Goal: Task Accomplishment & Management: Manage account settings

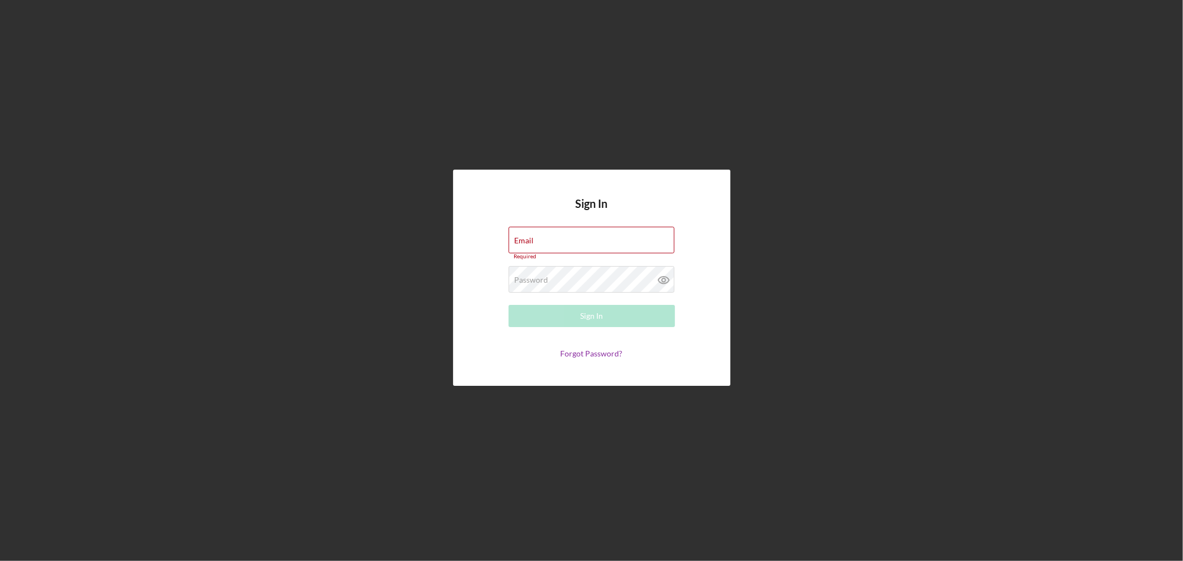
type input "[EMAIL_ADDRESS][DOMAIN_NAME]"
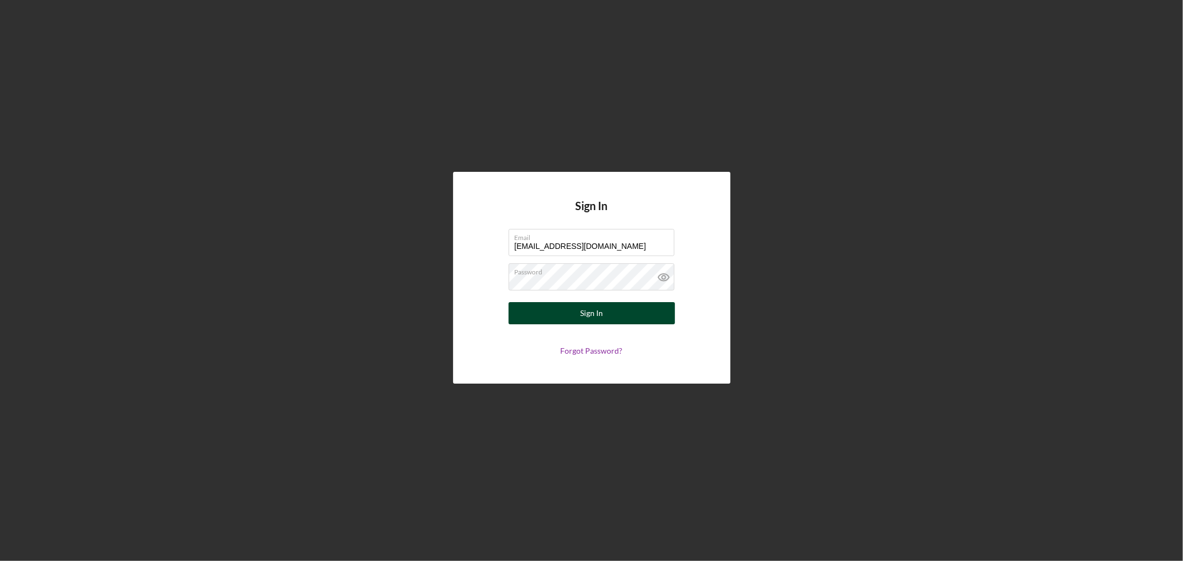
click at [594, 313] on div "Sign In" at bounding box center [591, 313] width 23 height 22
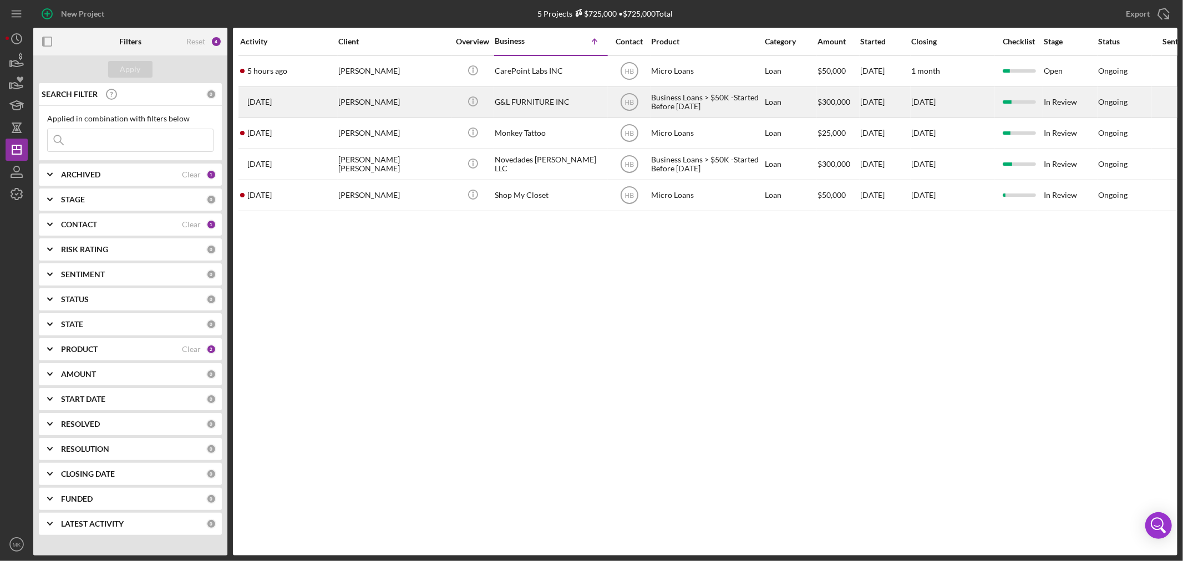
click at [548, 99] on div "G&L FURNITURE INC" at bounding box center [550, 102] width 111 height 29
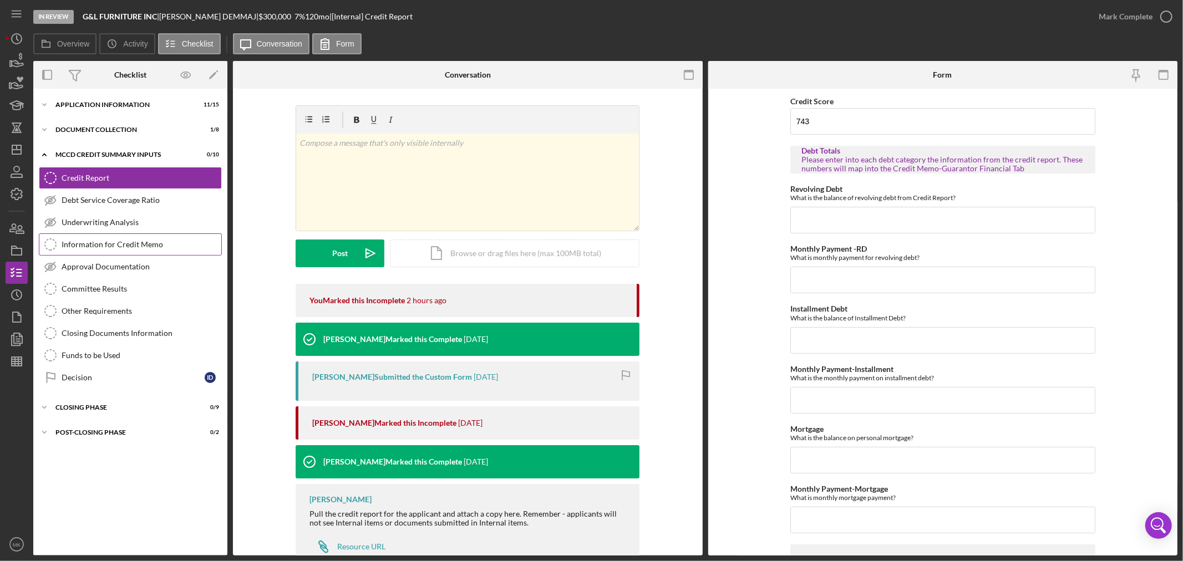
click at [137, 243] on div "Information for Credit Memo" at bounding box center [142, 244] width 160 height 9
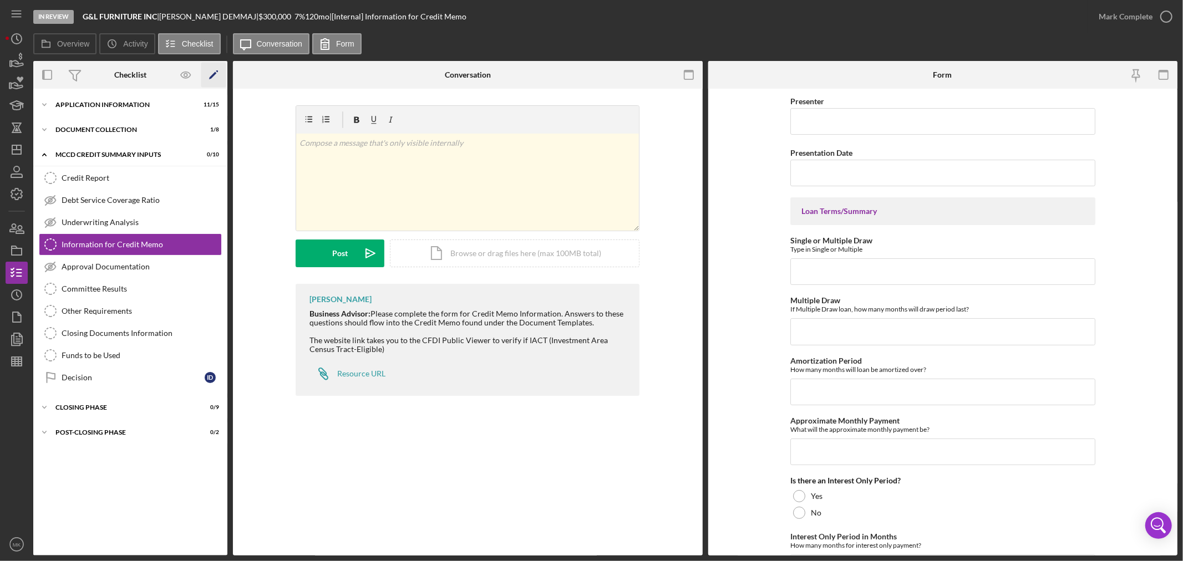
click at [212, 74] on icon "Icon/Edit" at bounding box center [213, 75] width 25 height 25
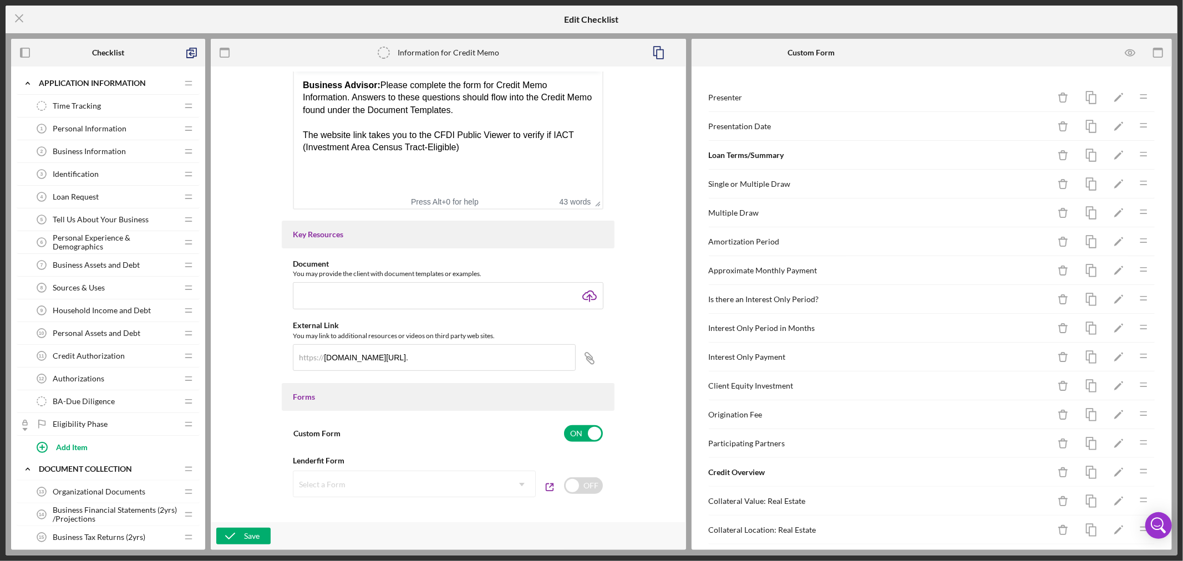
scroll to position [246, 0]
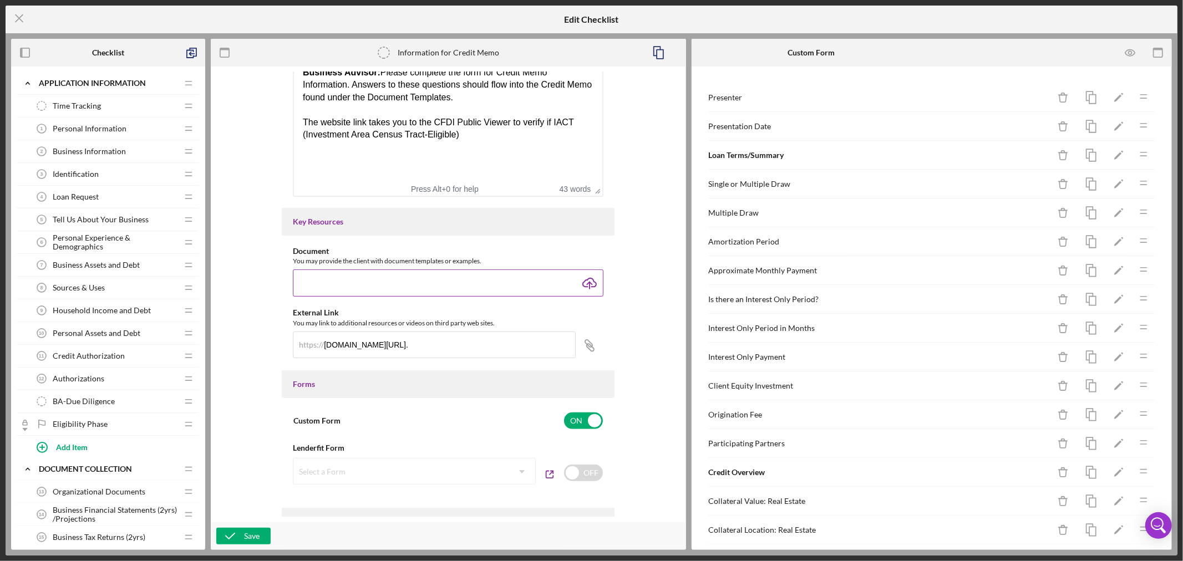
click at [421, 281] on input "file" at bounding box center [448, 283] width 311 height 27
type input "C:\fakepath\Income Limits Effective [DATE].xlsx"
click at [256, 535] on div "Save" at bounding box center [252, 536] width 16 height 17
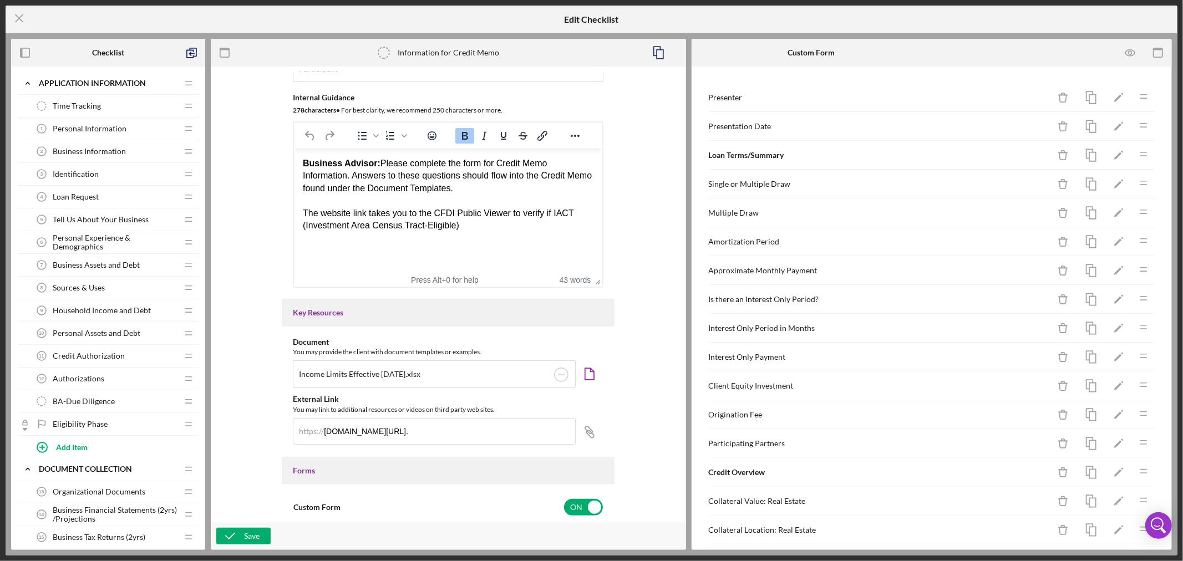
scroll to position [62, 0]
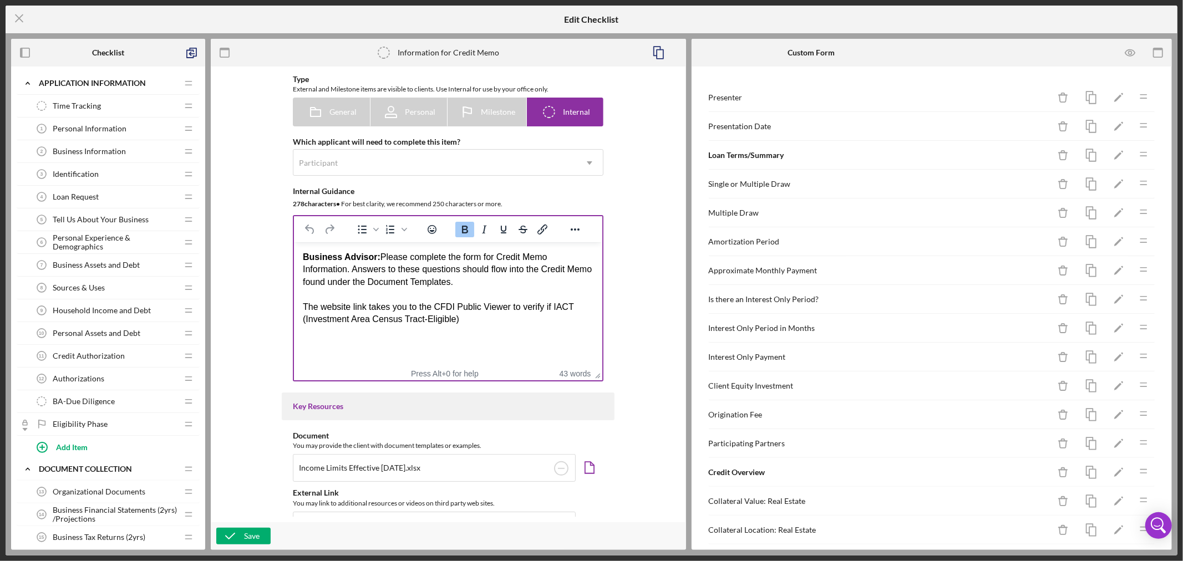
click at [475, 324] on div "The website link takes you to the CFDI Public Viewer to verify if IACT (Investm…" at bounding box center [448, 313] width 291 height 25
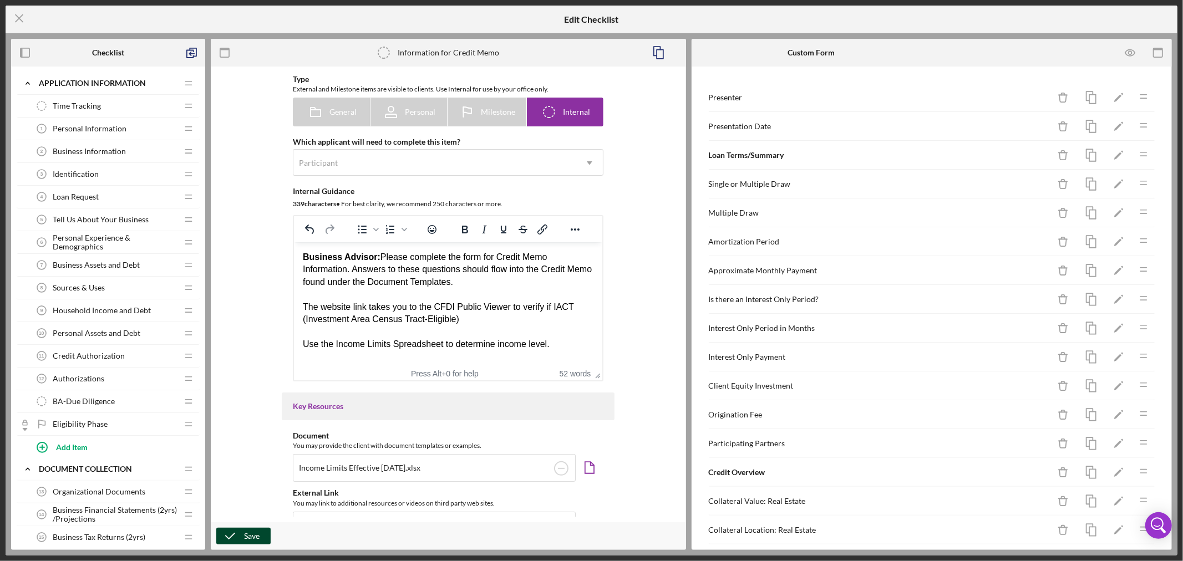
click at [247, 536] on div "Save" at bounding box center [252, 536] width 16 height 17
click at [17, 17] on icon "Icon/Menu Close" at bounding box center [20, 18] width 28 height 28
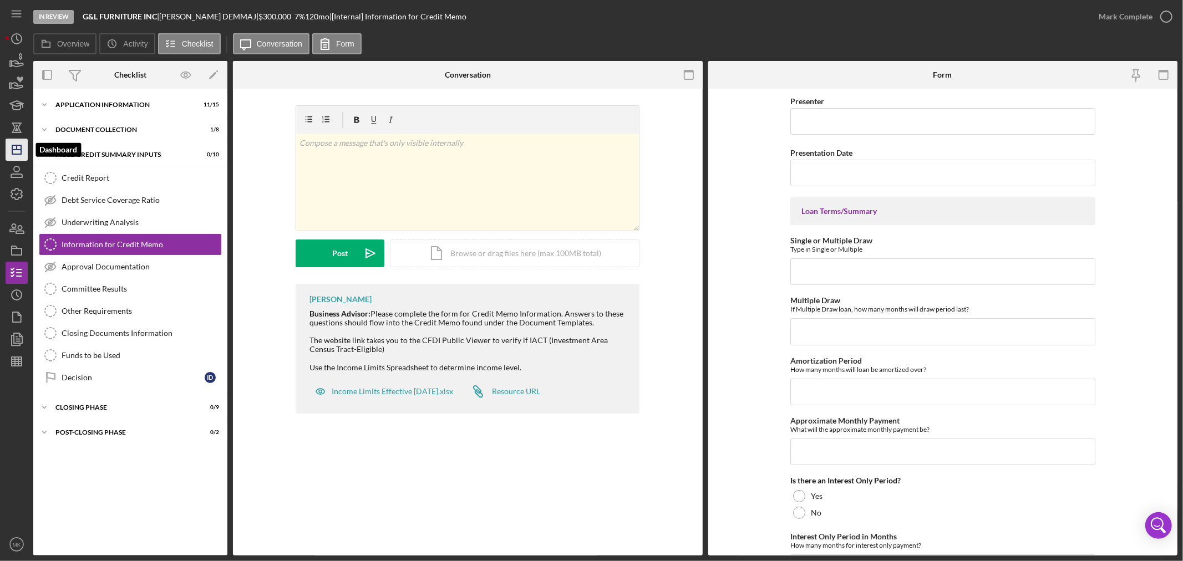
click at [17, 153] on icon "Icon/Dashboard" at bounding box center [17, 150] width 28 height 28
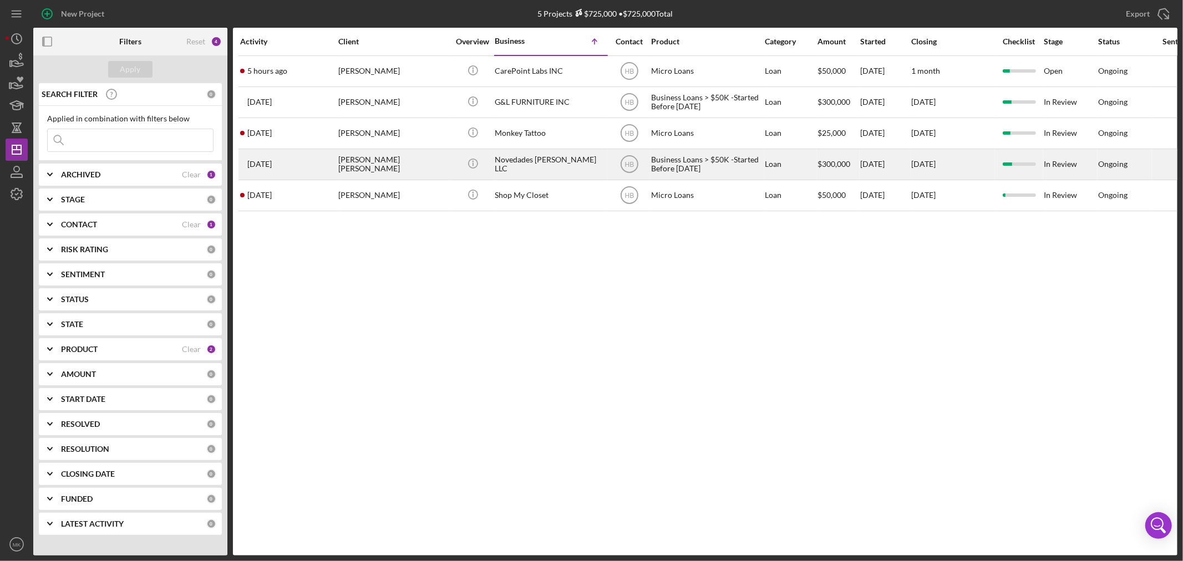
click at [546, 164] on div "Novedades [PERSON_NAME] LLC" at bounding box center [550, 164] width 111 height 29
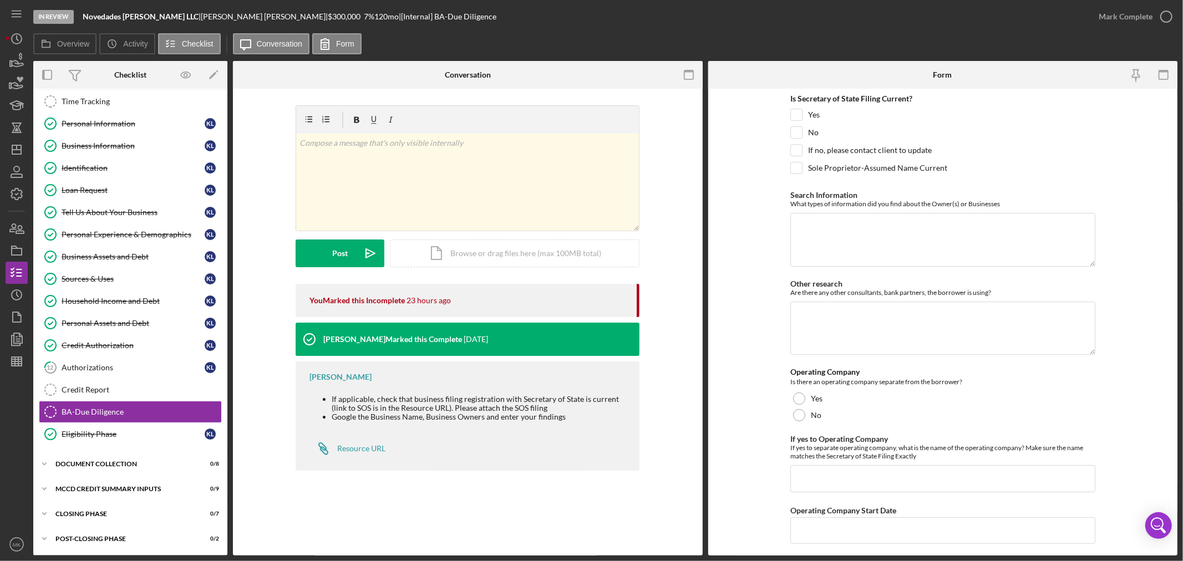
scroll to position [52, 0]
click at [139, 489] on div "MCCD Credit Summary Inputs" at bounding box center [134, 488] width 158 height 7
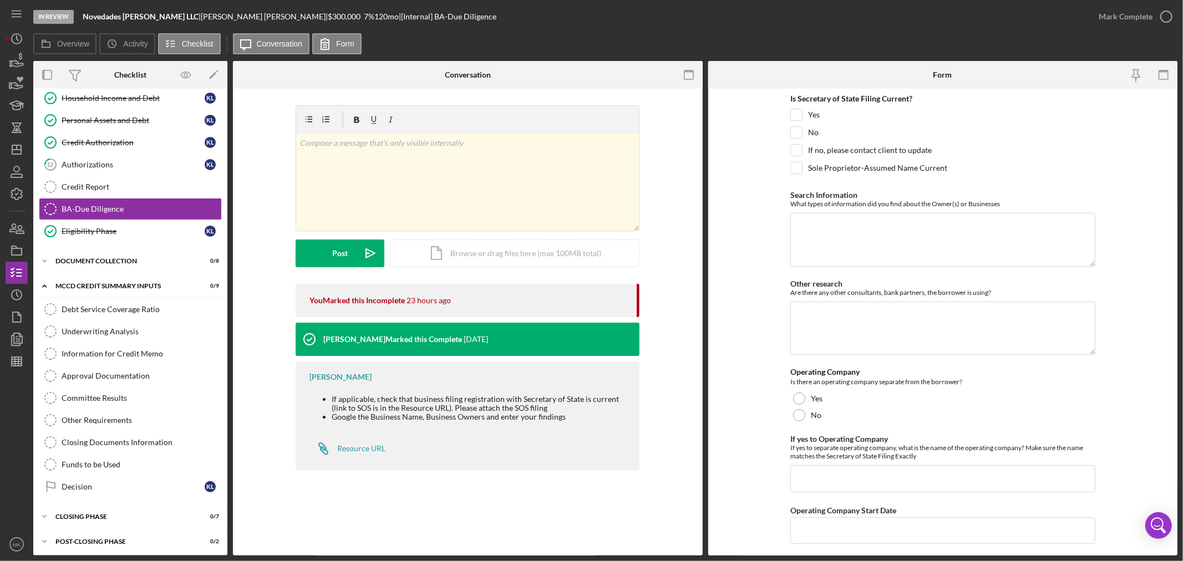
scroll to position [259, 0]
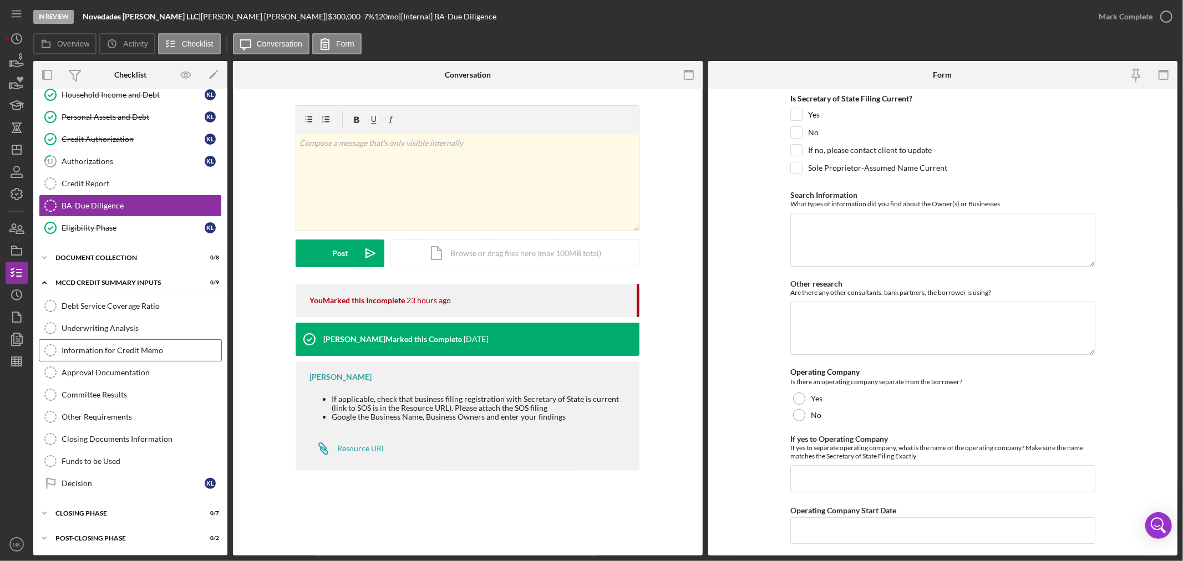
click at [171, 350] on div "Information for Credit Memo" at bounding box center [142, 350] width 160 height 9
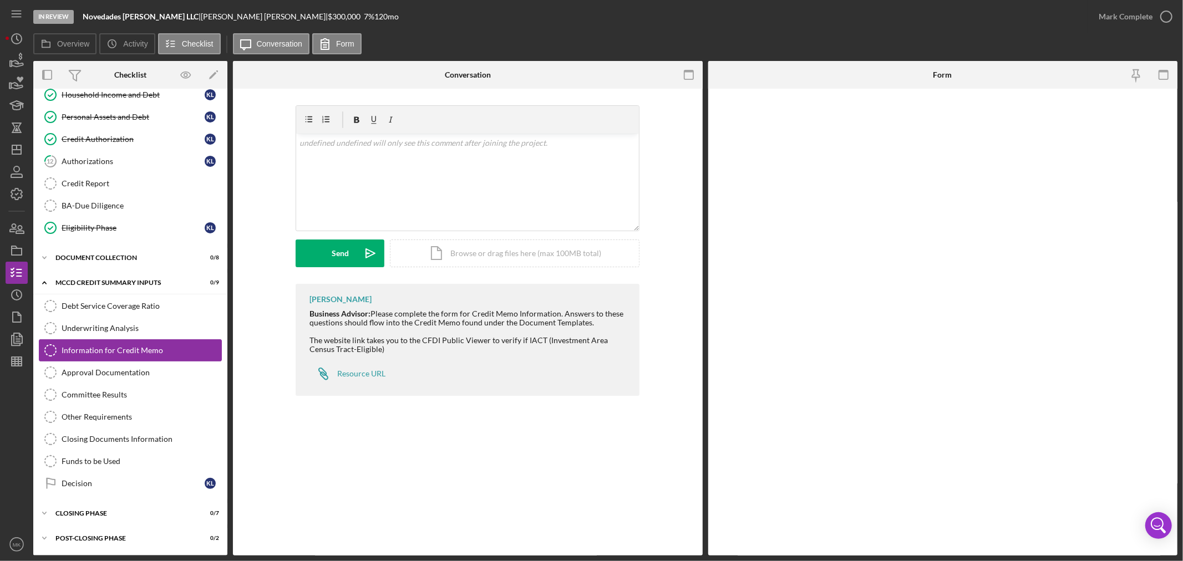
scroll to position [259, 0]
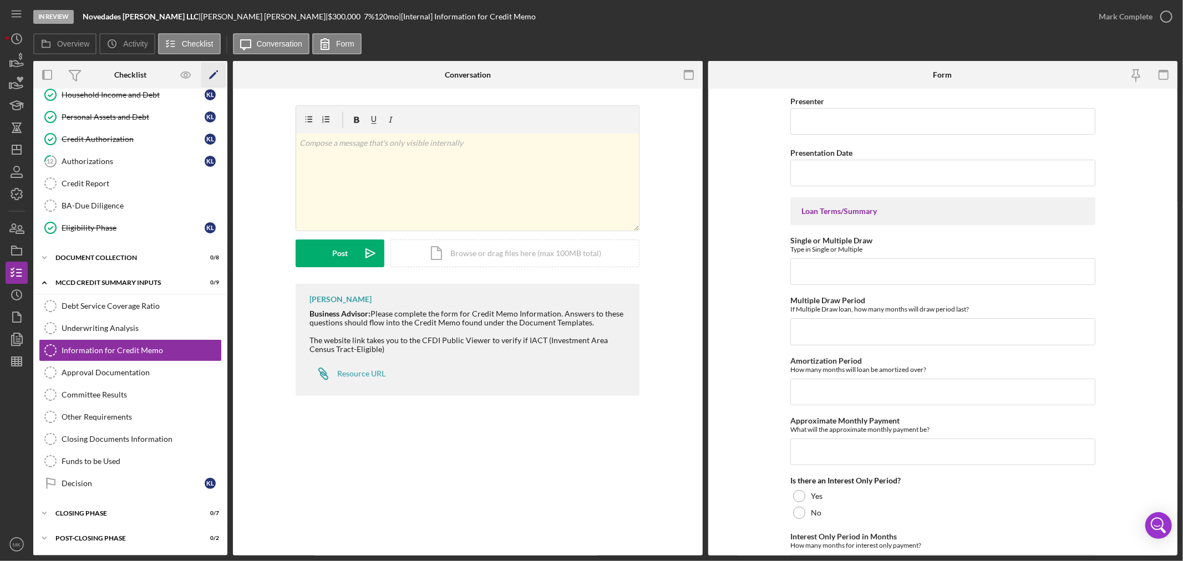
click at [213, 75] on polygon "button" at bounding box center [213, 76] width 8 height 8
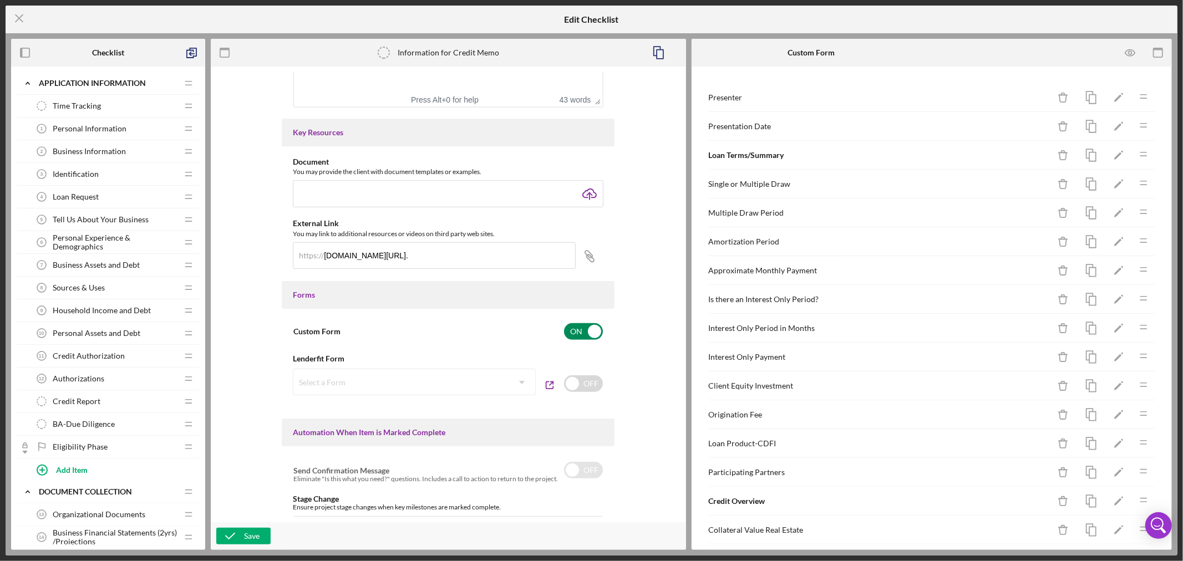
scroll to position [369, 0]
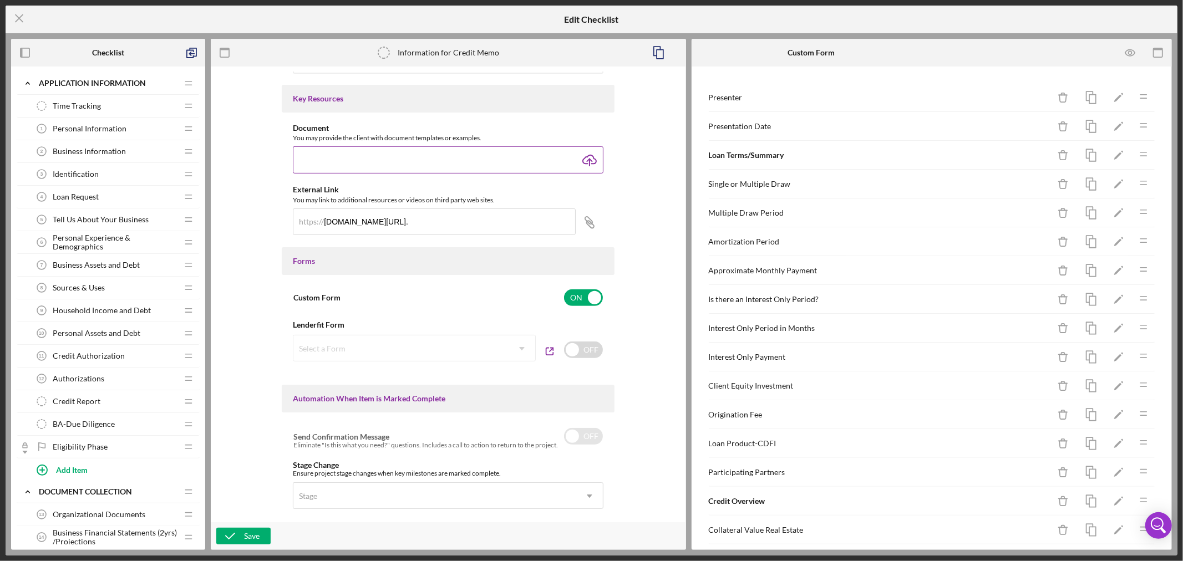
click at [544, 156] on input "file" at bounding box center [448, 159] width 311 height 27
type input "C:\fakepath\Income Limits Effective [DATE].xlsx"
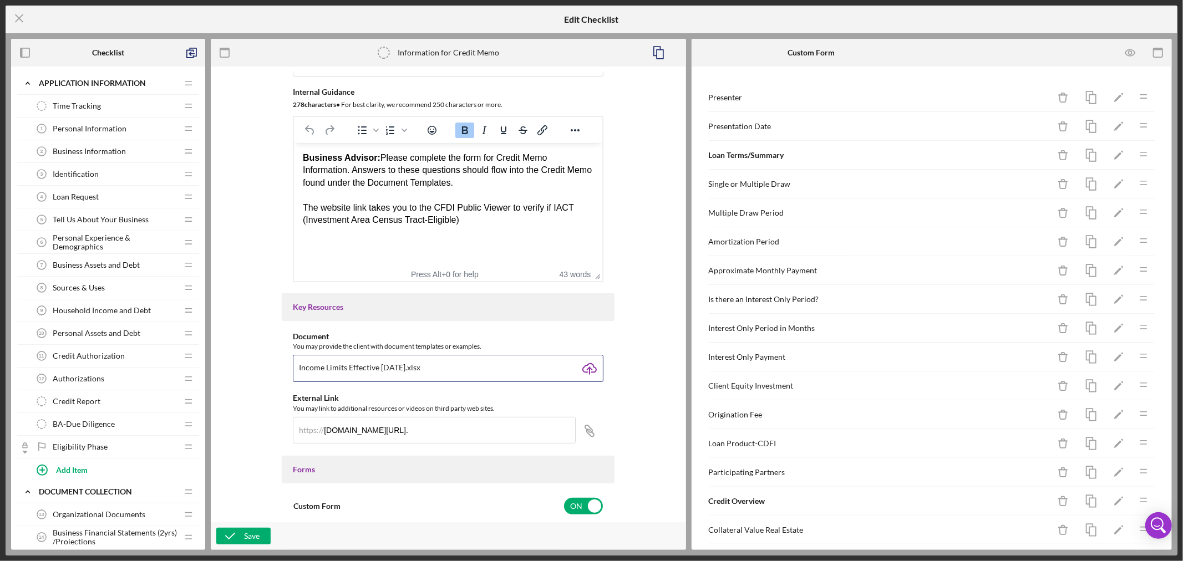
scroll to position [160, 0]
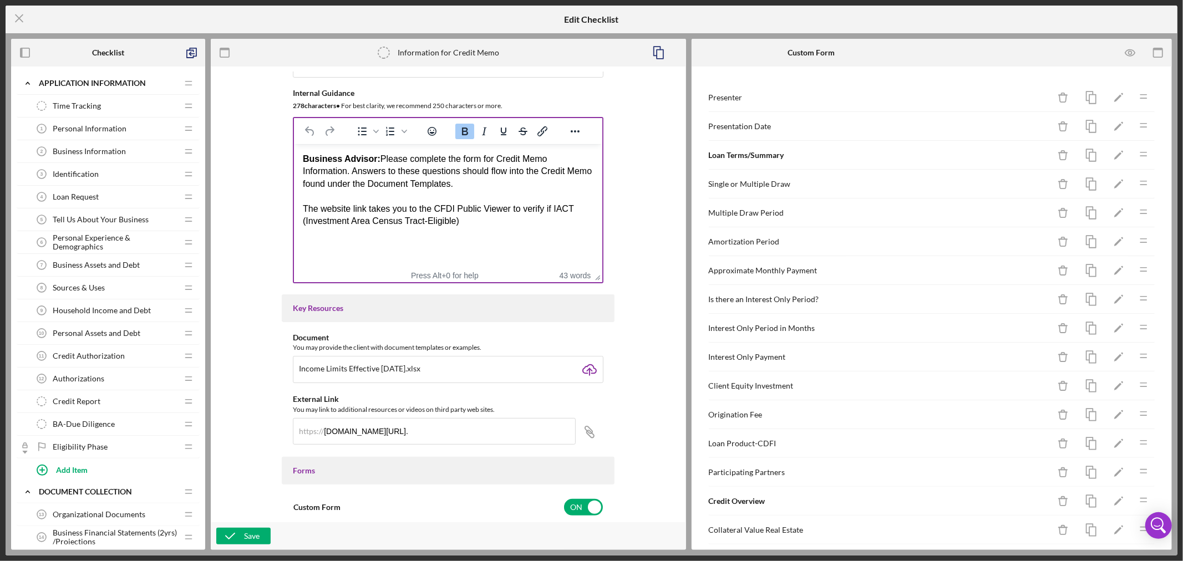
click at [473, 231] on html "Business Advisor: Please complete the form for Credit Memo Information. Answers…" at bounding box center [448, 190] width 308 height 92
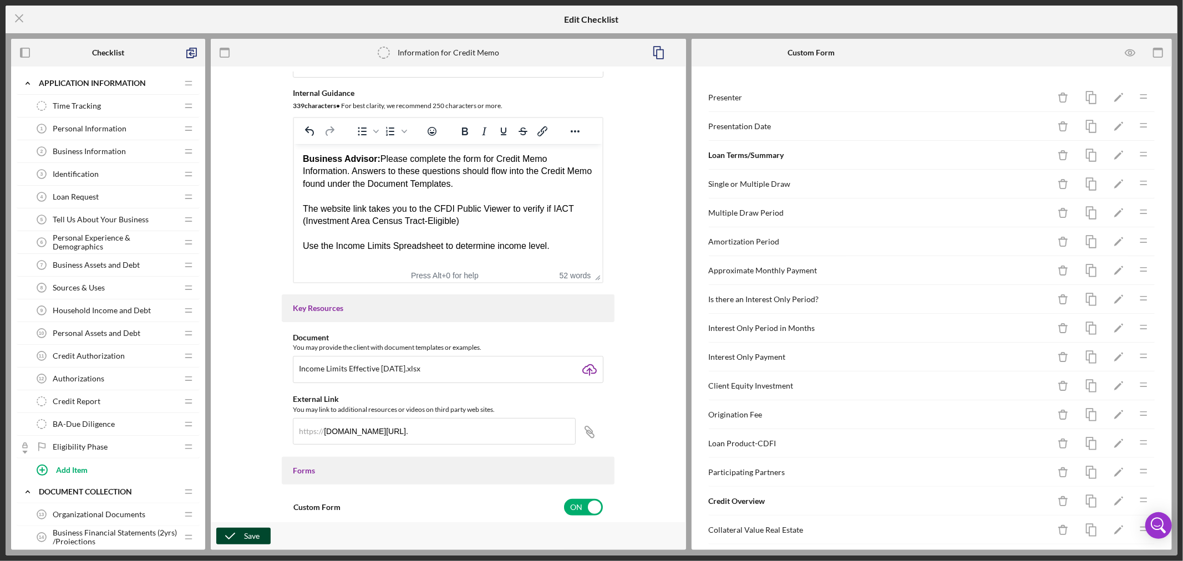
click at [253, 531] on div "Save" at bounding box center [252, 536] width 16 height 17
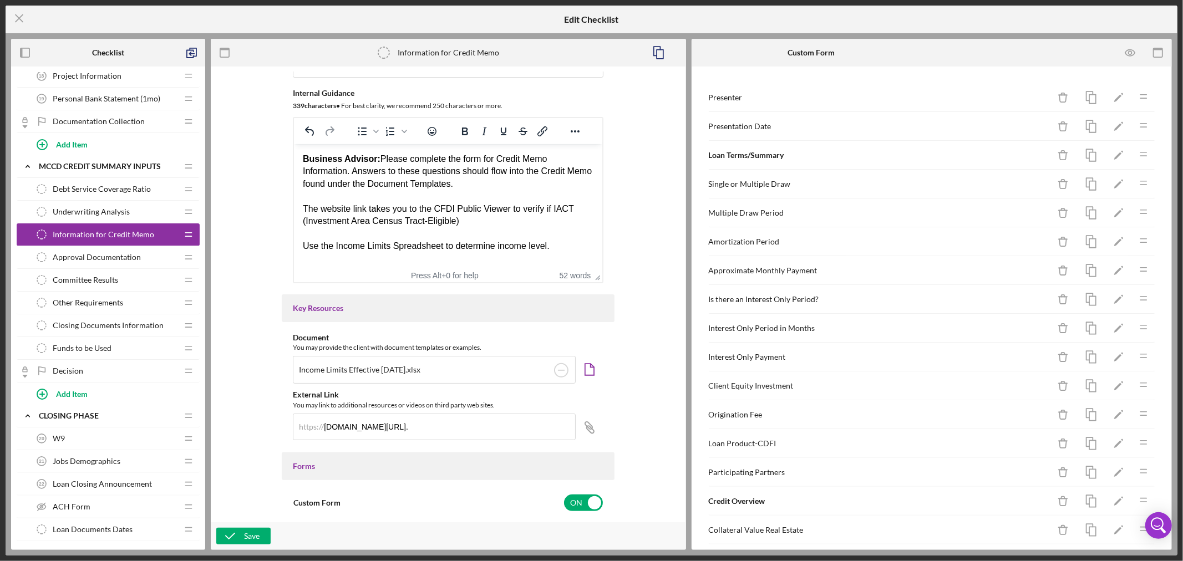
scroll to position [555, 0]
click at [112, 209] on span "Underwriting Analysis" at bounding box center [91, 209] width 77 height 9
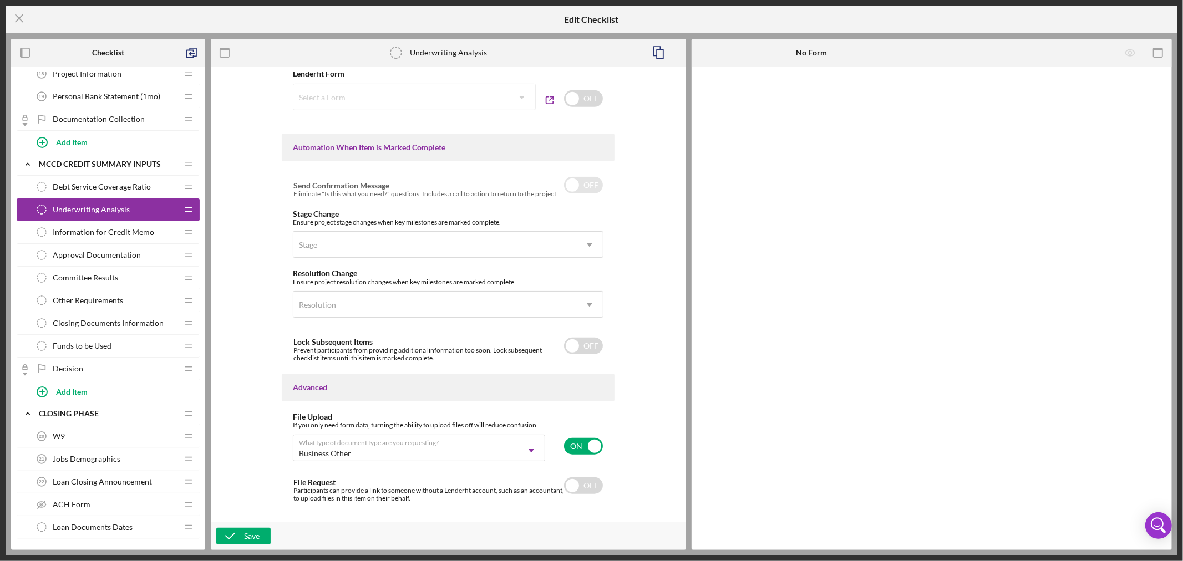
scroll to position [640, 0]
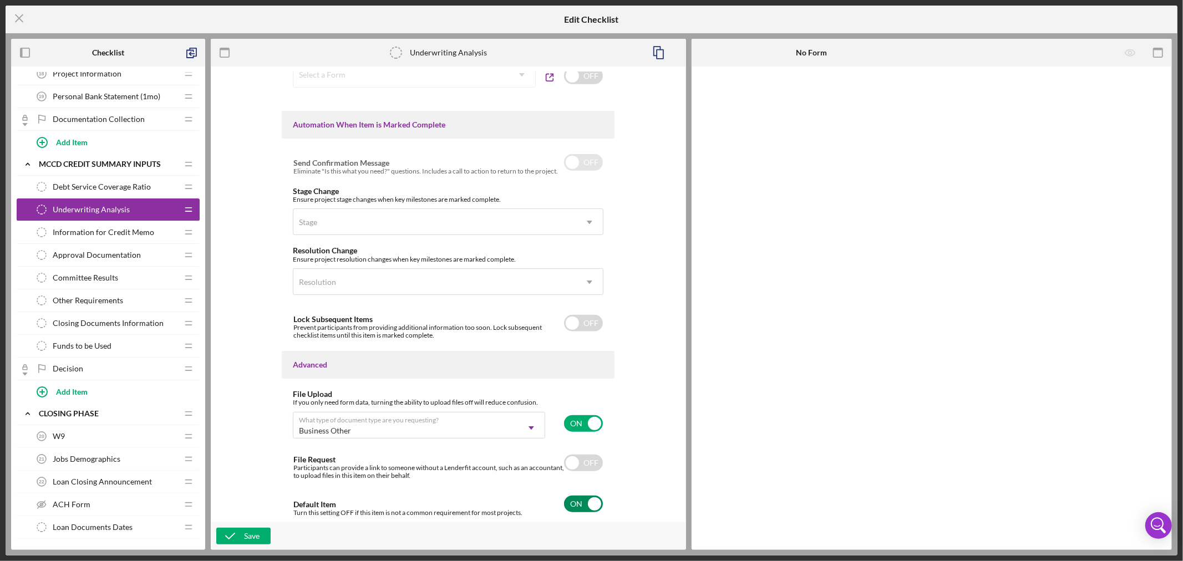
click at [591, 502] on input "checkbox" at bounding box center [583, 504] width 39 height 17
checkbox input "false"
click at [249, 537] on div "Save" at bounding box center [252, 536] width 16 height 17
click at [131, 257] on span "Approval Documentation" at bounding box center [97, 255] width 88 height 9
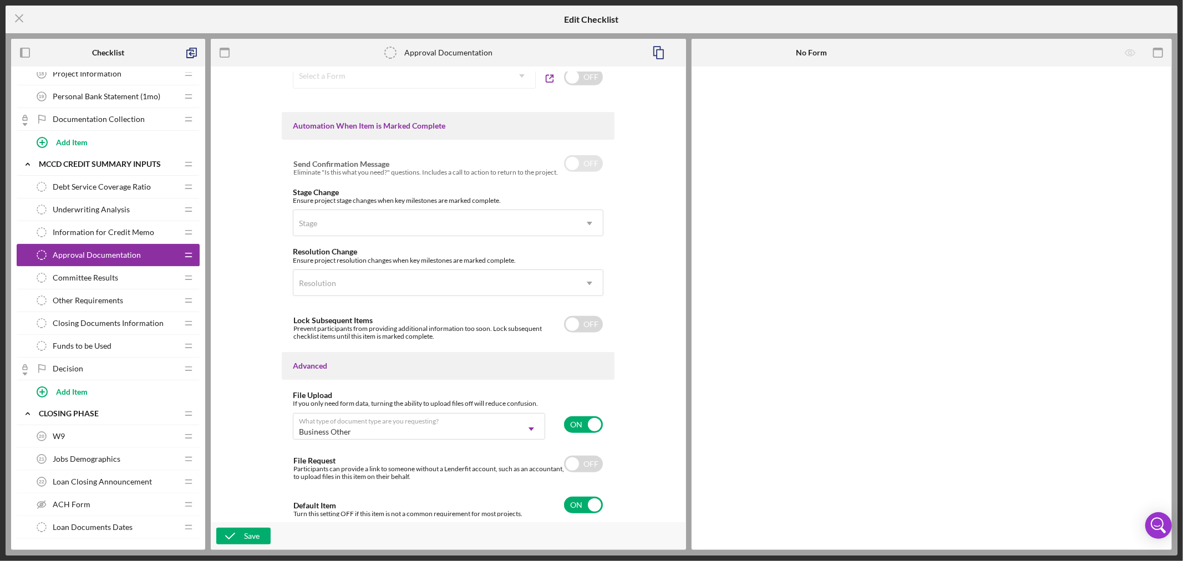
scroll to position [644, 0]
click at [591, 502] on input "checkbox" at bounding box center [583, 504] width 39 height 17
checkbox input "false"
click at [252, 540] on div "Save" at bounding box center [252, 536] width 16 height 17
click at [20, 17] on line at bounding box center [19, 18] width 7 height 7
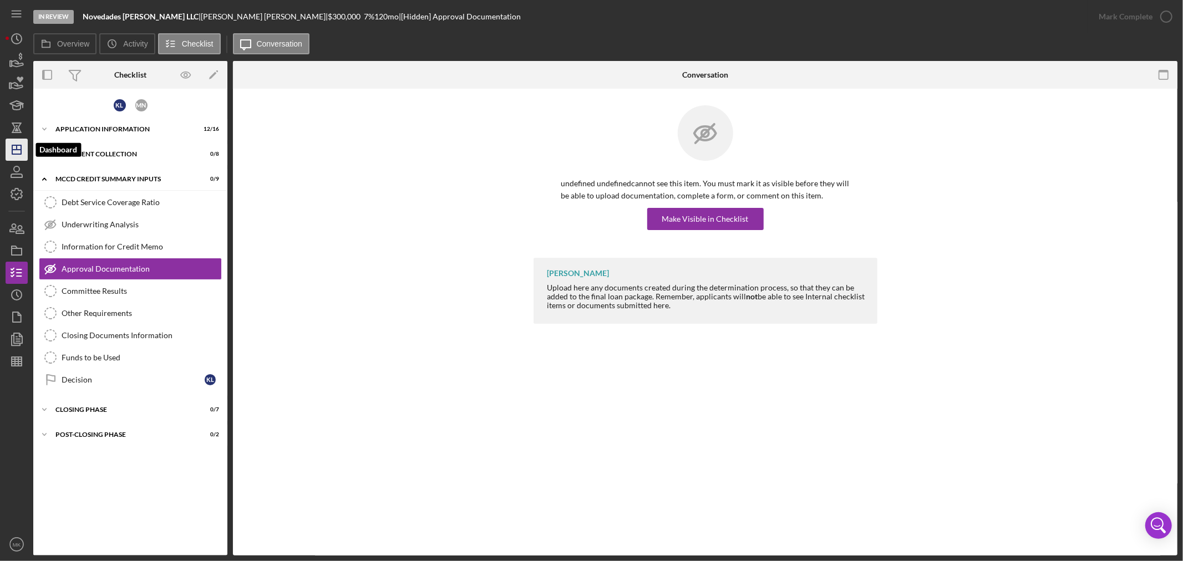
click at [18, 148] on icon "Icon/Dashboard" at bounding box center [17, 150] width 28 height 28
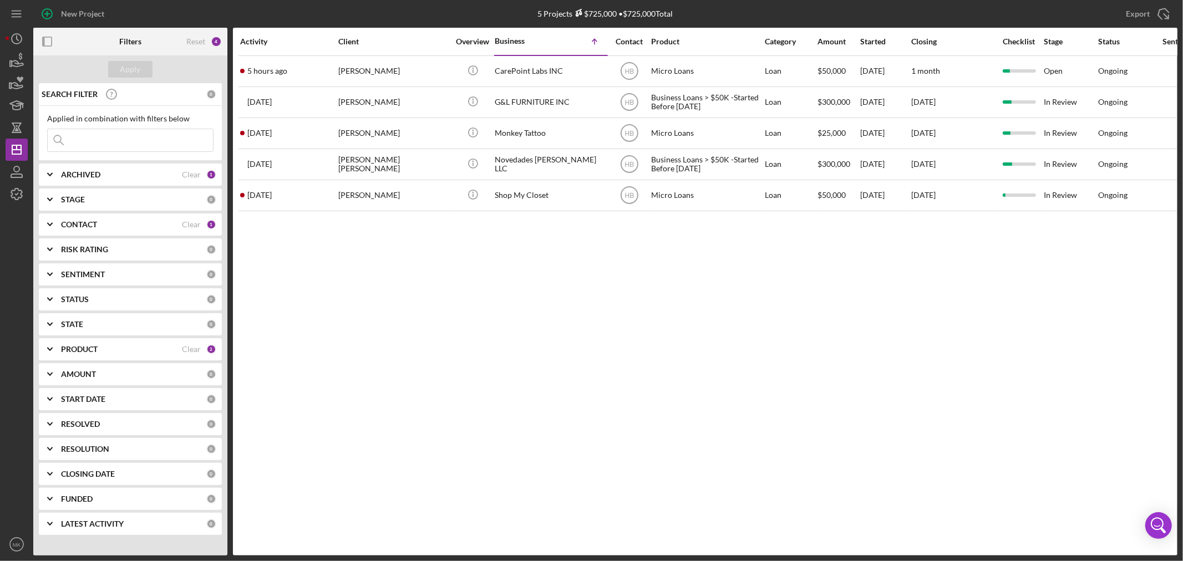
click at [89, 221] on b "CONTACT" at bounding box center [79, 224] width 36 height 9
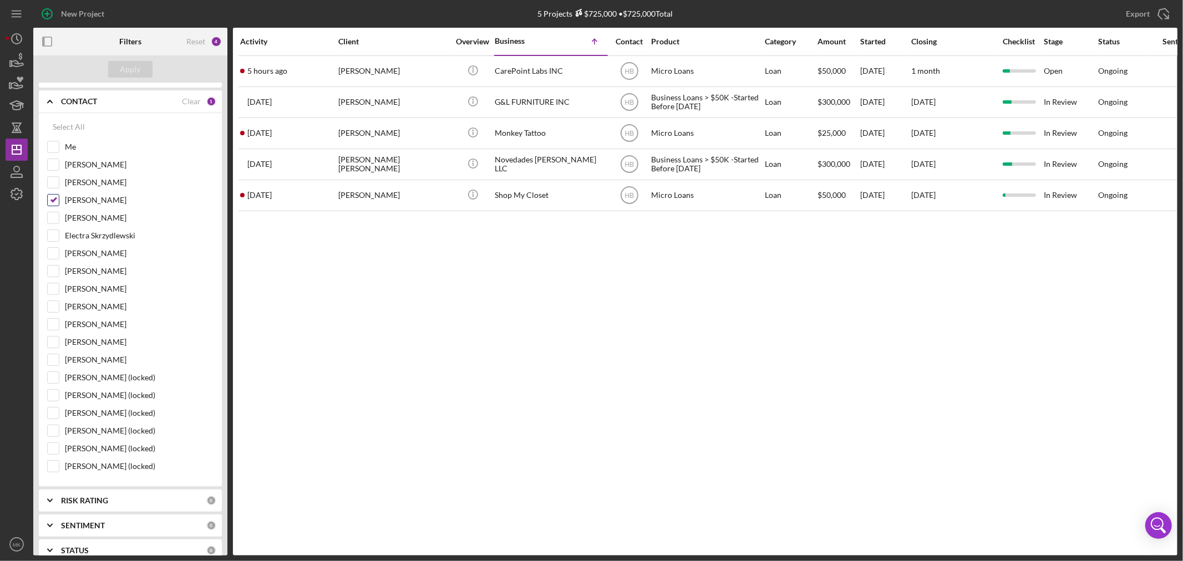
scroll to position [185, 0]
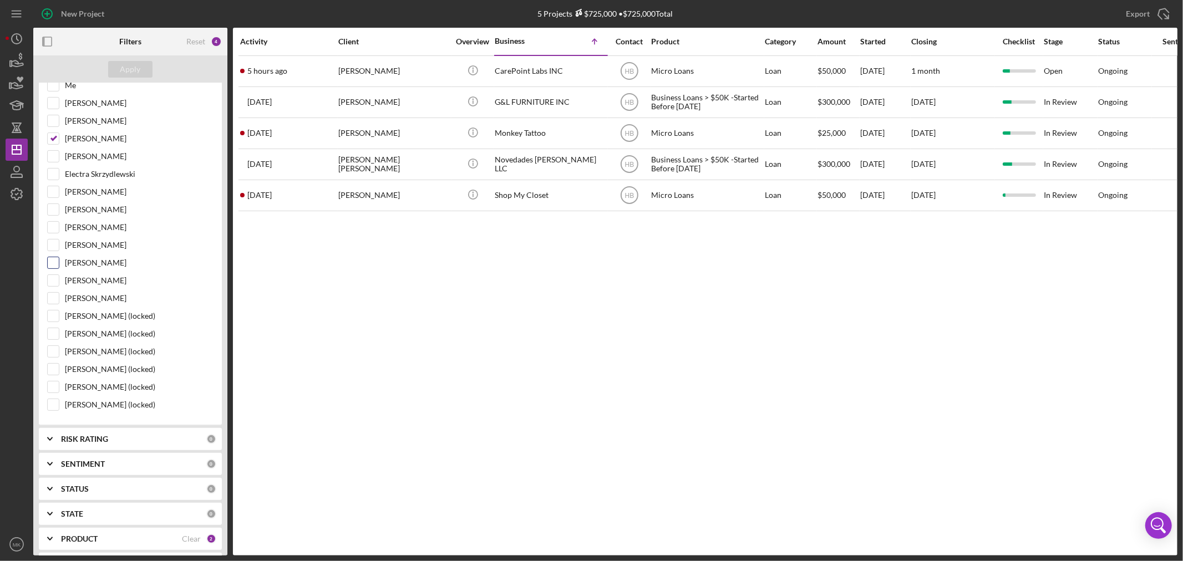
click at [54, 262] on input "[PERSON_NAME]" at bounding box center [53, 262] width 11 height 11
checkbox input "true"
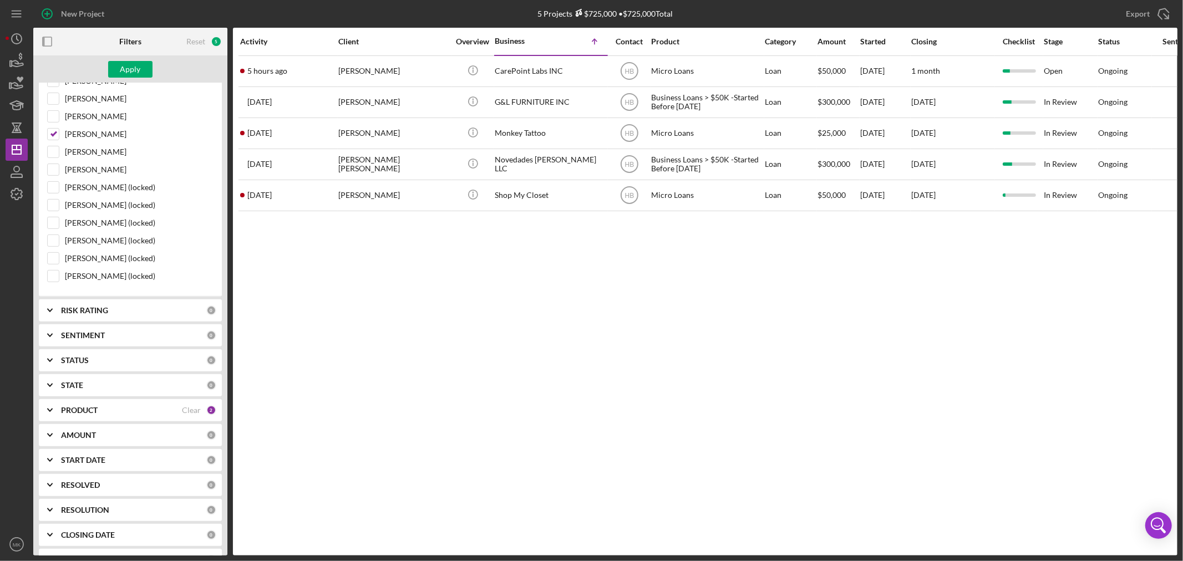
scroll to position [364, 0]
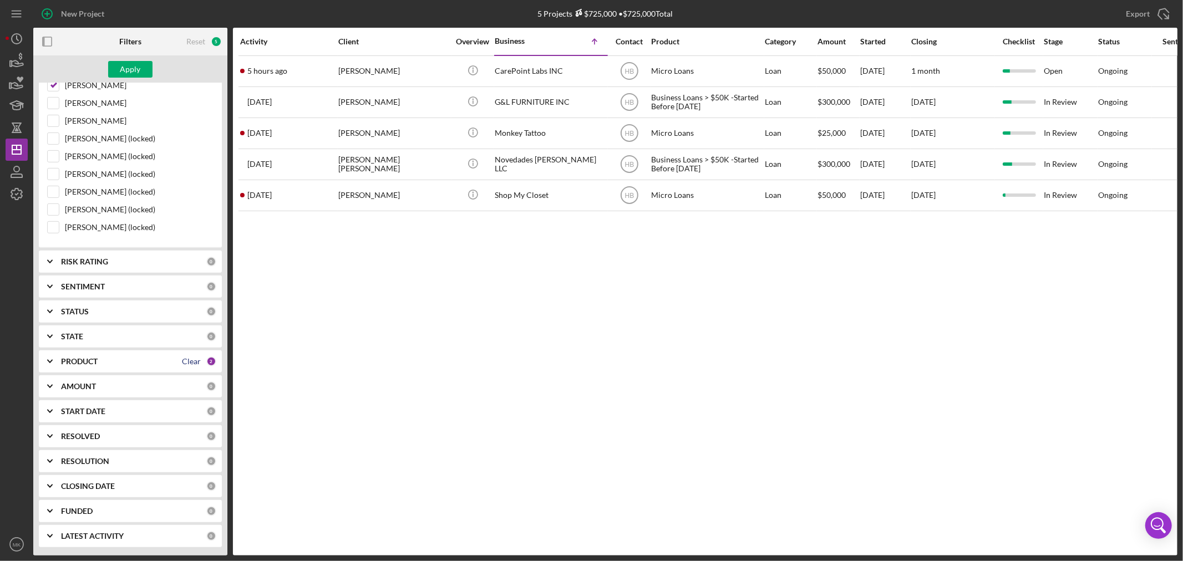
click at [196, 362] on div "Clear" at bounding box center [191, 361] width 19 height 9
click at [75, 359] on b "PRODUCT" at bounding box center [79, 361] width 37 height 9
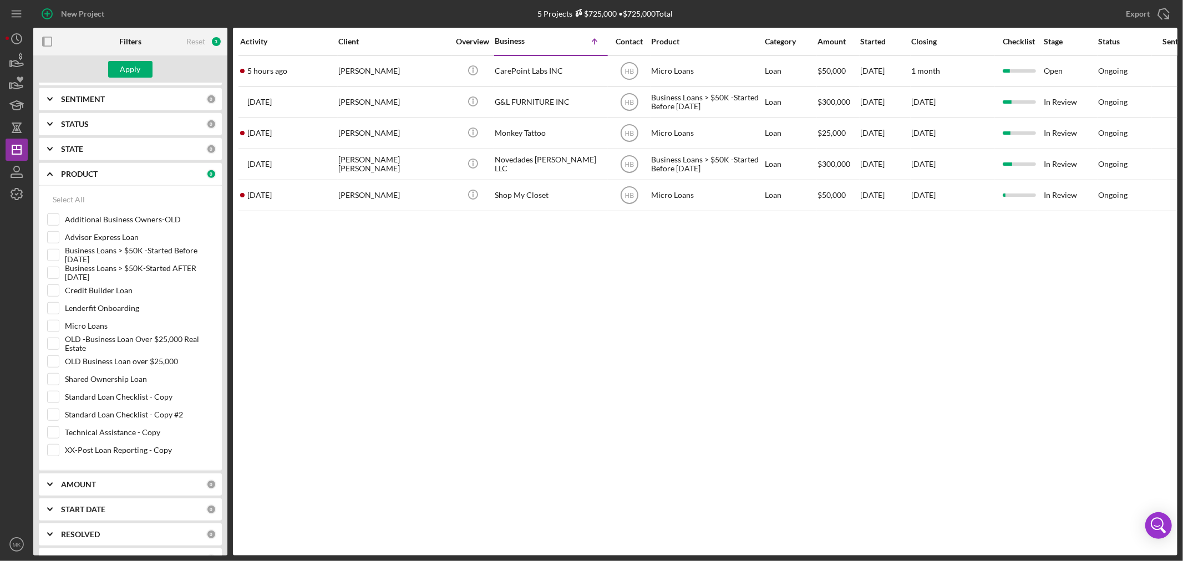
scroll to position [611, 0]
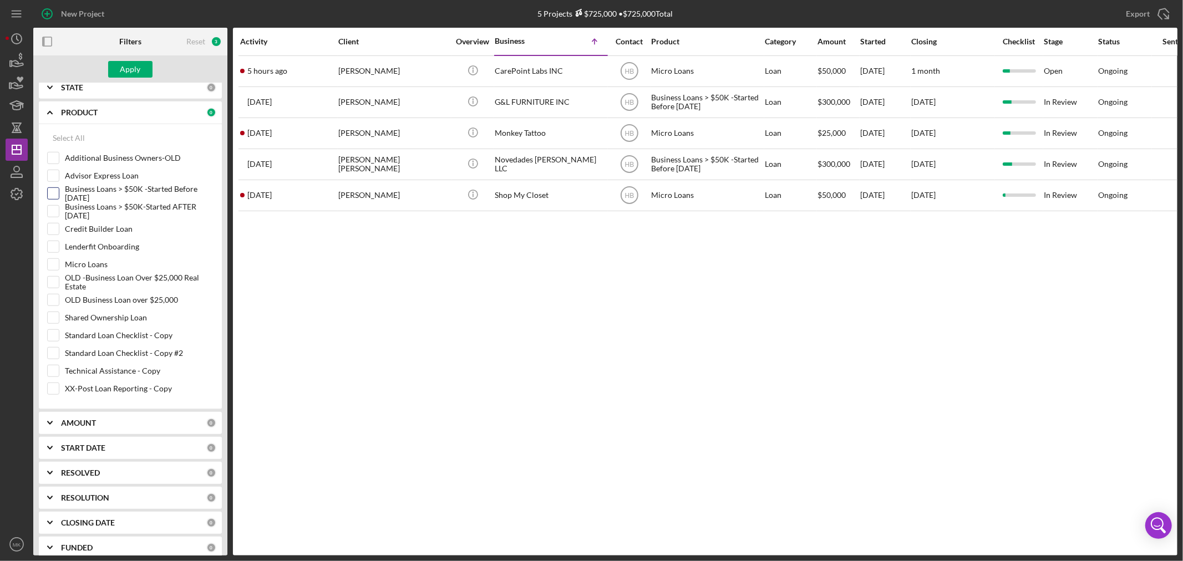
click at [53, 195] on input "Business Loans > $50K -Started Before [DATE]" at bounding box center [53, 193] width 11 height 11
checkbox input "true"
click at [136, 70] on div "Apply" at bounding box center [130, 69] width 21 height 17
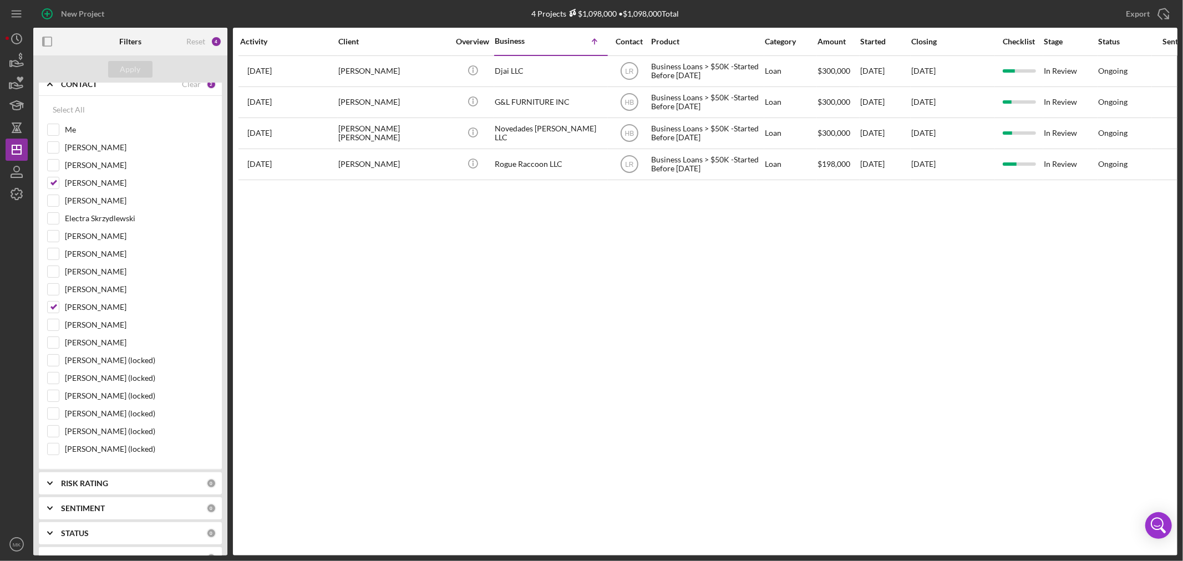
scroll to position [118, 0]
click at [508, 288] on div "Activity Client Overview Business Icon/Table Sort Arrow Contact Product Categor…" at bounding box center [705, 292] width 945 height 528
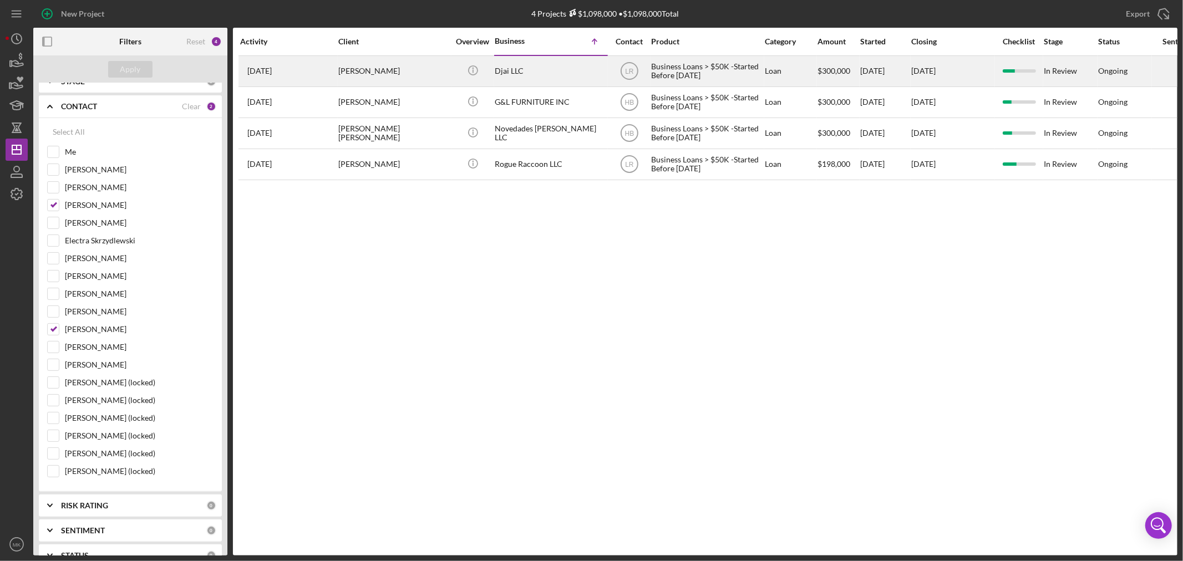
click at [403, 69] on div "[PERSON_NAME]" at bounding box center [393, 71] width 111 height 29
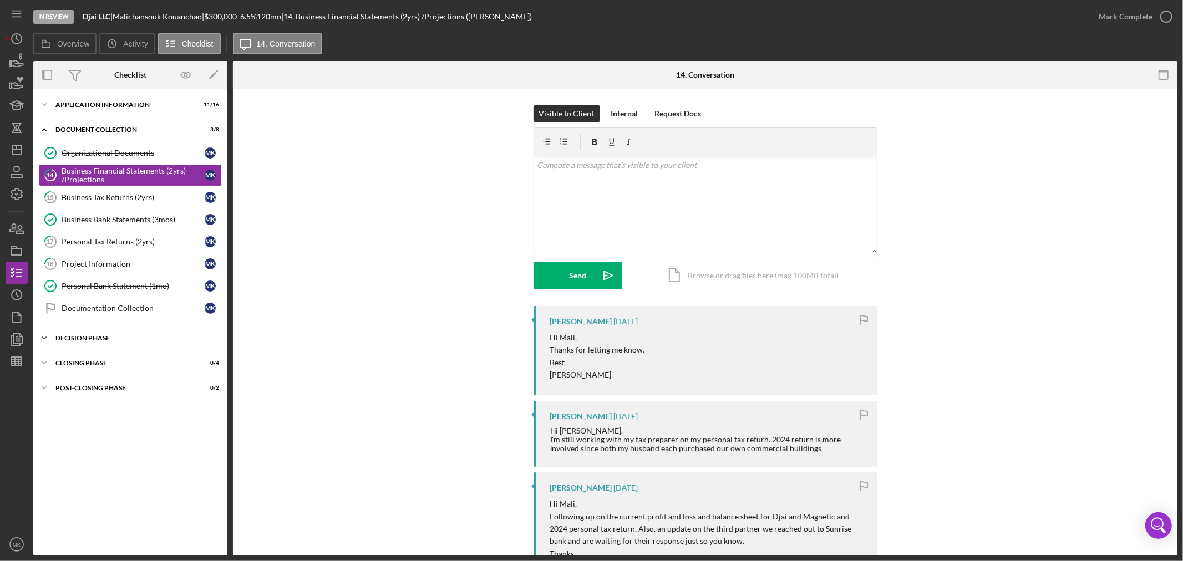
click at [60, 336] on div "Decision Phase" at bounding box center [134, 338] width 158 height 7
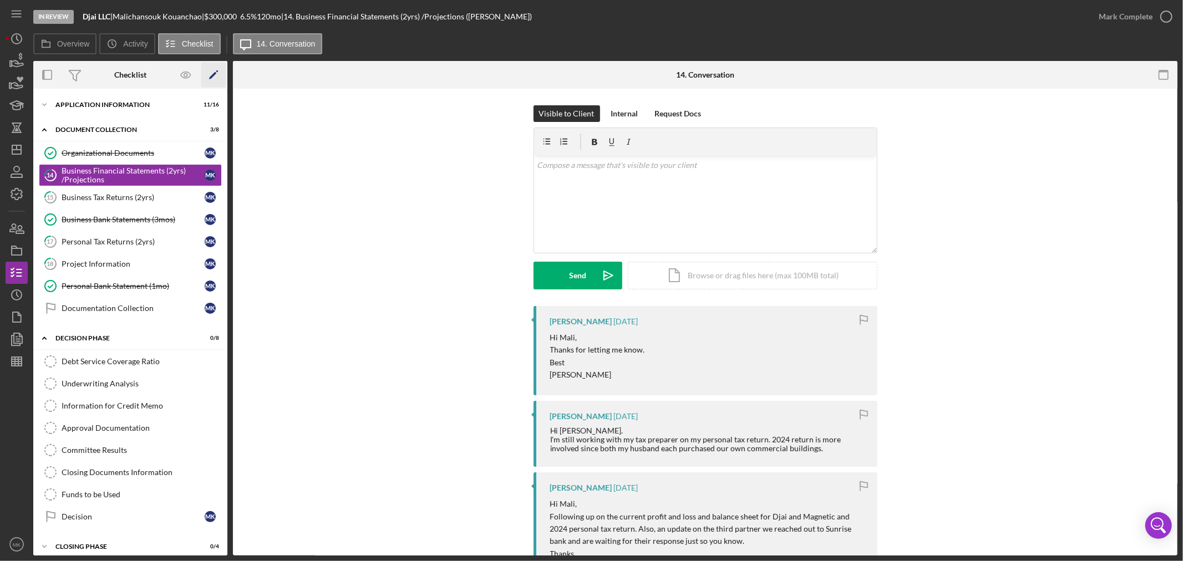
click at [214, 74] on polygon "button" at bounding box center [213, 76] width 8 height 8
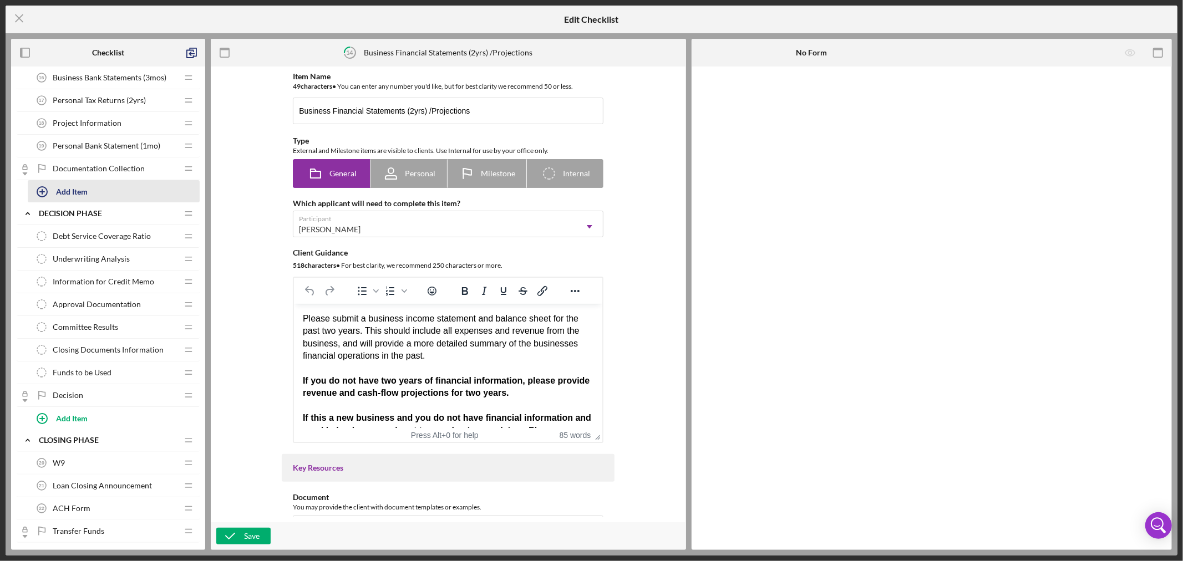
scroll to position [484, 0]
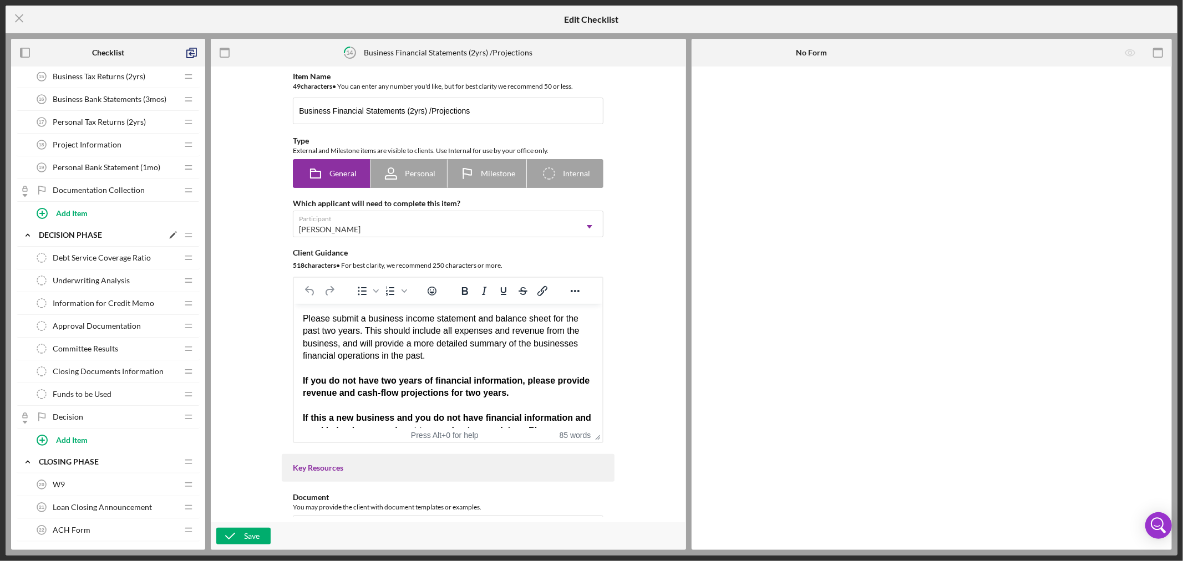
click at [98, 235] on div "Decision Phase" at bounding box center [101, 235] width 124 height 9
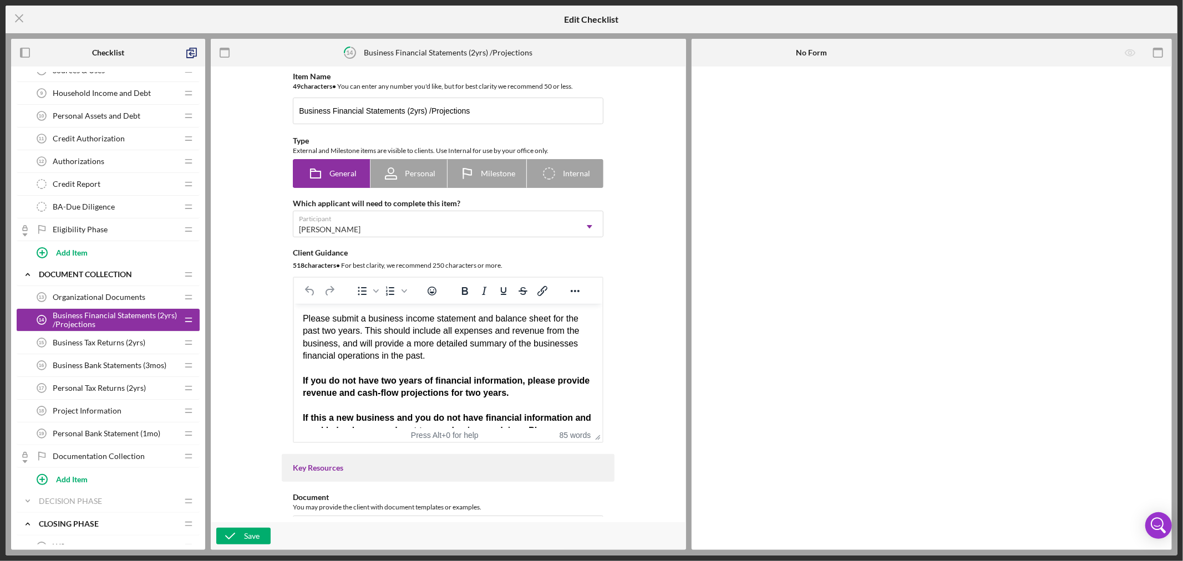
scroll to position [464, 0]
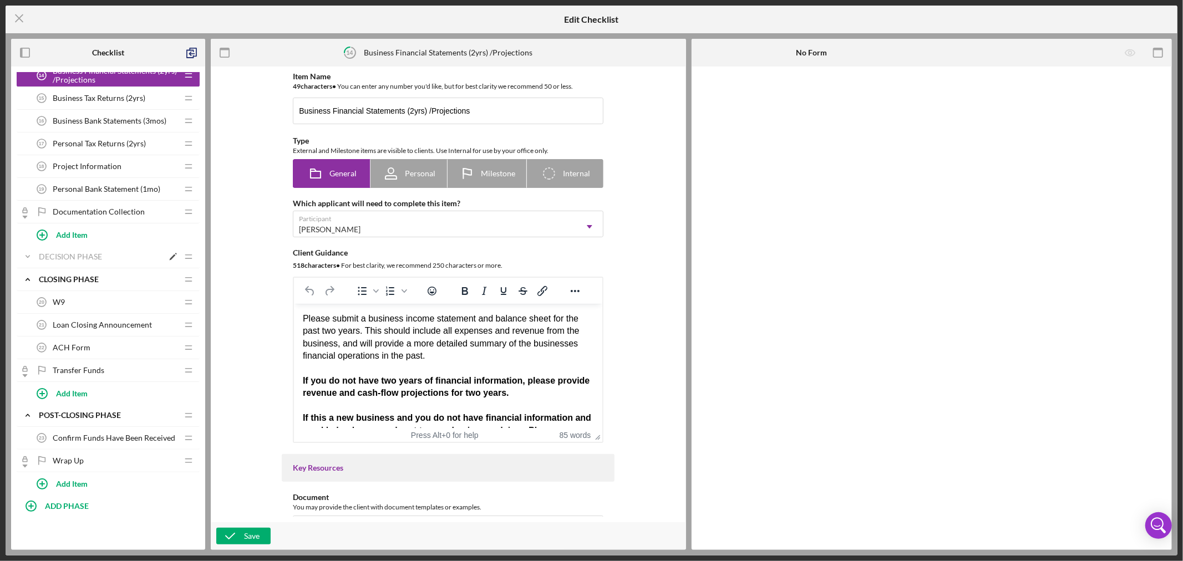
click at [26, 254] on icon "Icon/Expander" at bounding box center [28, 257] width 22 height 22
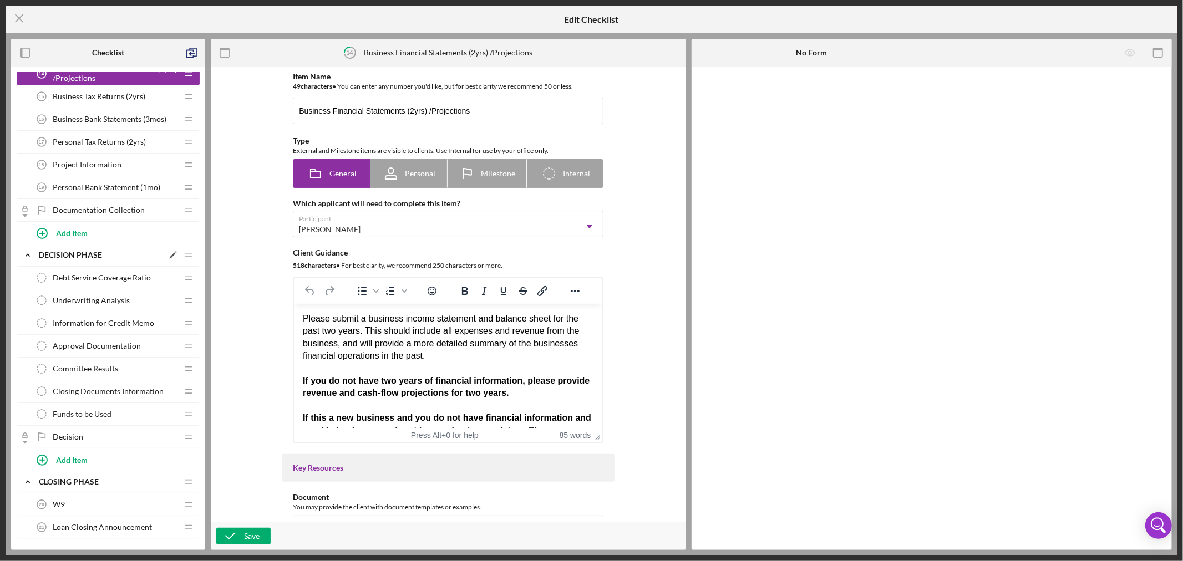
click at [173, 255] on polygon at bounding box center [173, 256] width 6 height 6
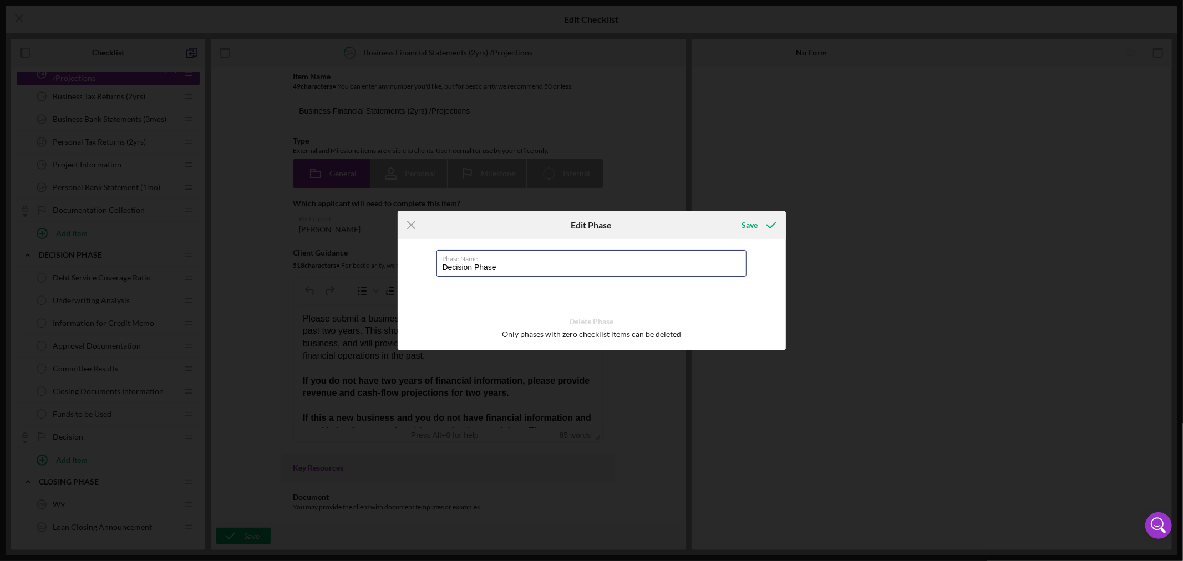
drag, startPoint x: 507, startPoint y: 270, endPoint x: 374, endPoint y: 270, distance: 132.6
click at [376, 270] on div "Icon/Menu Close Edit Phase Save Phase Name Decision Phase Delete Phase Only pha…" at bounding box center [591, 280] width 1183 height 561
click at [485, 261] on label "Phase Name" at bounding box center [464, 264] width 43 height 9
click at [515, 124] on input "Business Financial Statements (2yrs) /Projections" at bounding box center [448, 111] width 311 height 27
click at [515, 261] on div "Phase Name Required" at bounding box center [592, 266] width 311 height 33
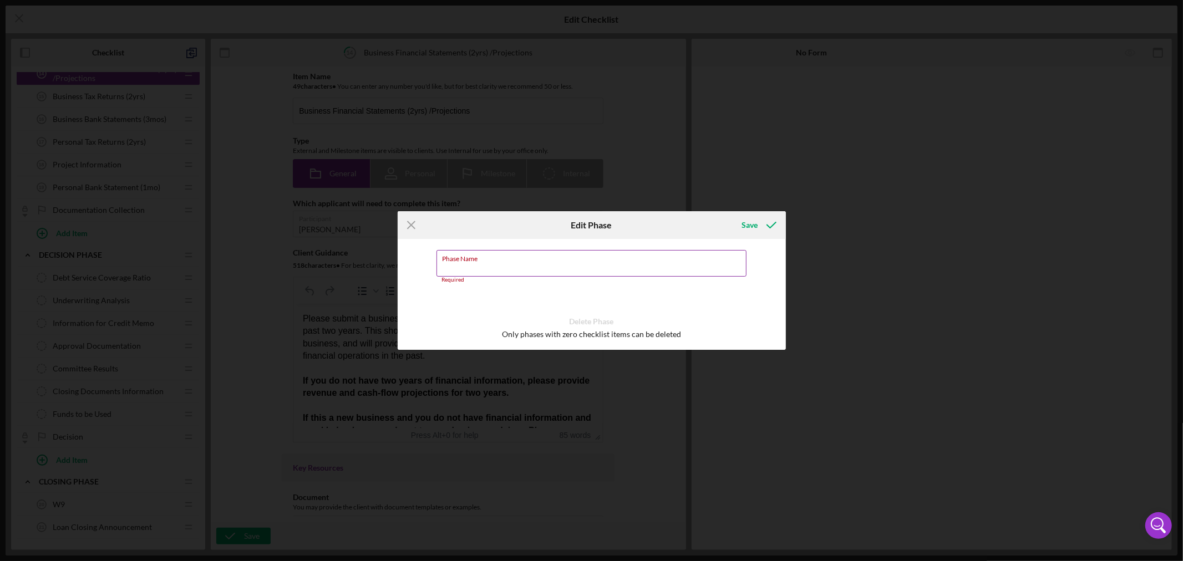
paste input "MCCD Credit Summary Inputs"
type input "MCCD Credit Summary Inputs"
click at [753, 225] on div "Save" at bounding box center [750, 225] width 16 height 22
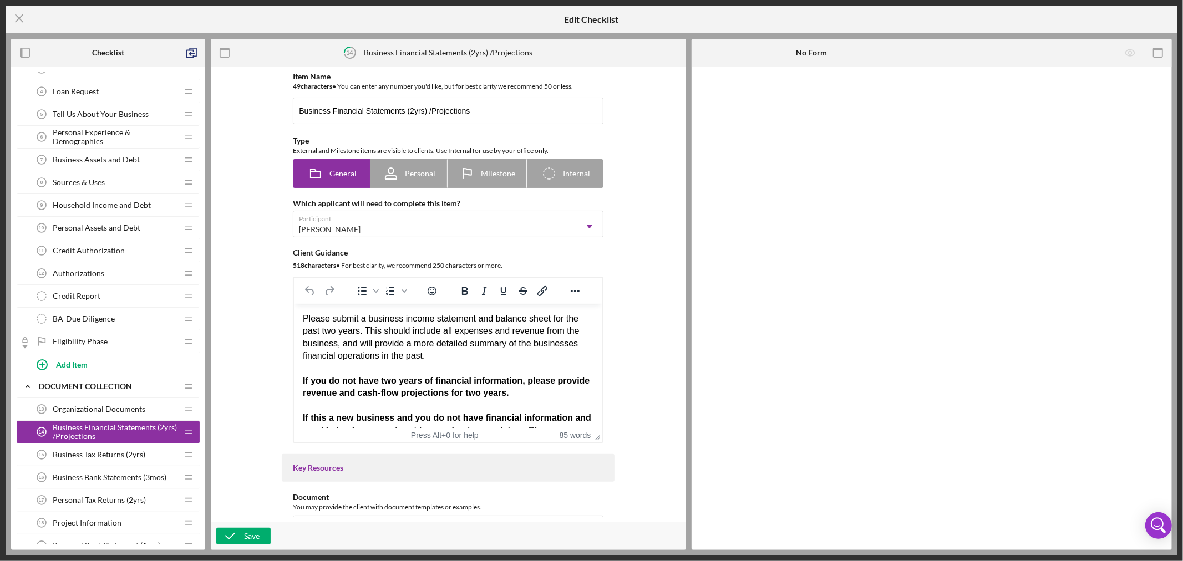
scroll to position [94, 0]
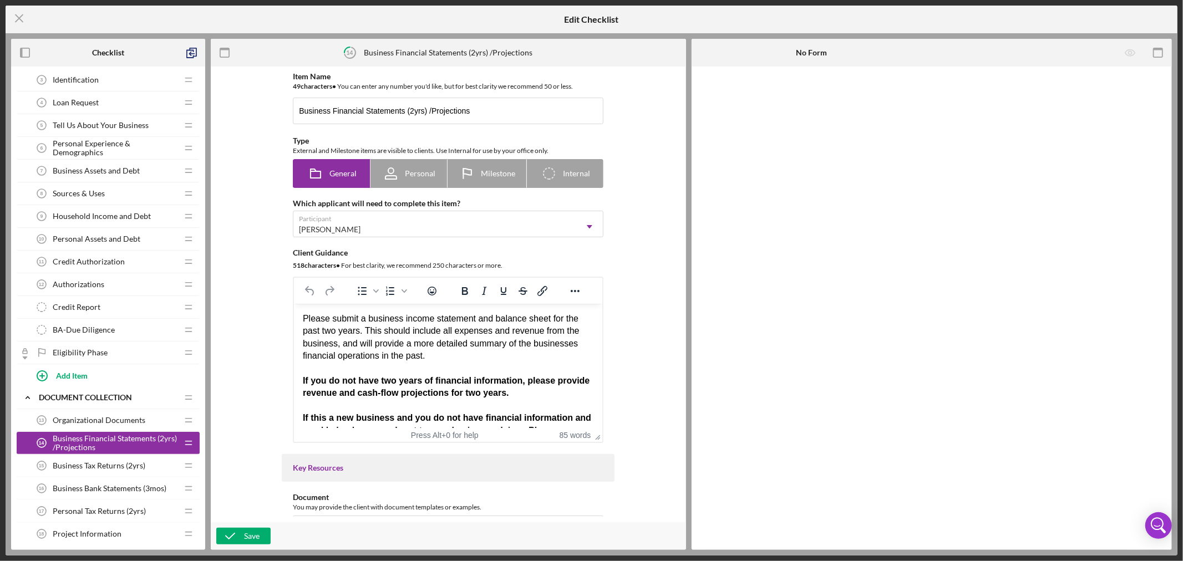
click at [148, 307] on div "Credit Report Credit Report" at bounding box center [104, 307] width 147 height 22
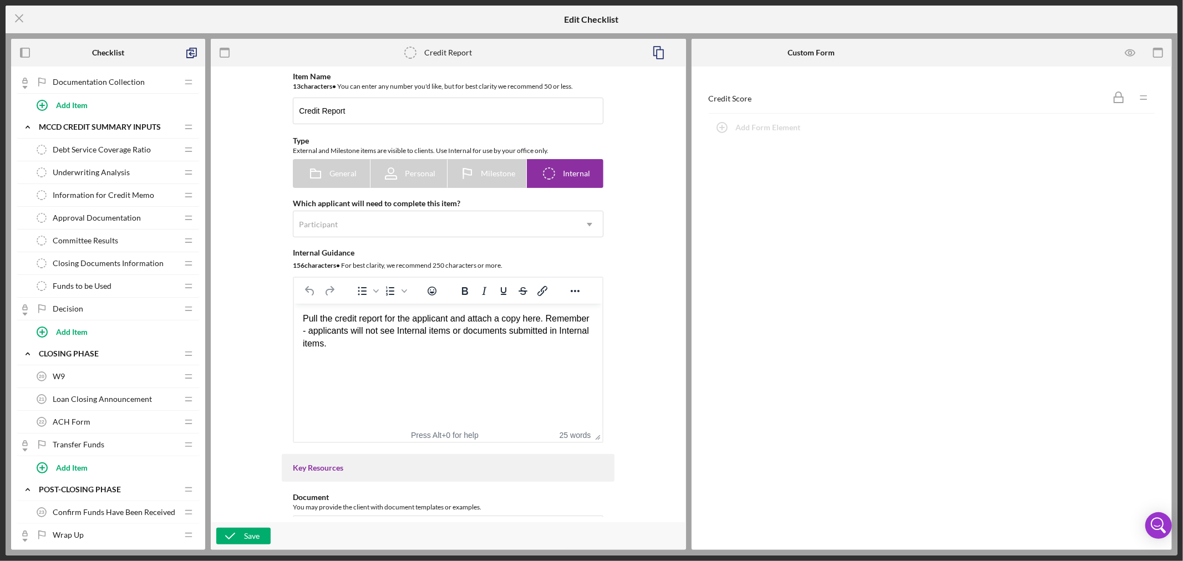
scroll to position [616, 0]
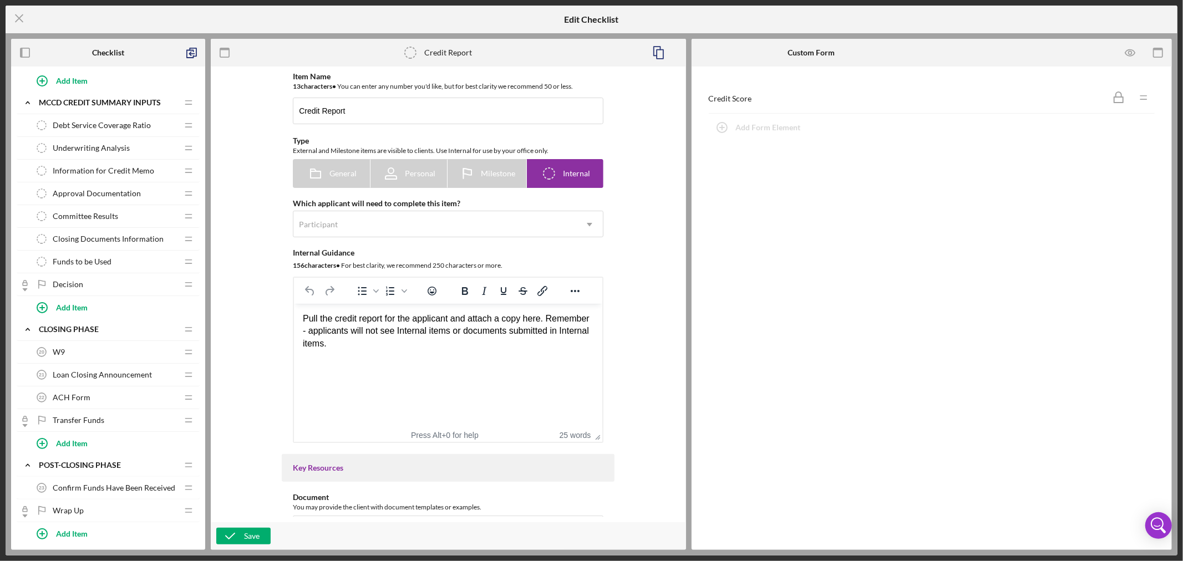
click at [145, 128] on span "Debt Service Coverage Ratio" at bounding box center [102, 125] width 98 height 9
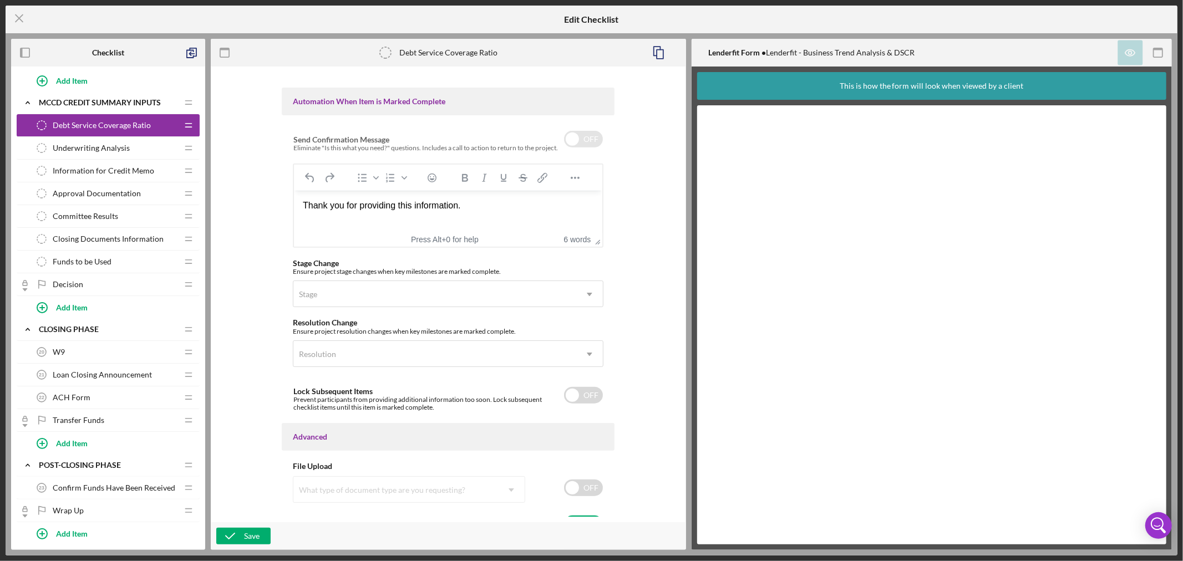
scroll to position [687, 0]
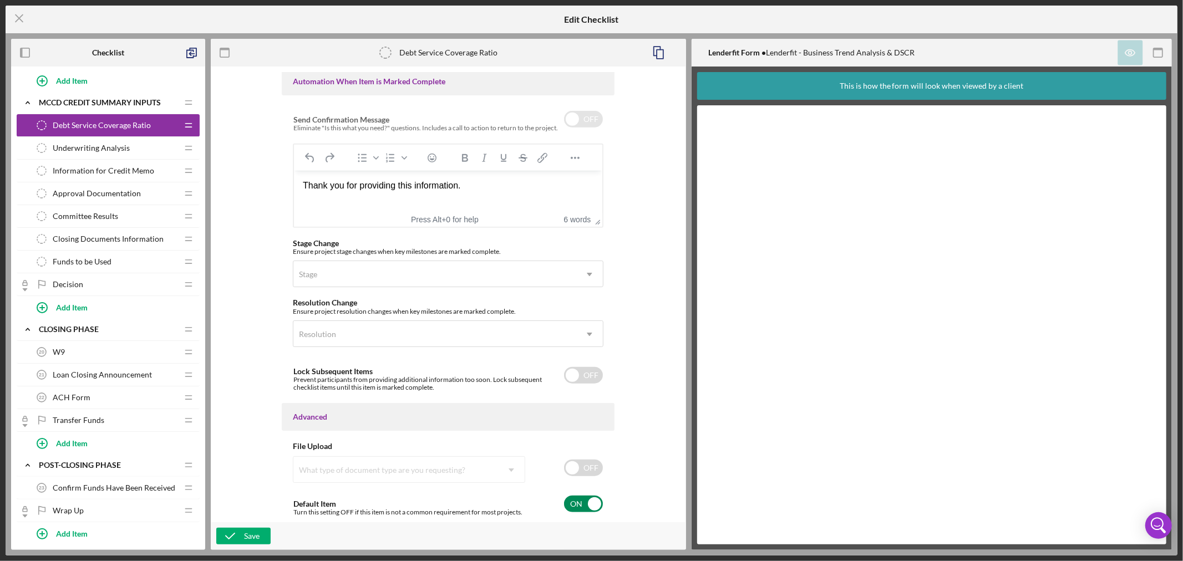
click at [594, 502] on input "checkbox" at bounding box center [583, 504] width 39 height 17
checkbox input "false"
click at [246, 535] on div "Save" at bounding box center [252, 536] width 16 height 17
click at [125, 146] on span "Underwriting Analysis" at bounding box center [91, 148] width 77 height 9
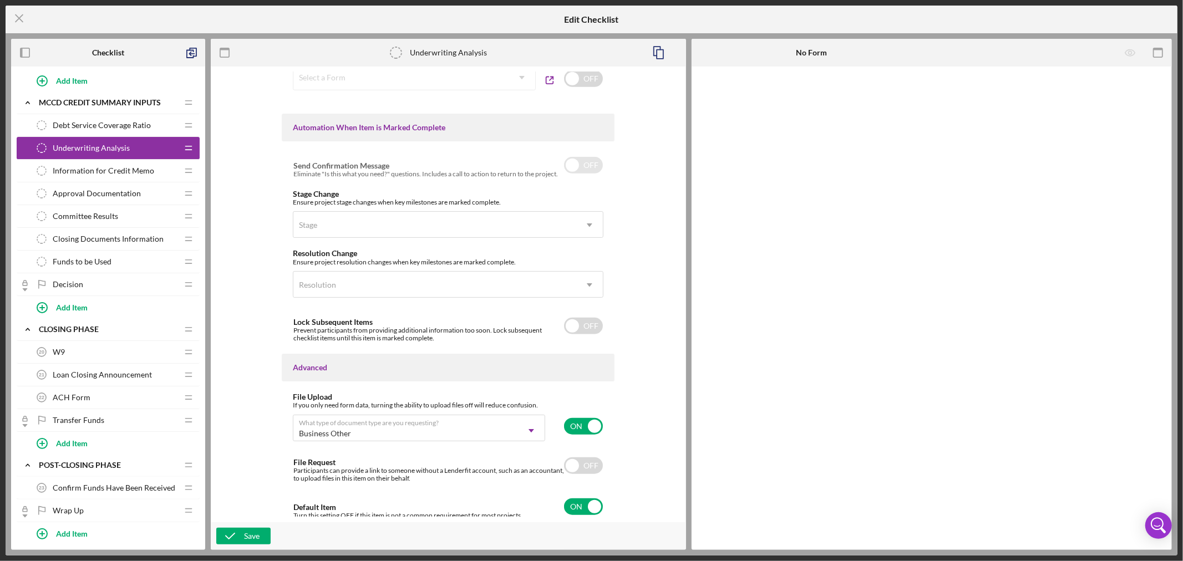
scroll to position [640, 0]
click at [590, 503] on input "checkbox" at bounding box center [583, 504] width 39 height 17
checkbox input "false"
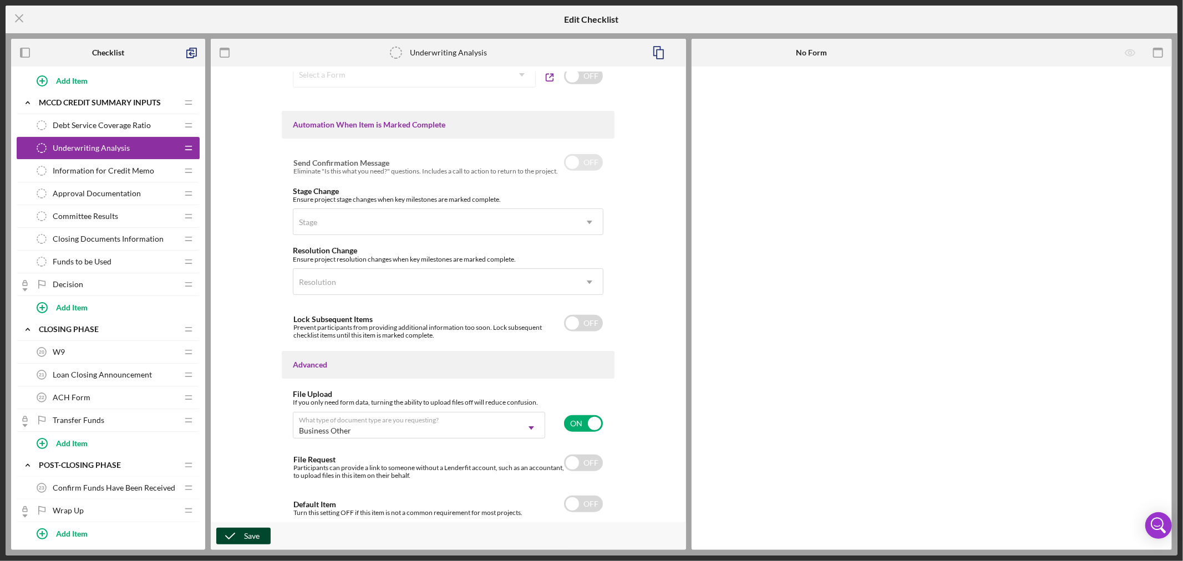
click at [241, 535] on icon "button" at bounding box center [230, 537] width 28 height 28
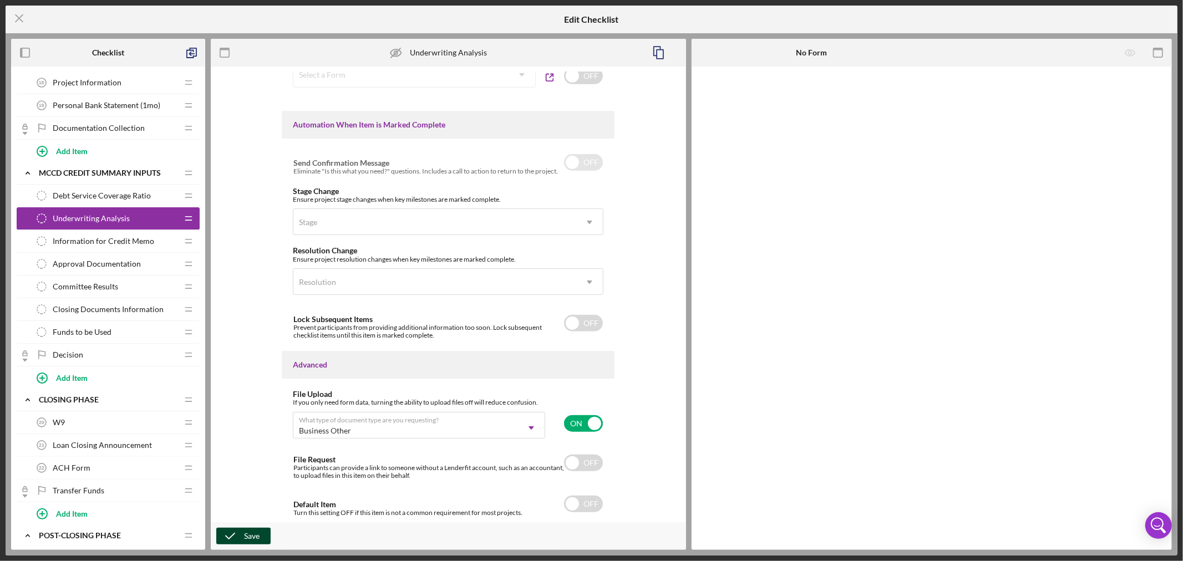
scroll to position [545, 0]
click at [193, 52] on icon "button" at bounding box center [191, 52] width 25 height 25
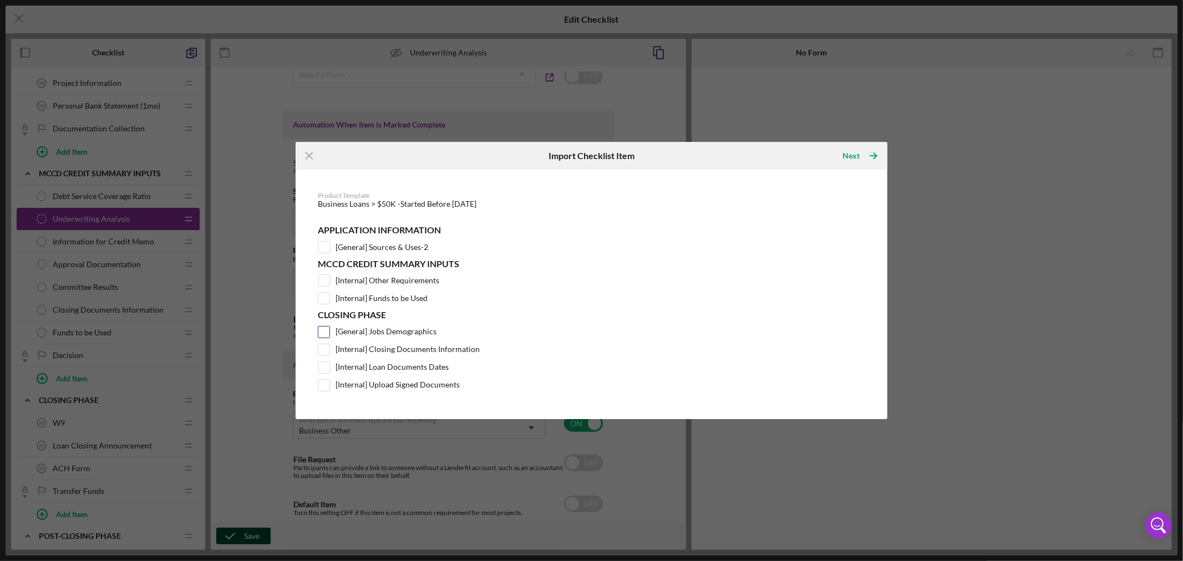
click at [323, 329] on input "[General] Jobs Demographics" at bounding box center [323, 332] width 11 height 11
checkbox input "true"
click at [326, 347] on input "[Internal] Closing Documents Information" at bounding box center [323, 350] width 11 height 11
checkbox input "true"
click at [326, 364] on input "[Internal] Loan Documents Dates" at bounding box center [323, 367] width 11 height 11
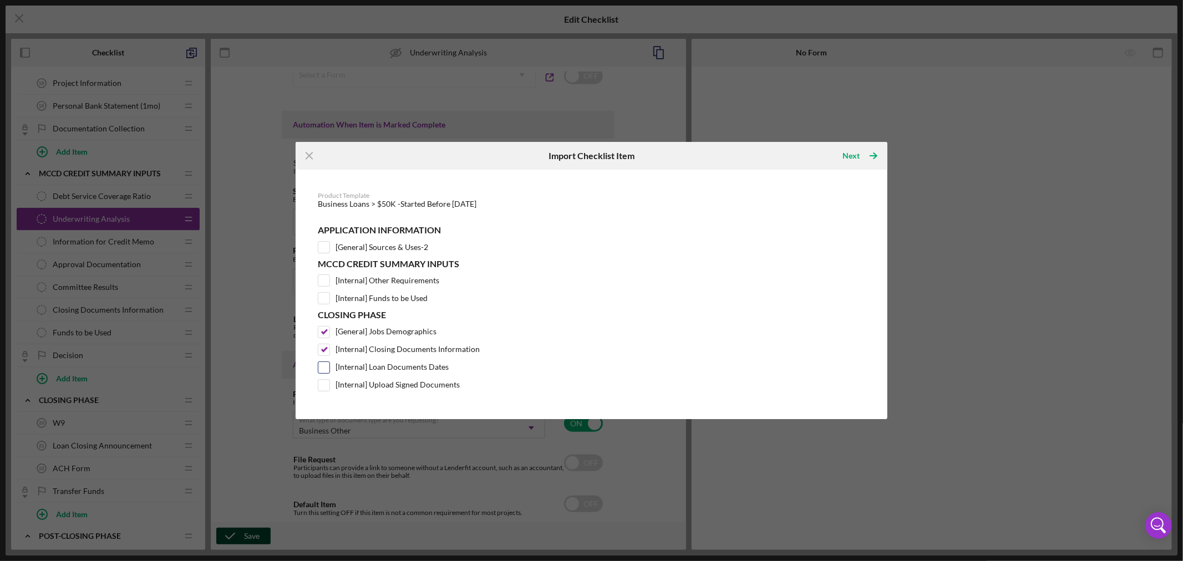
checkbox input "true"
click at [326, 382] on input "[Internal] Upload Signed Documents" at bounding box center [323, 385] width 11 height 11
checkbox input "true"
click at [325, 278] on input "[Internal] Other Requirements" at bounding box center [323, 280] width 11 height 11
checkbox input "true"
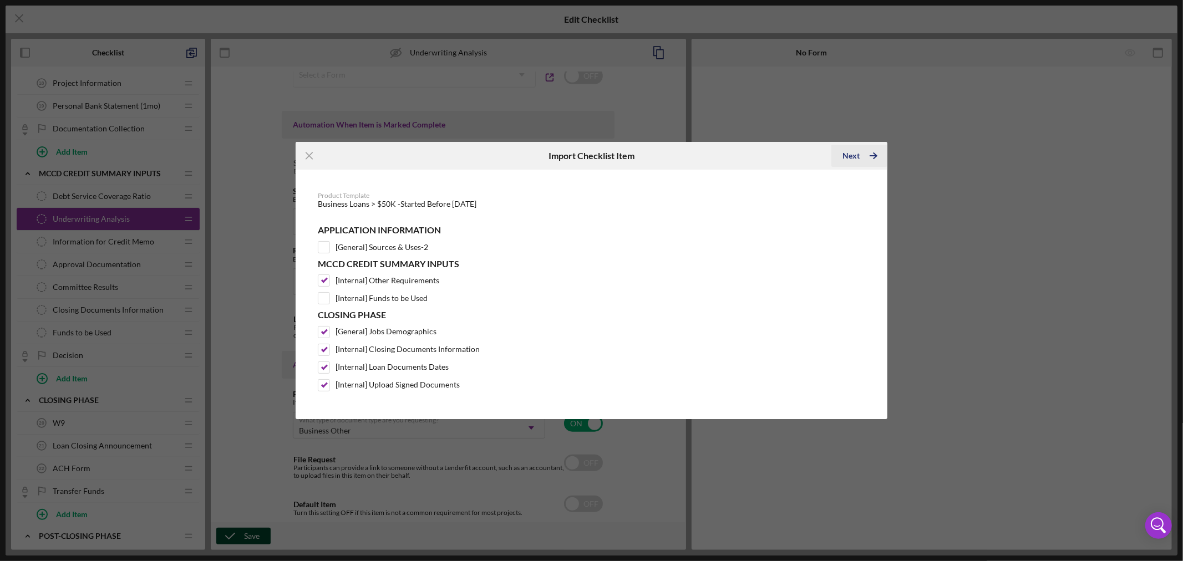
click at [851, 156] on div "Next" at bounding box center [851, 156] width 17 height 22
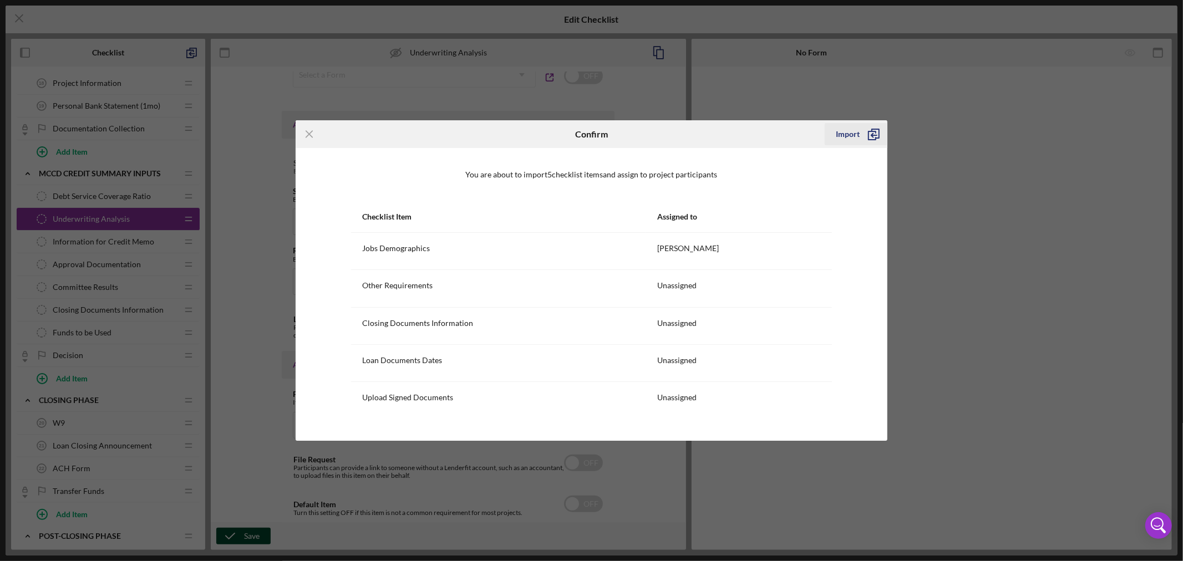
click at [857, 132] on div "Import" at bounding box center [848, 134] width 24 height 22
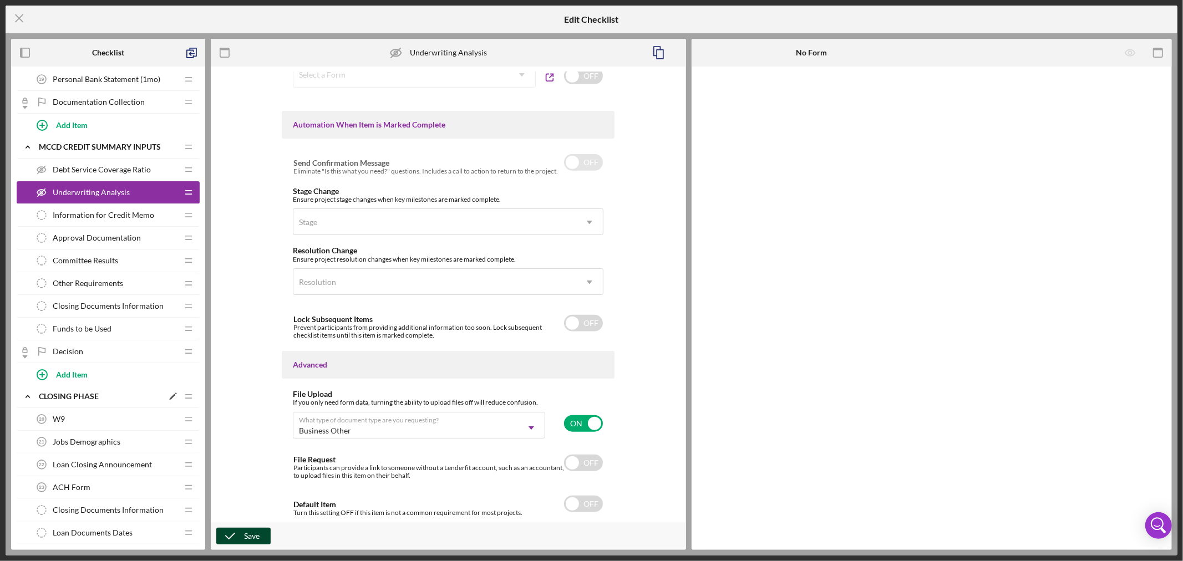
scroll to position [536, 0]
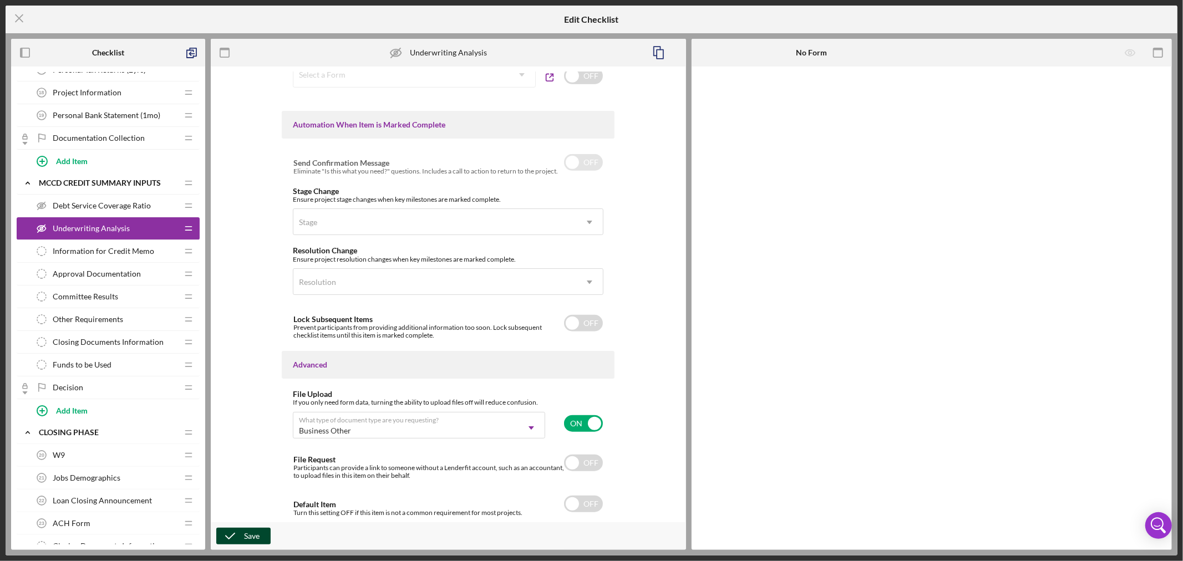
click at [146, 252] on span "Information for Credit Memo" at bounding box center [104, 251] width 102 height 9
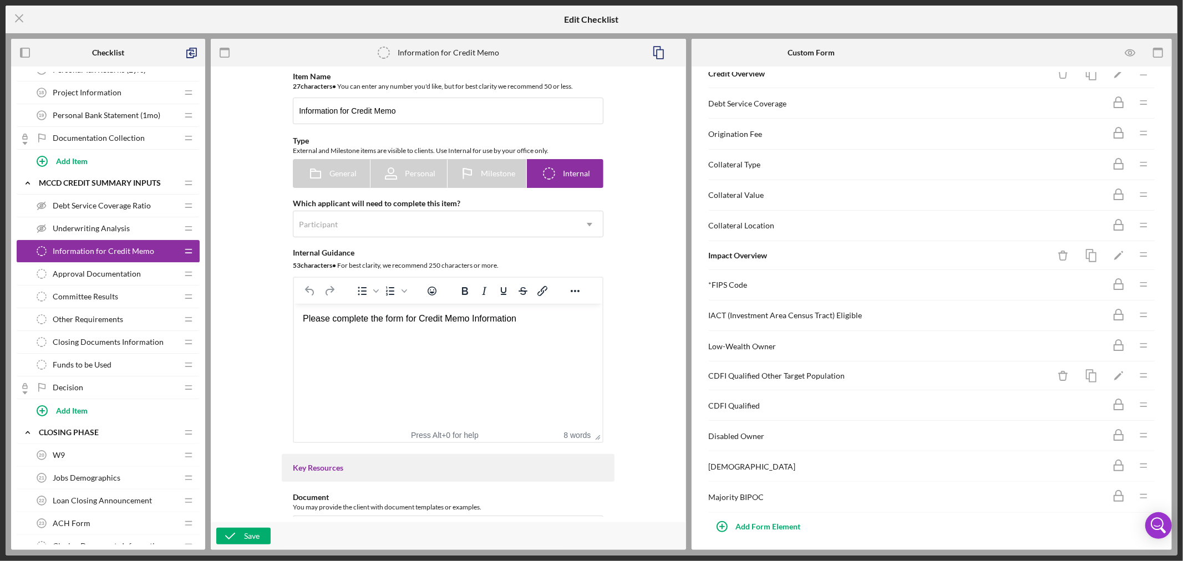
scroll to position [217, 0]
click at [1115, 370] on polygon "button" at bounding box center [1119, 373] width 8 height 8
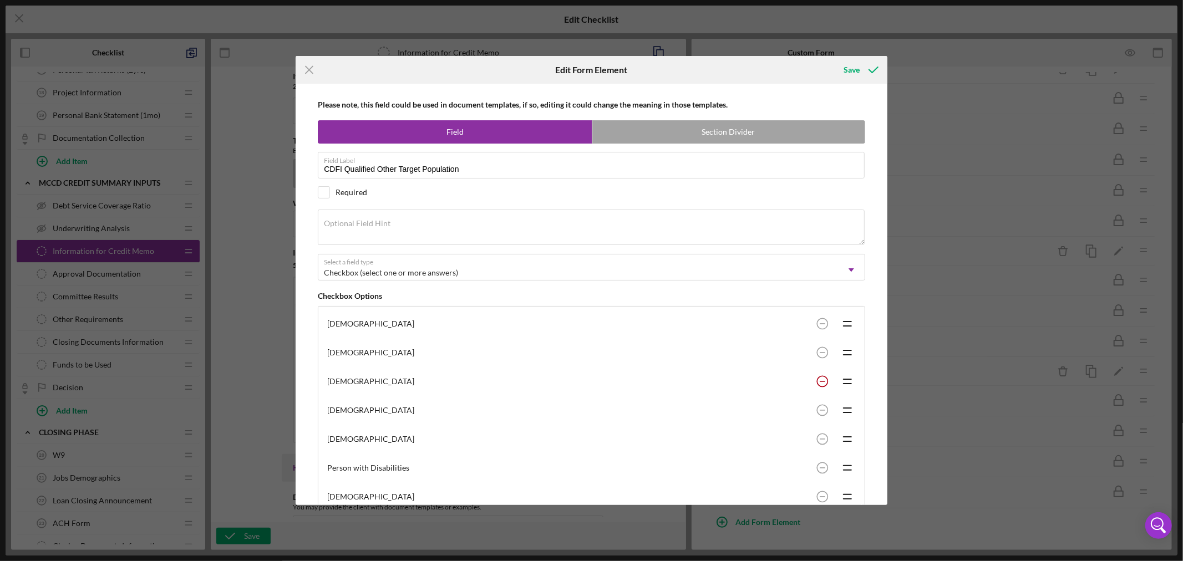
click at [820, 382] on rect at bounding box center [823, 381] width 6 height 1
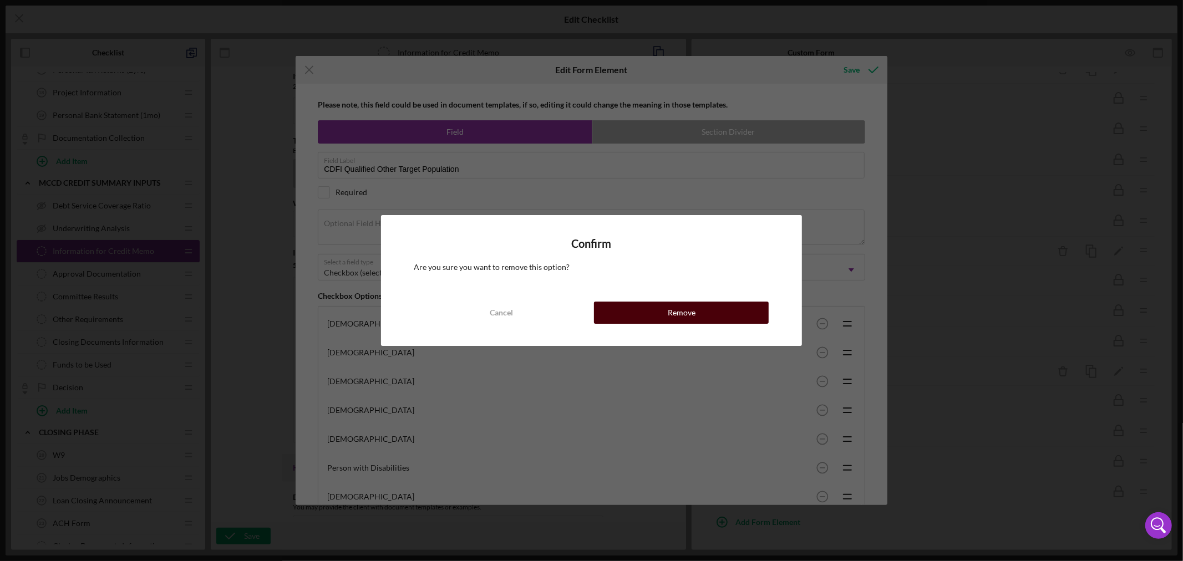
click at [672, 315] on div "Remove" at bounding box center [682, 313] width 28 height 22
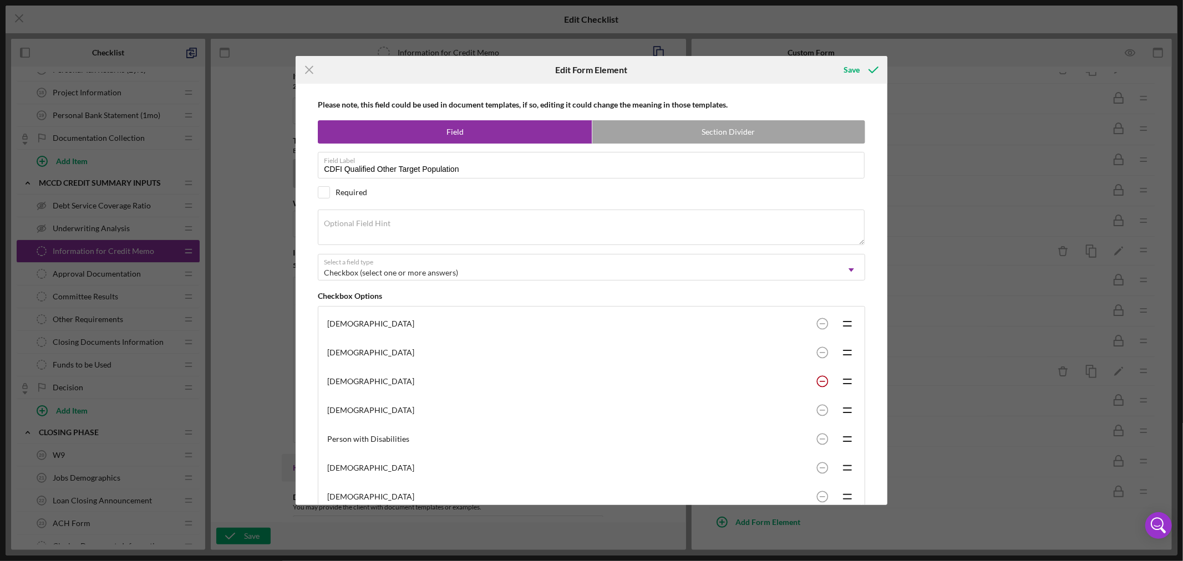
click at [820, 382] on rect at bounding box center [823, 381] width 6 height 1
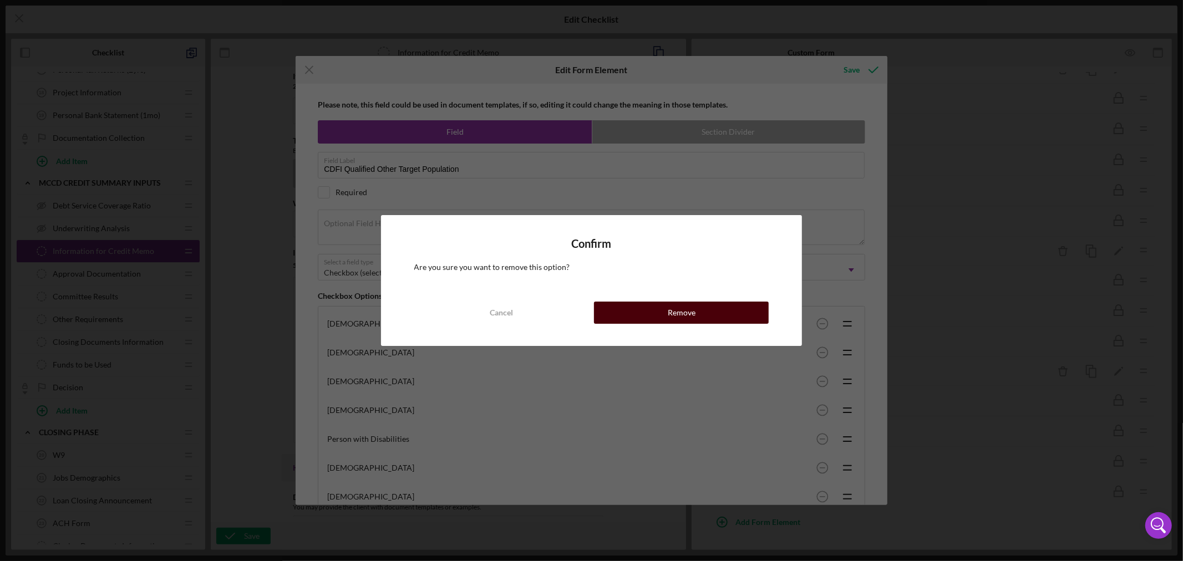
click at [688, 313] on div "Remove" at bounding box center [682, 313] width 28 height 22
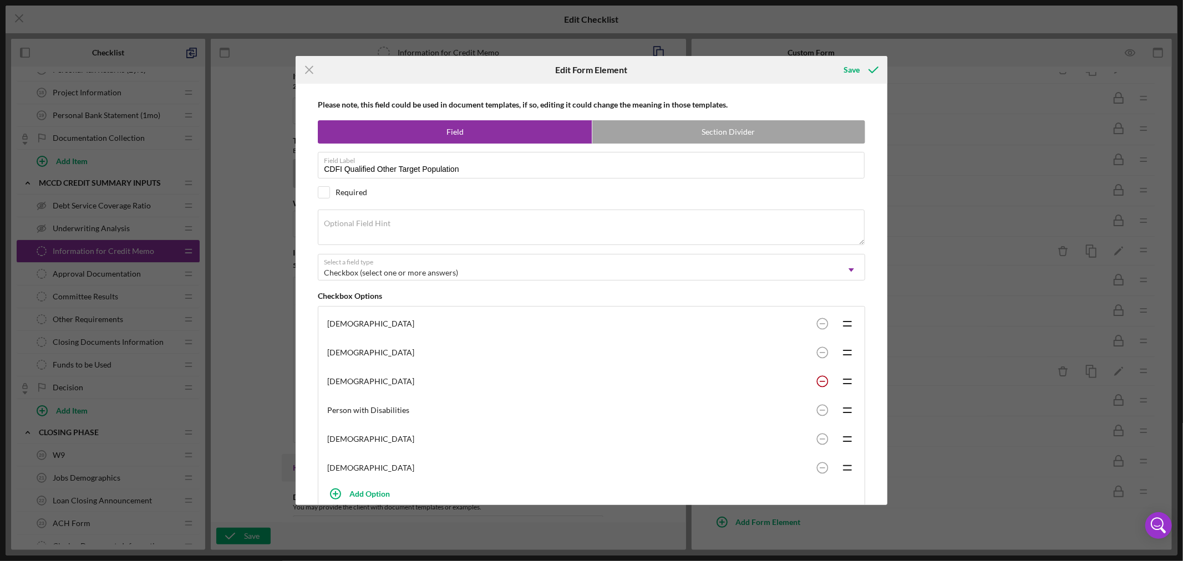
click at [821, 382] on rect at bounding box center [823, 381] width 6 height 1
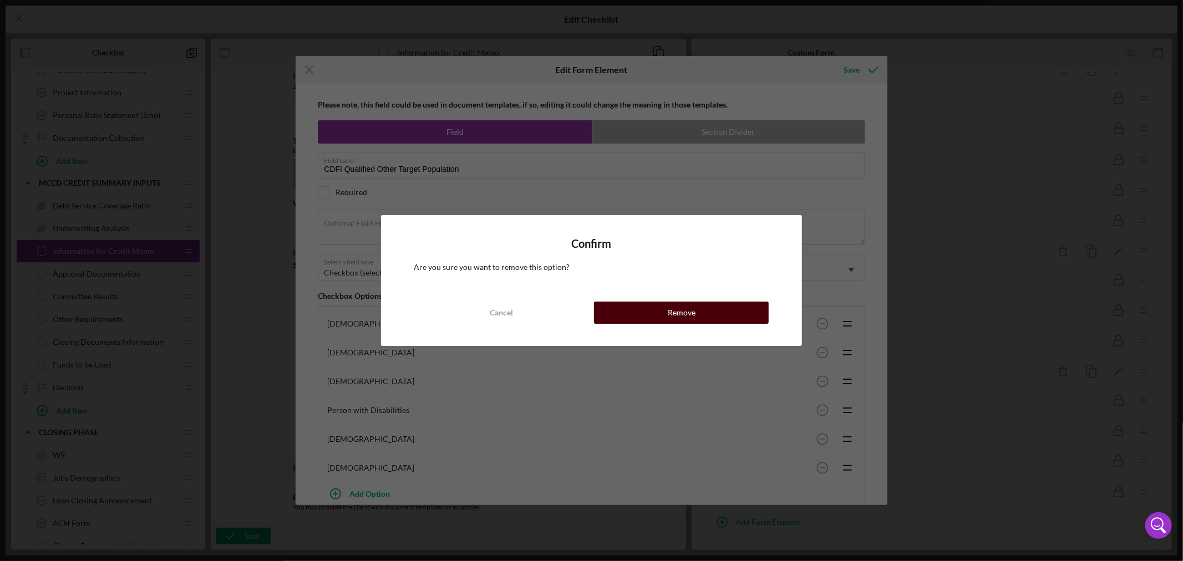
click at [672, 313] on div "Remove" at bounding box center [682, 313] width 28 height 22
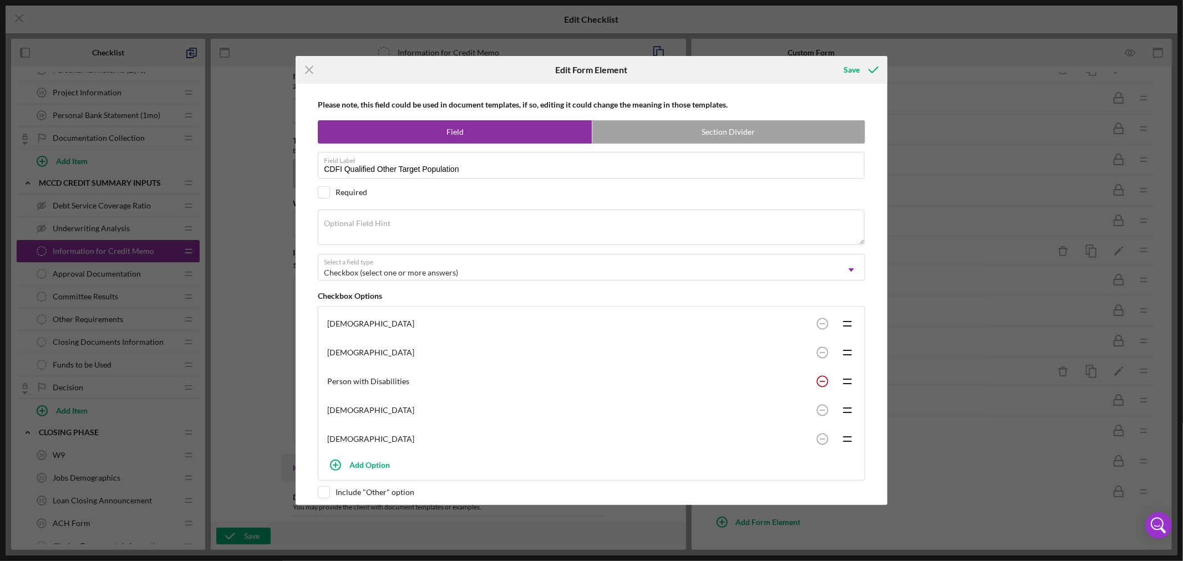
click at [820, 382] on rect at bounding box center [823, 381] width 6 height 1
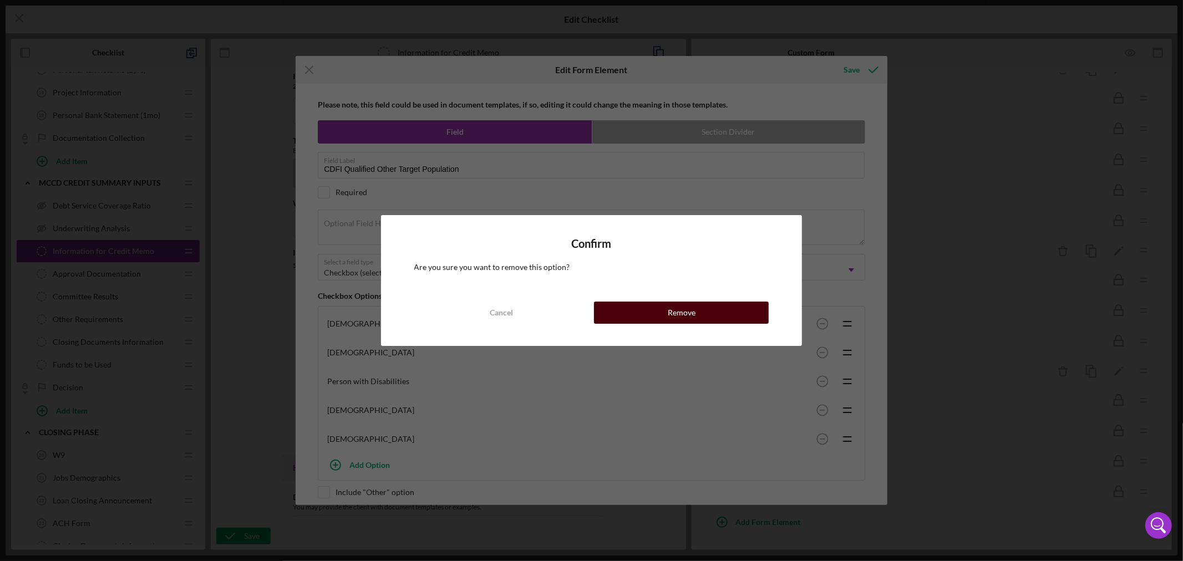
click at [665, 312] on button "Remove" at bounding box center [681, 313] width 175 height 22
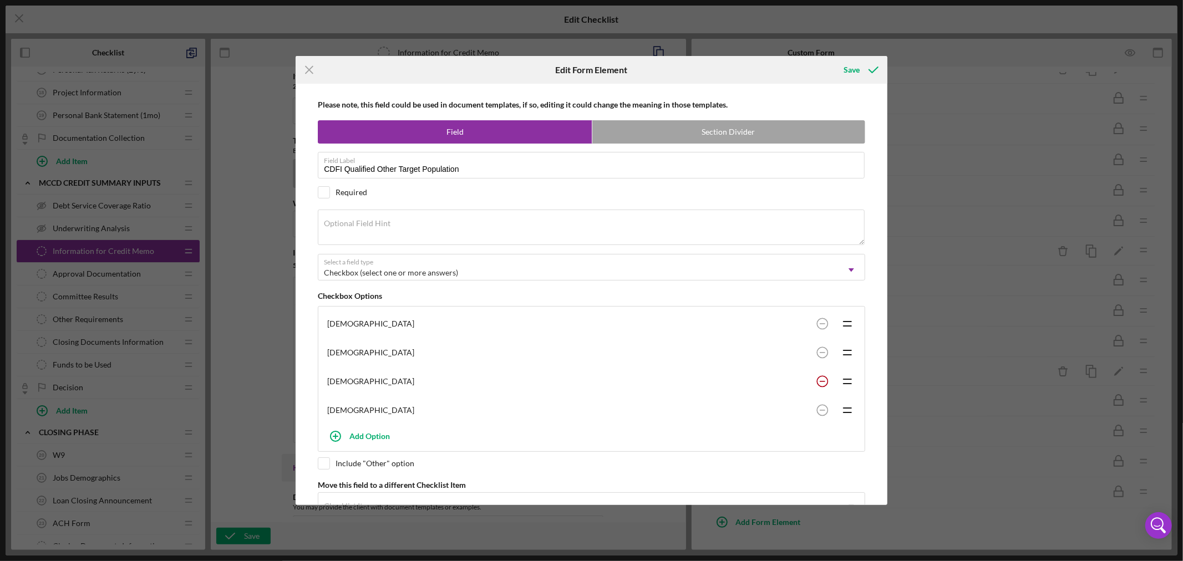
click at [822, 382] on rect at bounding box center [823, 381] width 6 height 1
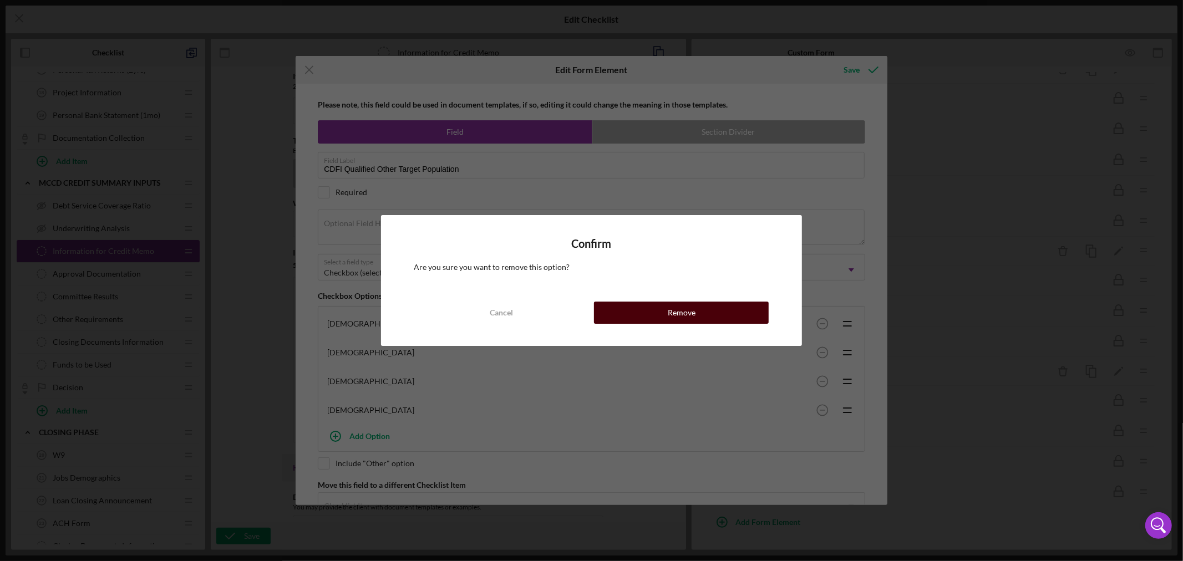
click at [691, 315] on div "Remove" at bounding box center [682, 313] width 28 height 22
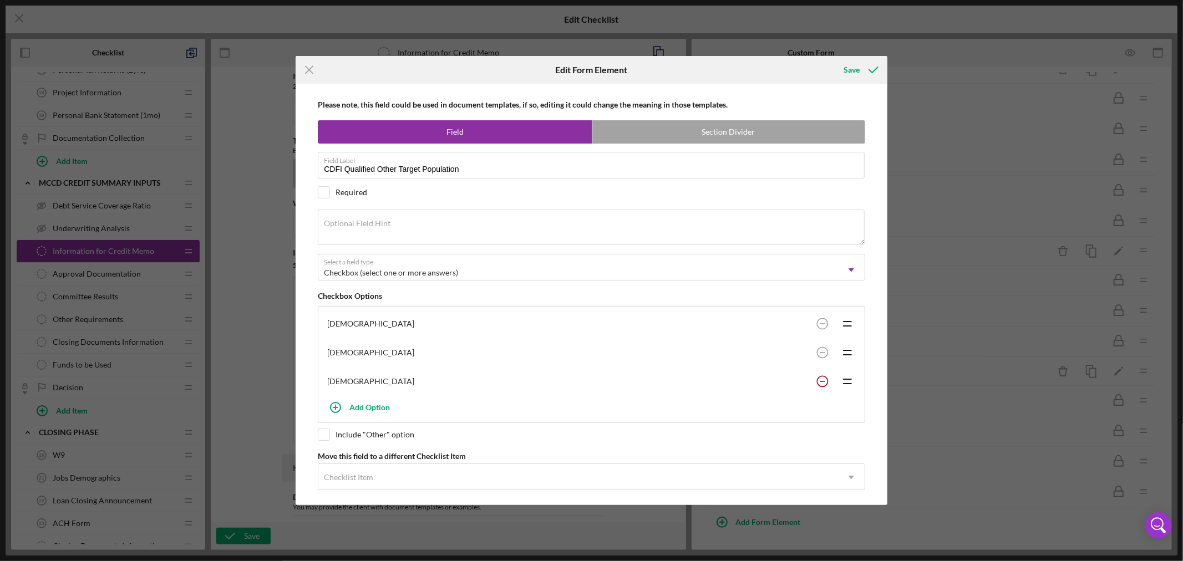
click at [820, 382] on rect at bounding box center [823, 381] width 6 height 1
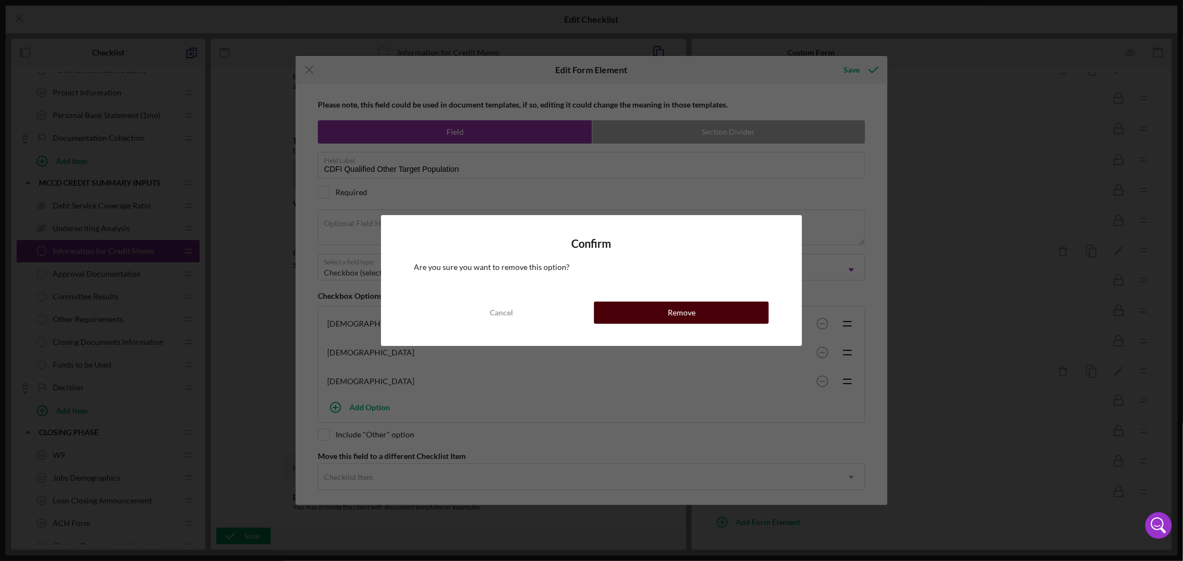
click at [700, 315] on button "Remove" at bounding box center [681, 313] width 175 height 22
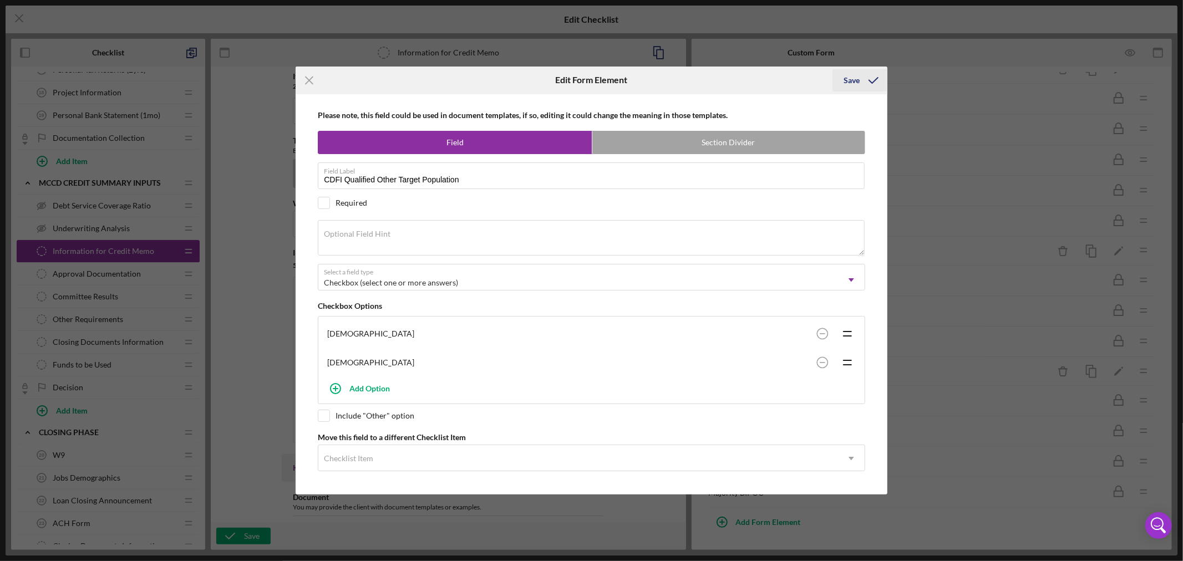
click at [852, 78] on div "Save" at bounding box center [852, 80] width 16 height 22
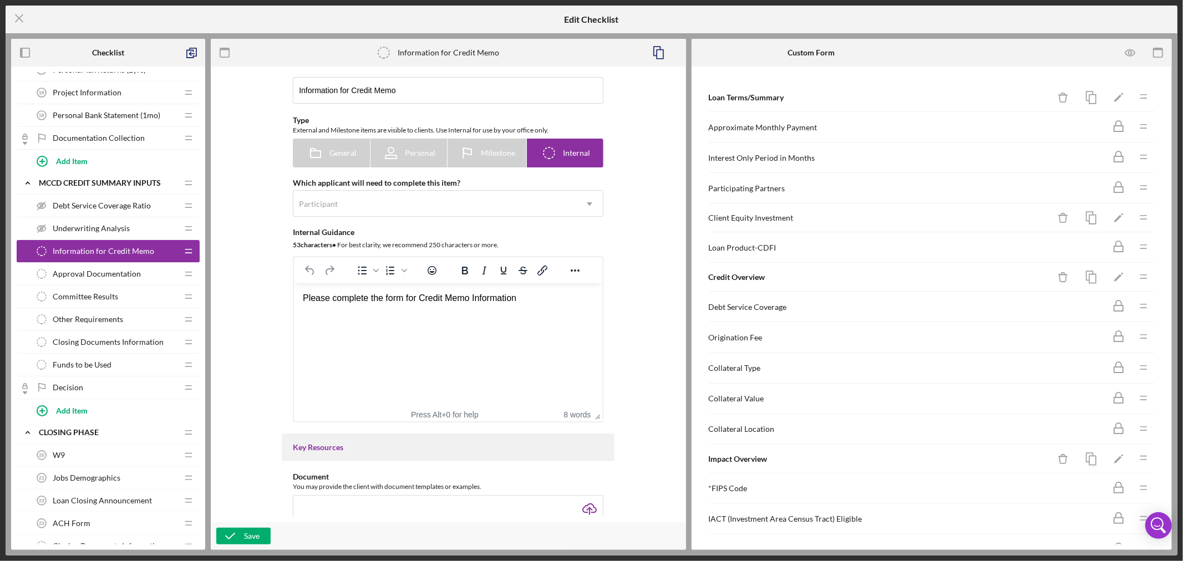
scroll to position [0, 0]
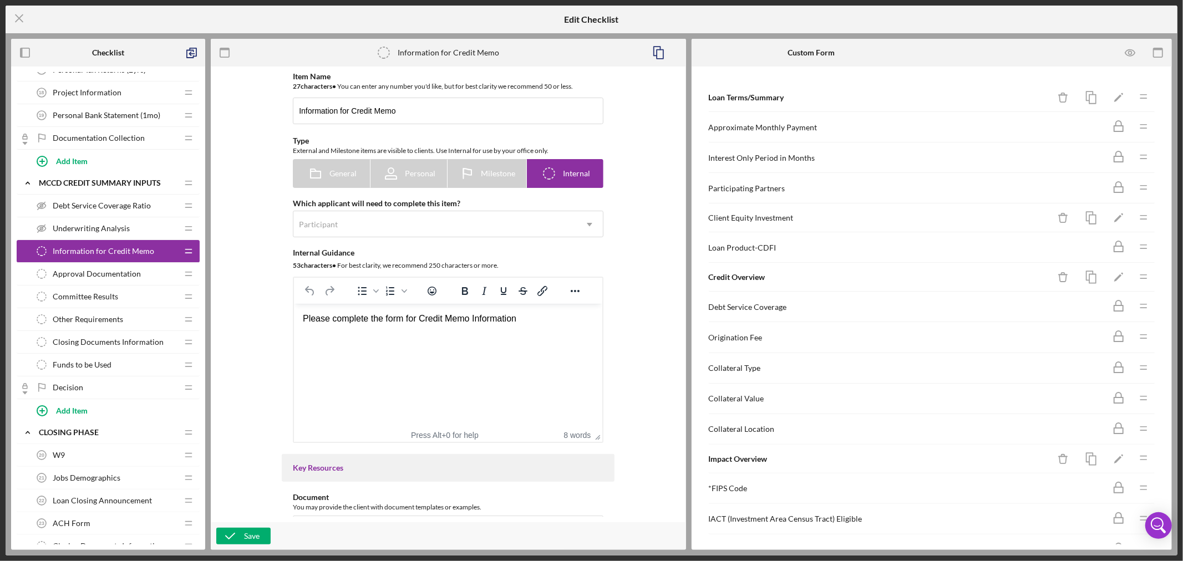
drag, startPoint x: 303, startPoint y: 318, endPoint x: 548, endPoint y: 321, distance: 244.7
click at [548, 321] on div "Please complete the form for Credit Memo Information" at bounding box center [448, 319] width 291 height 12
paste body "Rich Text Area. Press ALT-0 for help."
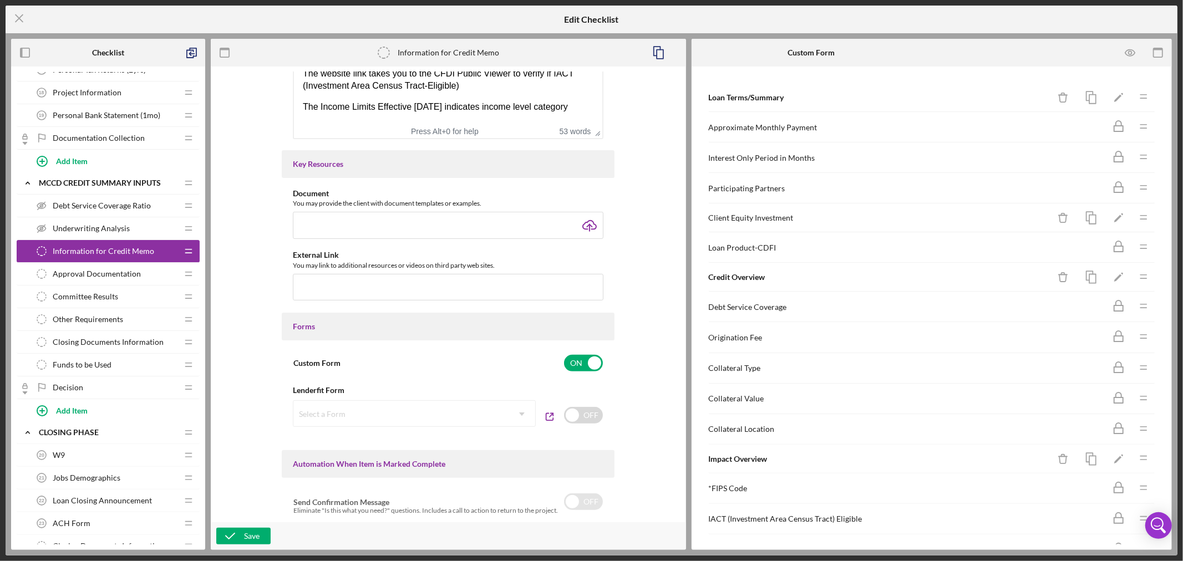
scroll to position [308, 0]
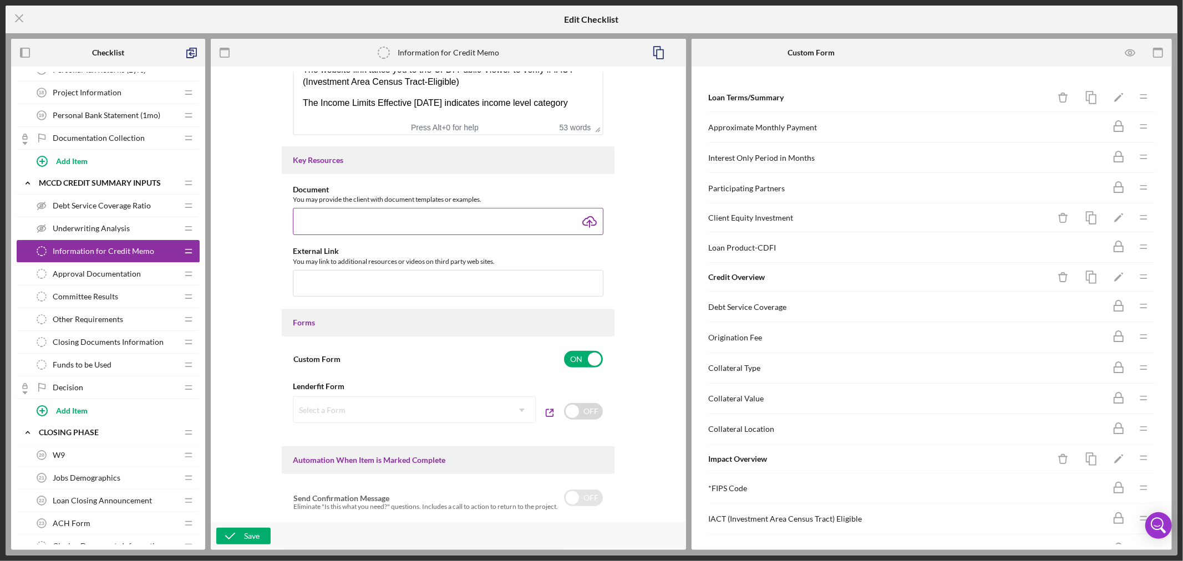
click at [562, 224] on input "file" at bounding box center [448, 221] width 311 height 27
type input "C:\fakepath\Income Limits Effective [DATE].xlsx"
click at [356, 280] on input "text" at bounding box center [448, 283] width 311 height 27
paste input "[DOMAIN_NAME][URL]"
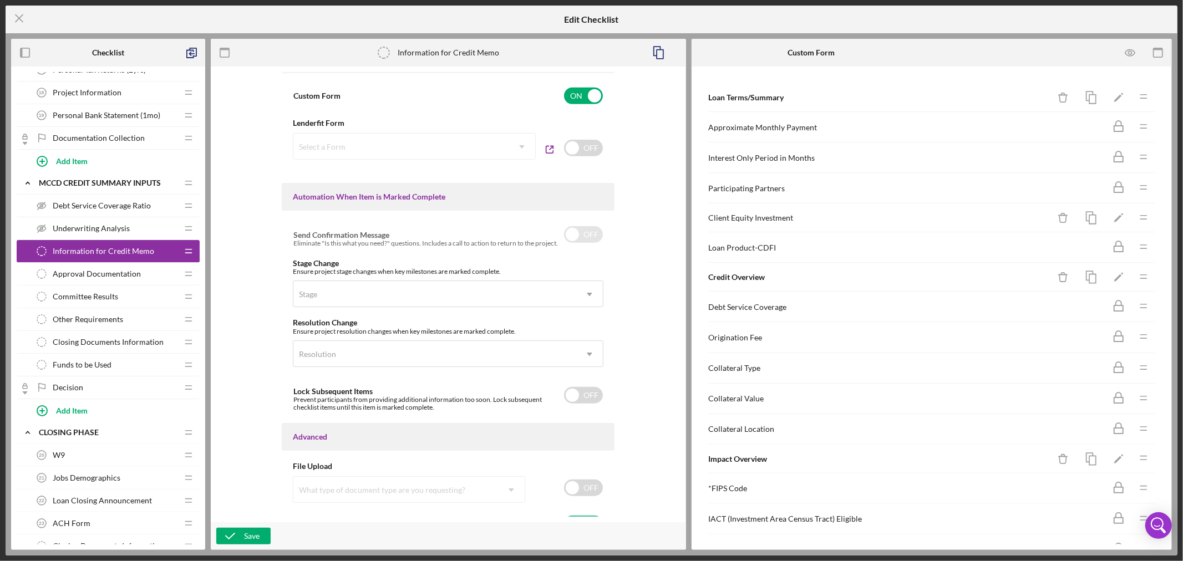
scroll to position [591, 0]
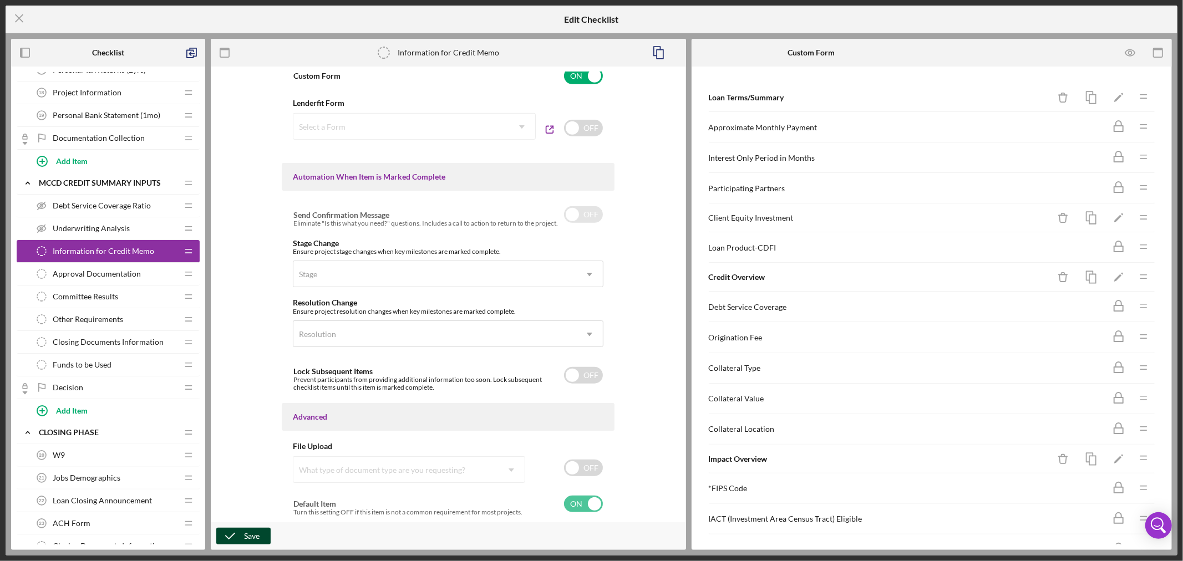
type input "[DOMAIN_NAME][URL]"
click at [261, 533] on button "Save" at bounding box center [243, 536] width 54 height 17
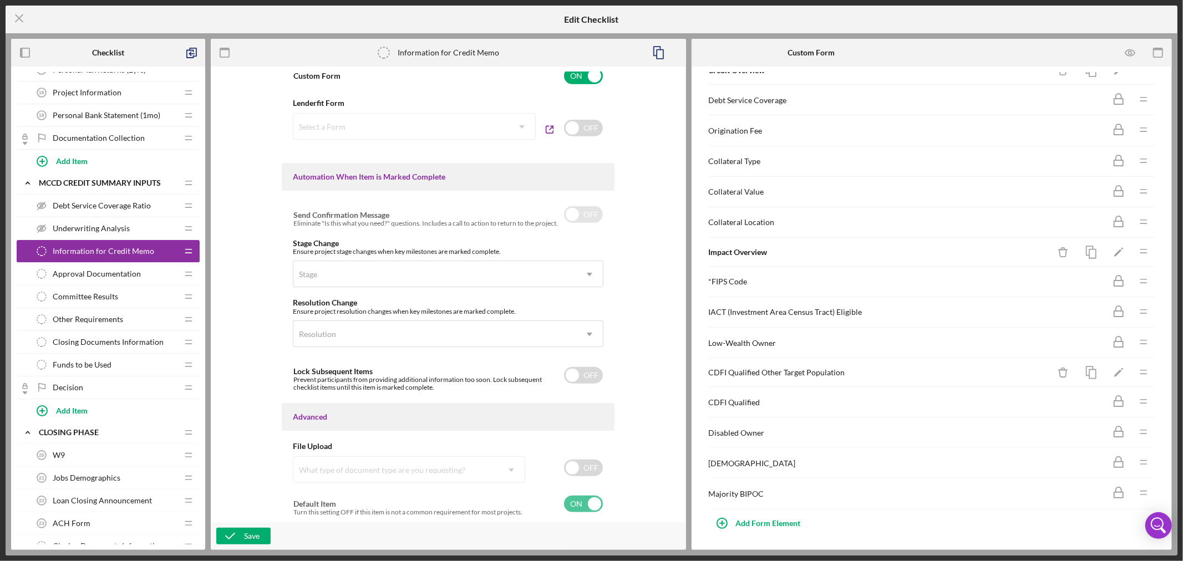
scroll to position [217, 0]
click at [780, 524] on div "Add Form Element" at bounding box center [768, 523] width 65 height 22
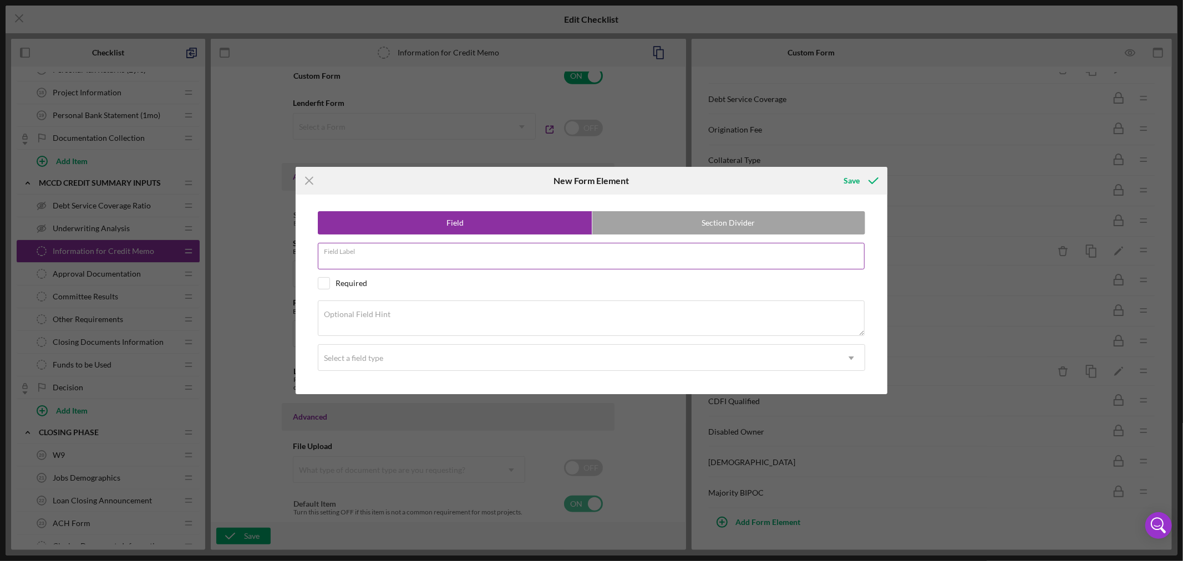
click at [424, 257] on input "Field Label" at bounding box center [591, 256] width 547 height 27
paste input "Presenter"
type input "Presenter"
click at [516, 314] on textarea "Optional Field Hint" at bounding box center [591, 319] width 547 height 36
type textarea "Presenter Name"
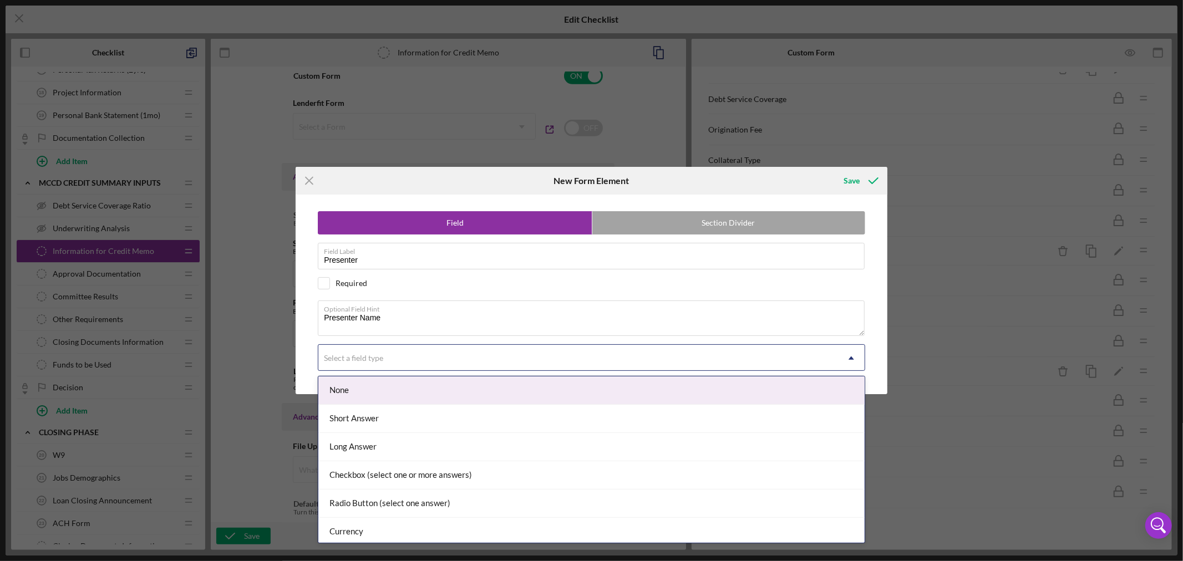
click at [852, 356] on icon "Icon/Dropdown Arrow" at bounding box center [851, 358] width 27 height 27
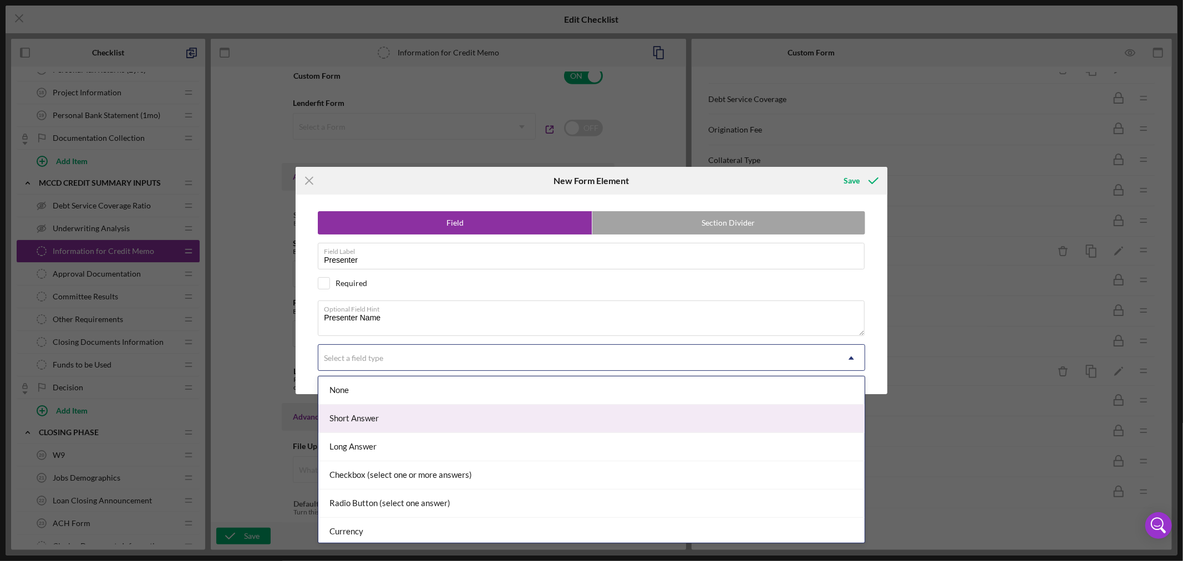
click at [787, 416] on div "Short Answer" at bounding box center [591, 419] width 546 height 28
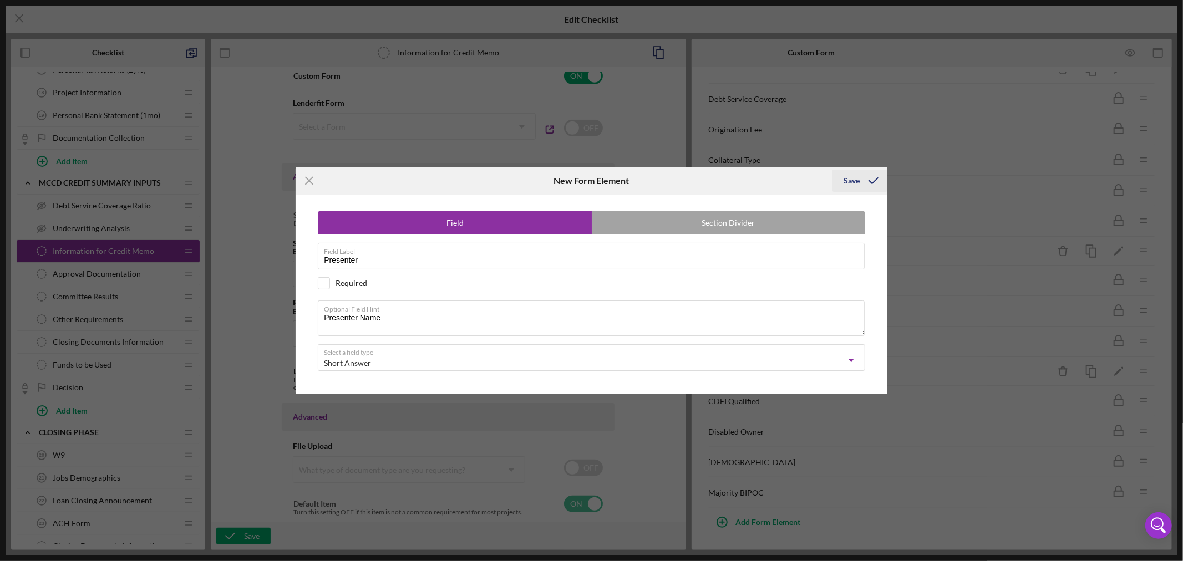
click at [858, 176] on div "Save" at bounding box center [852, 181] width 16 height 22
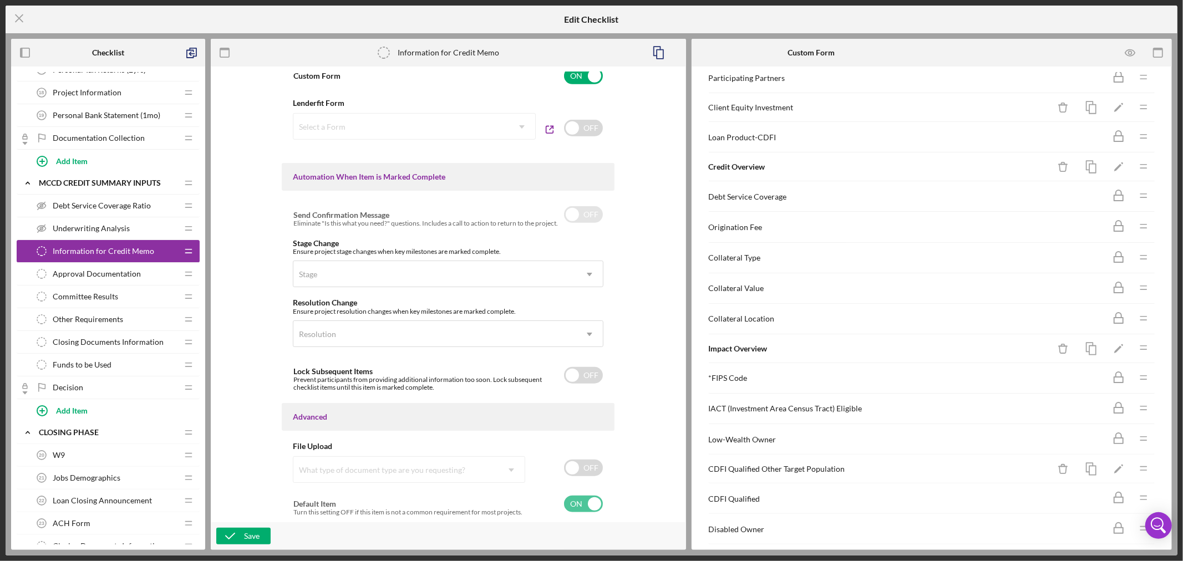
scroll to position [246, 0]
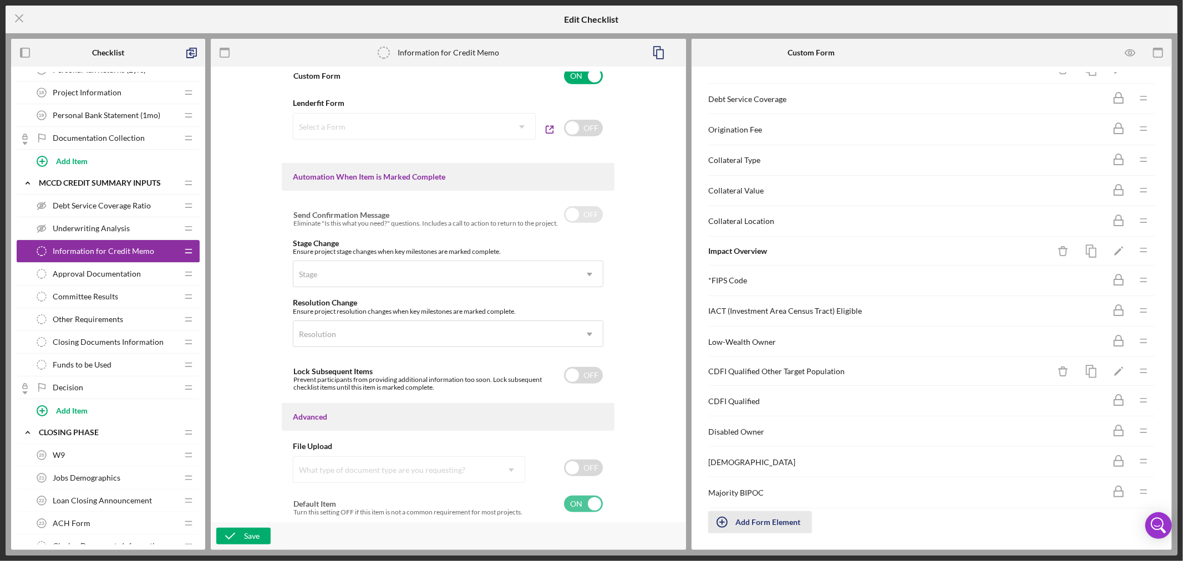
click at [782, 519] on div "Add Form Element" at bounding box center [768, 523] width 65 height 22
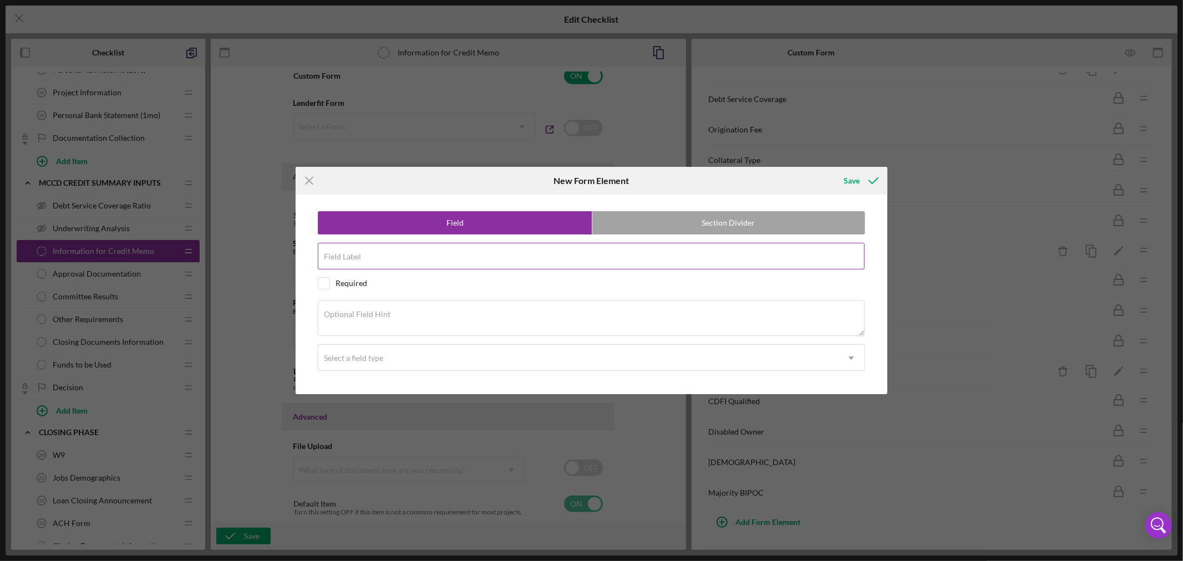
click at [384, 256] on input "Field Label" at bounding box center [591, 256] width 547 height 27
paste input "Presentation Date"
type input "Presentation Date"
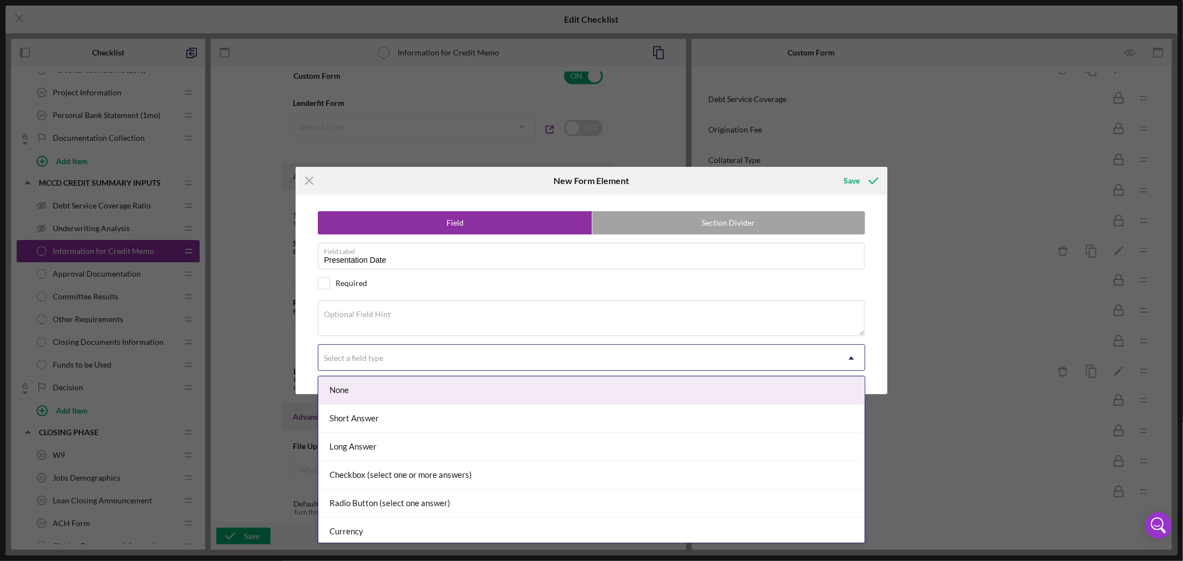
click at [855, 355] on icon "Icon/Dropdown Arrow" at bounding box center [851, 358] width 27 height 27
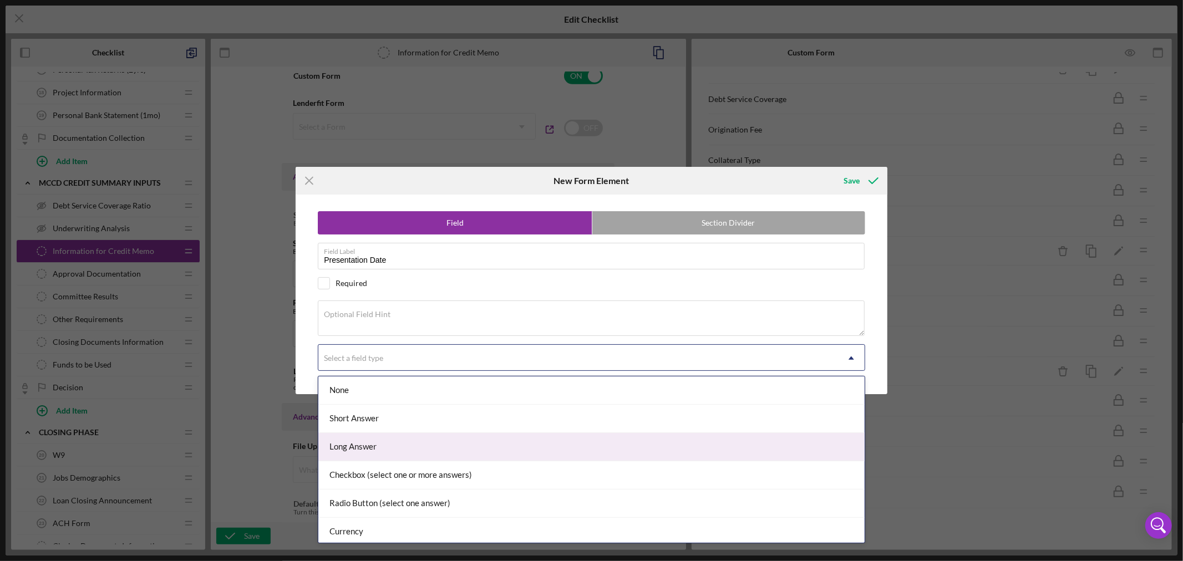
scroll to position [117, 0]
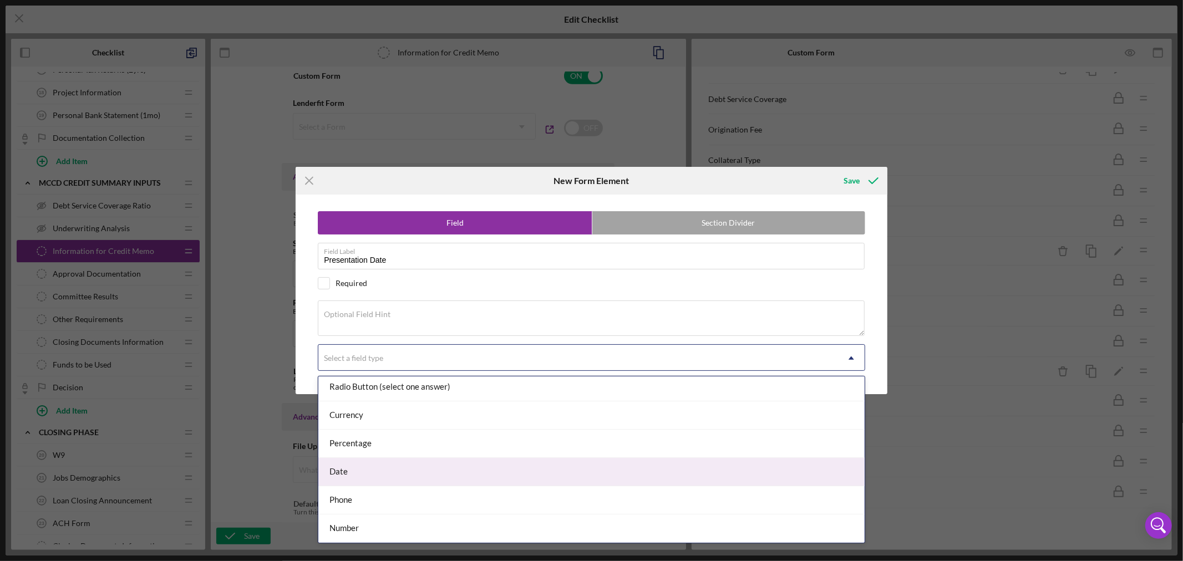
click at [777, 472] on div "Date" at bounding box center [591, 472] width 546 height 28
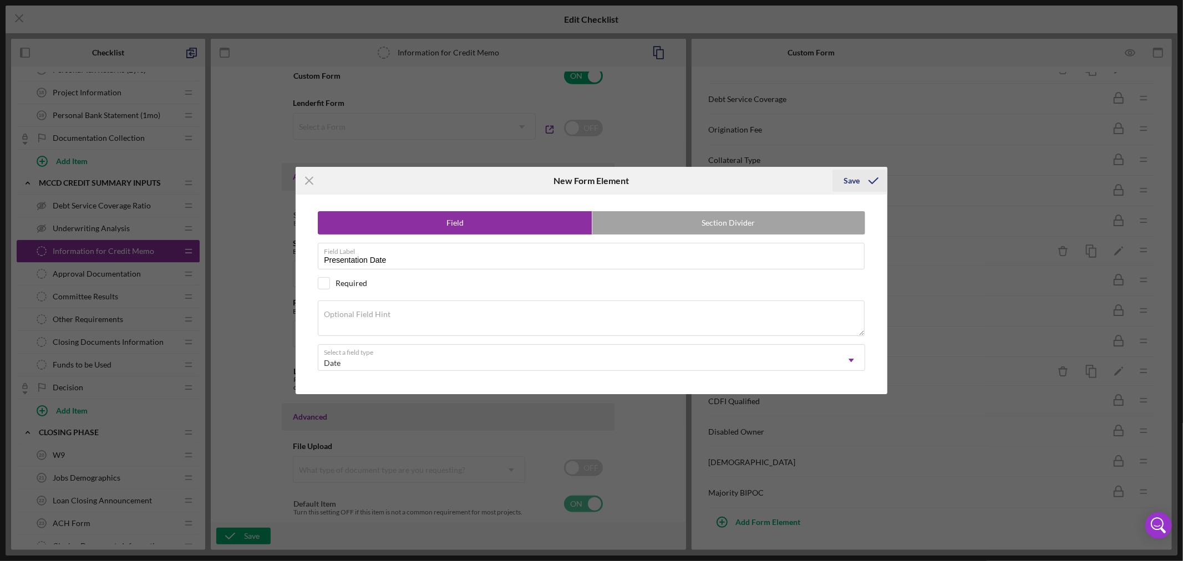
click at [857, 181] on div "Save" at bounding box center [852, 181] width 16 height 22
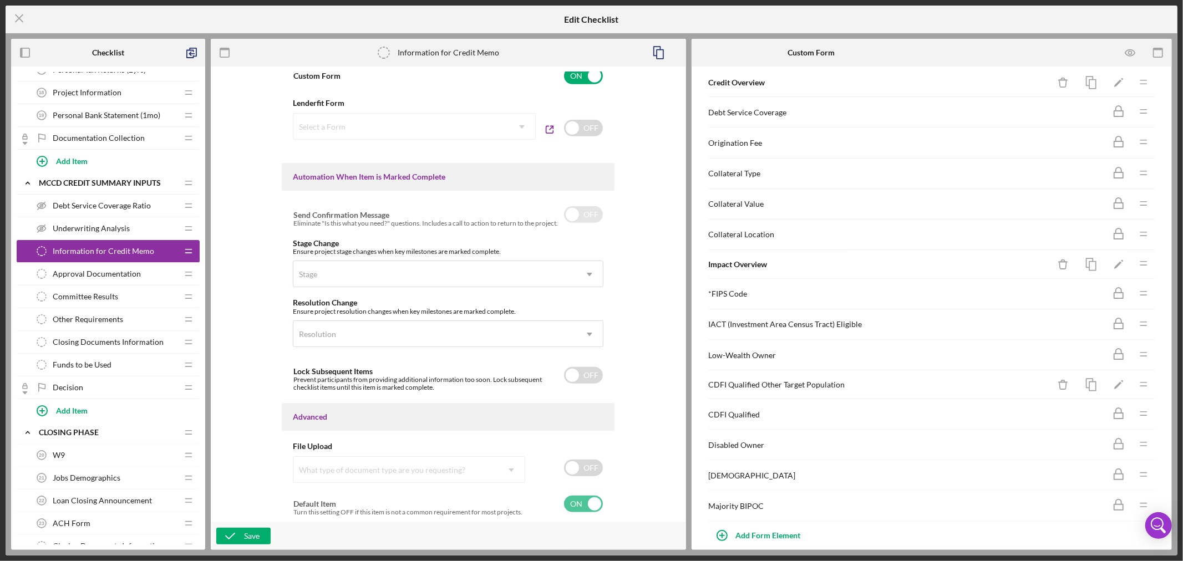
scroll to position [275, 0]
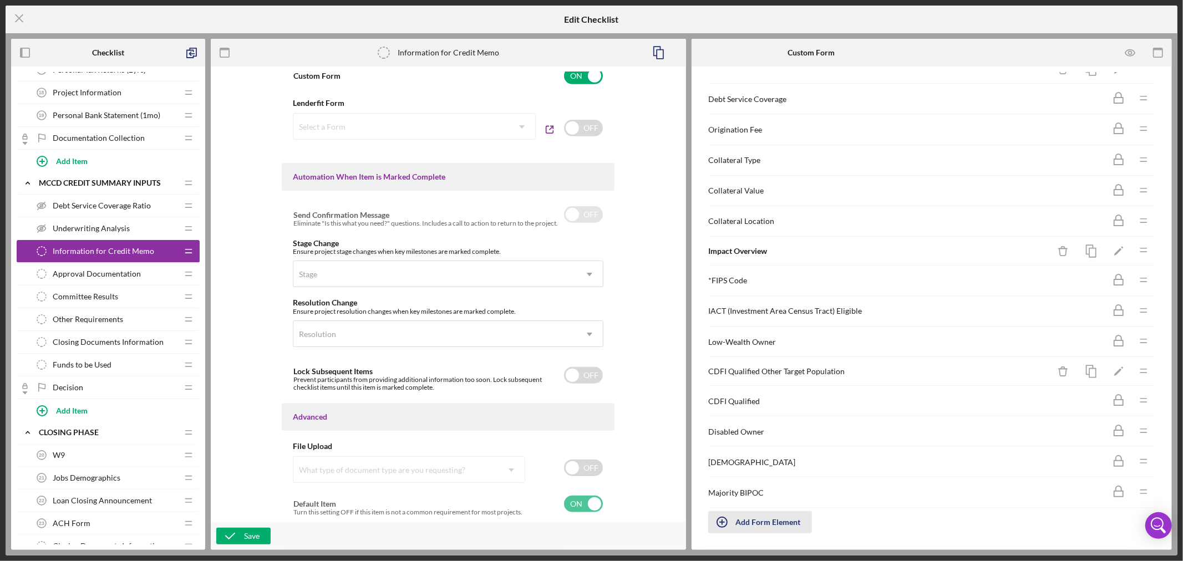
click at [779, 522] on div "Add Form Element" at bounding box center [768, 523] width 65 height 22
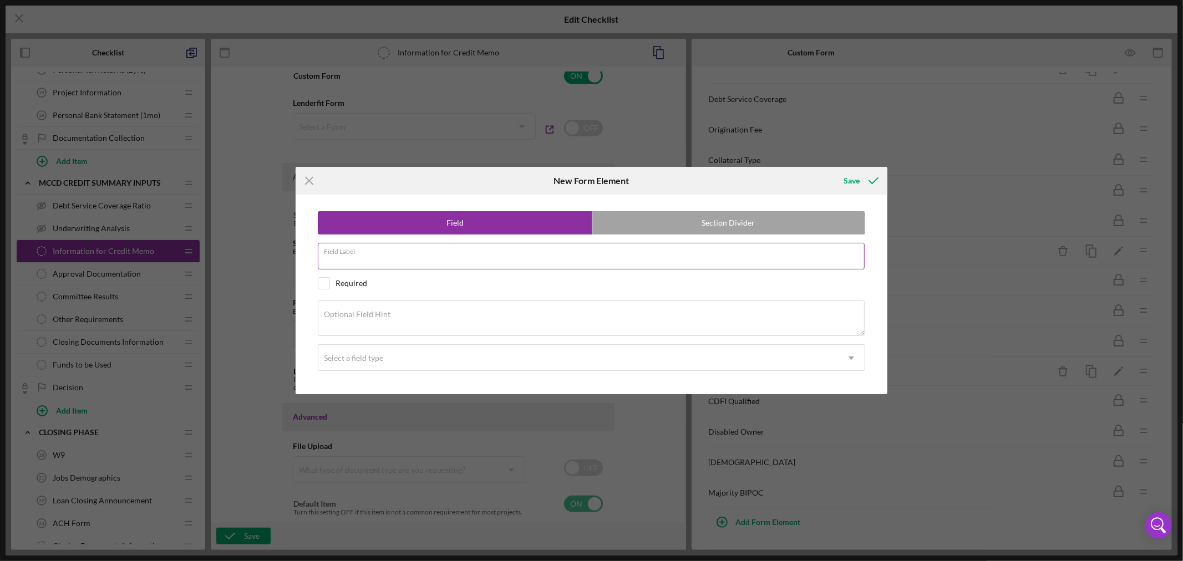
click at [402, 260] on input "Field Label" at bounding box center [591, 256] width 547 height 27
paste input "Single or Multiple Draw"
type input "Single or Multiple Draw"
click at [398, 320] on textarea "Optional Field Hint" at bounding box center [591, 319] width 547 height 36
paste textarea "Type in Single or Multiple"
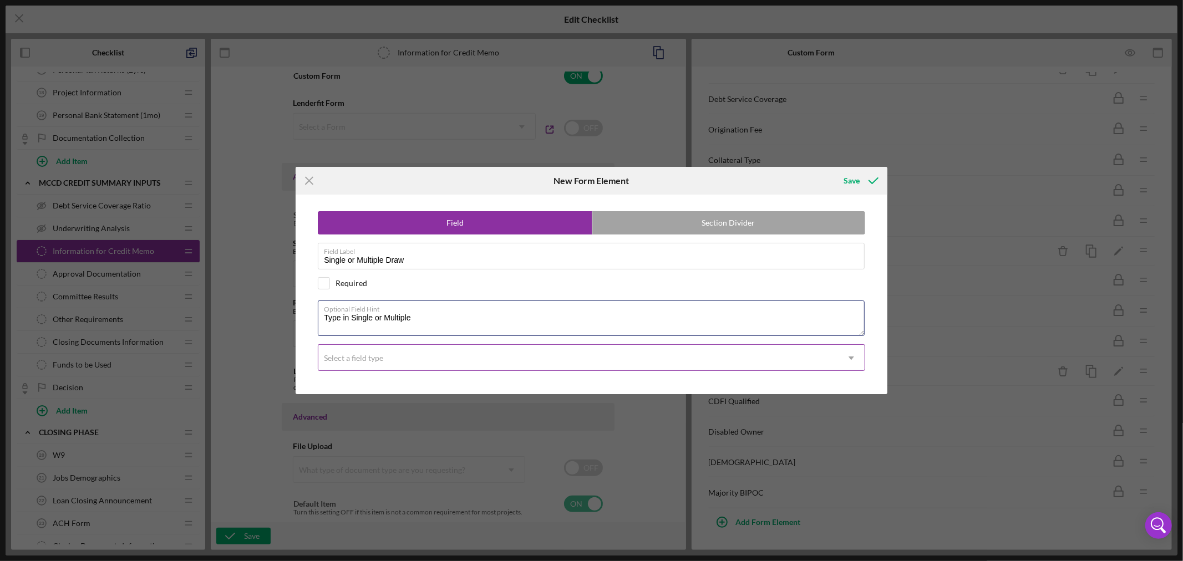
type textarea "Type in Single or Multiple"
click at [852, 357] on icon "Icon/Dropdown Arrow" at bounding box center [851, 358] width 27 height 27
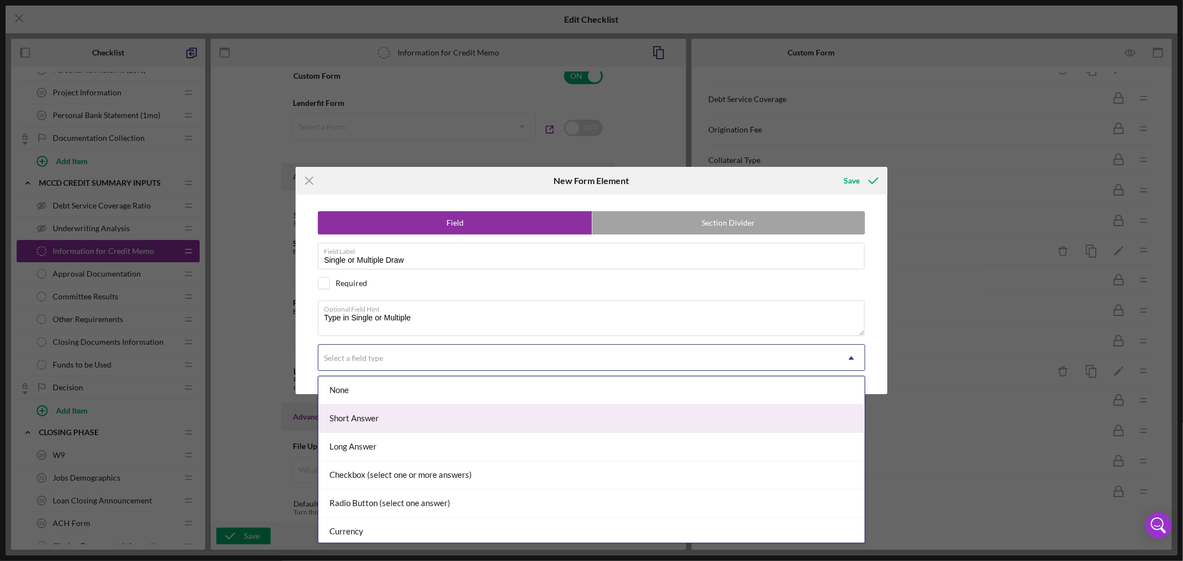
click at [644, 414] on div "Short Answer" at bounding box center [591, 419] width 546 height 28
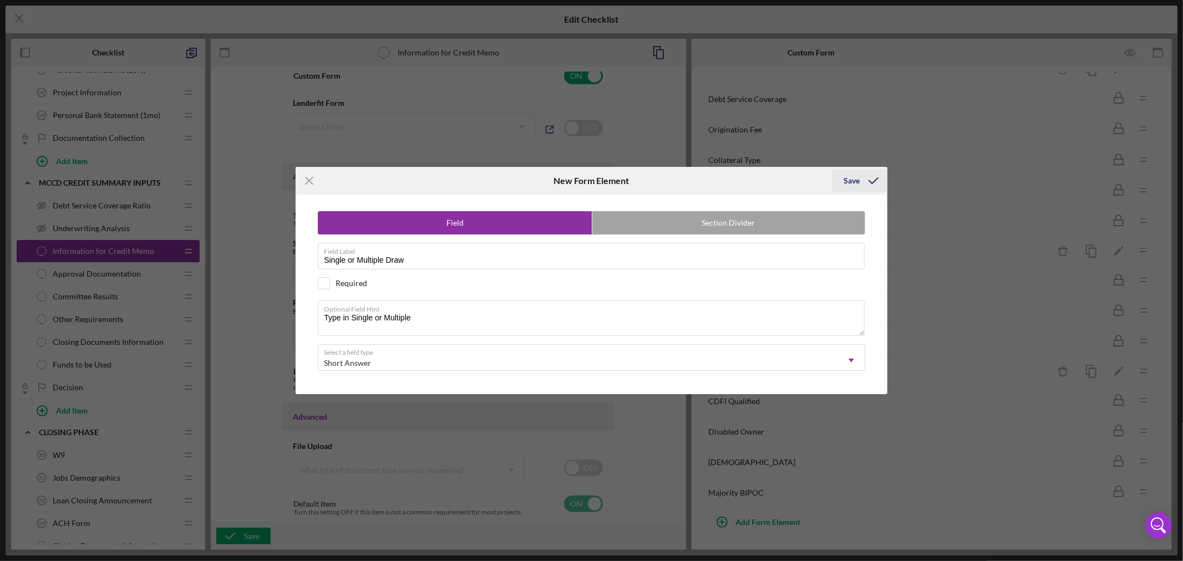
click at [851, 180] on div "Save" at bounding box center [852, 181] width 16 height 22
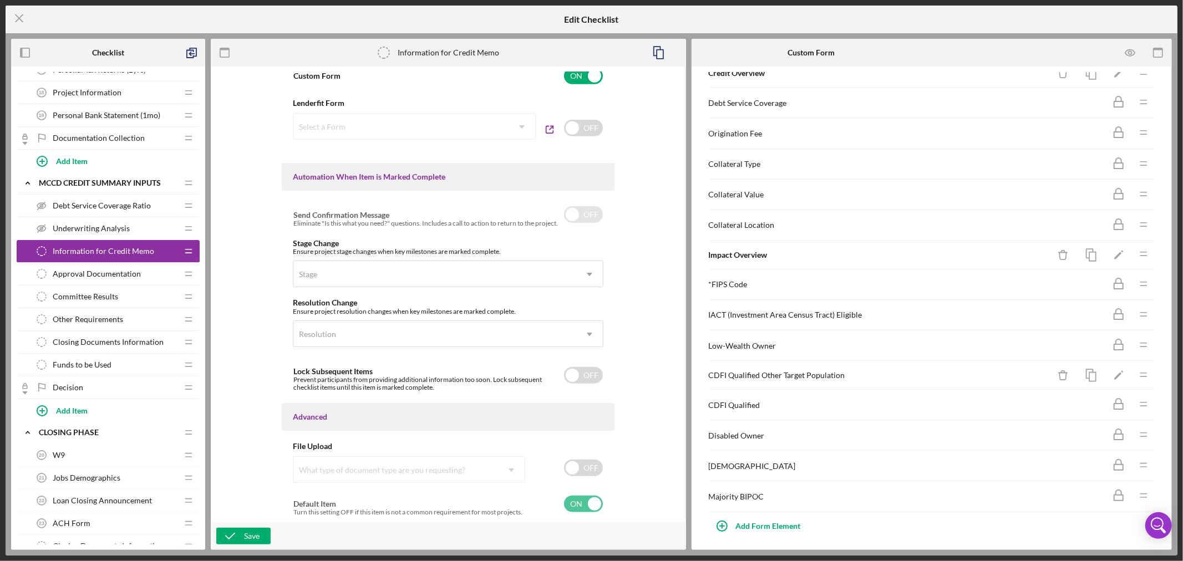
scroll to position [303, 0]
click at [768, 520] on div "Add Form Element" at bounding box center [768, 523] width 65 height 22
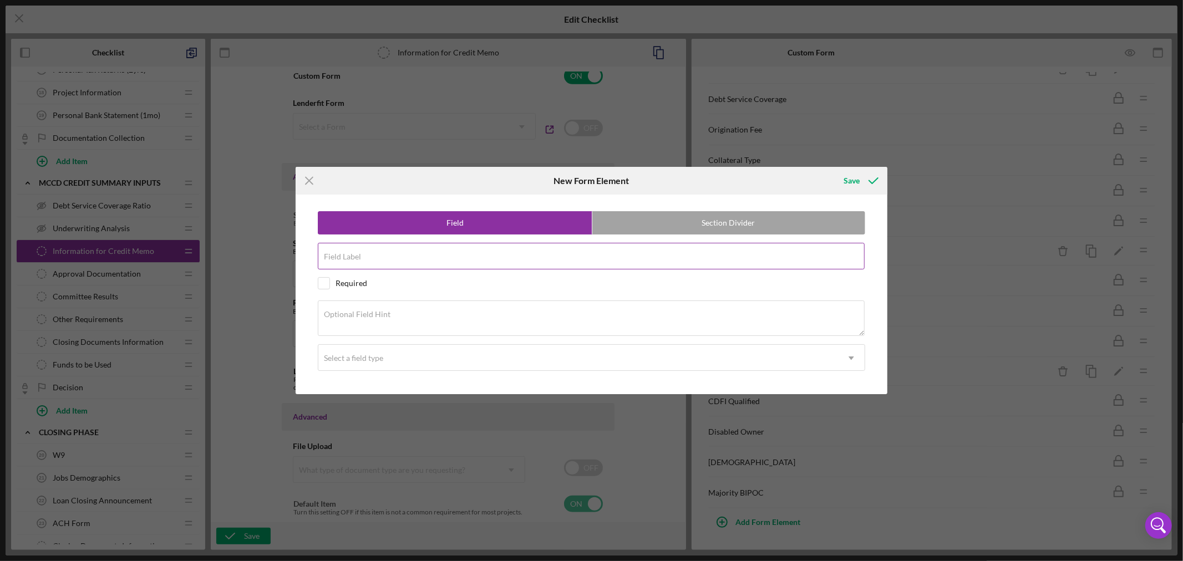
click at [406, 260] on input "Field Label" at bounding box center [591, 256] width 547 height 27
paste input "Multiple Draw"
type input "Multiple Draw"
click at [396, 318] on textarea "Optional Field Hint" at bounding box center [591, 319] width 547 height 36
paste textarea "If Multiple Draw loan, how many months will draw period last?"
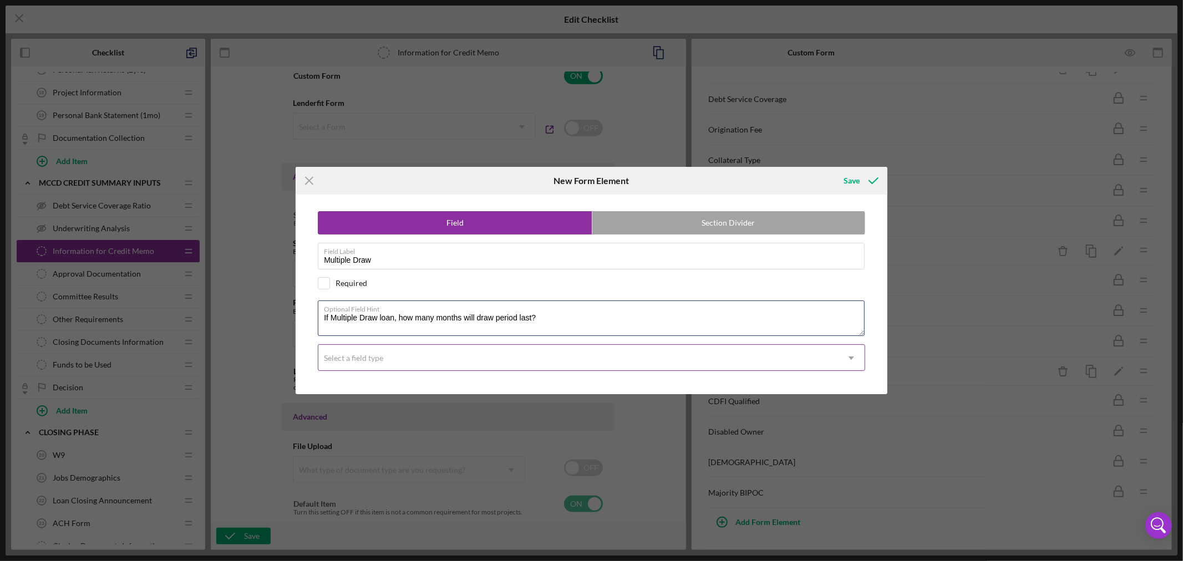
type textarea "If Multiple Draw loan, how many months will draw period last?"
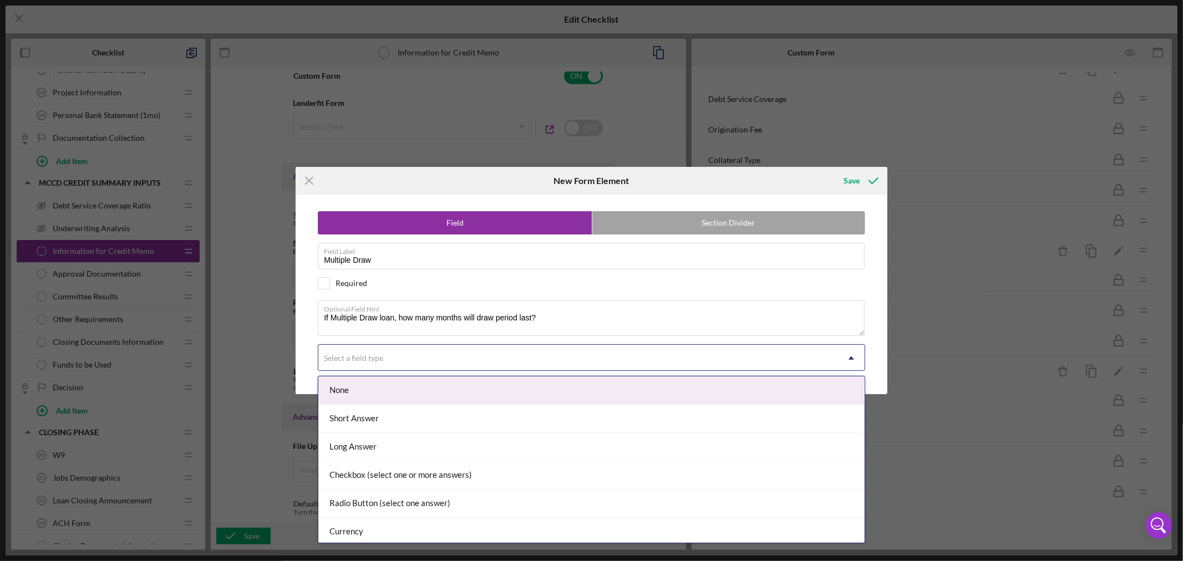
click at [855, 355] on icon "Icon/Dropdown Arrow" at bounding box center [851, 358] width 27 height 27
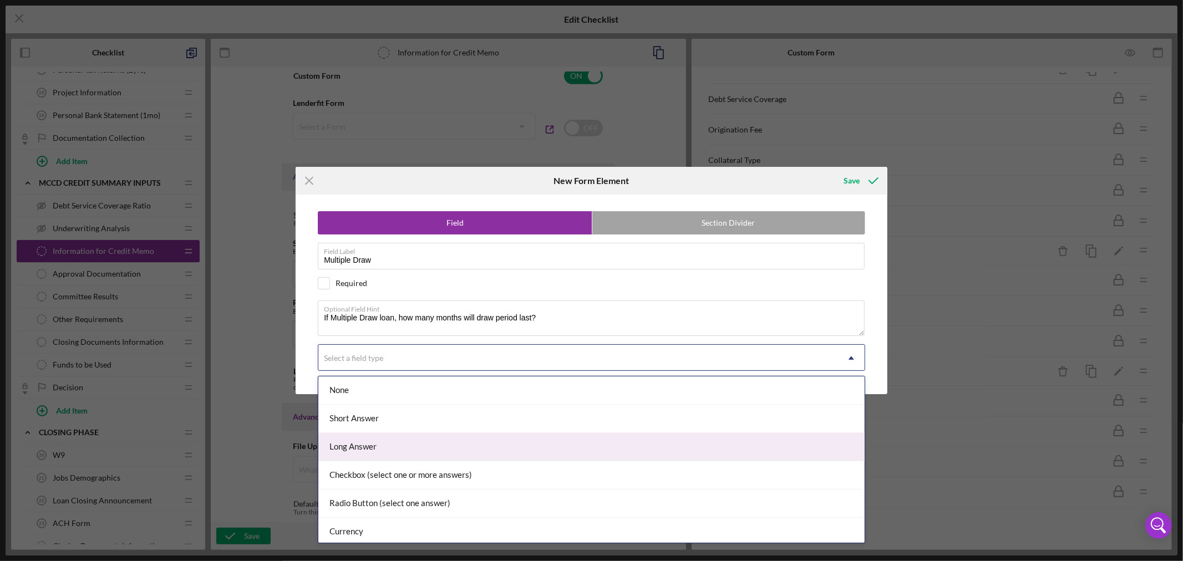
scroll to position [117, 0]
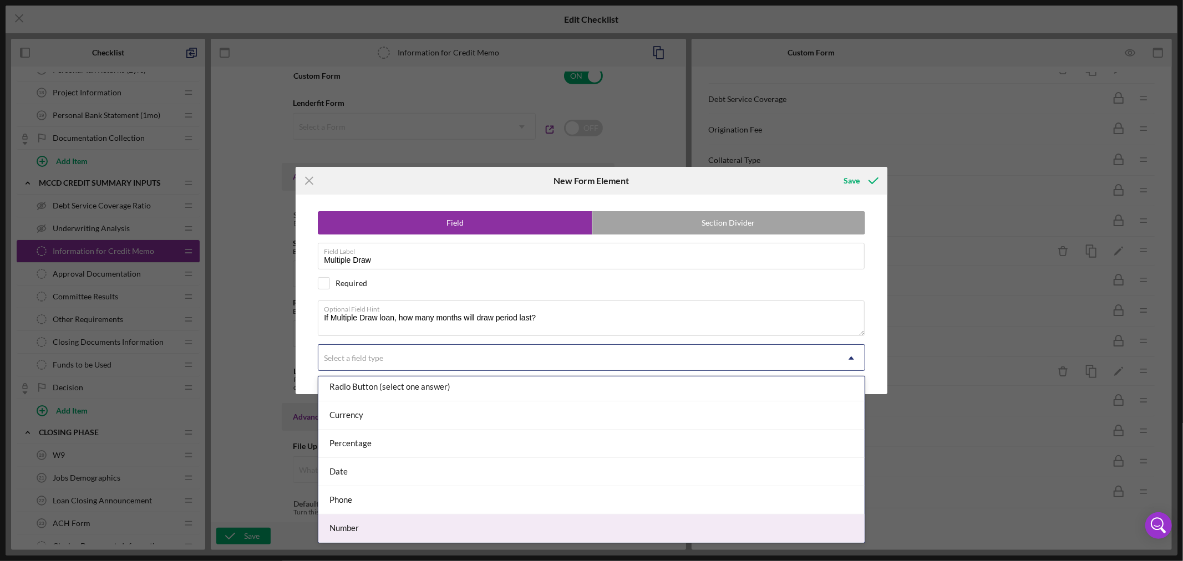
click at [721, 533] on div "Number" at bounding box center [591, 529] width 546 height 28
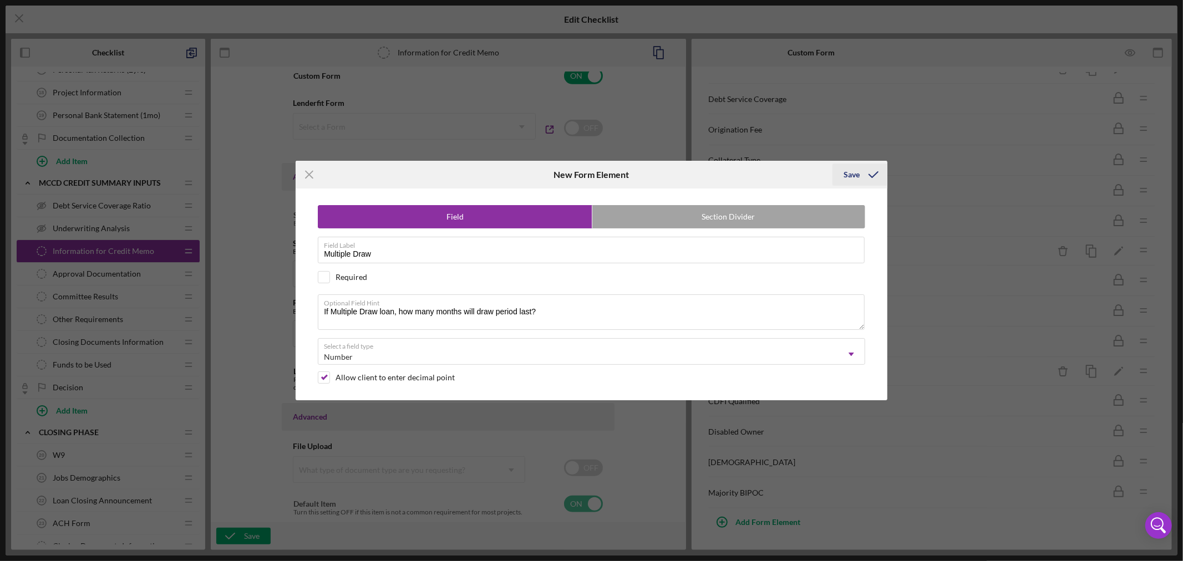
click at [852, 170] on div "Save" at bounding box center [852, 175] width 16 height 22
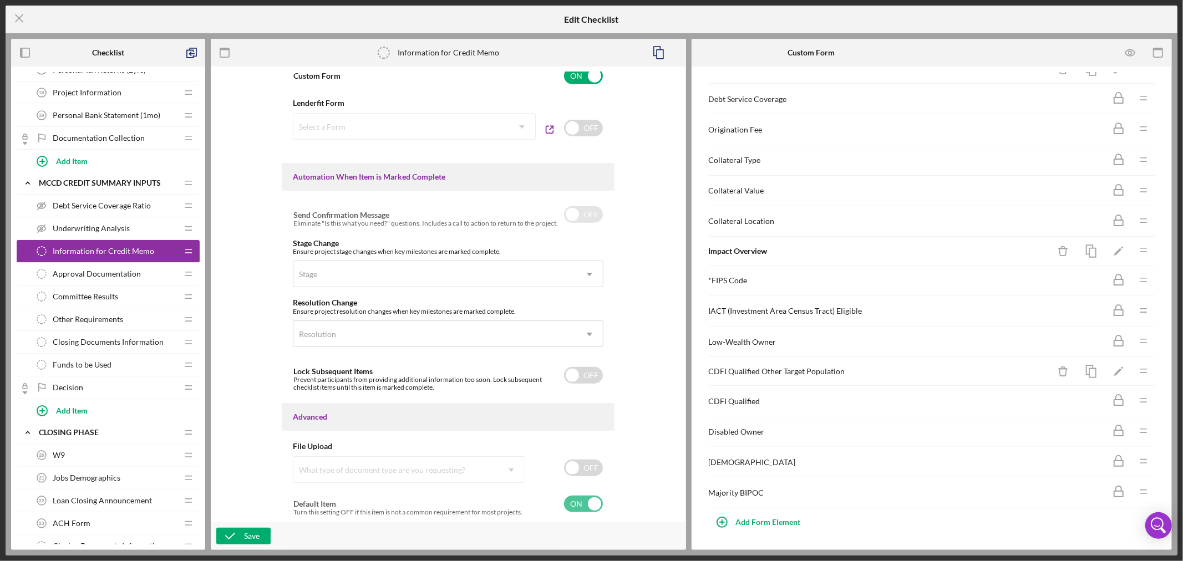
scroll to position [333, 0]
click at [752, 523] on div "Add Form Element" at bounding box center [768, 523] width 65 height 22
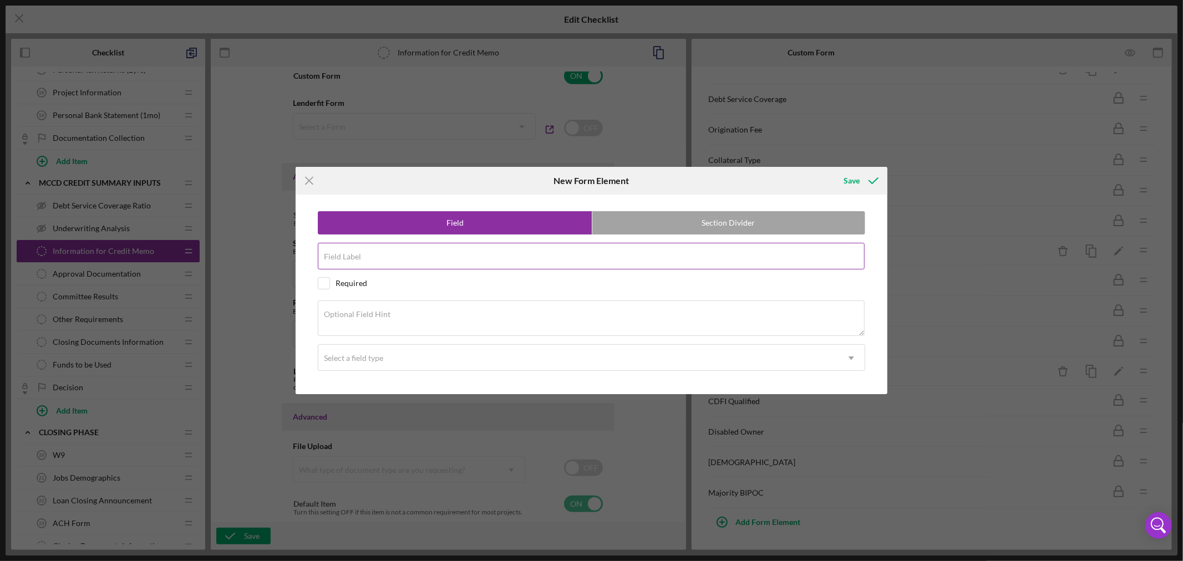
click at [381, 255] on div "Field Label" at bounding box center [592, 257] width 548 height 28
paste input "Amortization Period"
type input "Amortization Period"
click at [433, 319] on textarea "Optional Field Hint" at bounding box center [591, 319] width 547 height 36
paste textarea "How many months will loan be amortized over?"
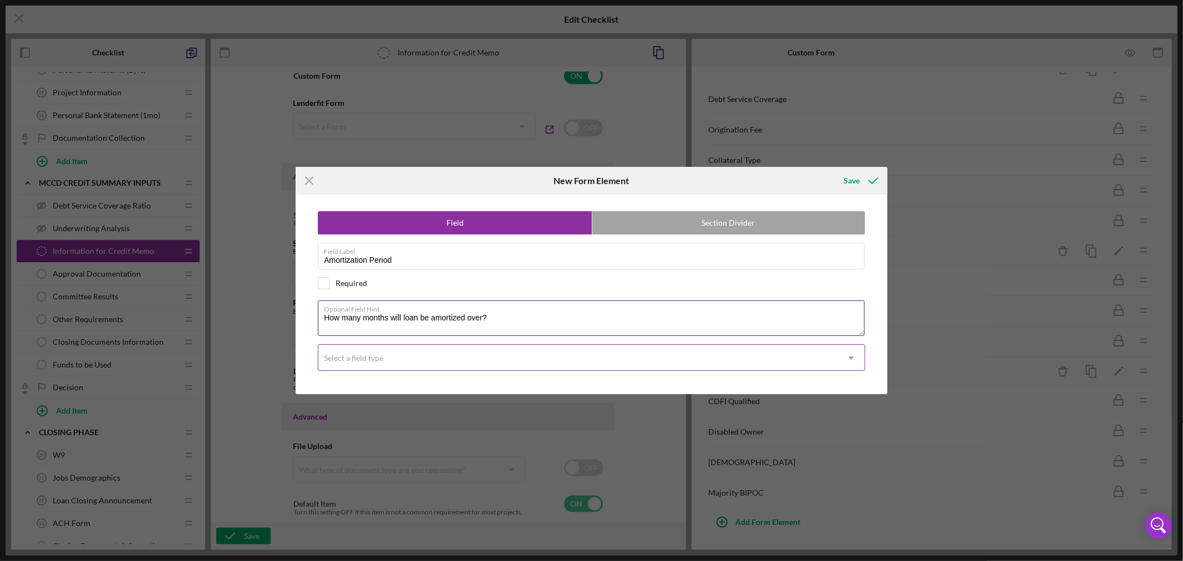
type textarea "How many months will loan be amortized over?"
click at [503, 362] on div "Select a field type" at bounding box center [578, 359] width 520 height 26
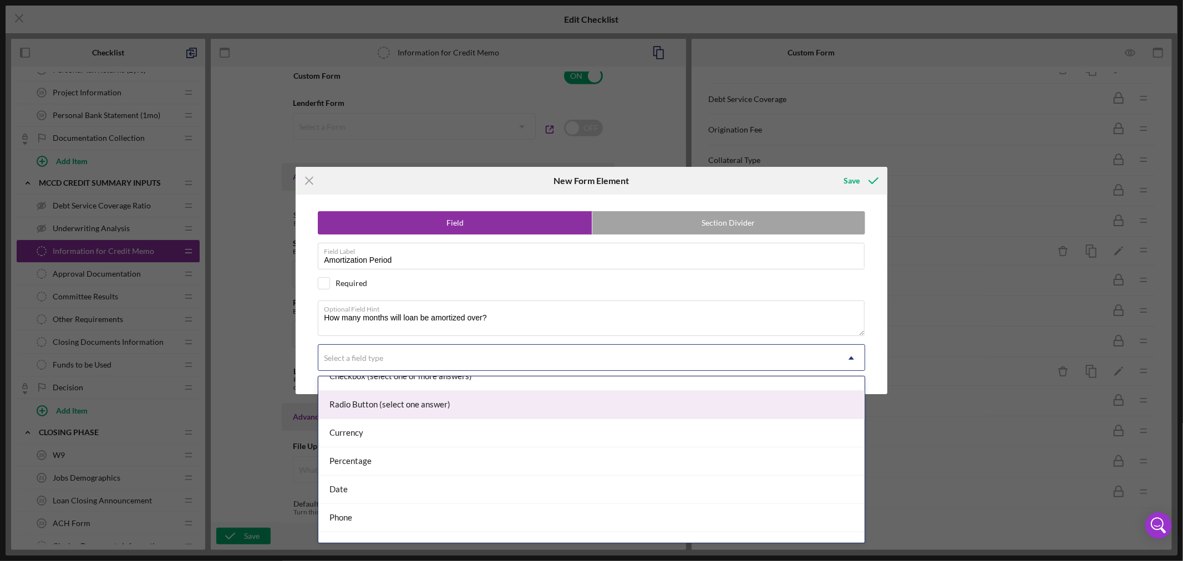
scroll to position [117, 0]
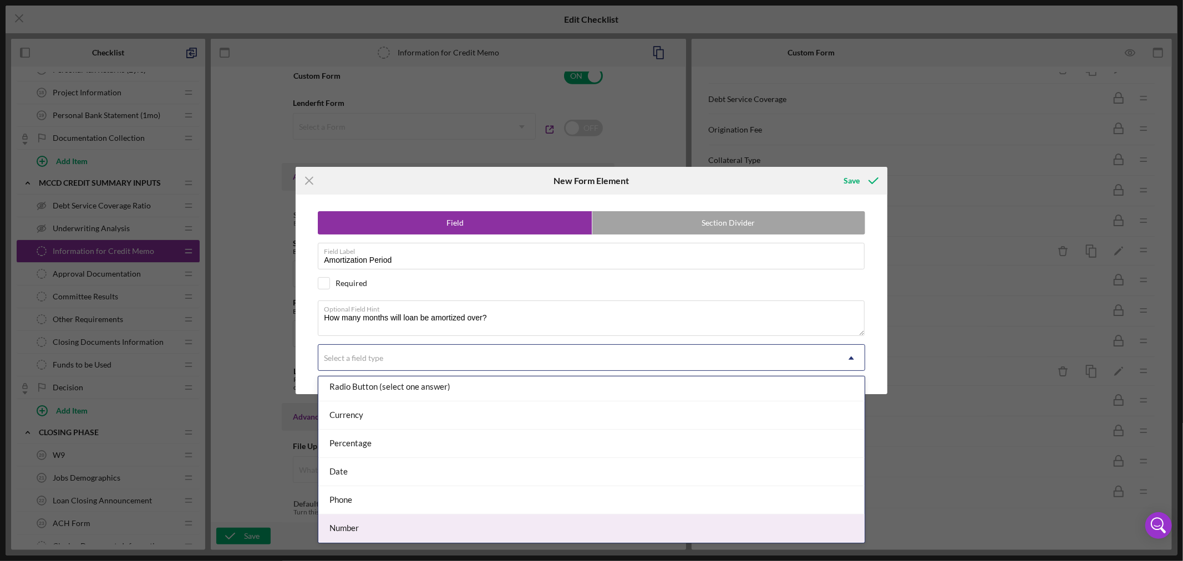
click at [453, 531] on div "Number" at bounding box center [591, 529] width 546 height 28
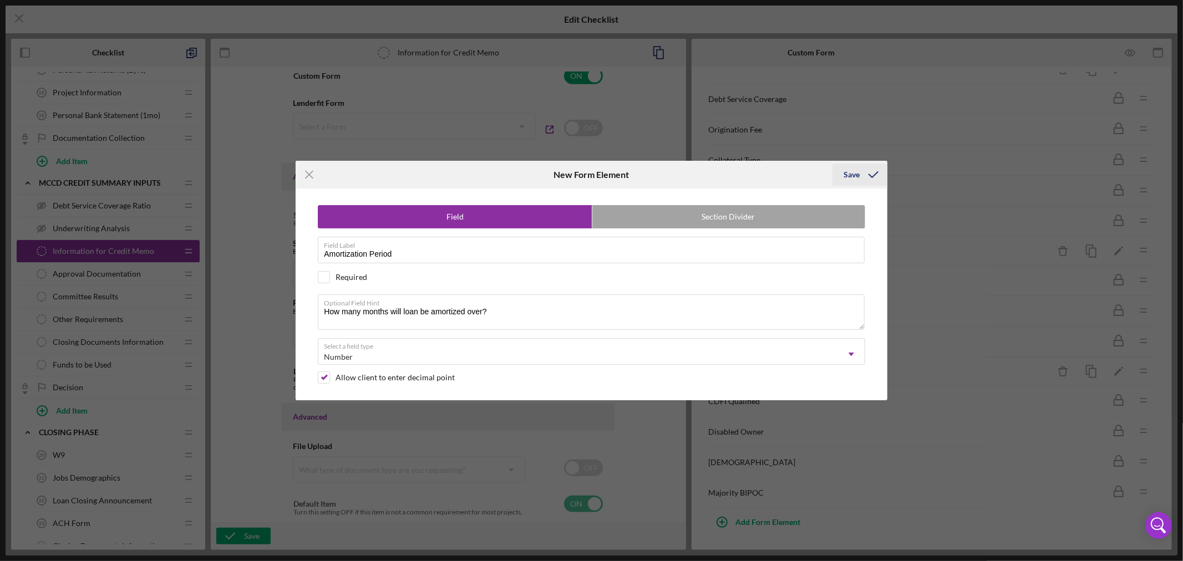
click at [852, 169] on div "Save" at bounding box center [852, 175] width 16 height 22
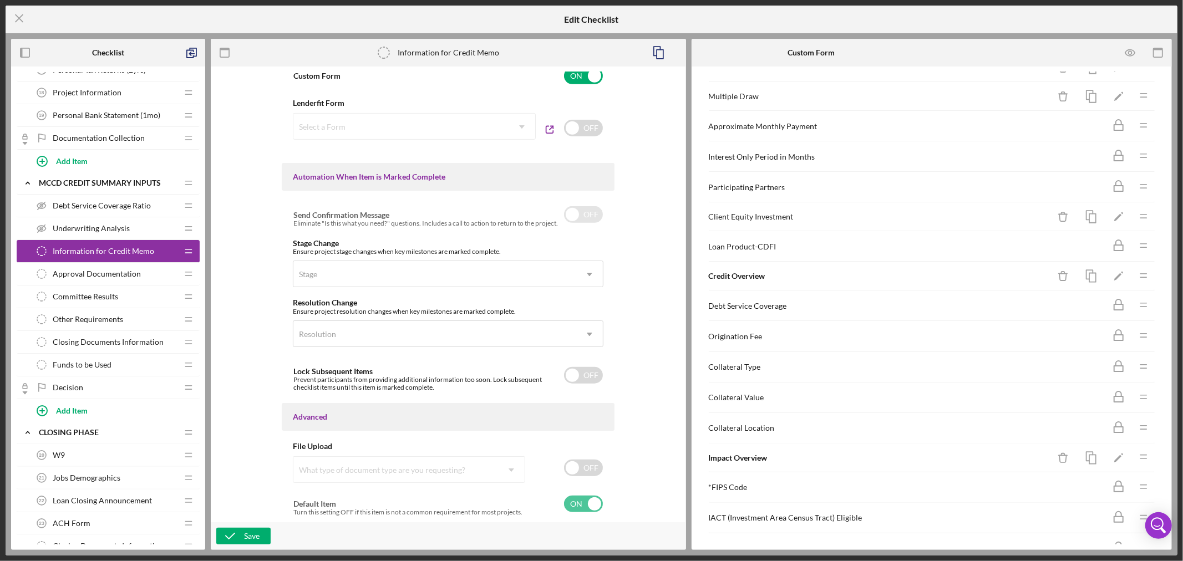
scroll to position [101, 0]
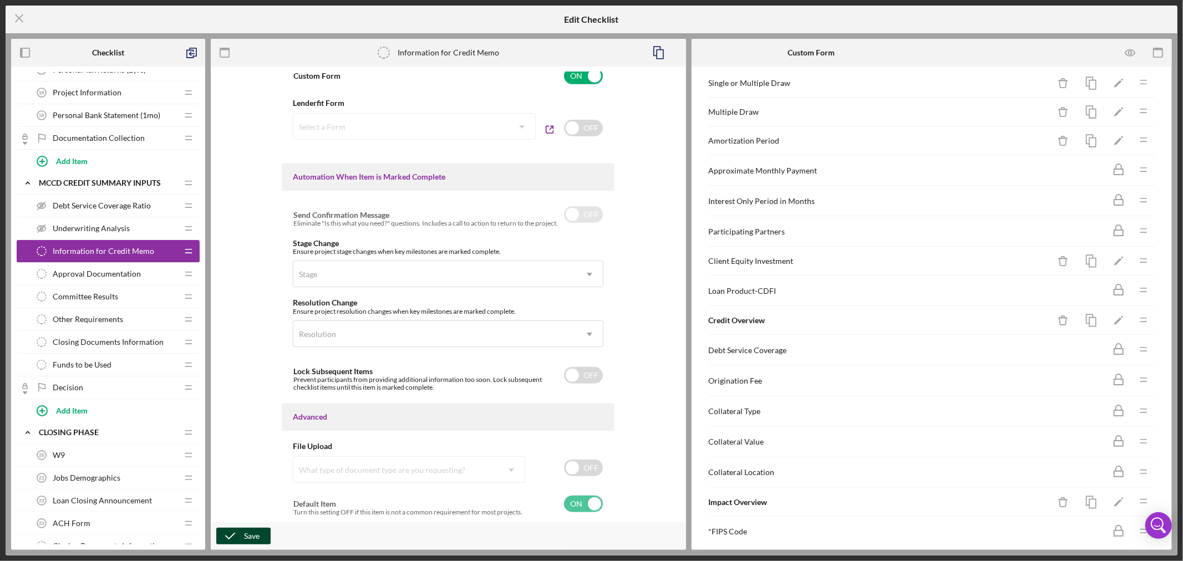
click at [250, 534] on div "Save" at bounding box center [252, 536] width 16 height 17
click at [20, 15] on icon "Icon/Menu Close" at bounding box center [20, 18] width 28 height 28
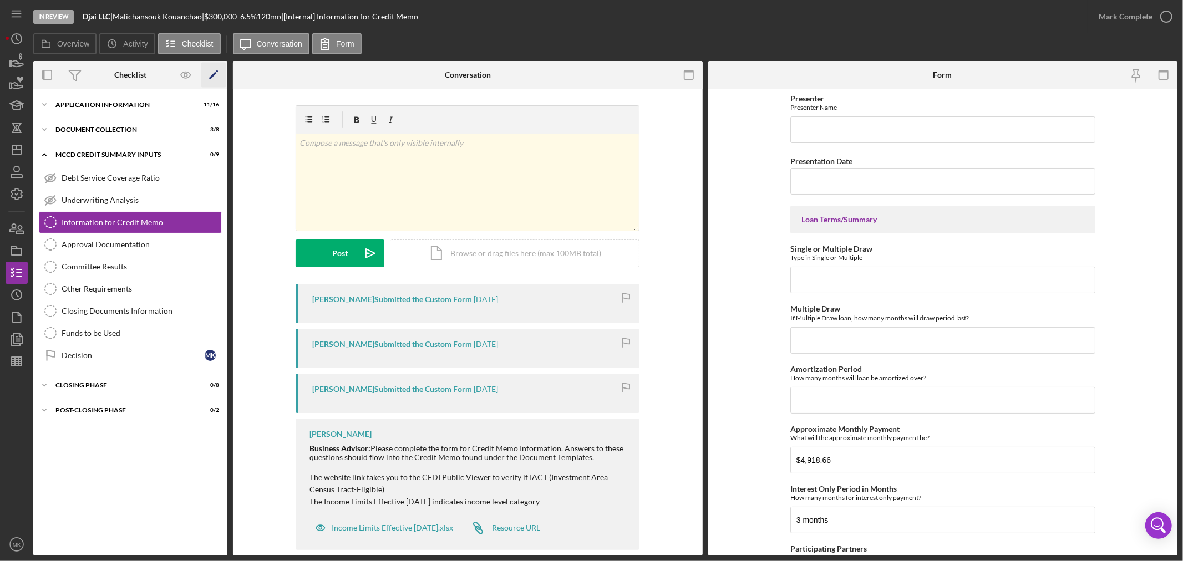
click at [212, 73] on icon "Icon/Edit" at bounding box center [213, 75] width 25 height 25
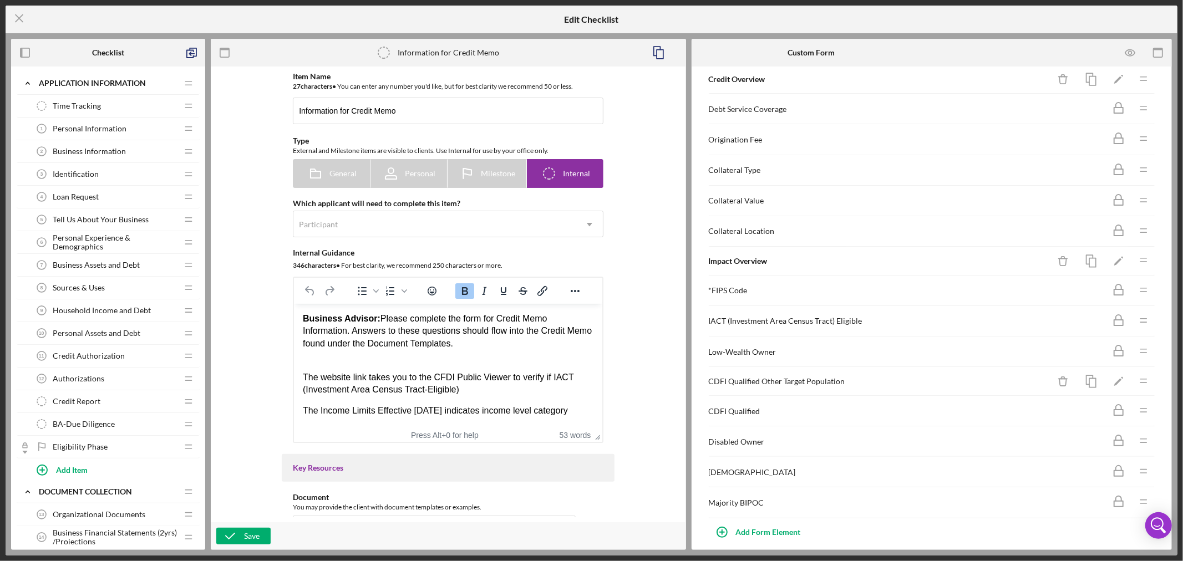
scroll to position [362, 0]
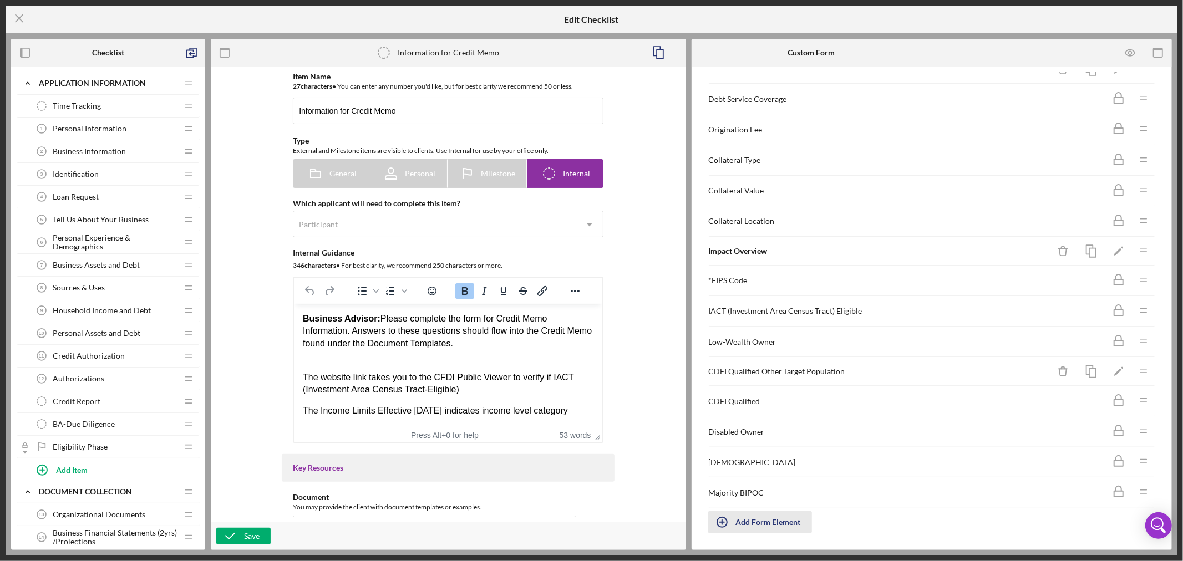
click at [766, 519] on div "Add Form Element" at bounding box center [768, 523] width 65 height 22
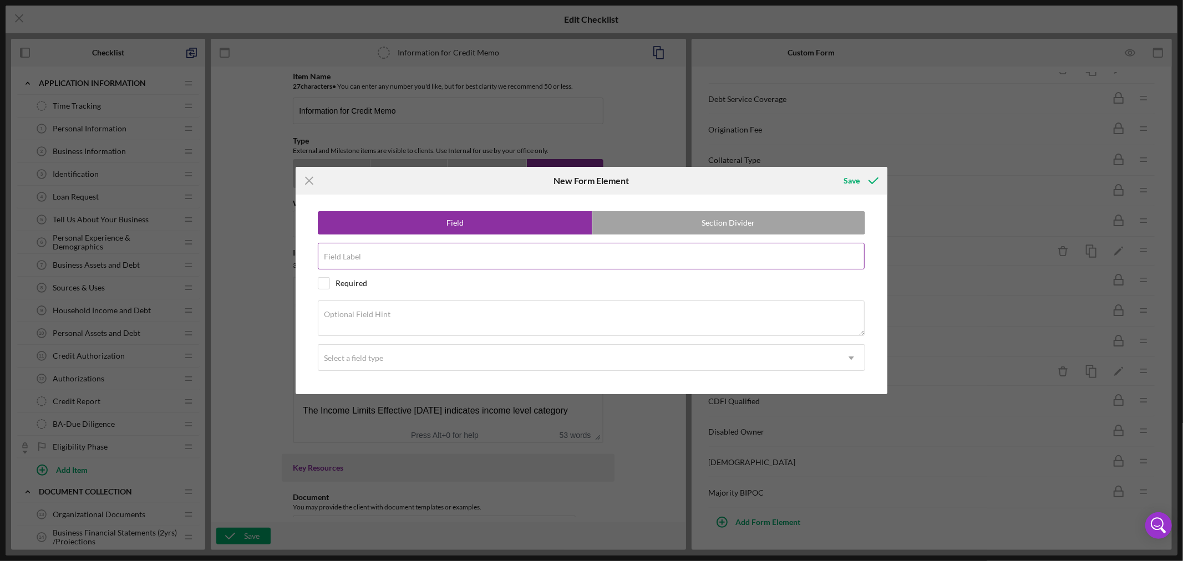
click at [411, 259] on input "Field Label" at bounding box center [591, 256] width 547 height 27
paste input "Does owner receive a salary from the business?"
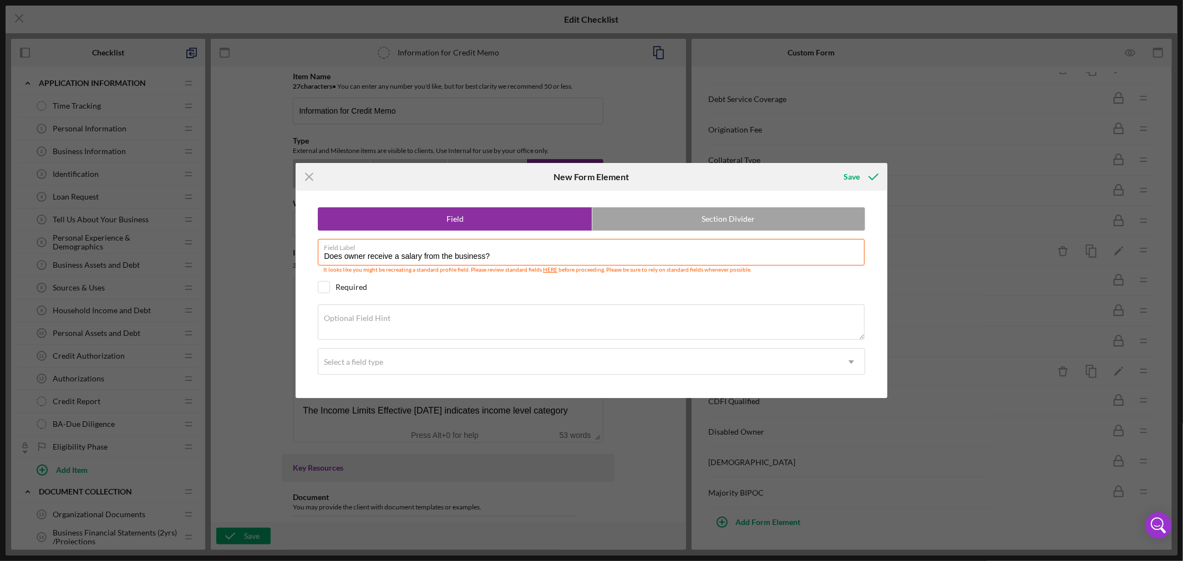
type input "Does owner receive a salary from the business?"
click at [398, 324] on textarea "Optional Field Hint" at bounding box center [591, 323] width 547 height 36
paste textarea "Is owner paid a salary or draw a regular guarantee draw or salary?"
type textarea "Is owner paid a salary or draw a regular guarantee draw or salary?"
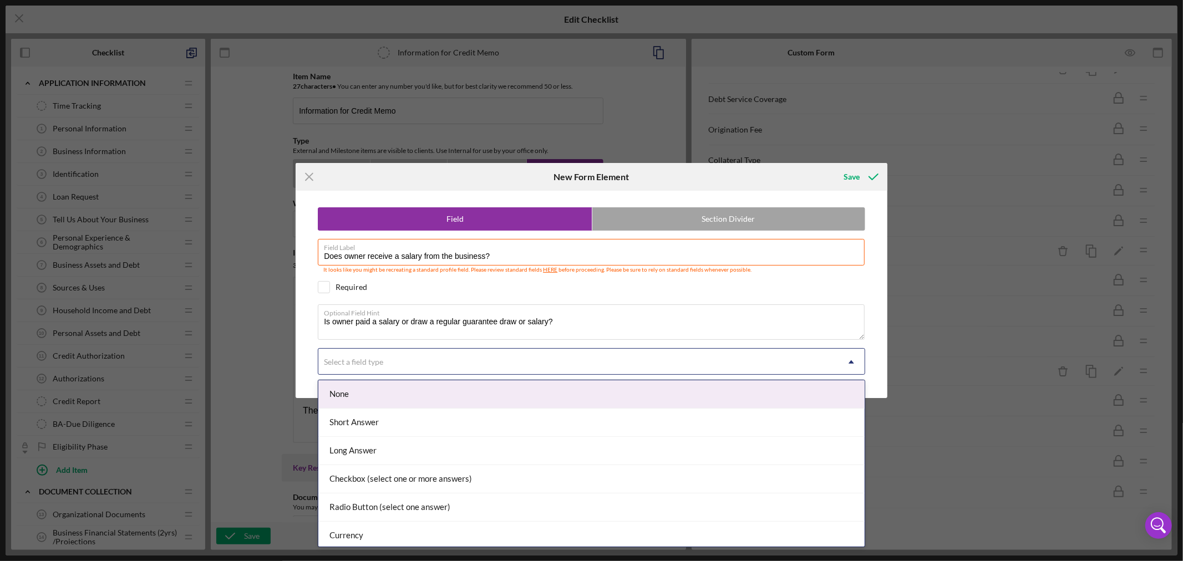
click at [853, 358] on icon "Icon/Dropdown Arrow" at bounding box center [851, 362] width 27 height 27
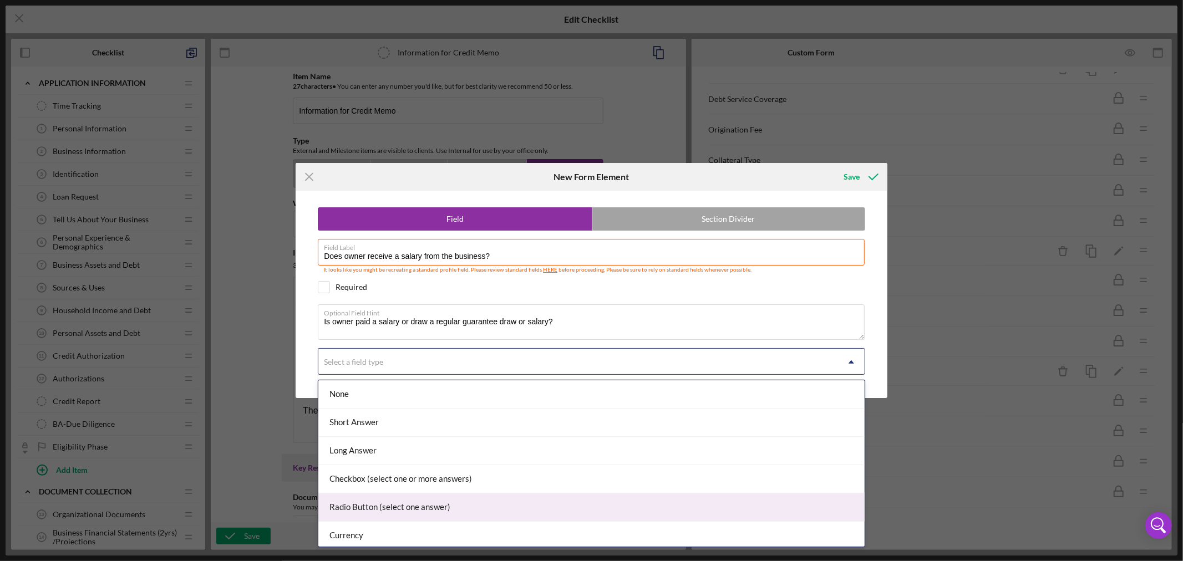
click at [603, 508] on div "Radio Button (select one answer)" at bounding box center [591, 508] width 546 height 28
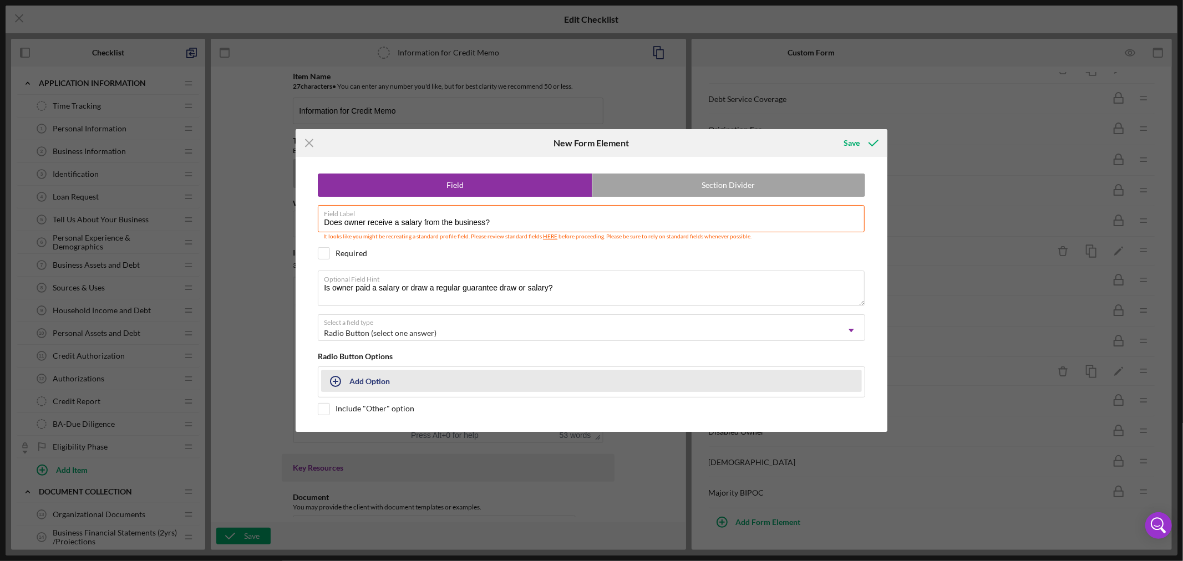
click at [356, 384] on button "Add Option" at bounding box center [591, 381] width 541 height 22
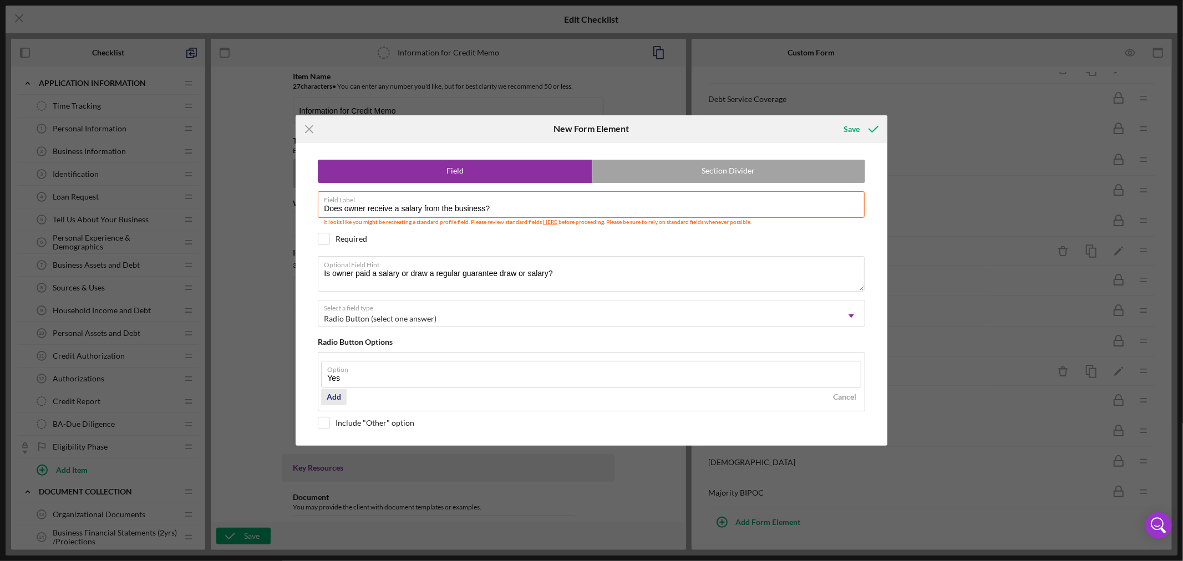
type input "Yes"
click at [336, 397] on div "Add" at bounding box center [334, 397] width 14 height 17
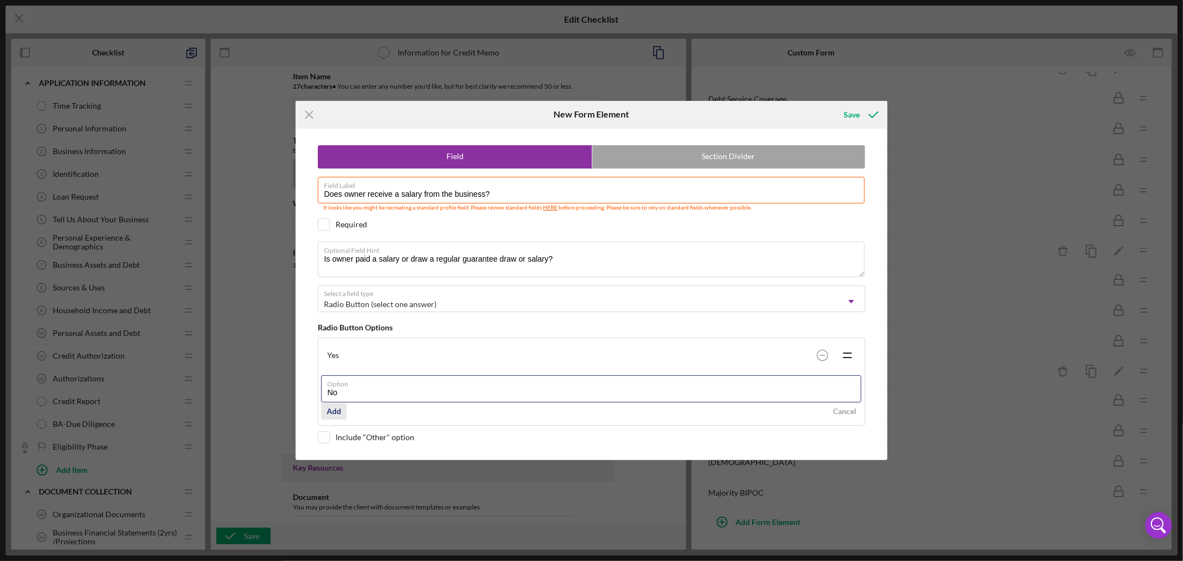
type input "No"
click at [337, 412] on div "Add" at bounding box center [334, 411] width 14 height 17
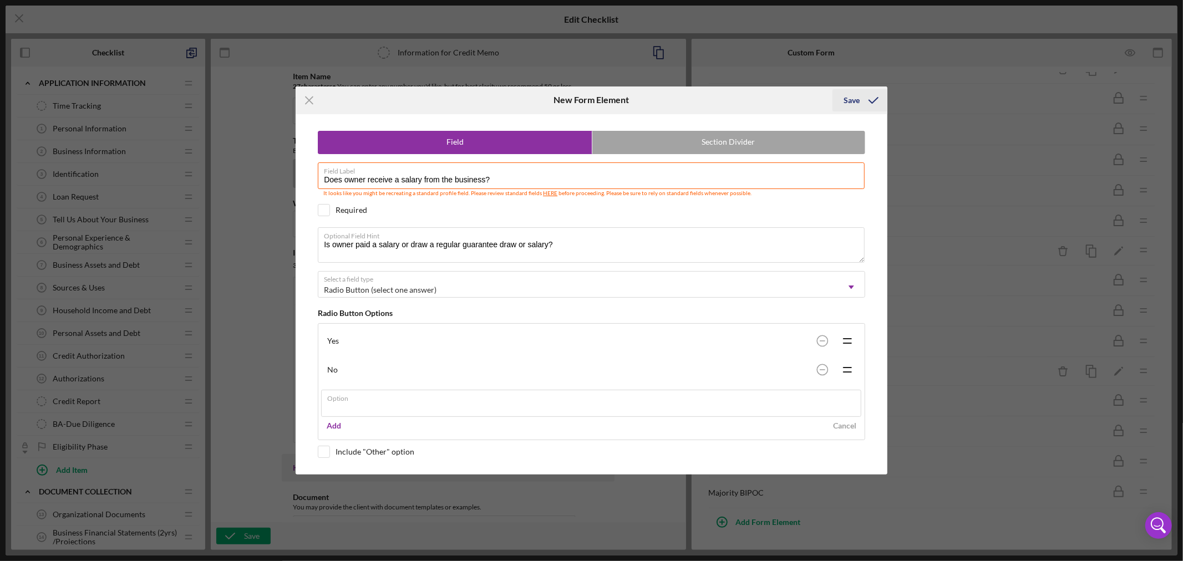
click at [854, 94] on div "Icon/Menu Close New Form Element Save Field Section Divider Field Label Does ow…" at bounding box center [591, 280] width 1183 height 561
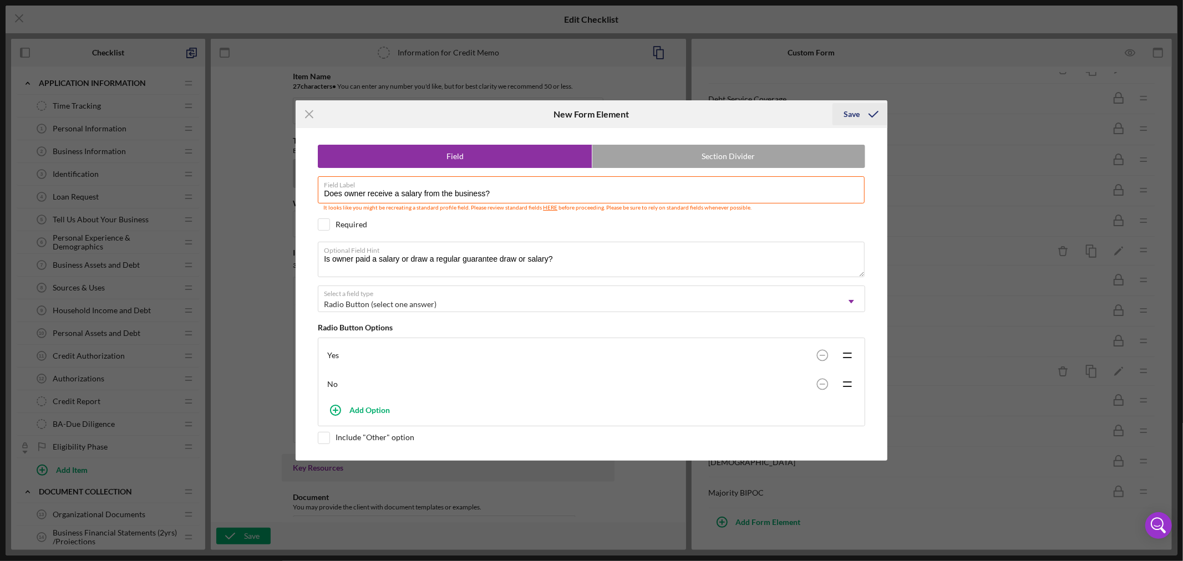
click at [853, 114] on div "Save" at bounding box center [852, 114] width 16 height 22
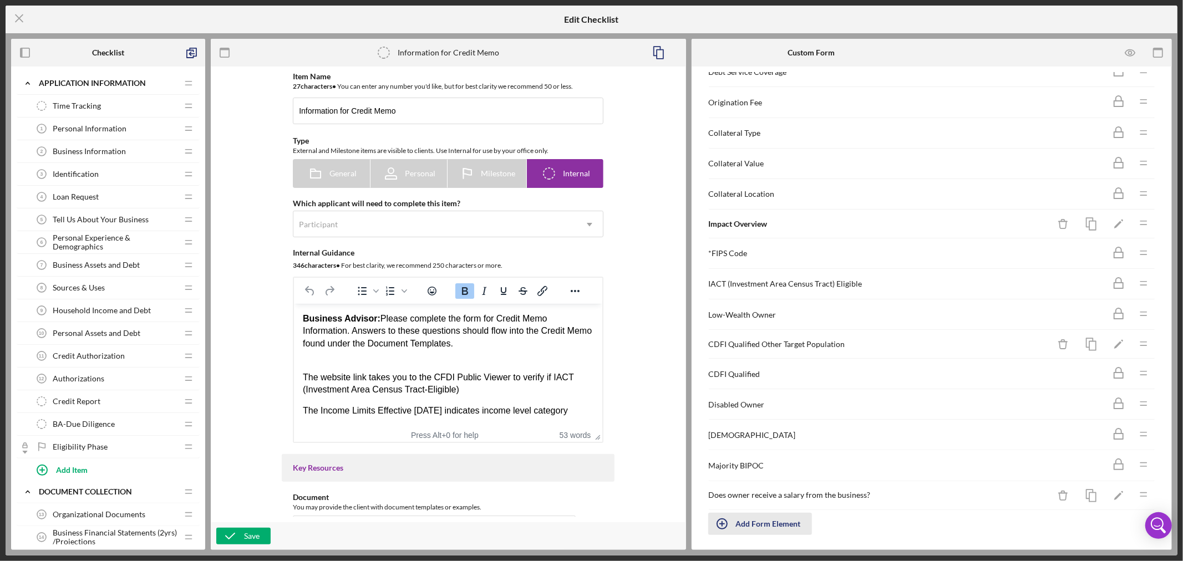
click at [777, 534] on div "Add Form Element" at bounding box center [768, 524] width 65 height 22
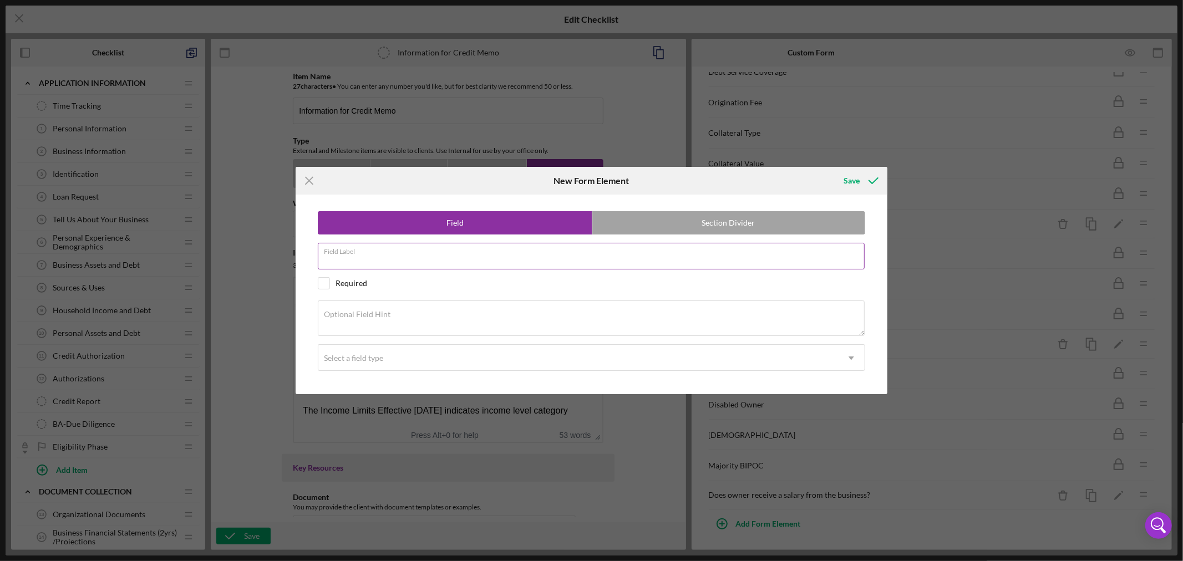
click at [395, 252] on div "Field Label" at bounding box center [592, 257] width 548 height 28
paste input "Owner Salary or Distribution payment"
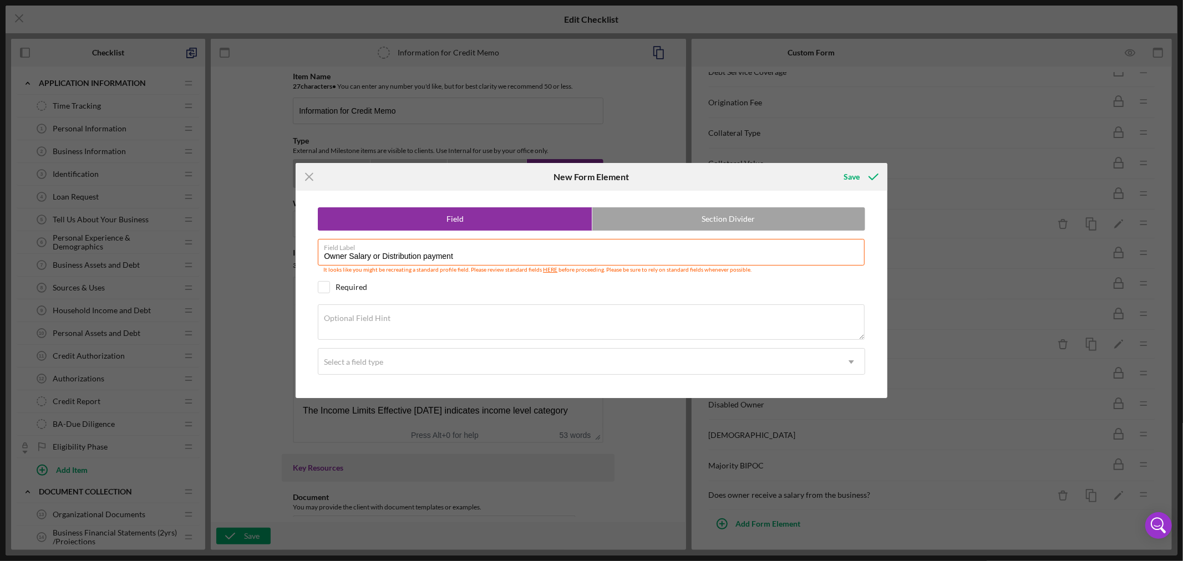
type input "Owner Salary or Distribution payment"
click at [412, 321] on textarea "Optional Field Hint" at bounding box center [591, 323] width 547 height 36
paste textarea "Amount of Owner Salary or Distribution Payments"
type textarea "Amount of Owner Salary or Distribution Payments"
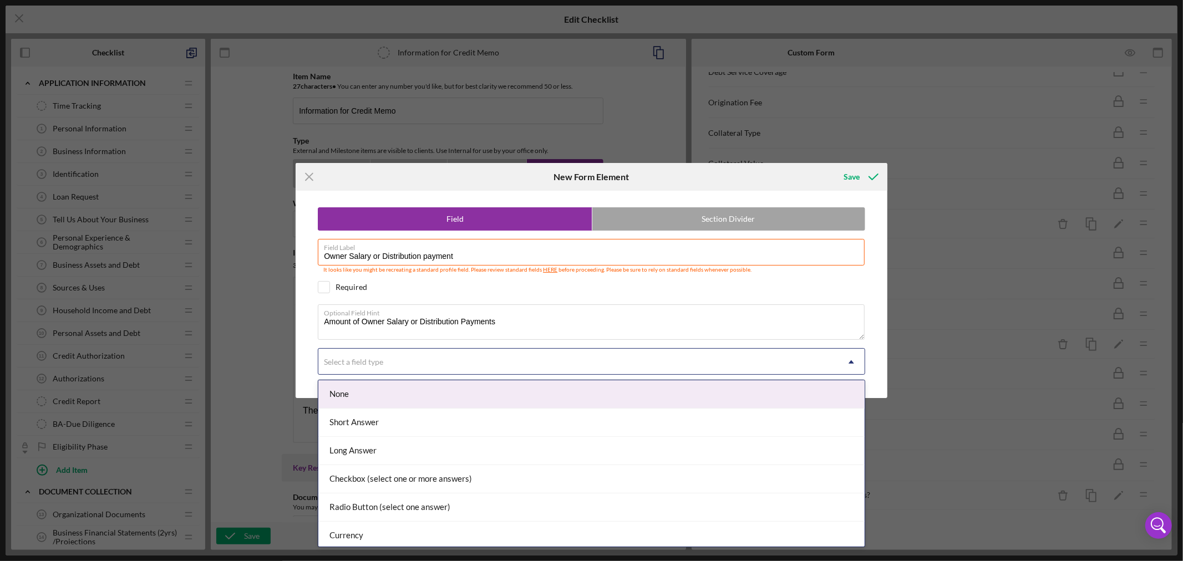
click at [855, 361] on icon "Icon/Dropdown Arrow" at bounding box center [851, 362] width 27 height 27
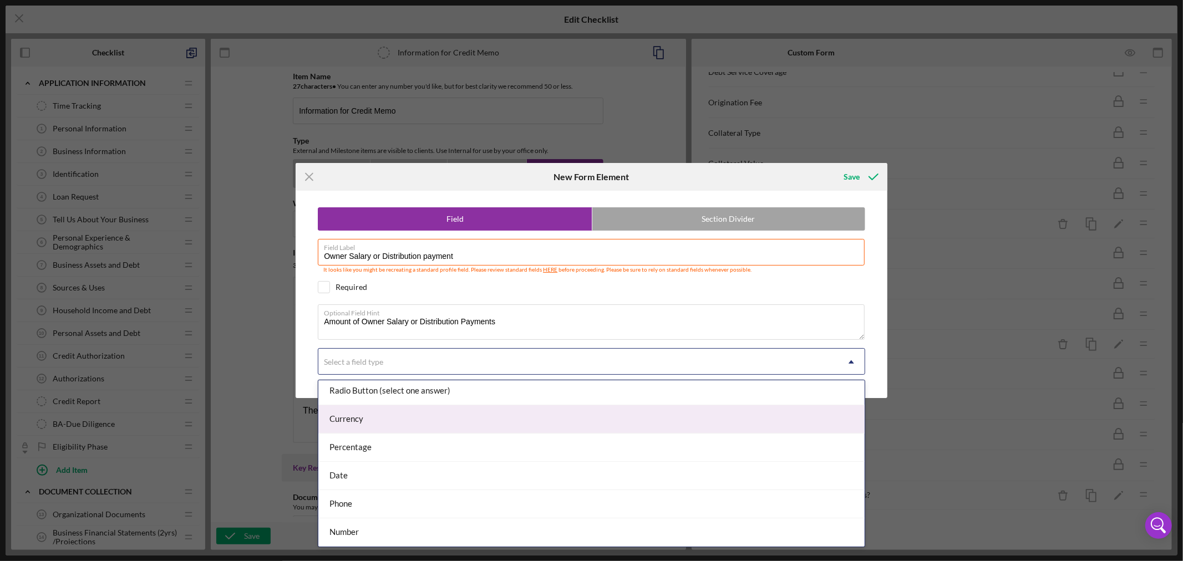
scroll to position [117, 0]
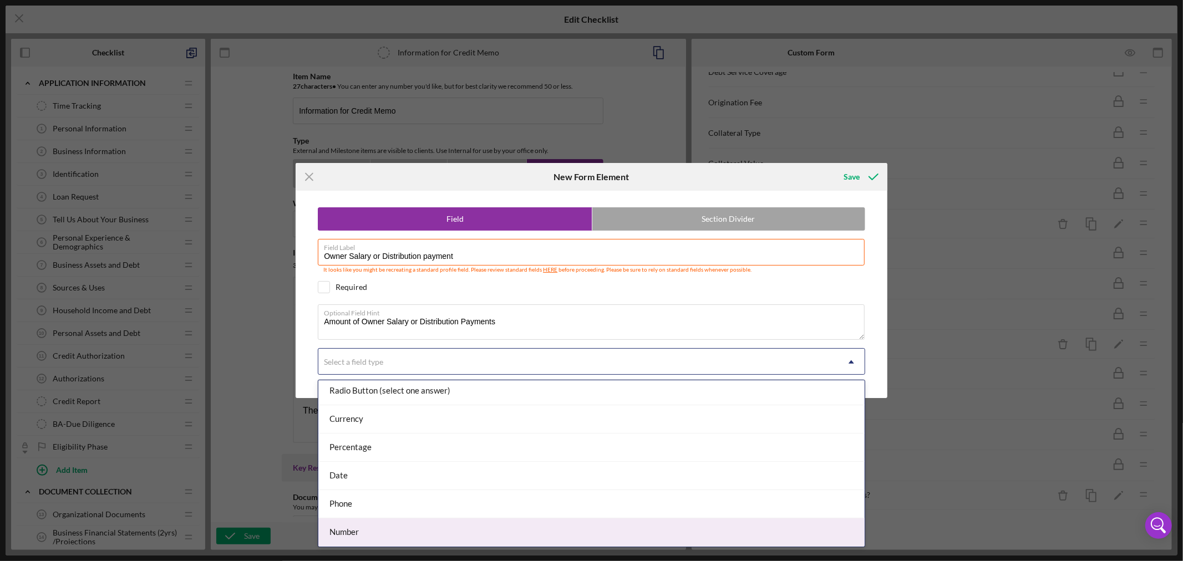
click at [773, 540] on div "Number" at bounding box center [591, 533] width 546 height 28
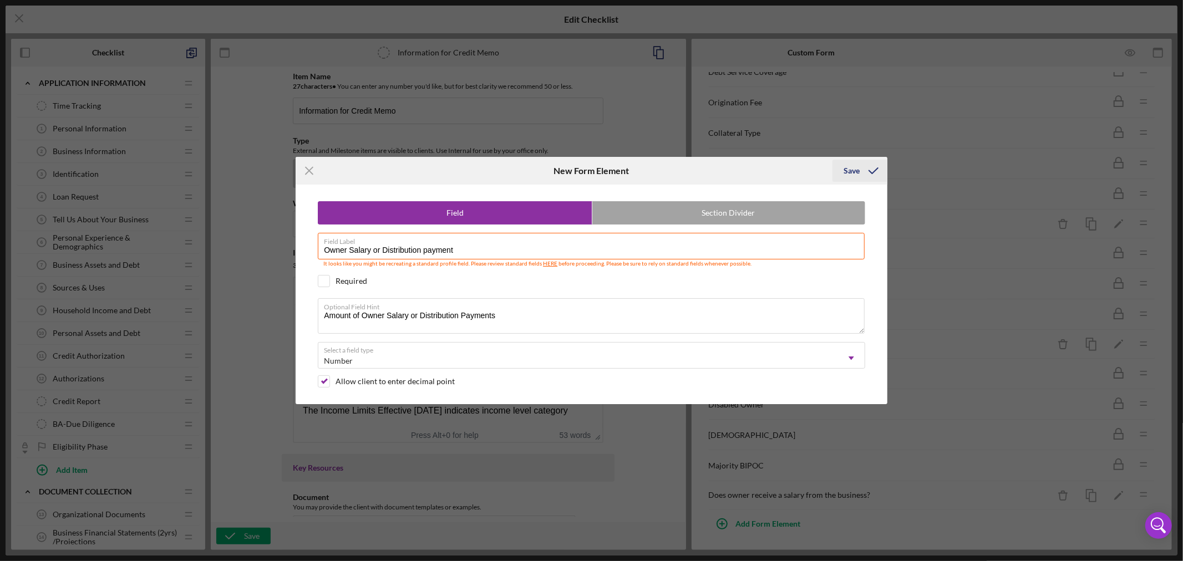
click at [851, 168] on div "Save" at bounding box center [852, 171] width 16 height 22
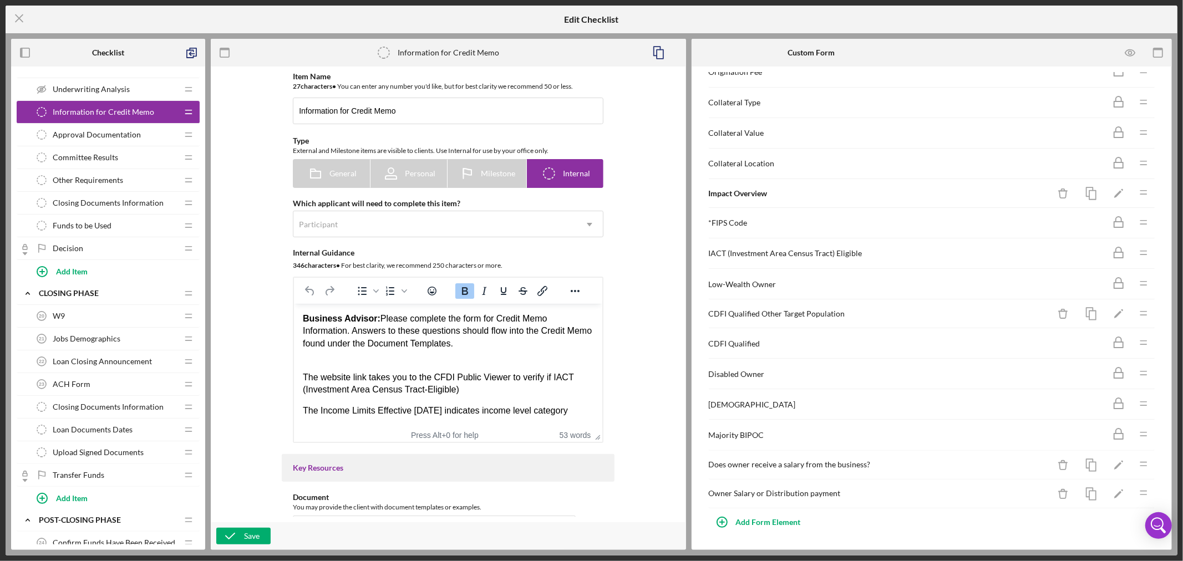
scroll to position [678, 0]
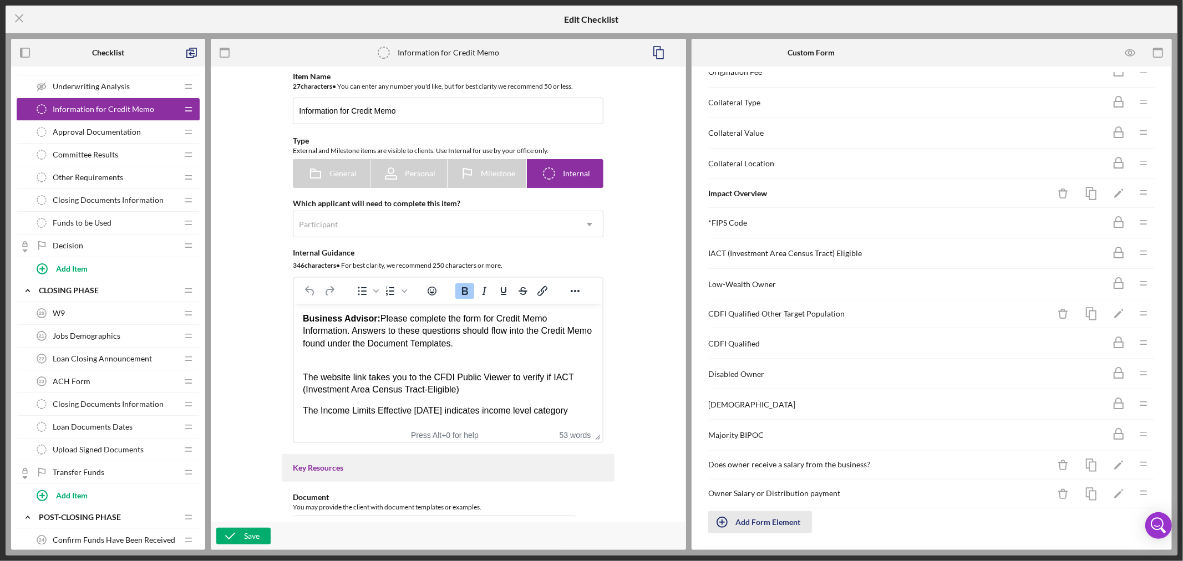
click at [774, 523] on div "Add Form Element" at bounding box center [768, 523] width 65 height 22
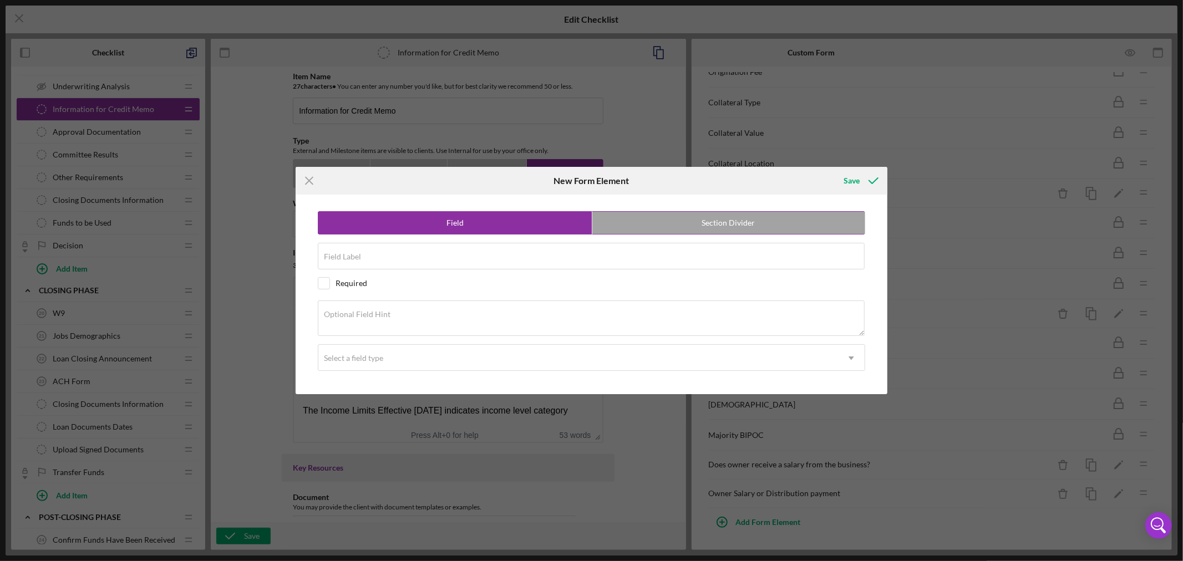
click at [747, 224] on label "Section Divider" at bounding box center [729, 223] width 273 height 22
radio input "false"
radio input "true"
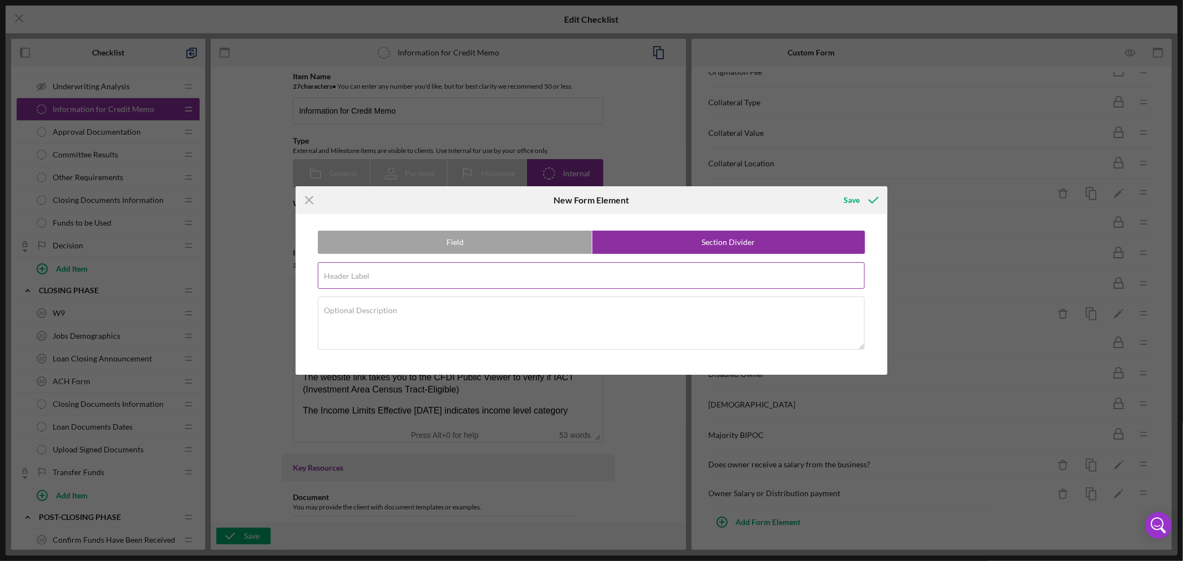
click at [375, 279] on input "Header Label" at bounding box center [591, 275] width 547 height 27
paste input "Commercial Real Estate"
type input "Commercial Real Estate"
click at [469, 316] on textarea "Optional Description" at bounding box center [591, 323] width 547 height 53
paste textarea "If this loan is for a Commercial Real Estate purchase; please answer the follow…"
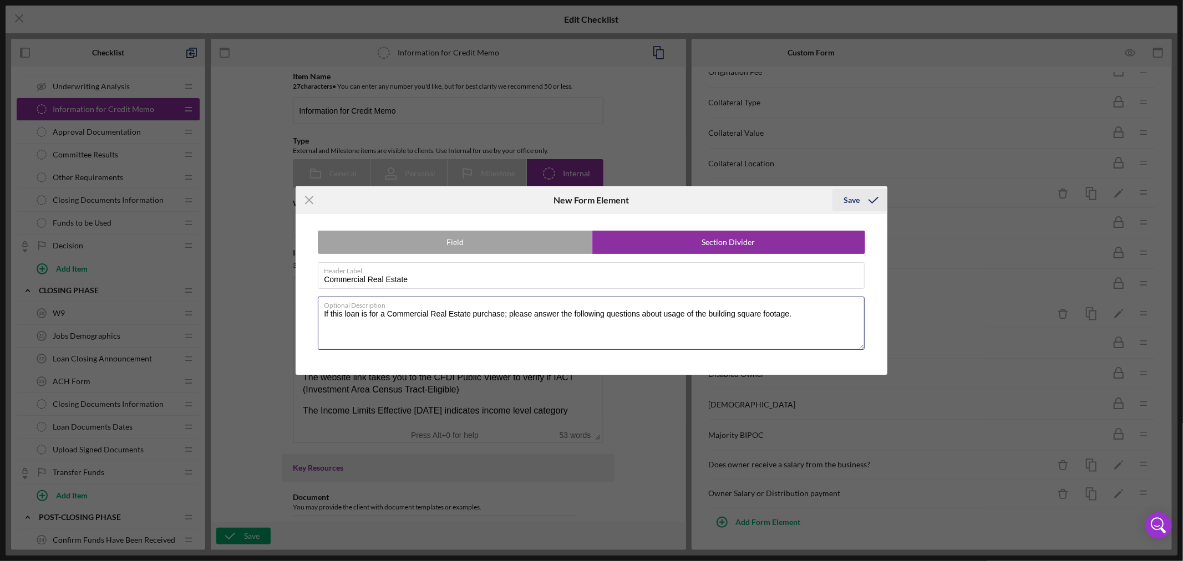
type textarea "If this loan is for a Commercial Real Estate purchase; please answer the follow…"
click at [857, 200] on div "Save" at bounding box center [852, 200] width 16 height 22
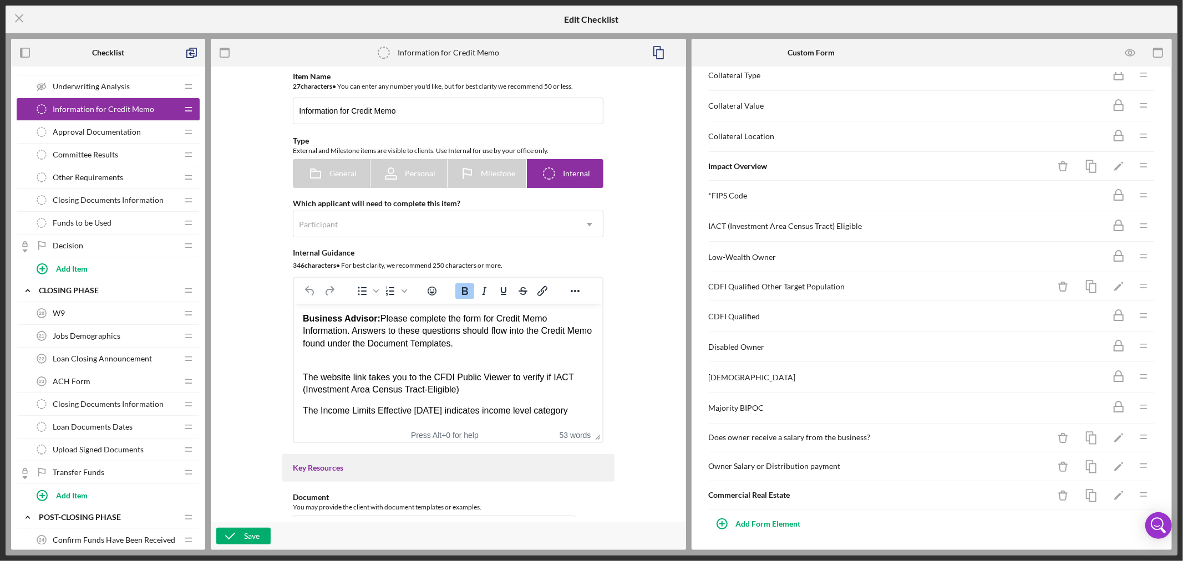
scroll to position [448, 0]
click at [761, 522] on div "Add Form Element" at bounding box center [768, 523] width 65 height 22
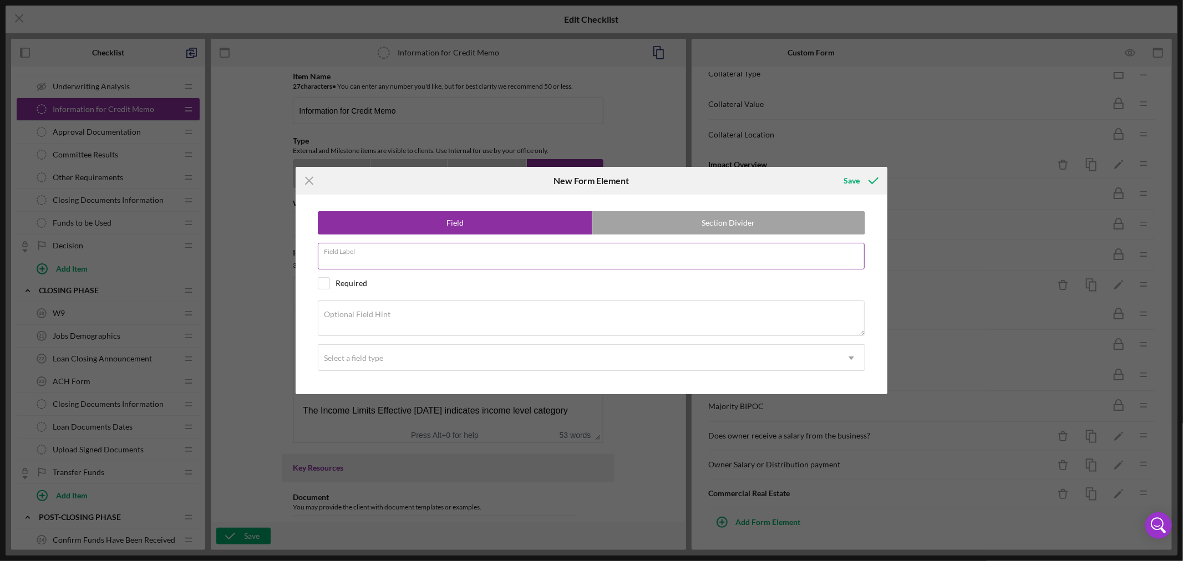
click at [400, 256] on input "Field Label" at bounding box center [591, 256] width 547 height 27
paste input "Manufacturing Square footage"
type input "Manufacturing Square footage"
click at [418, 317] on textarea "Optional Field Hint" at bounding box center [591, 319] width 547 height 36
paste textarea "How many square feet of building is used for manufacturing"
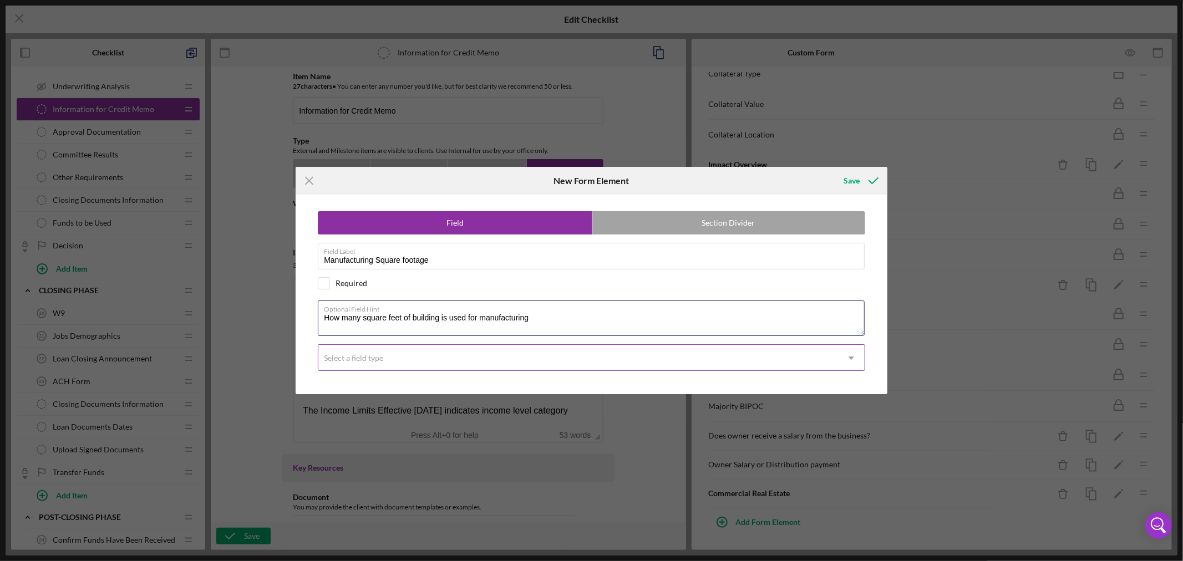
type textarea "How many square feet of building is used for manufacturing"
click at [853, 358] on icon "Icon/Dropdown Arrow" at bounding box center [851, 358] width 27 height 27
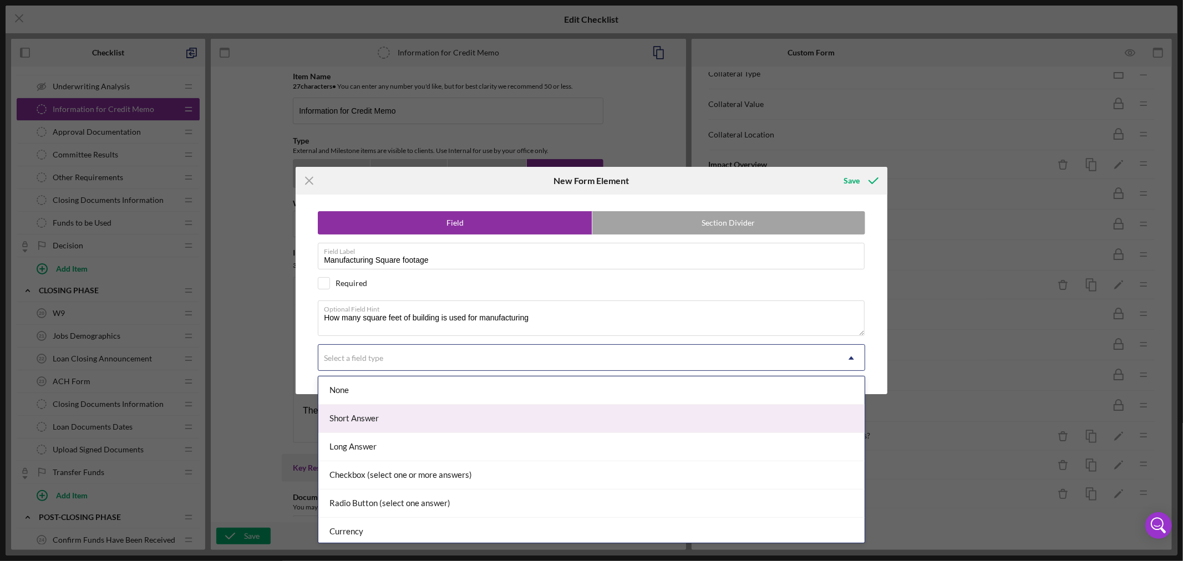
scroll to position [117, 0]
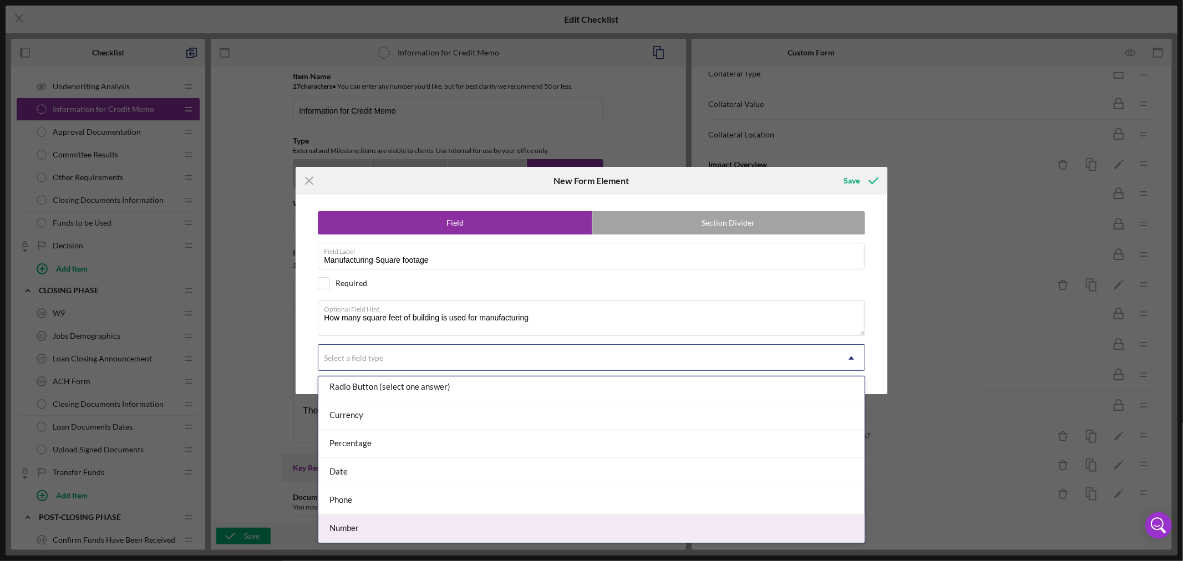
click at [645, 527] on div "Number" at bounding box center [591, 529] width 546 height 28
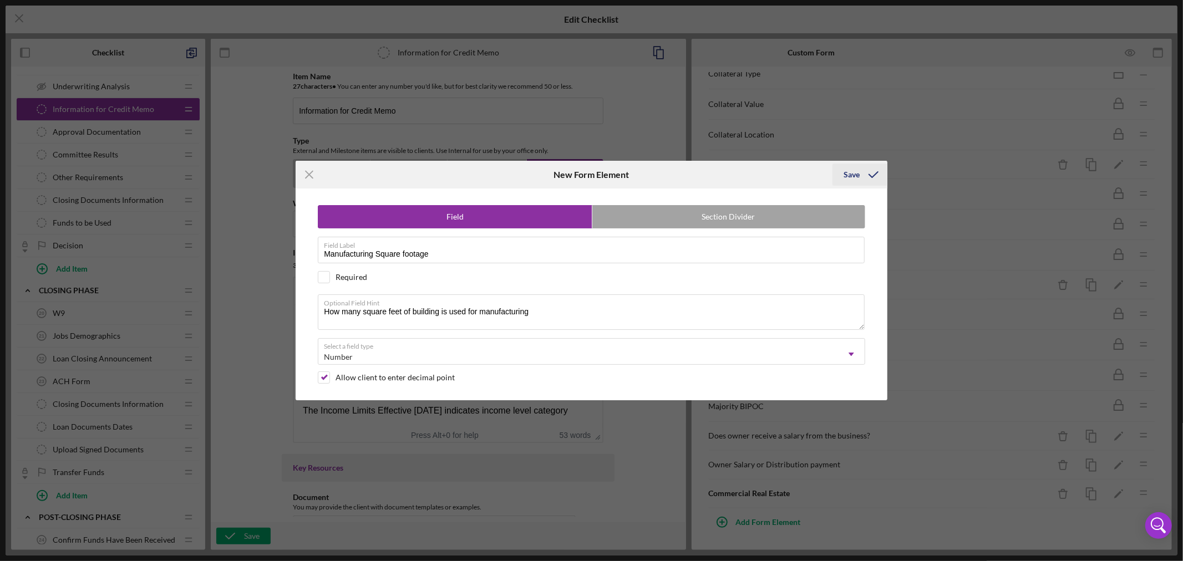
click at [853, 173] on div "Save" at bounding box center [852, 175] width 16 height 22
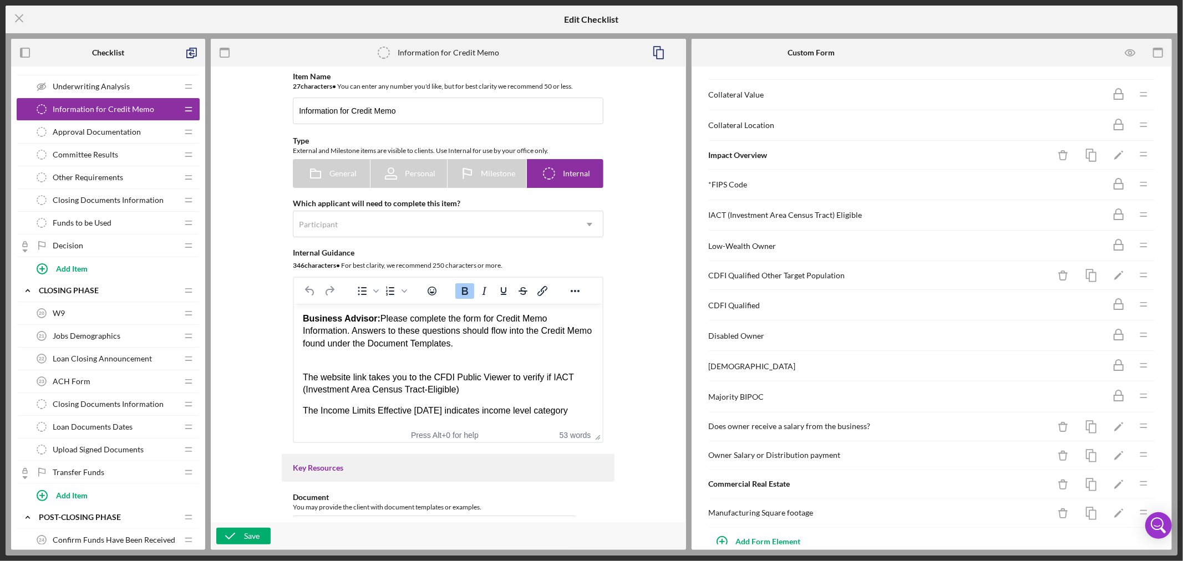
scroll to position [467, 0]
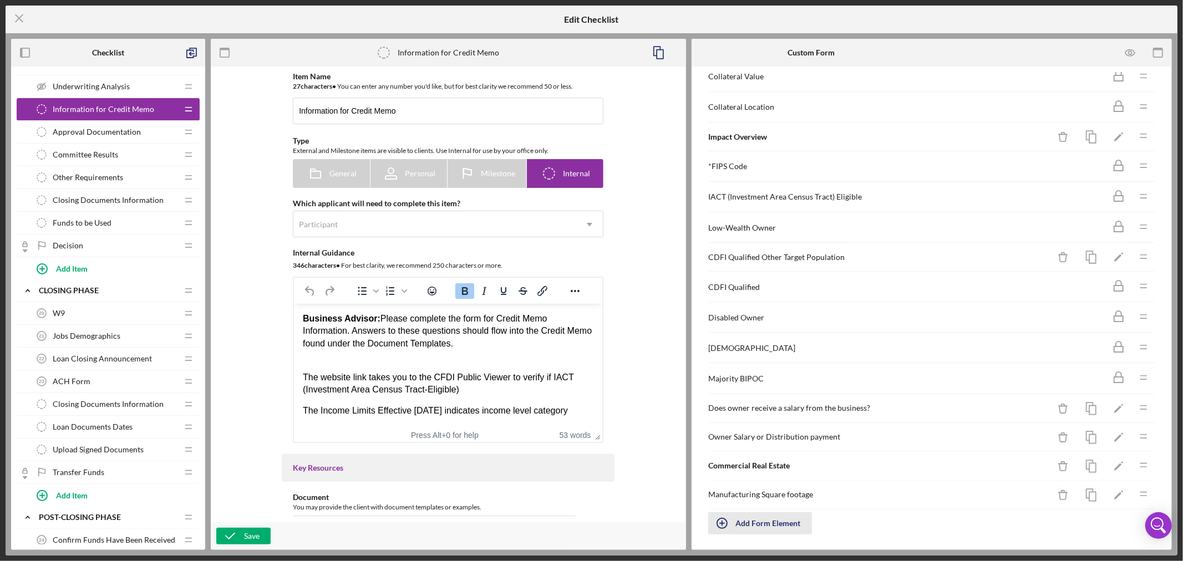
click at [772, 534] on div "Add Form Element" at bounding box center [768, 524] width 65 height 22
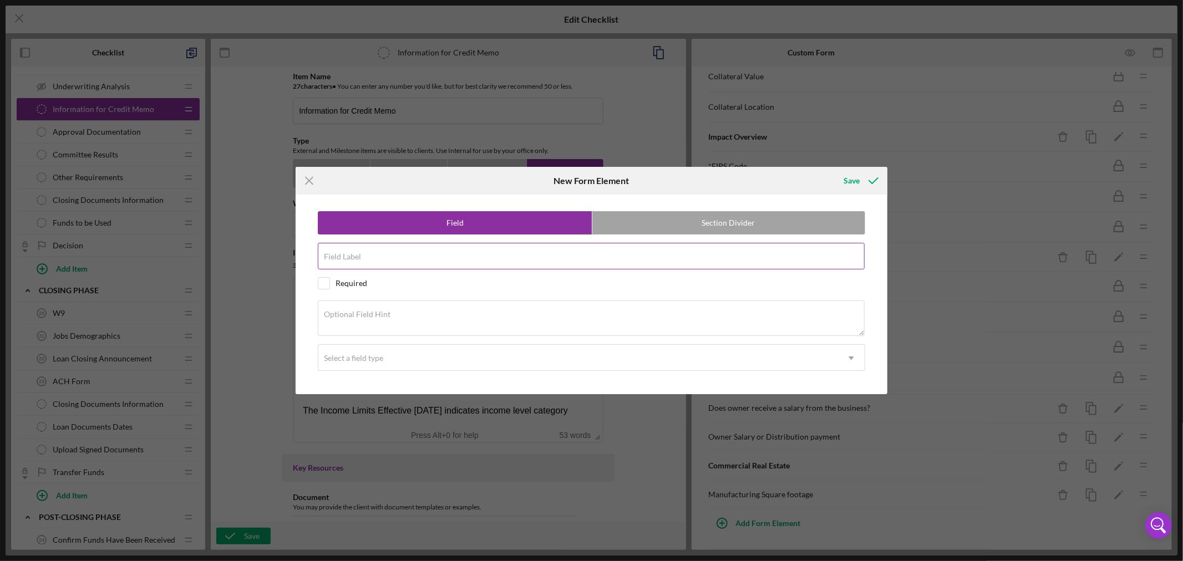
click at [441, 257] on input "Field Label" at bounding box center [591, 256] width 547 height 27
paste input "Office Square footage"
type input "Office Square footage"
click at [417, 317] on textarea "Optional Field Hint" at bounding box center [591, 319] width 547 height 36
paste textarea "How many square feet of building is used for office space"
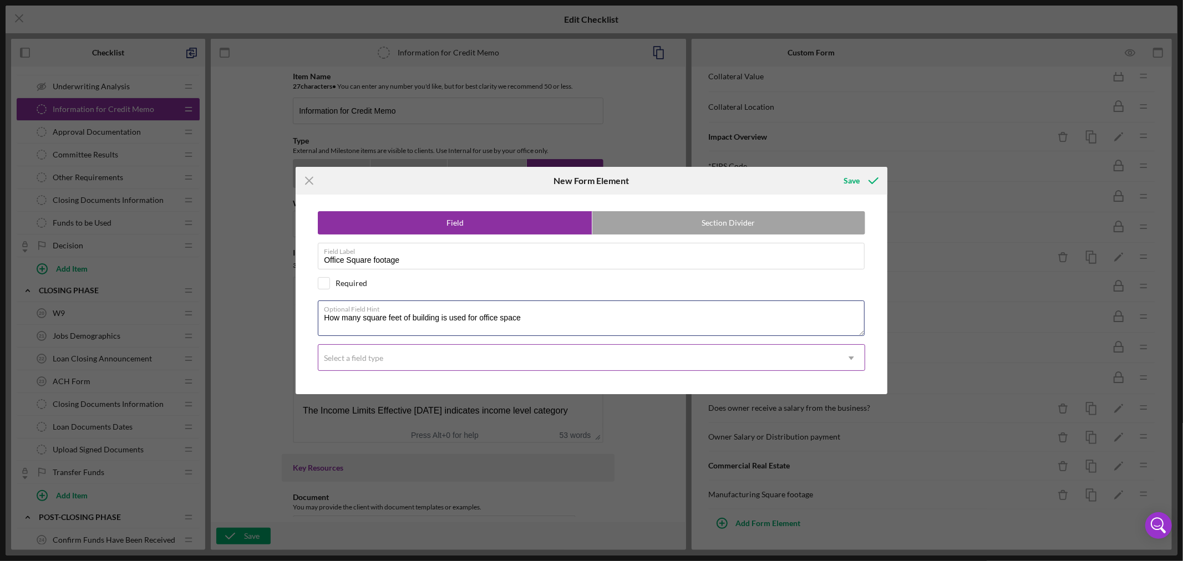
type textarea "How many square feet of building is used for office space"
click at [850, 357] on icon "Icon/Dropdown Arrow" at bounding box center [851, 358] width 27 height 27
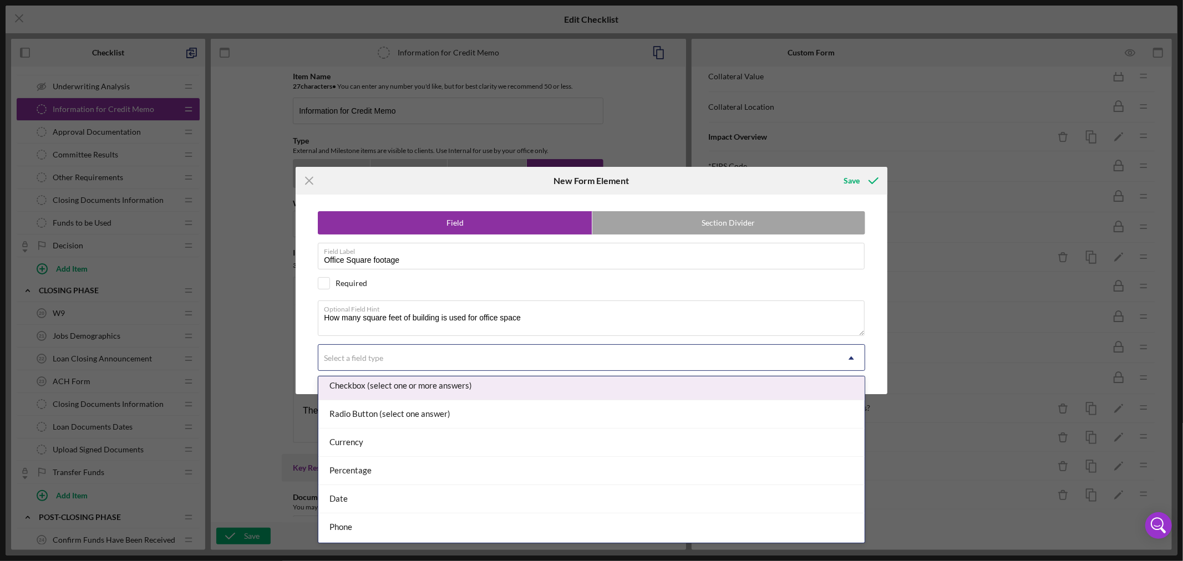
scroll to position [117, 0]
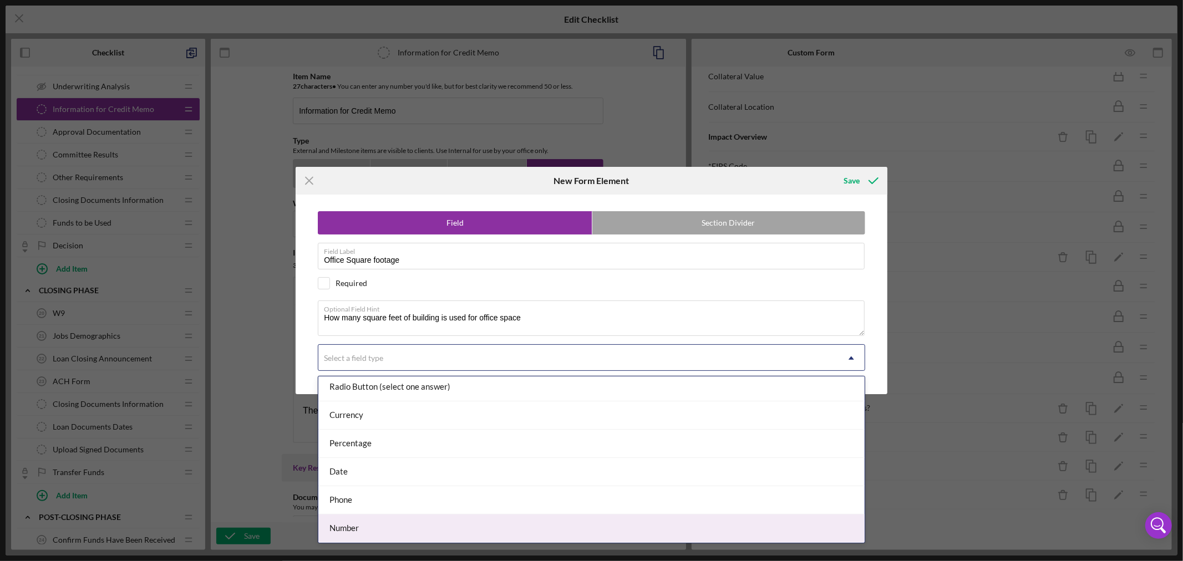
click at [544, 522] on div "Number" at bounding box center [591, 529] width 546 height 28
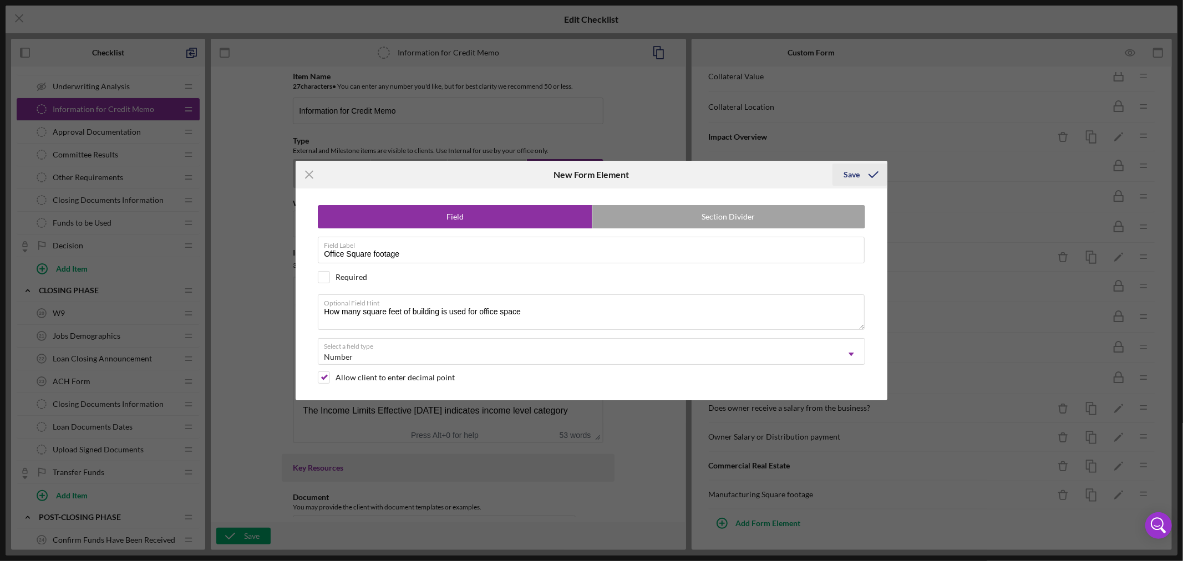
click at [853, 176] on div "Save" at bounding box center [852, 175] width 16 height 22
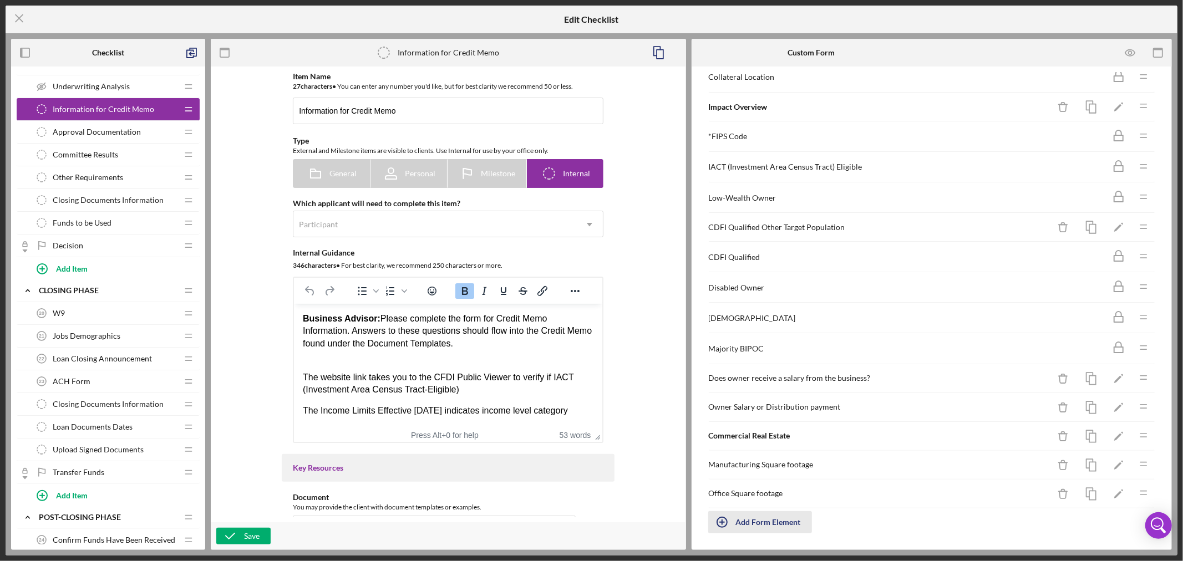
click at [767, 523] on div "Add Form Element" at bounding box center [768, 523] width 65 height 22
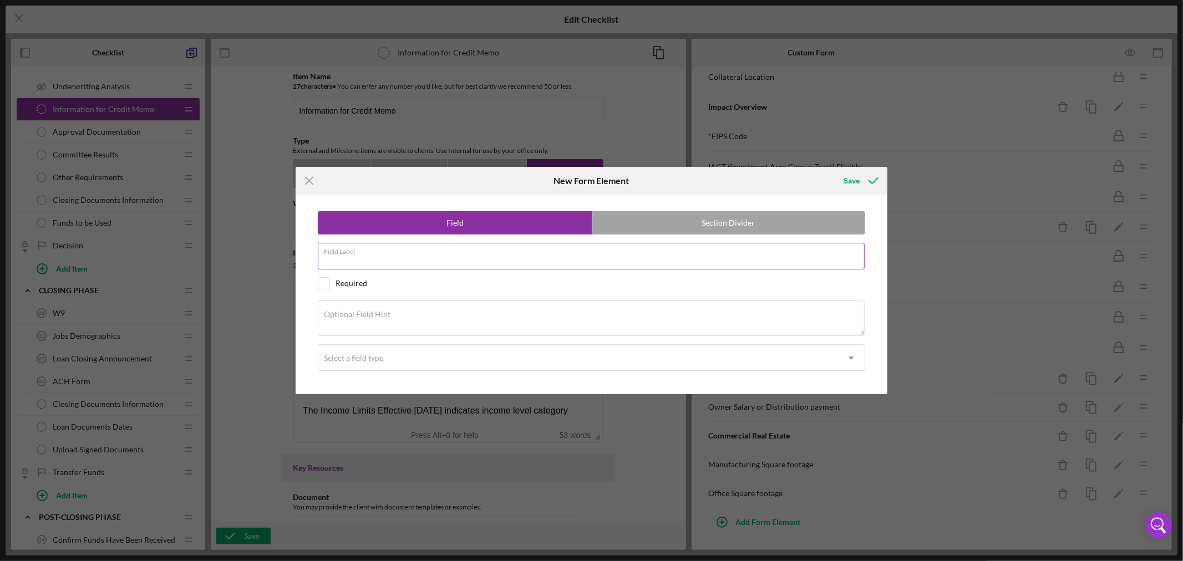
click at [412, 256] on input "Field Label" at bounding box center [591, 256] width 547 height 27
paste input "Retail Square footage"
type input "Retail Square footage"
click at [445, 318] on textarea "Optional Field Hint" at bounding box center [591, 319] width 547 height 36
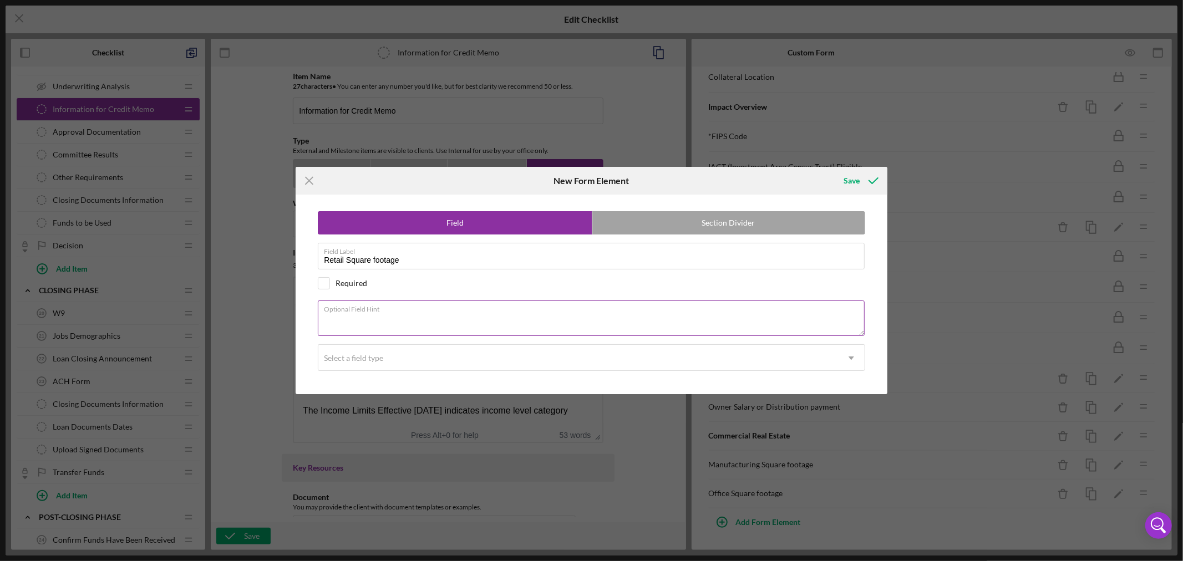
paste textarea "How many square feet of building is used for retail space"
type textarea "How many square feet of building is used for retail space"
click at [853, 356] on icon "Icon/Dropdown Arrow" at bounding box center [851, 358] width 27 height 27
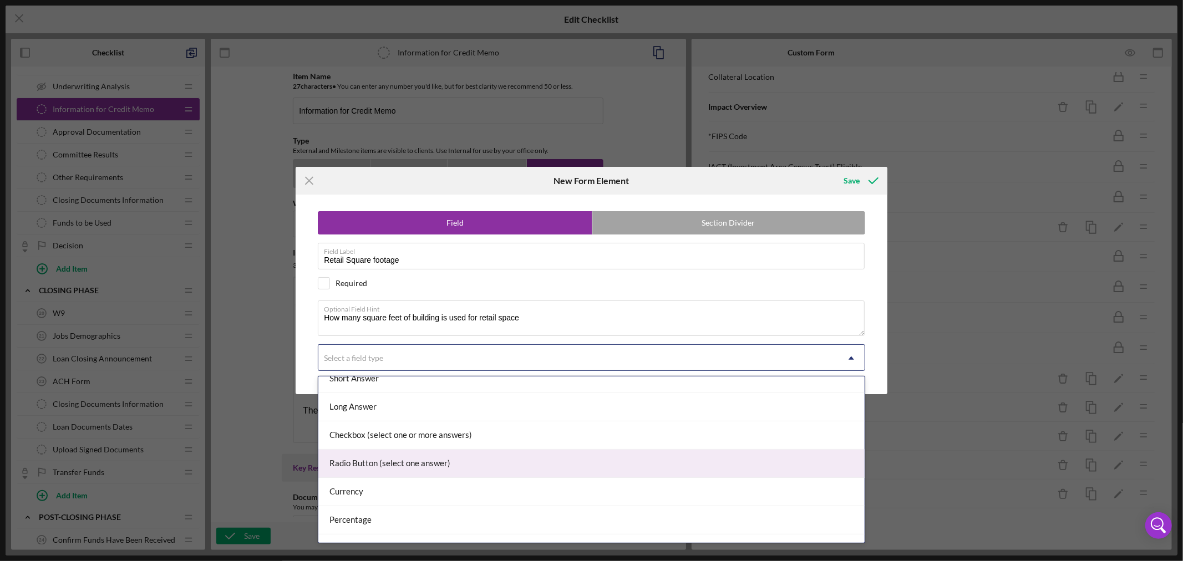
scroll to position [117, 0]
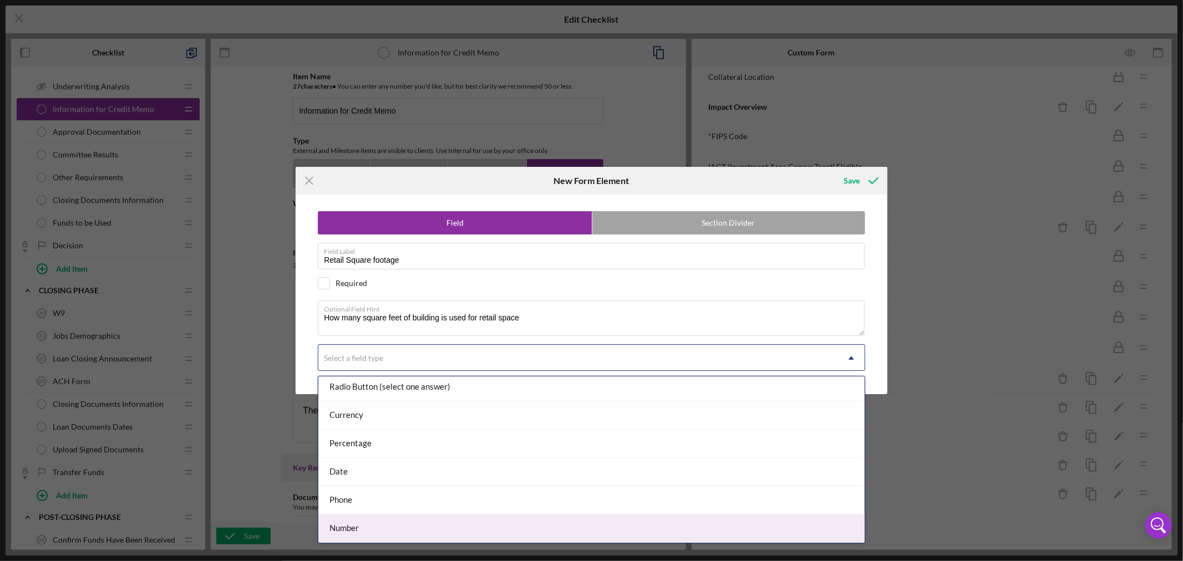
click at [541, 534] on div "Number" at bounding box center [591, 529] width 546 height 28
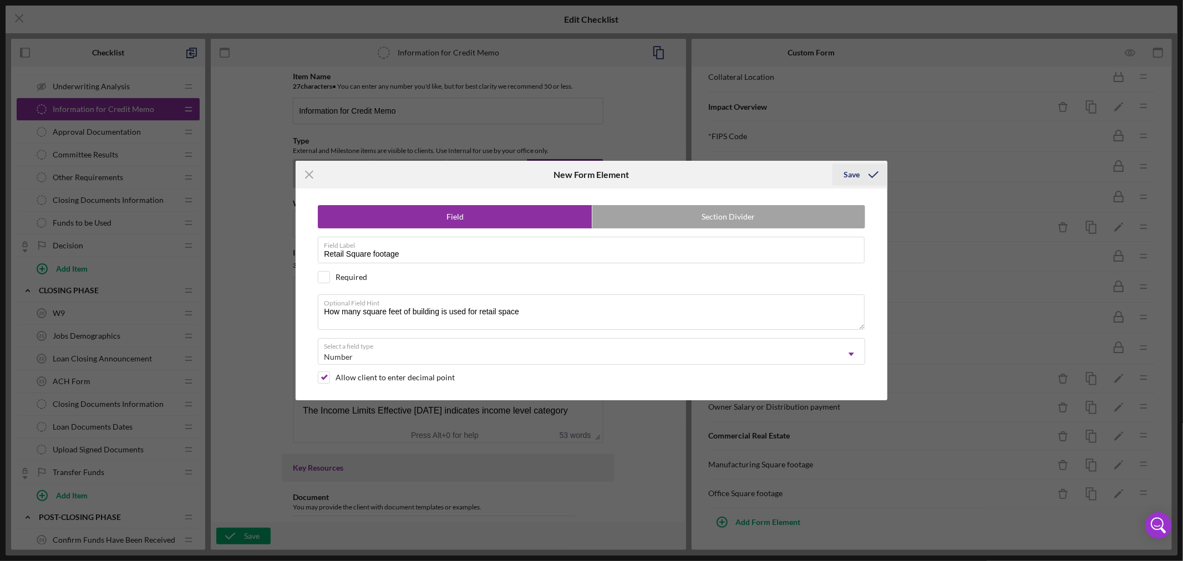
click at [855, 175] on div "Save" at bounding box center [852, 175] width 16 height 22
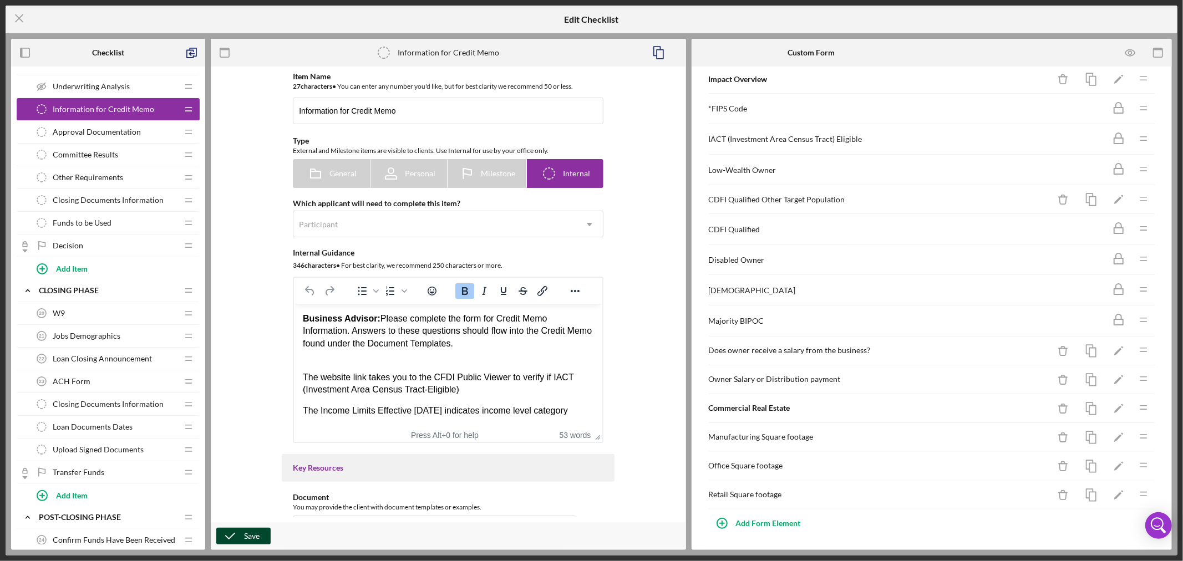
click at [249, 537] on div "Save" at bounding box center [252, 536] width 16 height 17
click at [98, 154] on span "Committee Results" at bounding box center [85, 154] width 65 height 9
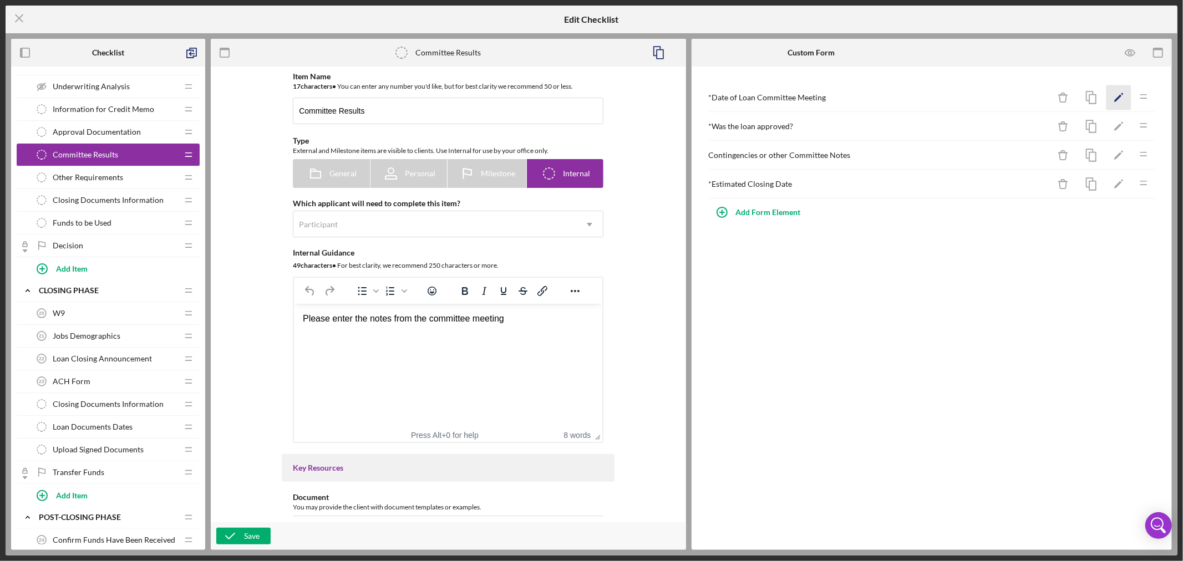
click at [1120, 97] on polygon "button" at bounding box center [1119, 99] width 8 height 8
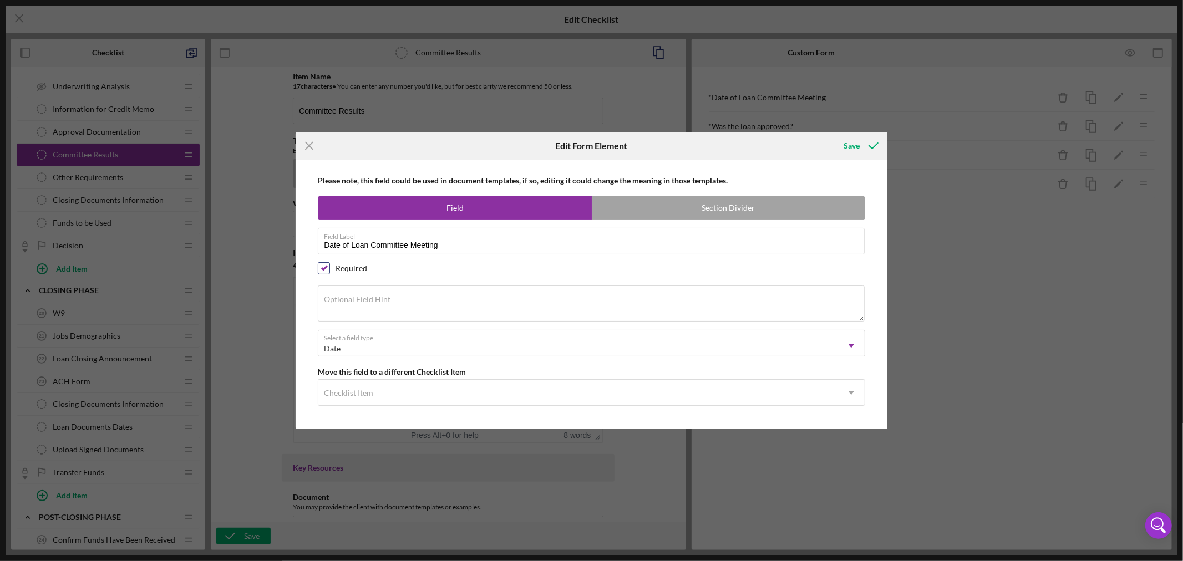
click at [323, 267] on input "checkbox" at bounding box center [323, 268] width 11 height 11
checkbox input "false"
click at [850, 143] on div "Save" at bounding box center [852, 146] width 16 height 22
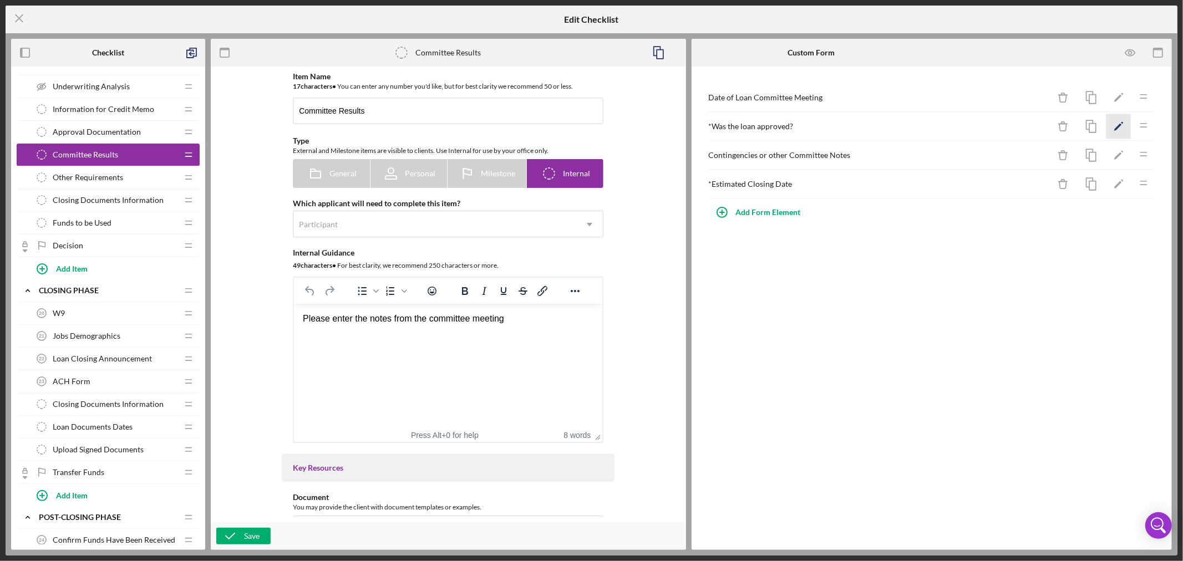
click at [1117, 126] on polygon "button" at bounding box center [1119, 128] width 8 height 8
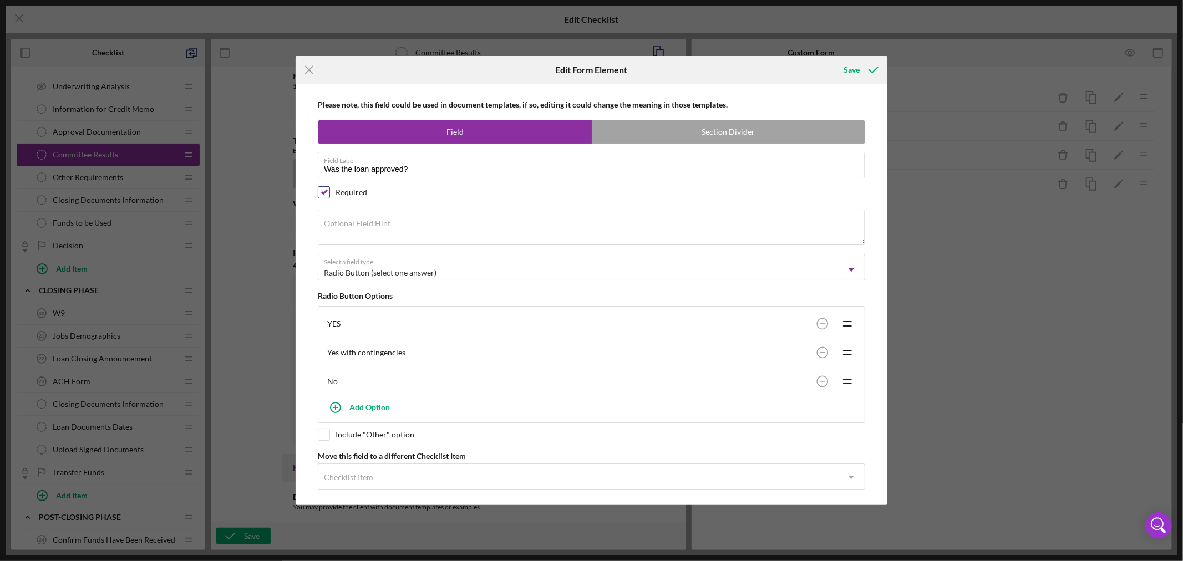
click at [325, 194] on input "checkbox" at bounding box center [323, 192] width 11 height 11
checkbox input "false"
click at [856, 68] on div "Save" at bounding box center [852, 70] width 16 height 22
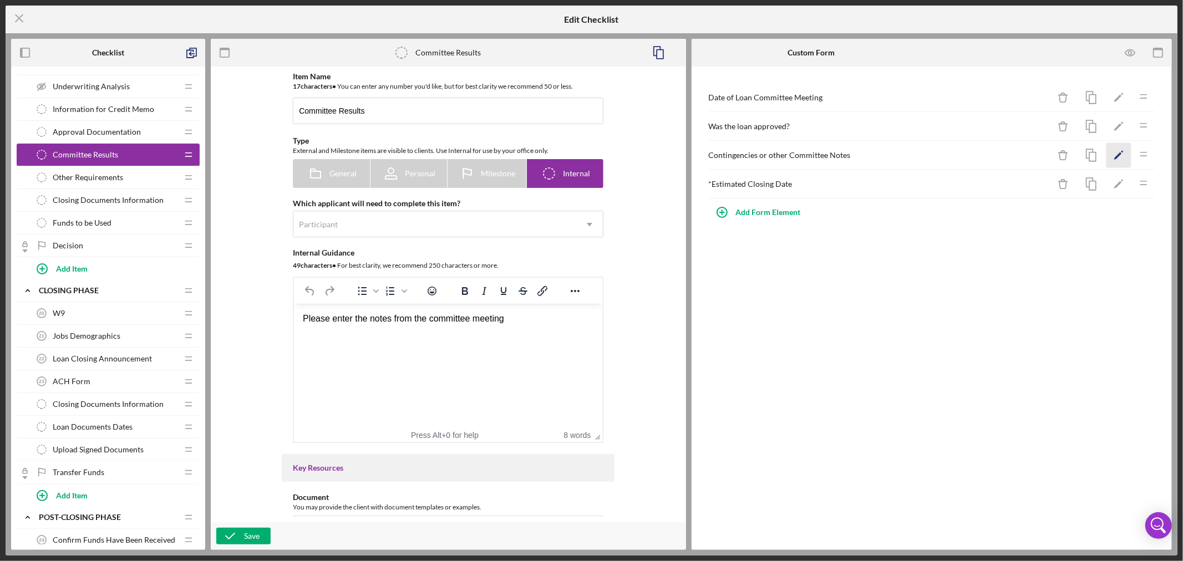
click at [1118, 154] on icon "Icon/Edit" at bounding box center [1119, 155] width 25 height 25
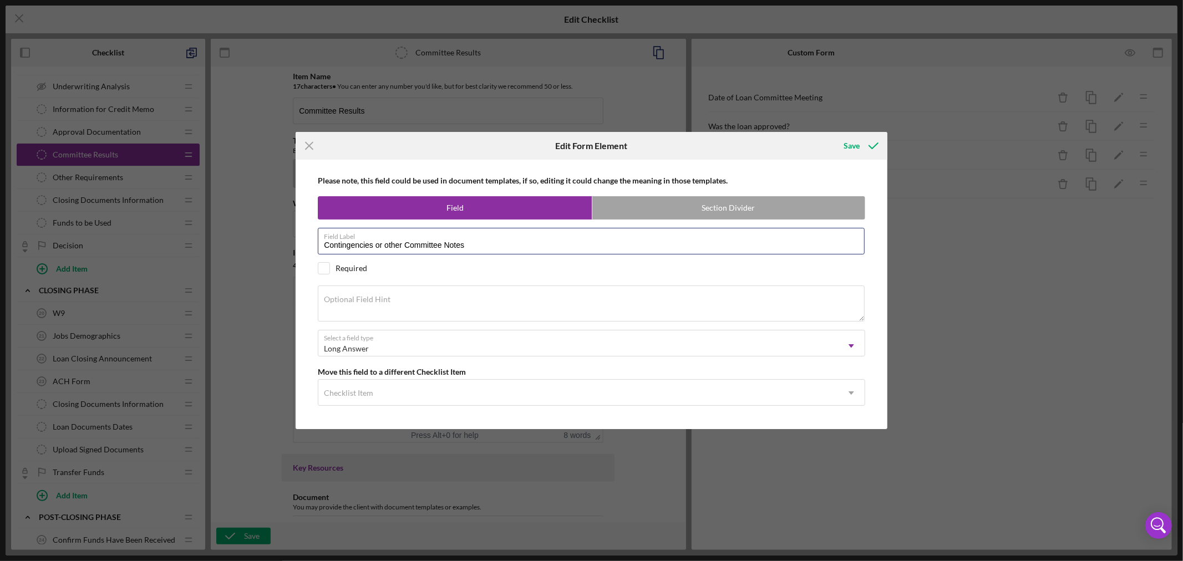
drag, startPoint x: 406, startPoint y: 242, endPoint x: 176, endPoint y: 237, distance: 229.8
click at [229, 240] on div "Icon/Menu Close Edit Form Element Save Please note, this field could be used in…" at bounding box center [591, 280] width 1183 height 561
type input "Committee Notes"
click at [417, 300] on textarea "Optional Field Hint" at bounding box center [591, 304] width 547 height 36
paste textarea "Please complete if applicable. Upload a copy of committee minutes."
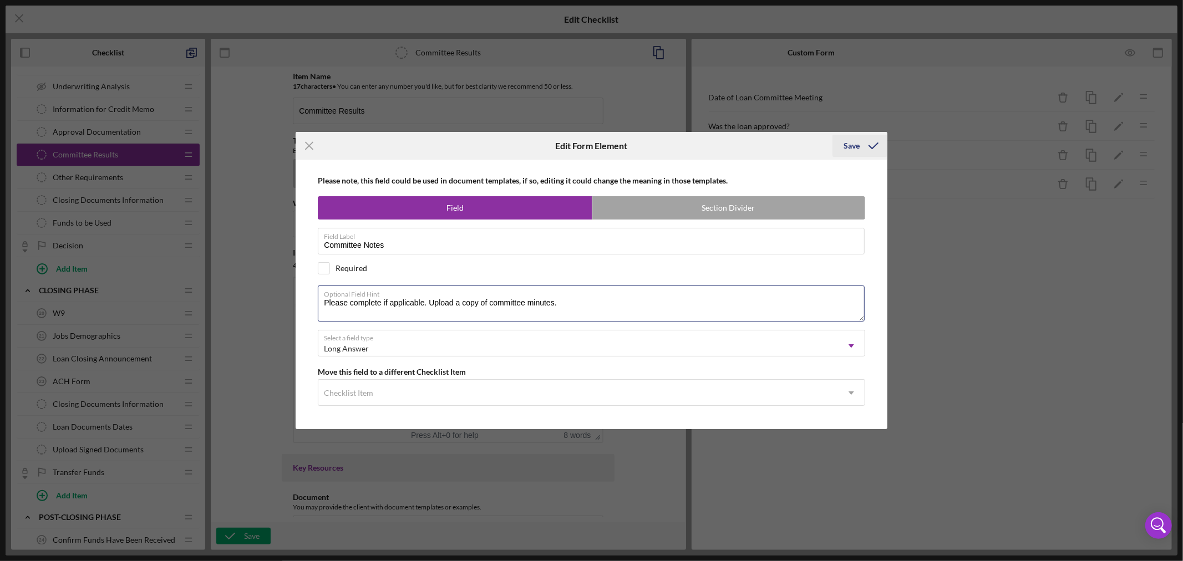
type textarea "Please complete if applicable. Upload a copy of committee minutes."
click at [855, 145] on div "Save" at bounding box center [852, 146] width 16 height 22
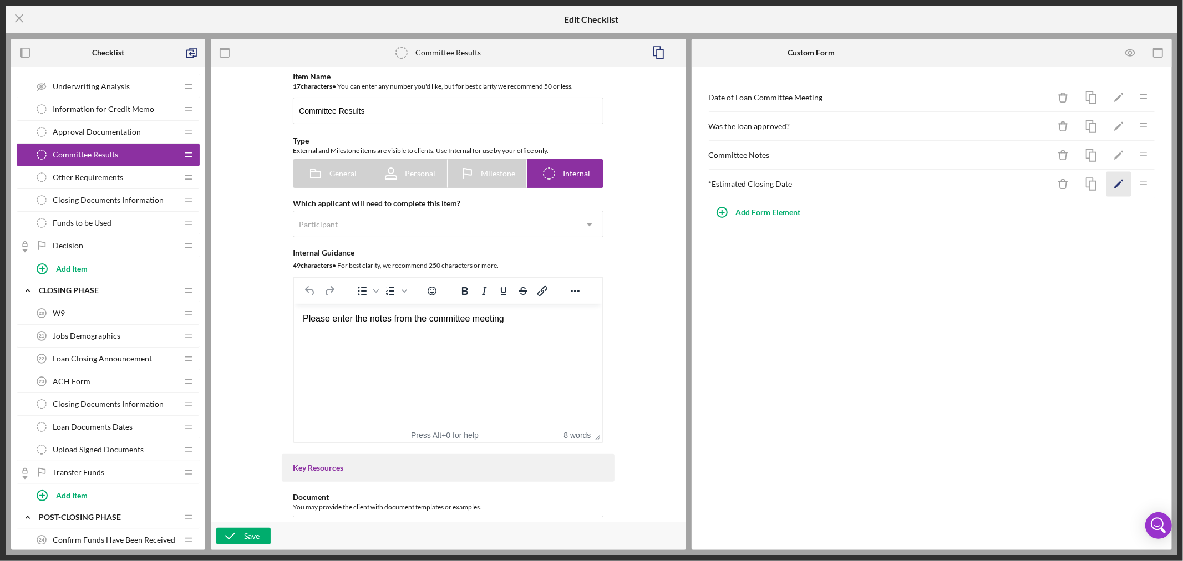
click at [1119, 181] on icon "Icon/Edit" at bounding box center [1119, 184] width 25 height 25
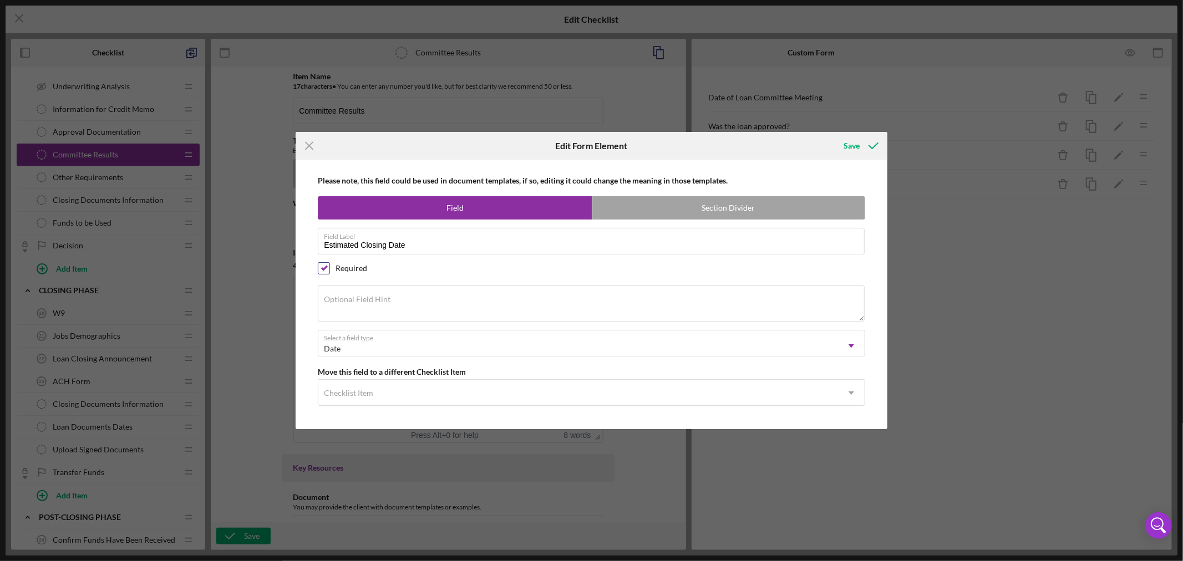
click at [325, 267] on input "checkbox" at bounding box center [323, 268] width 11 height 11
checkbox input "false"
click at [854, 146] on div "Save" at bounding box center [852, 146] width 16 height 22
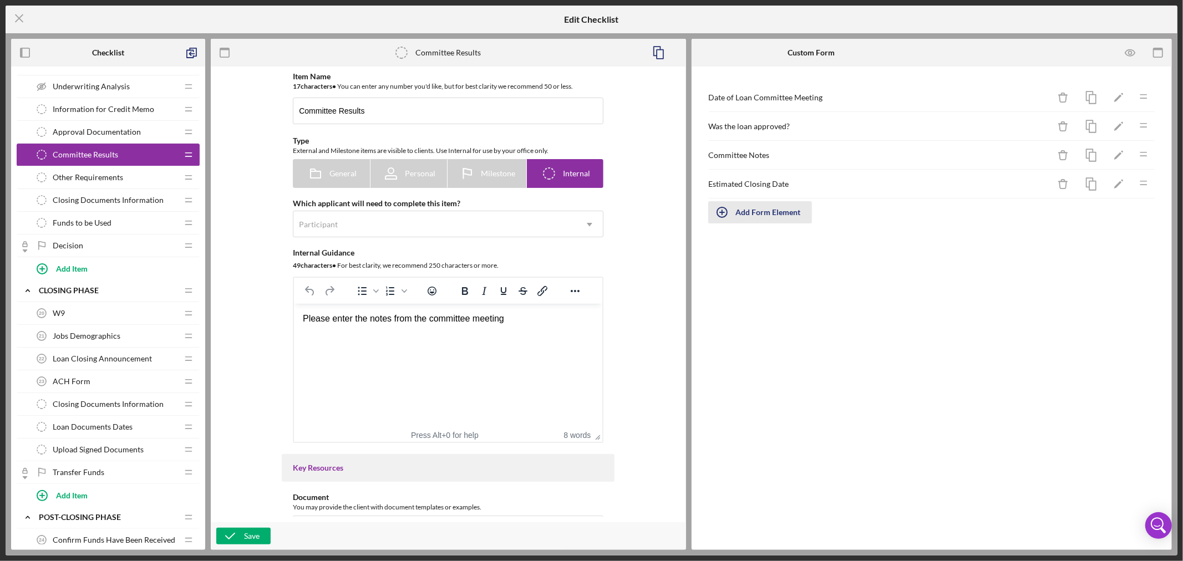
click at [723, 212] on icon "button" at bounding box center [723, 213] width 6 height 6
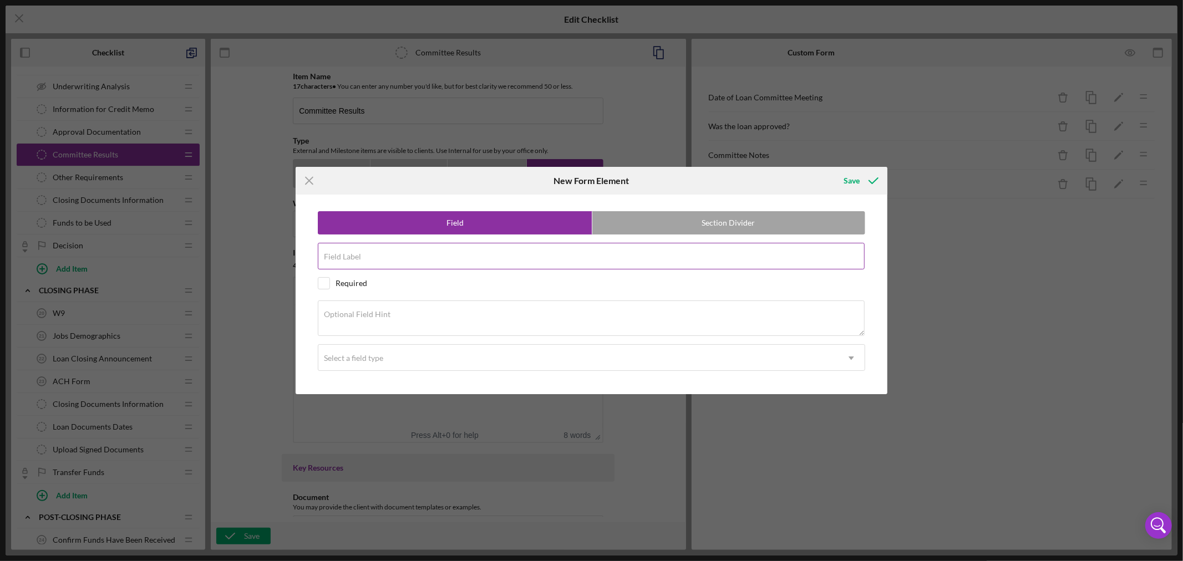
click at [428, 257] on input "Field Label" at bounding box center [591, 256] width 547 height 27
paste input "Motion Moved"
type input "Motion Moved"
click at [456, 321] on textarea "Optional Field Hint" at bounding box center [591, 319] width 547 height 36
paste textarea "Name of Loan Committee Member Making the Motion"
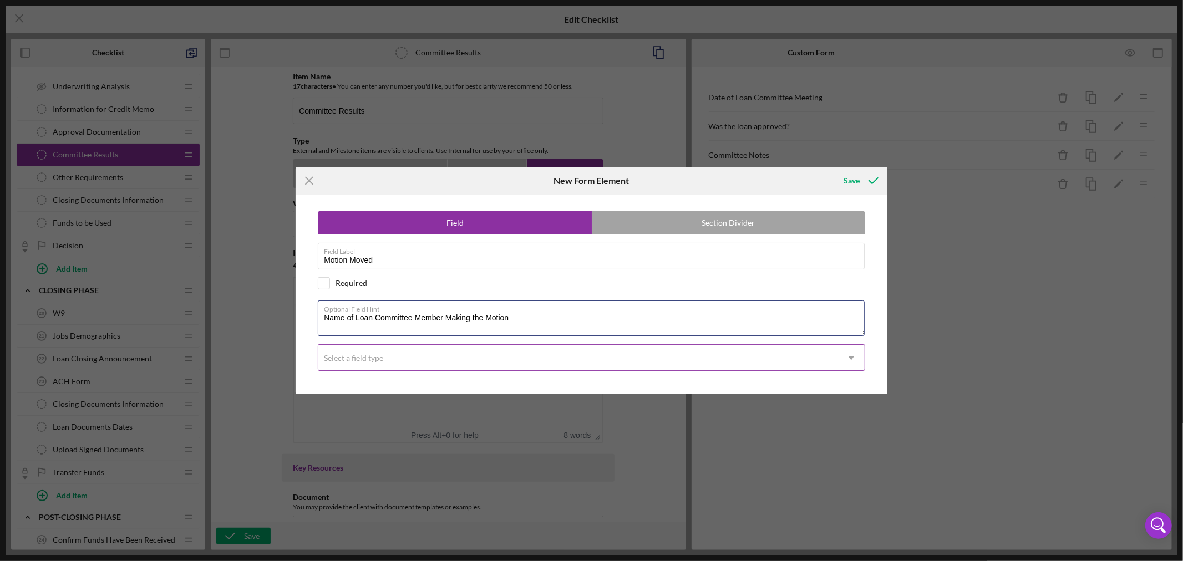
type textarea "Name of Loan Committee Member Making the Motion"
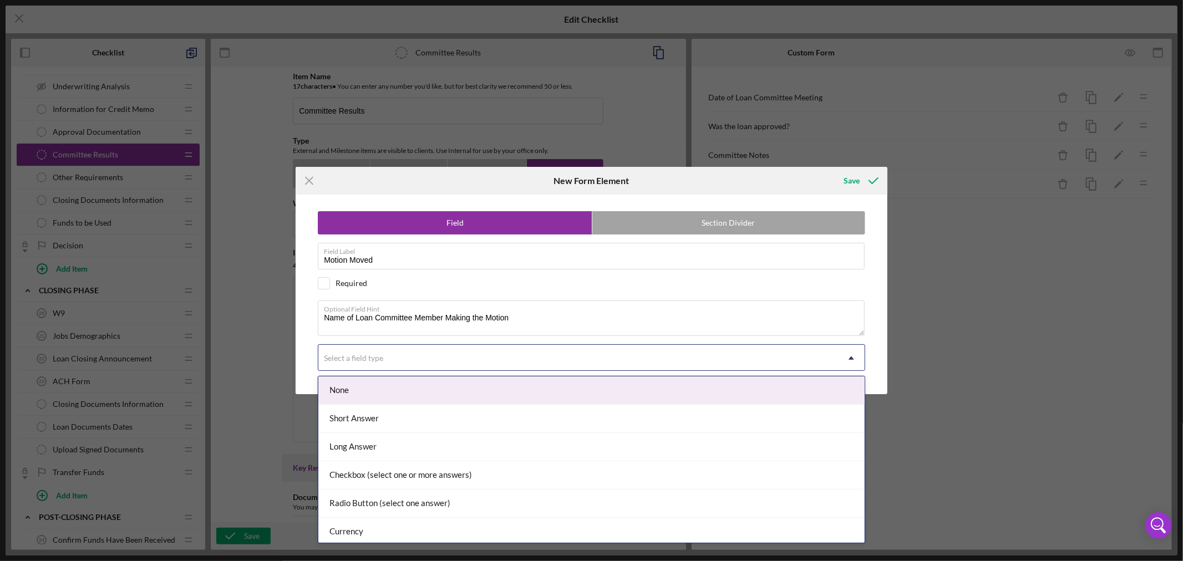
click at [853, 358] on icon "Icon/Dropdown Arrow" at bounding box center [851, 358] width 27 height 27
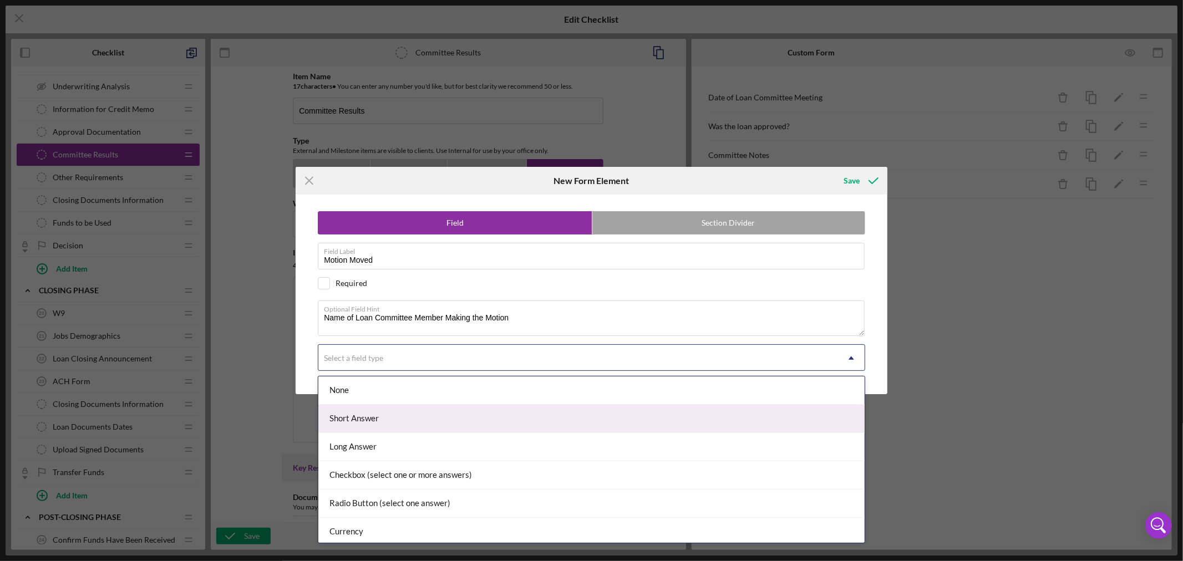
click at [735, 417] on div "Short Answer" at bounding box center [591, 419] width 546 height 28
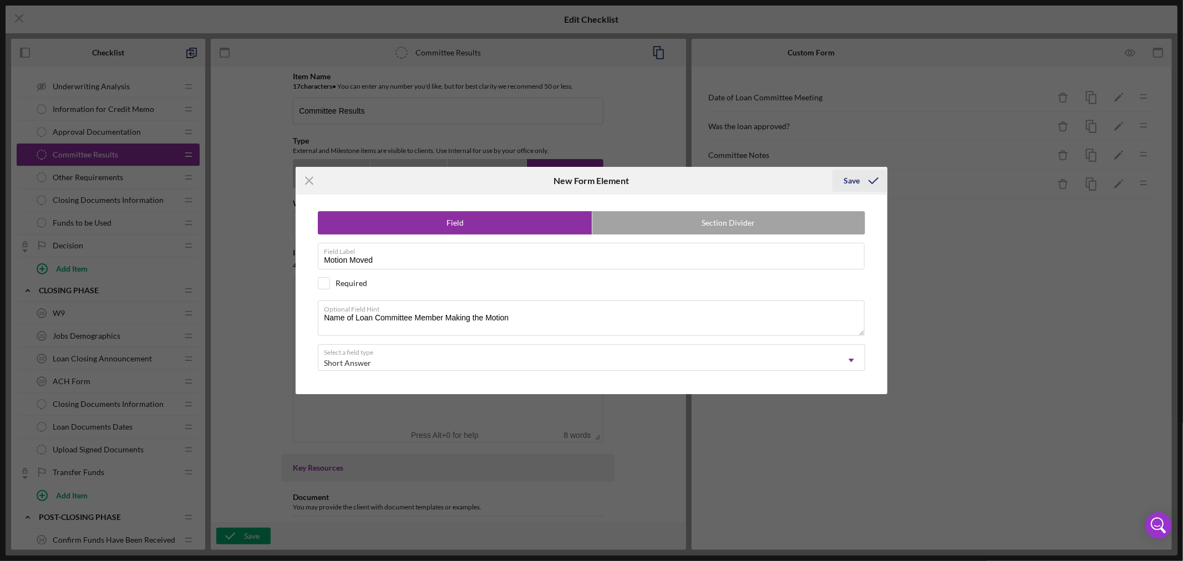
click at [851, 183] on div "Save" at bounding box center [852, 181] width 16 height 22
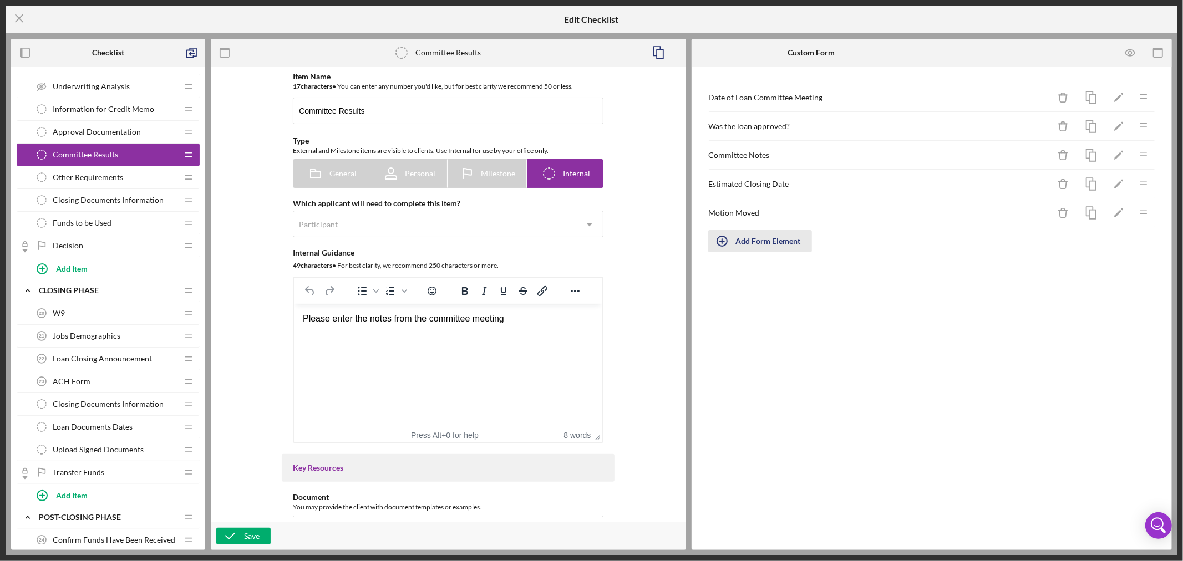
click at [756, 240] on div "Add Form Element" at bounding box center [768, 241] width 65 height 22
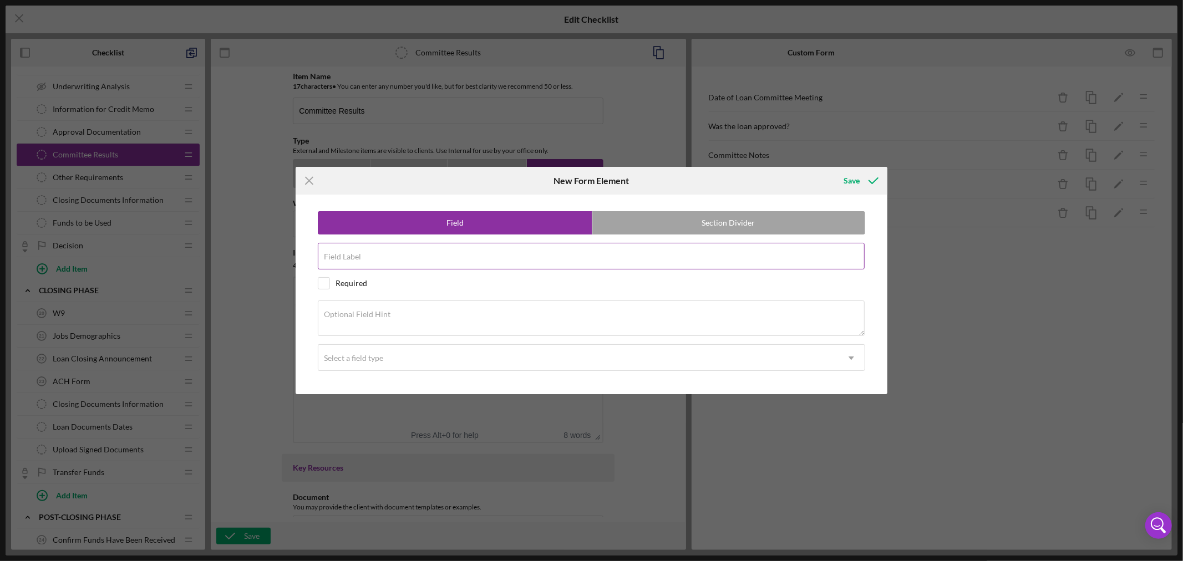
click at [453, 259] on input "Field Label" at bounding box center [591, 256] width 547 height 27
paste input "Motion Seconded"
type input "Motion Seconded"
click at [444, 315] on textarea "Optional Field Hint" at bounding box center [591, 319] width 547 height 36
paste textarea "Name of Committee Member who Seconded the Motion"
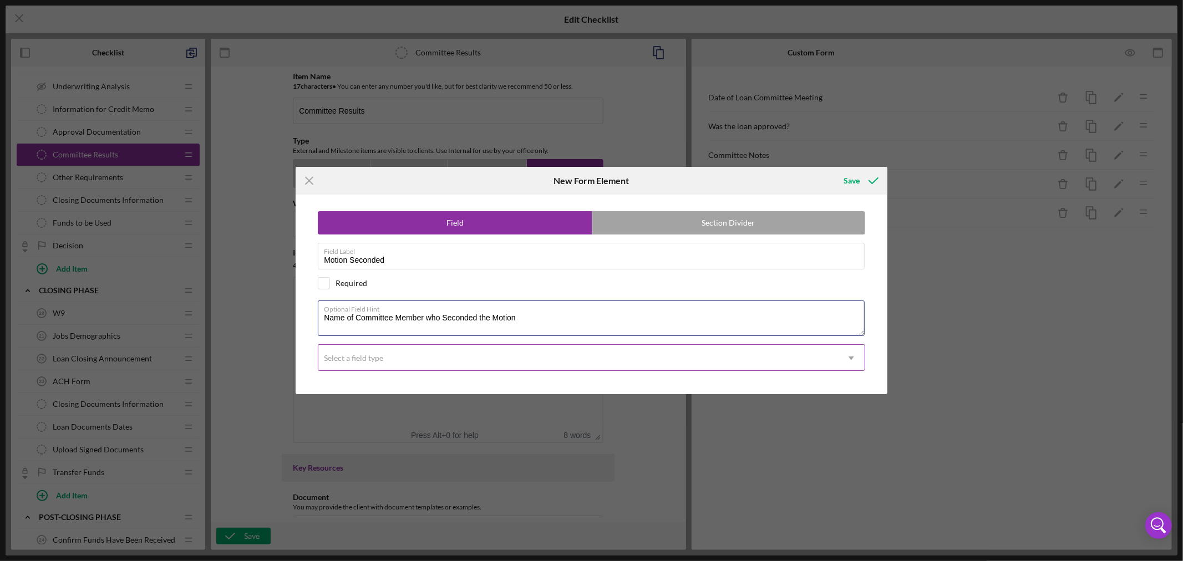
type textarea "Name of Committee Member who Seconded the Motion"
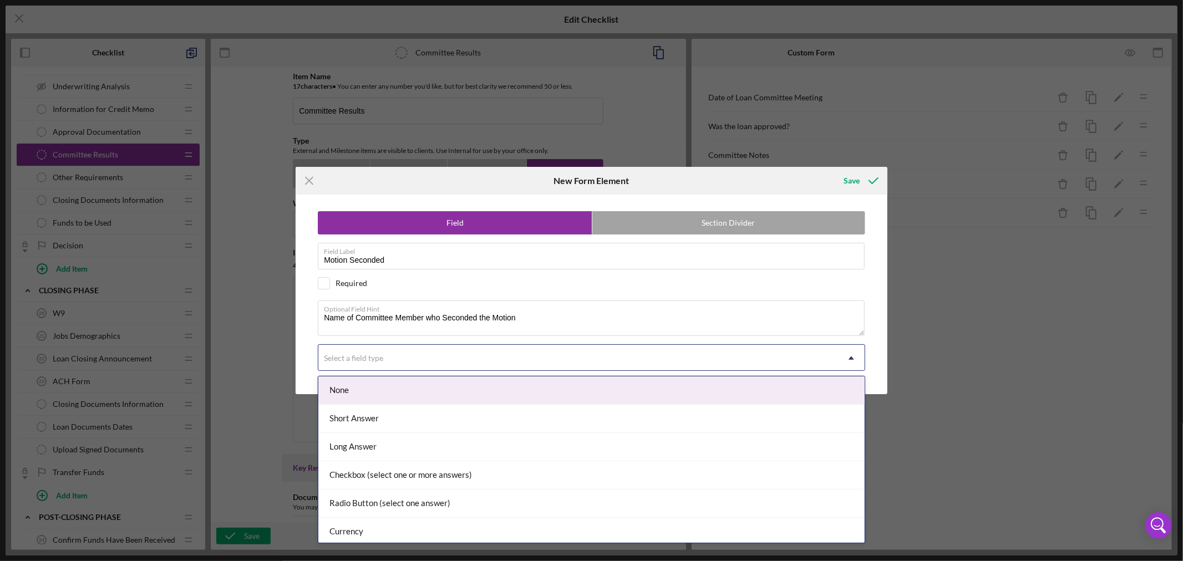
click at [852, 356] on icon "Icon/Dropdown Arrow" at bounding box center [851, 358] width 27 height 27
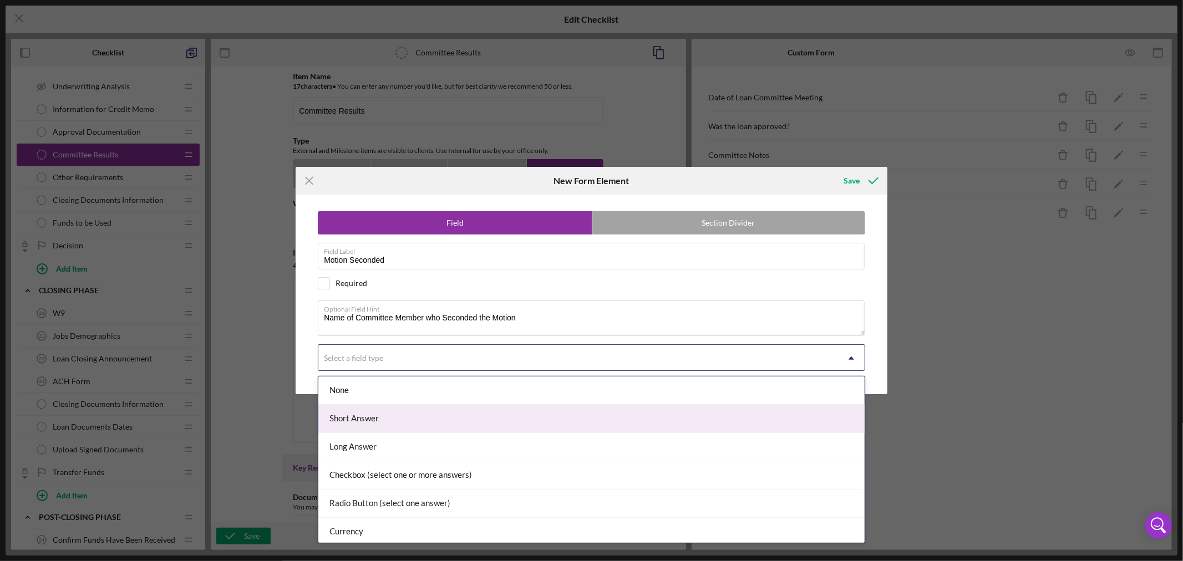
click at [591, 417] on div "Short Answer" at bounding box center [591, 419] width 546 height 28
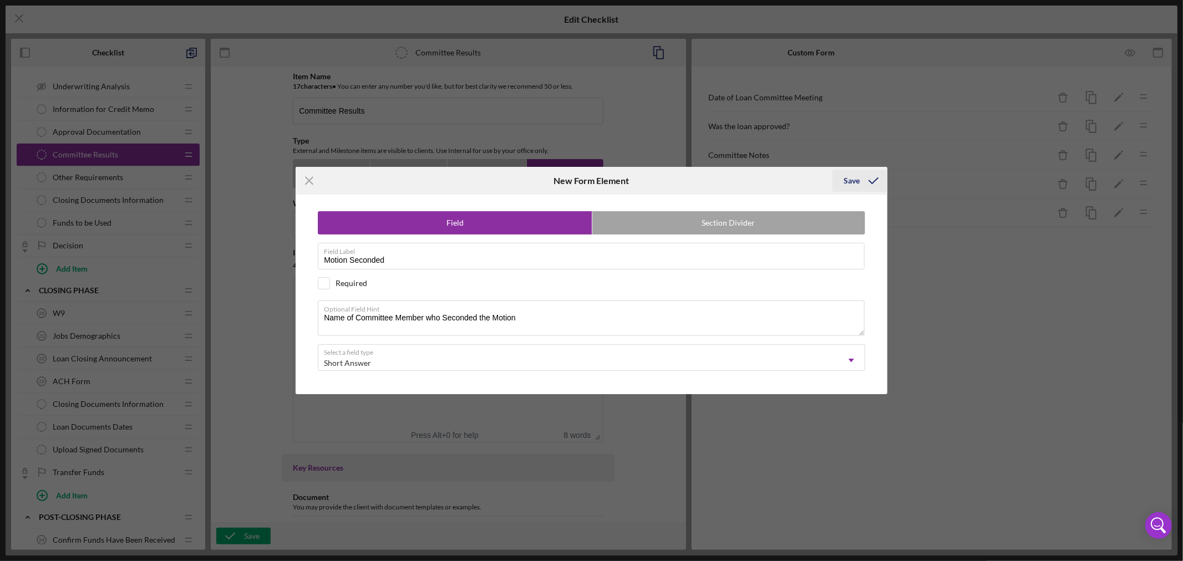
click at [857, 181] on div "Save" at bounding box center [852, 181] width 16 height 22
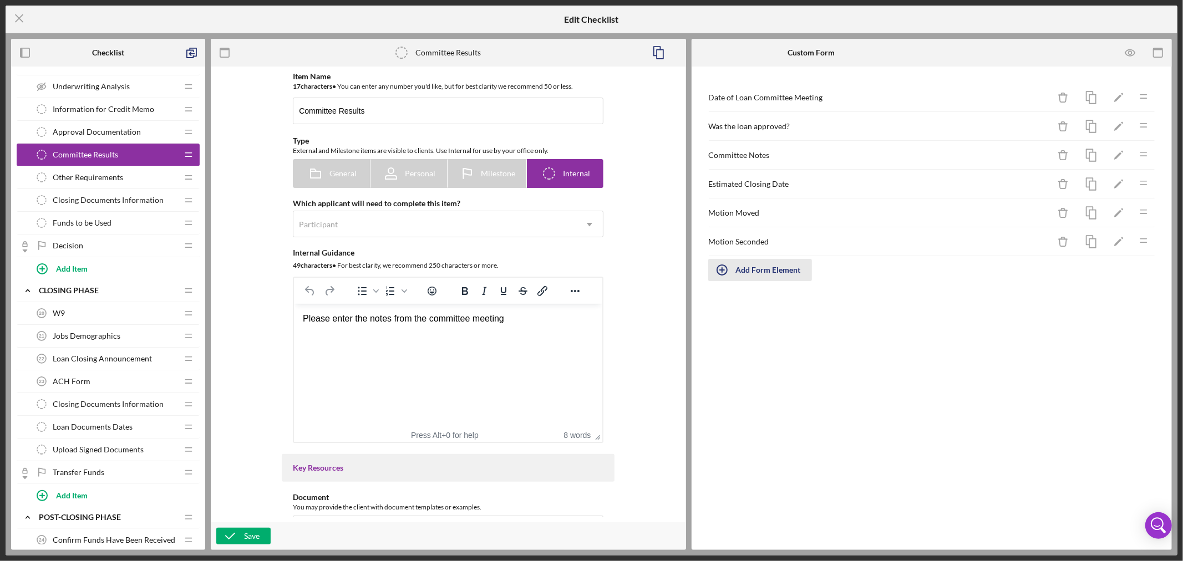
click at [752, 270] on div "Add Form Element" at bounding box center [768, 270] width 65 height 22
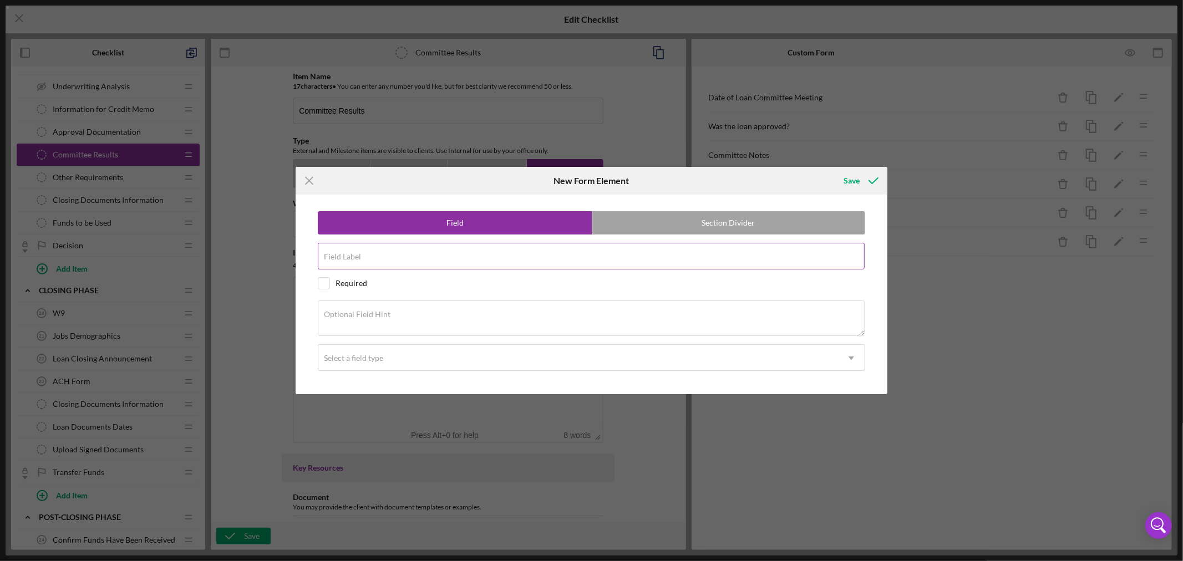
click at [470, 259] on input "Field Label" at bounding box center [591, 256] width 547 height 27
paste input "Voting Results"
type input "Voting Results"
click at [417, 317] on textarea "Optional Field Hint" at bounding box center [591, 319] width 547 height 36
paste textarea "Indicate Number of Yes, No or Abstain"
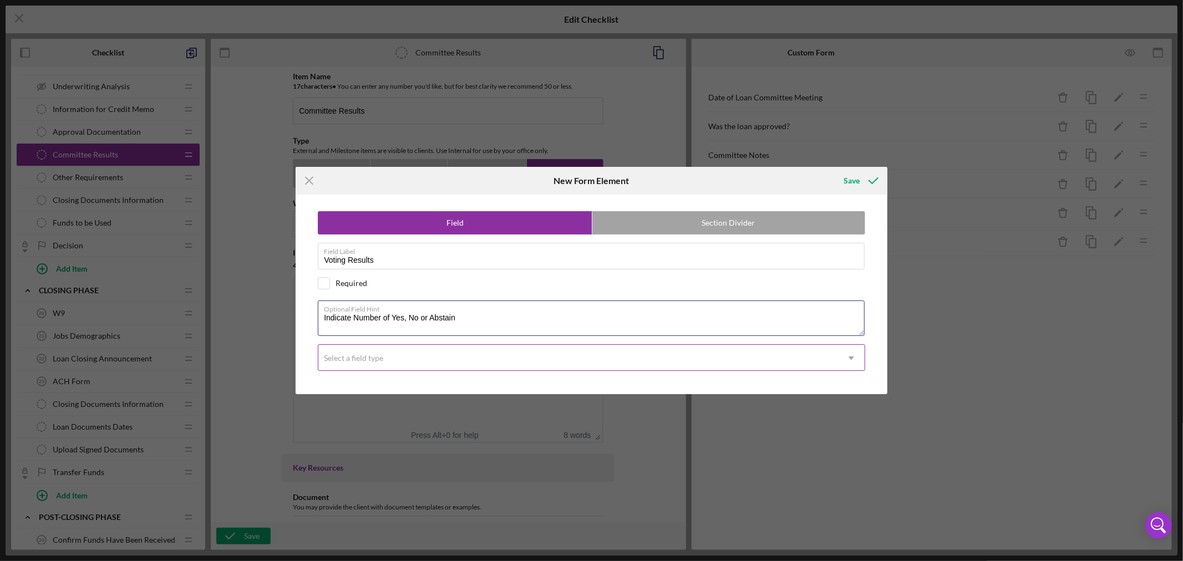
type textarea "Indicate Number of Yes, No or Abstain"
click at [855, 358] on icon "Icon/Dropdown Arrow" at bounding box center [851, 358] width 27 height 27
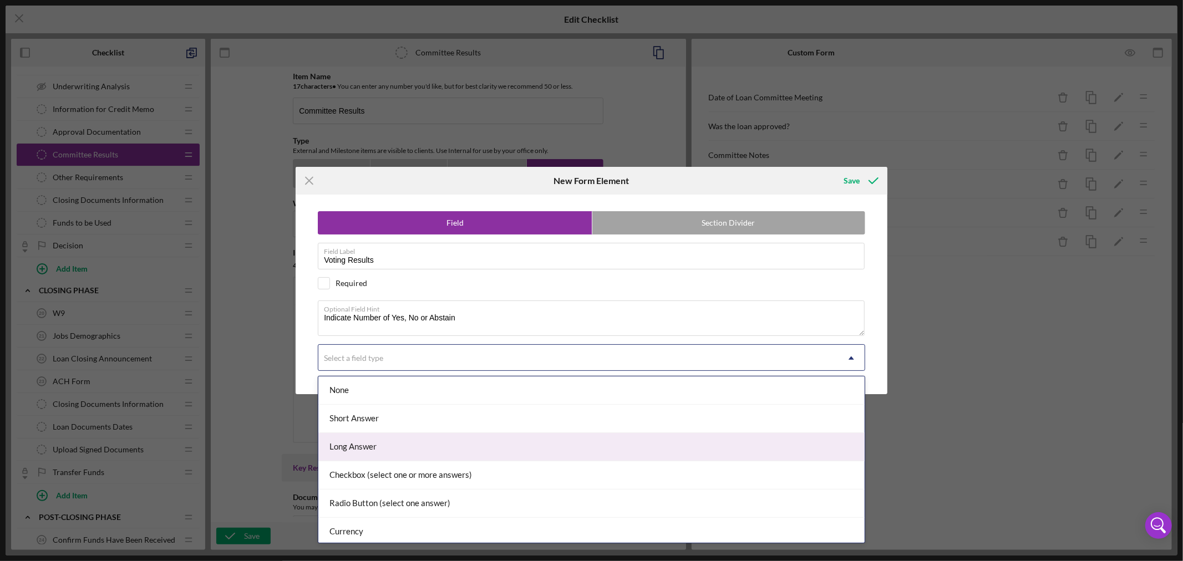
click at [755, 450] on div "Long Answer" at bounding box center [591, 447] width 546 height 28
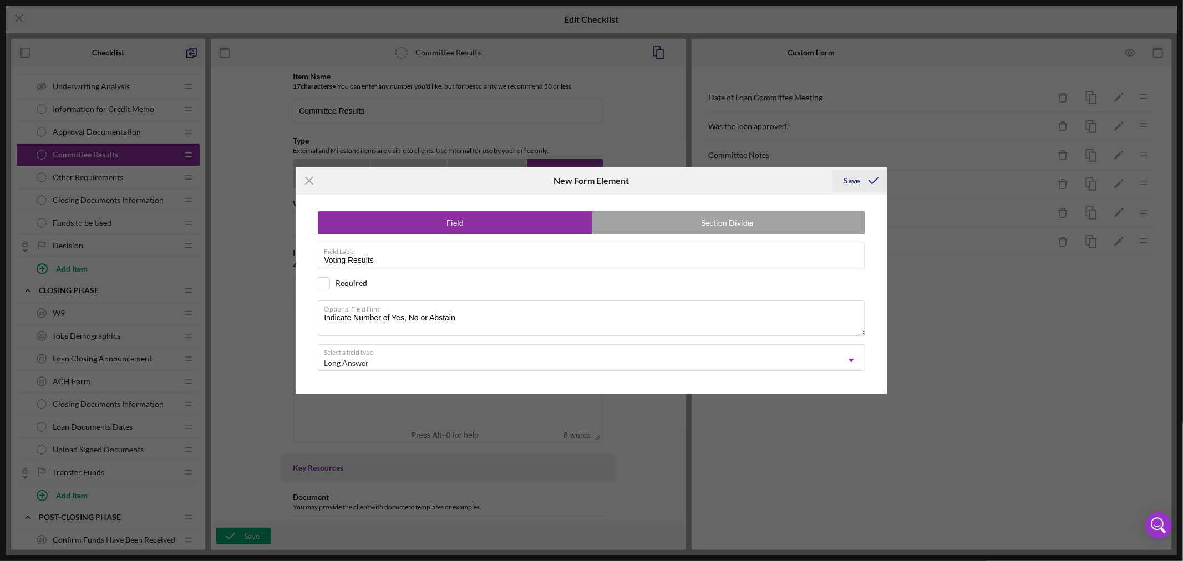
click at [852, 182] on div "Save" at bounding box center [852, 181] width 16 height 22
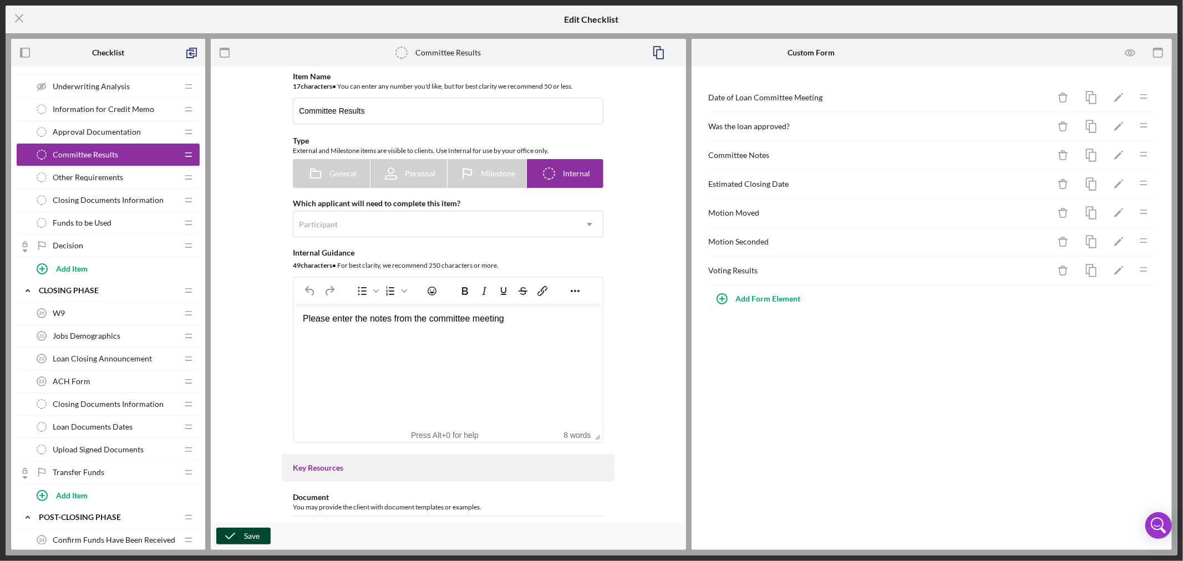
click at [243, 537] on button "Save" at bounding box center [243, 536] width 54 height 17
click at [102, 179] on span "Other Requirements" at bounding box center [88, 177] width 70 height 9
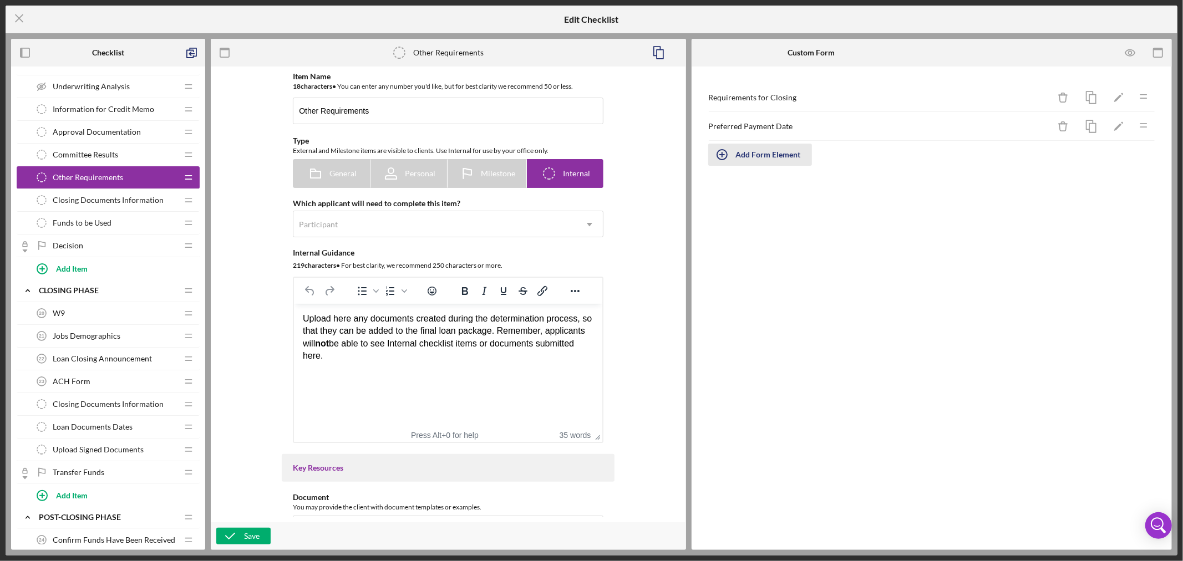
click at [786, 155] on div "Add Form Element" at bounding box center [768, 155] width 65 height 22
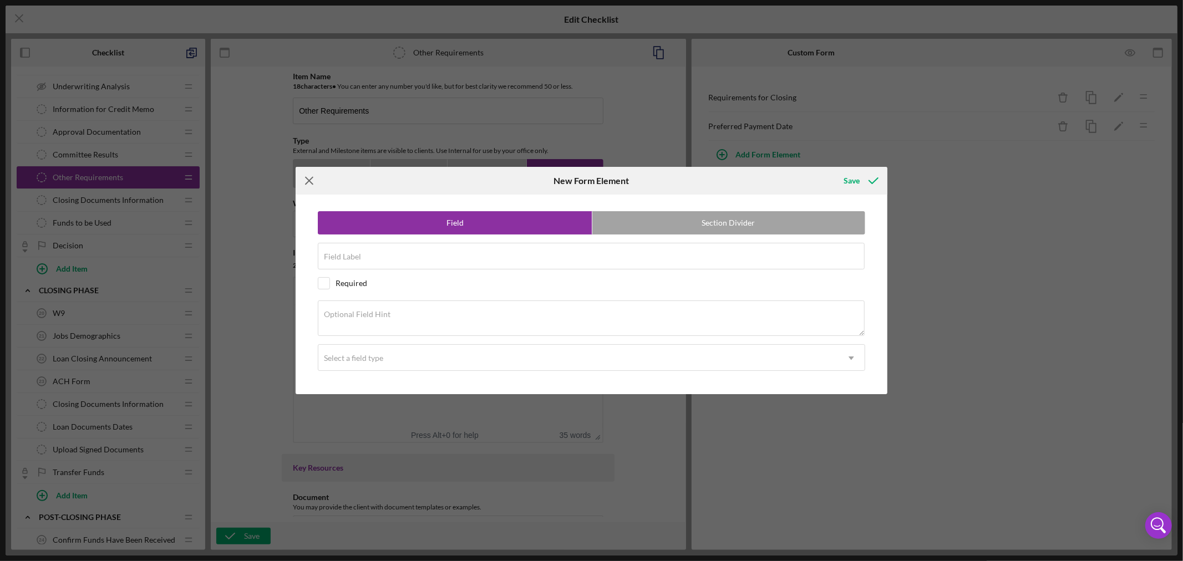
click at [309, 178] on icon "Icon/Menu Close" at bounding box center [310, 181] width 28 height 28
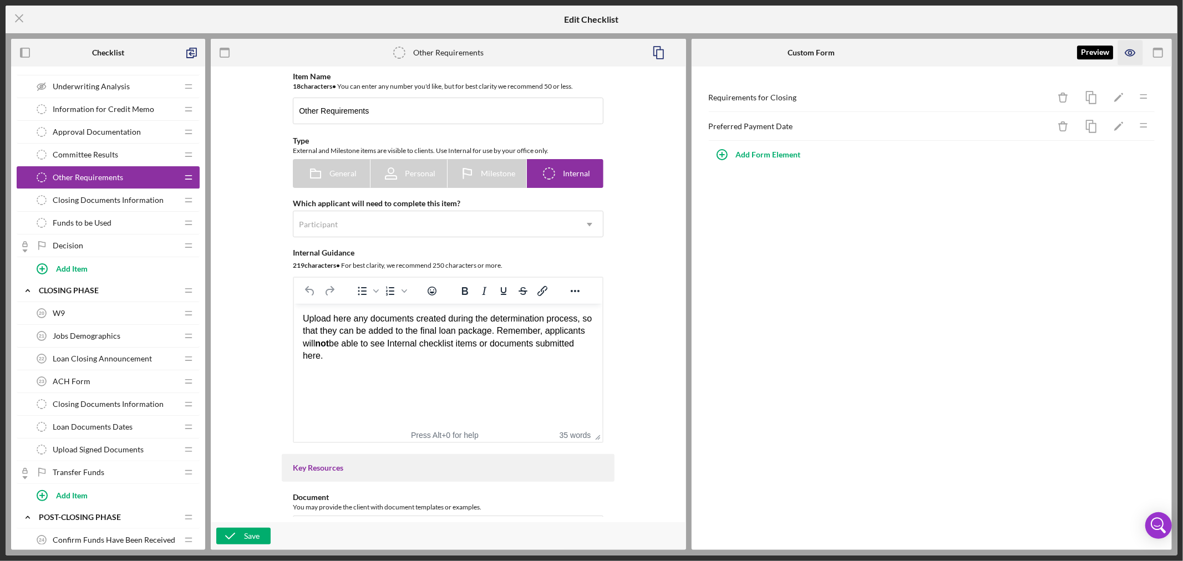
click at [1135, 53] on icon "button" at bounding box center [1130, 52] width 25 height 25
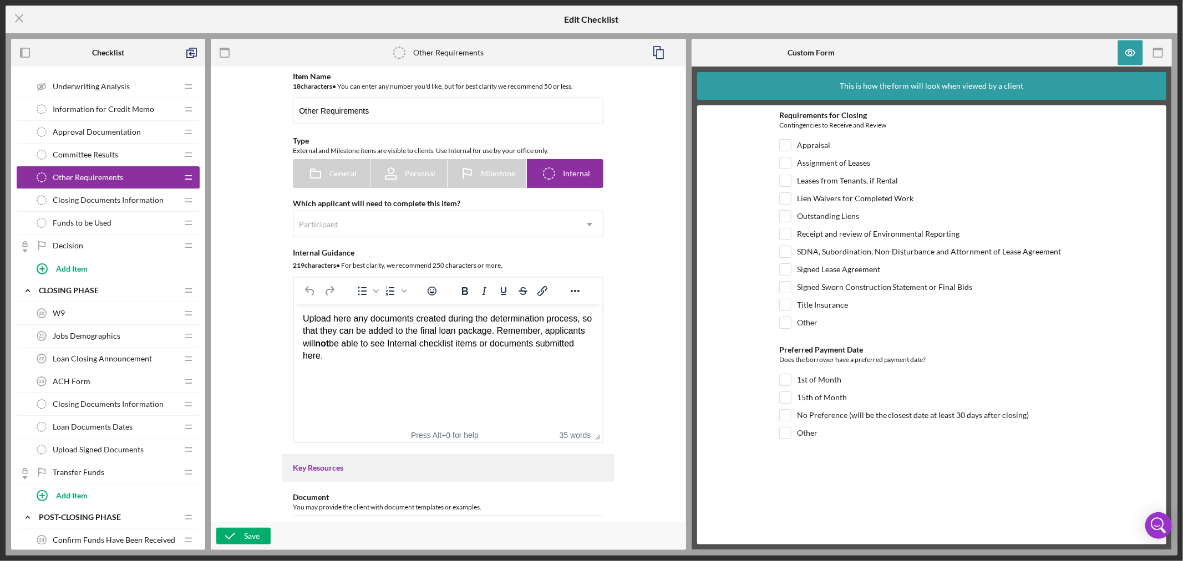
click at [131, 225] on div "Funds to be Used Funds to be Used" at bounding box center [104, 223] width 147 height 22
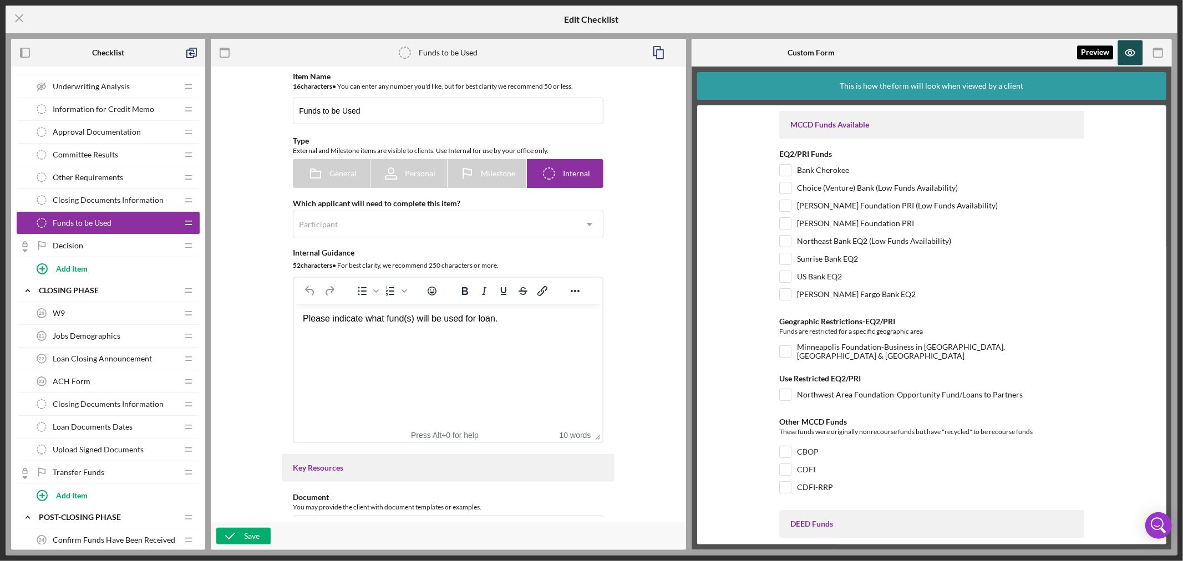
click at [1130, 57] on icon "button" at bounding box center [1130, 52] width 25 height 25
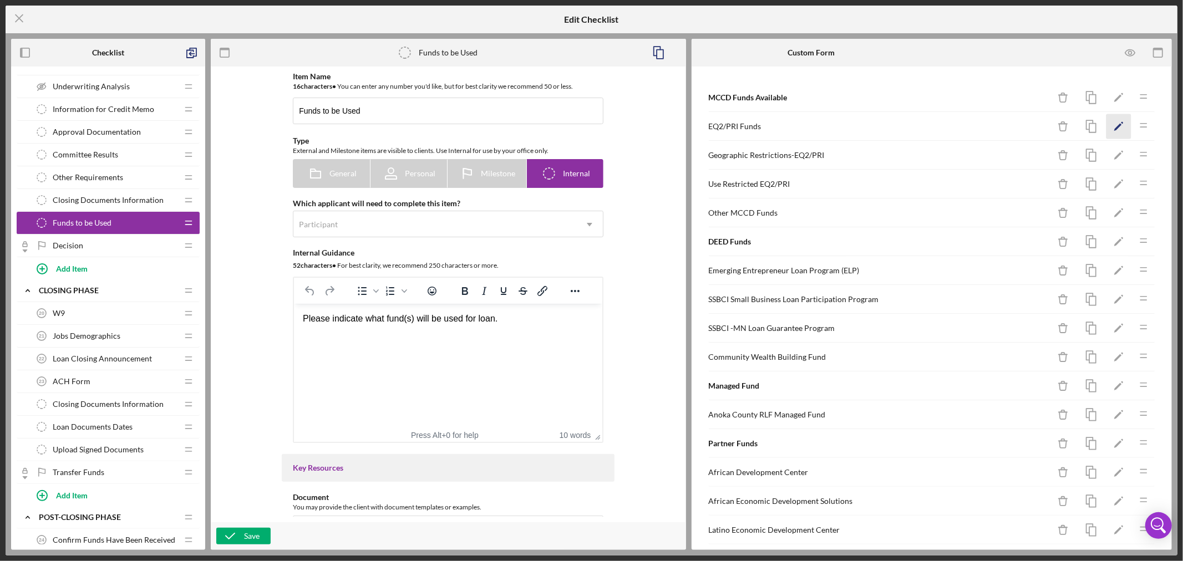
click at [1108, 123] on icon "Icon/Edit" at bounding box center [1119, 126] width 25 height 25
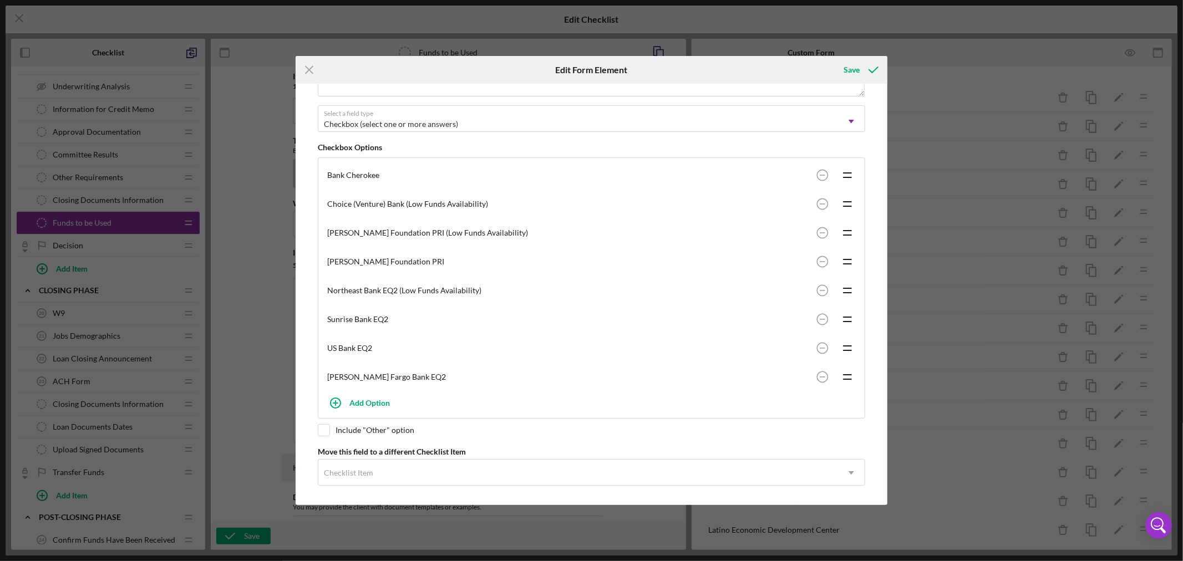
scroll to position [154, 0]
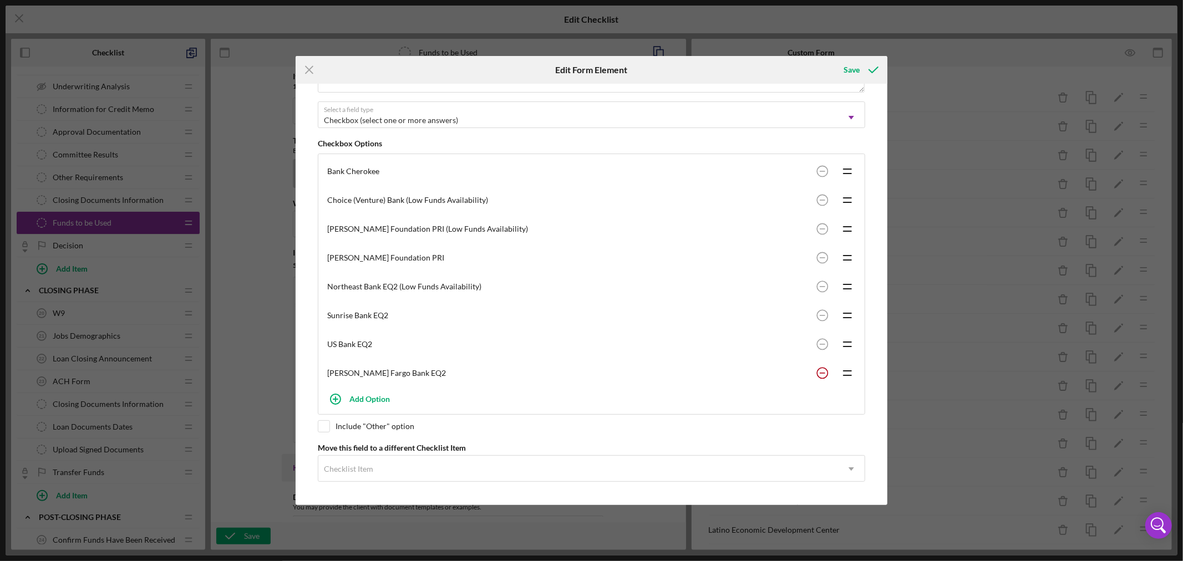
click at [821, 369] on circle at bounding box center [822, 373] width 11 height 11
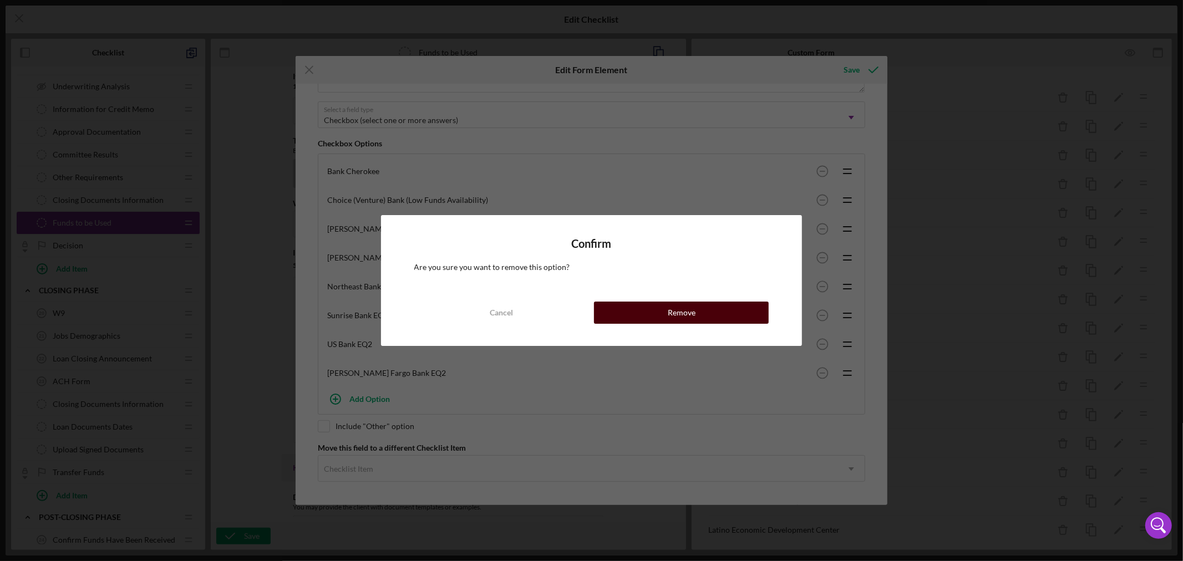
click at [690, 317] on div "Remove" at bounding box center [682, 313] width 28 height 22
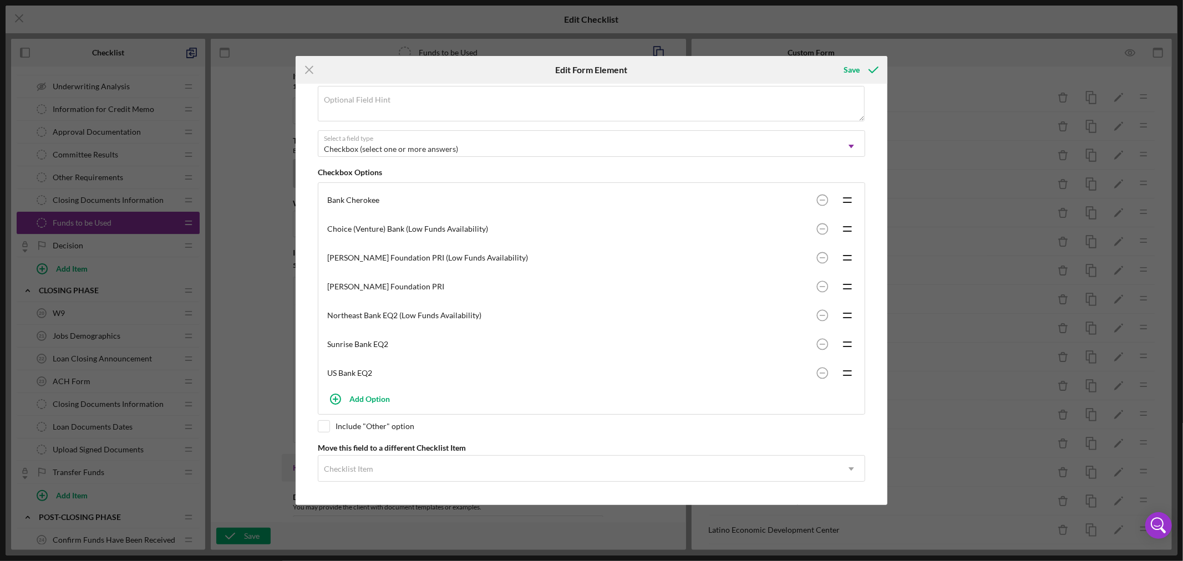
scroll to position [125, 0]
click at [323, 427] on input "checkbox" at bounding box center [323, 426] width 11 height 11
checkbox input "true"
click at [857, 69] on div "Save" at bounding box center [852, 70] width 16 height 22
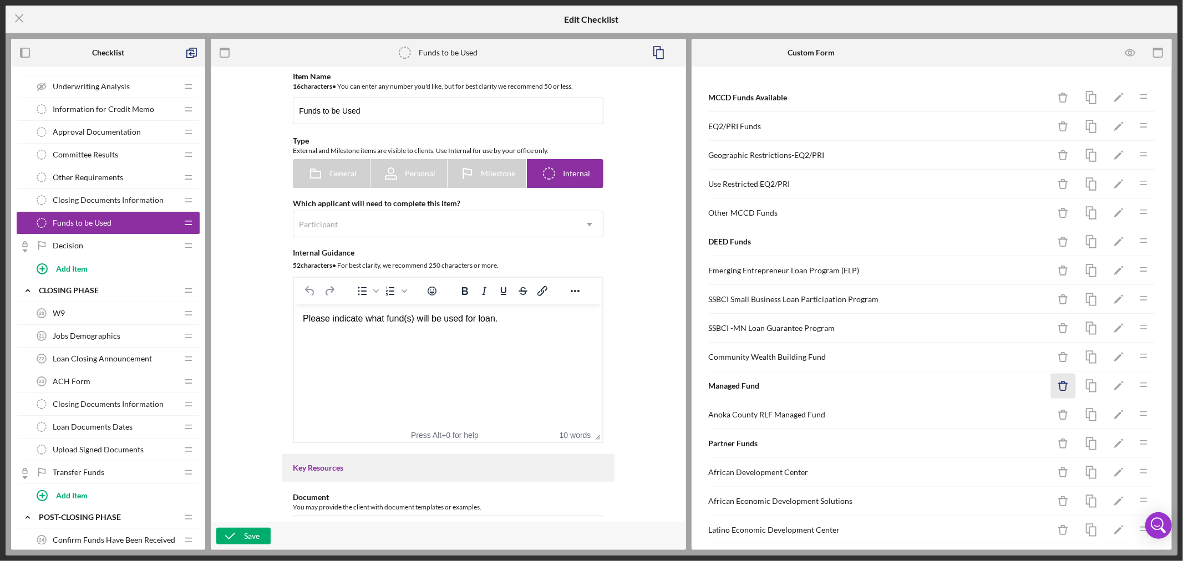
click at [1052, 386] on icon "Icon/Delete" at bounding box center [1063, 386] width 25 height 25
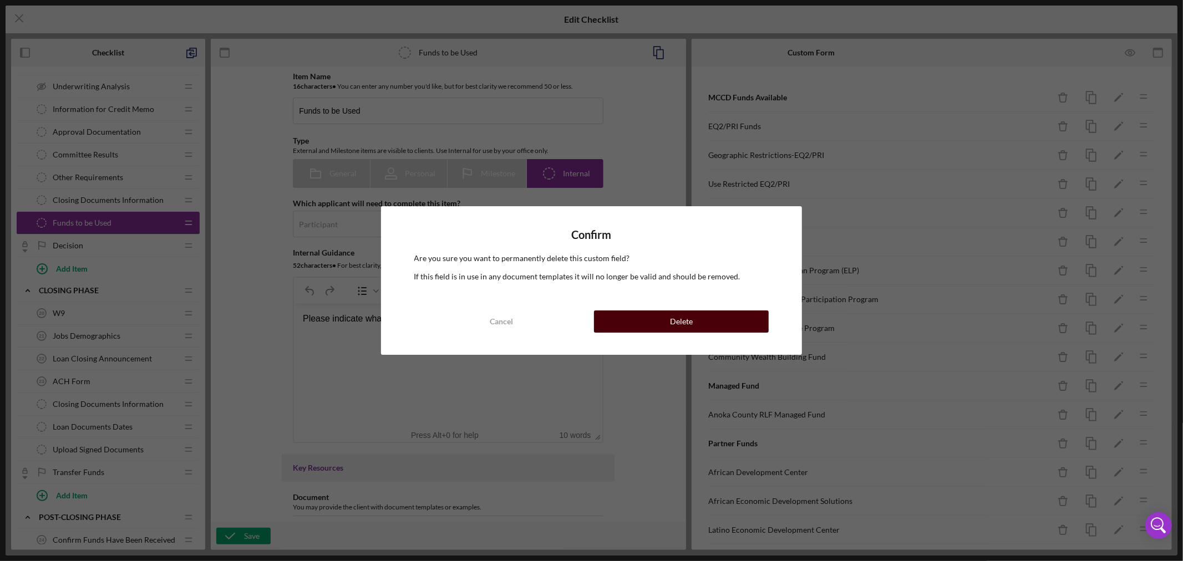
click at [672, 321] on div "Delete" at bounding box center [681, 322] width 23 height 22
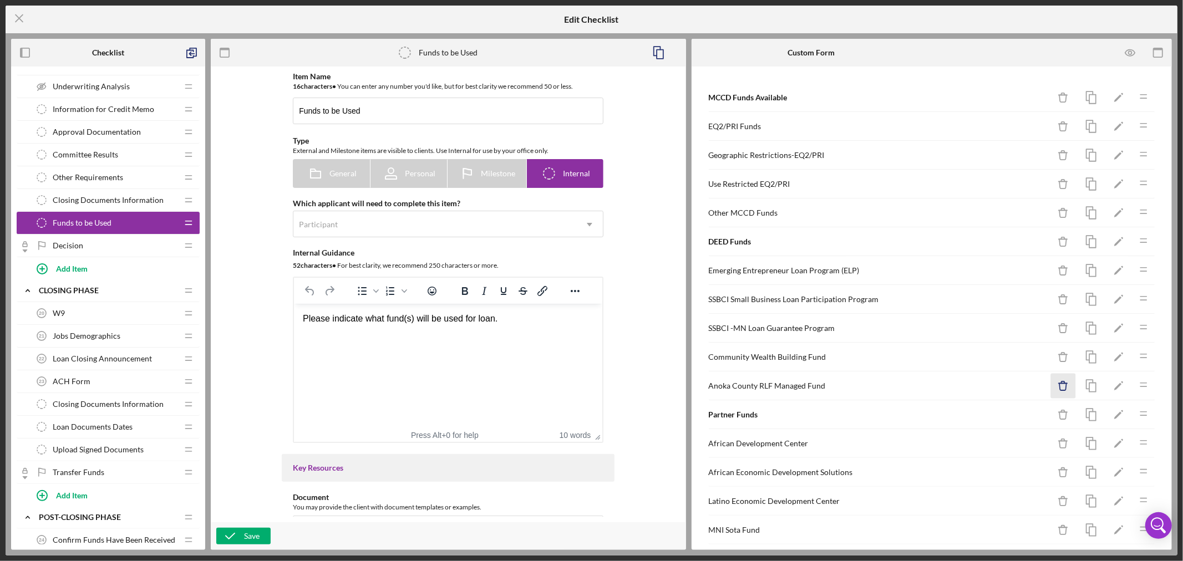
click at [1059, 385] on g "button" at bounding box center [1063, 386] width 8 height 9
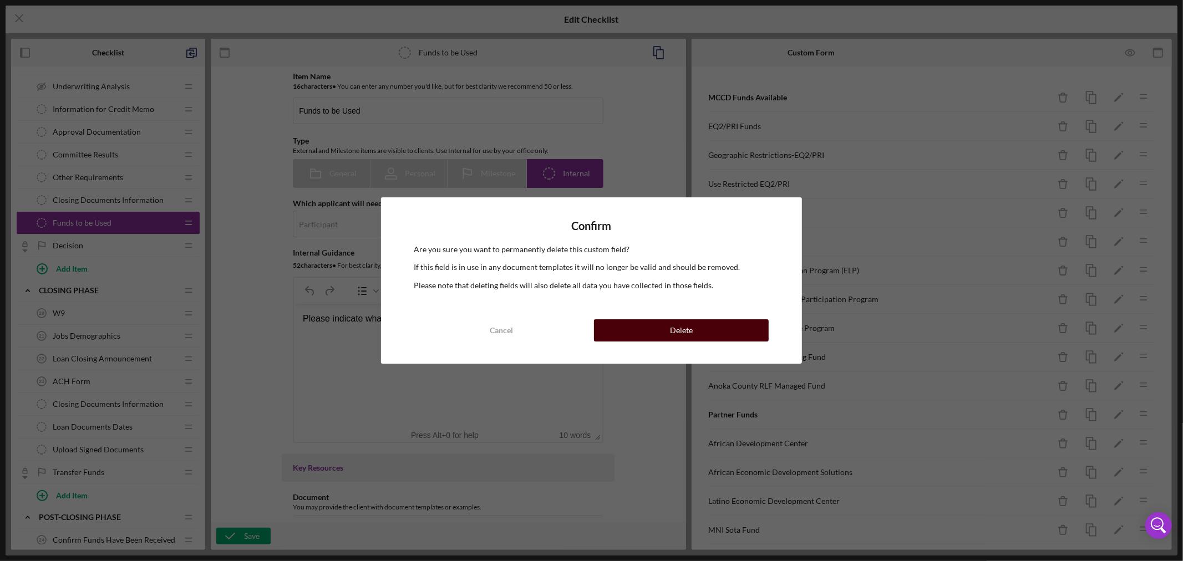
click at [657, 330] on button "Delete" at bounding box center [681, 331] width 175 height 22
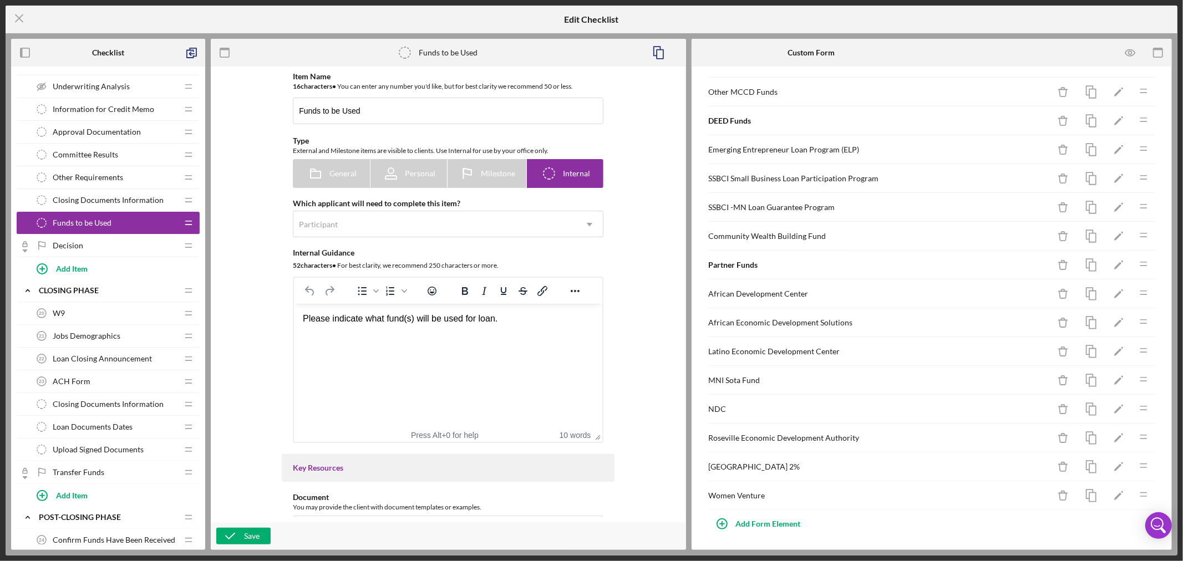
scroll to position [125, 0]
click at [774, 525] on div "Add Form Element" at bounding box center [768, 523] width 65 height 22
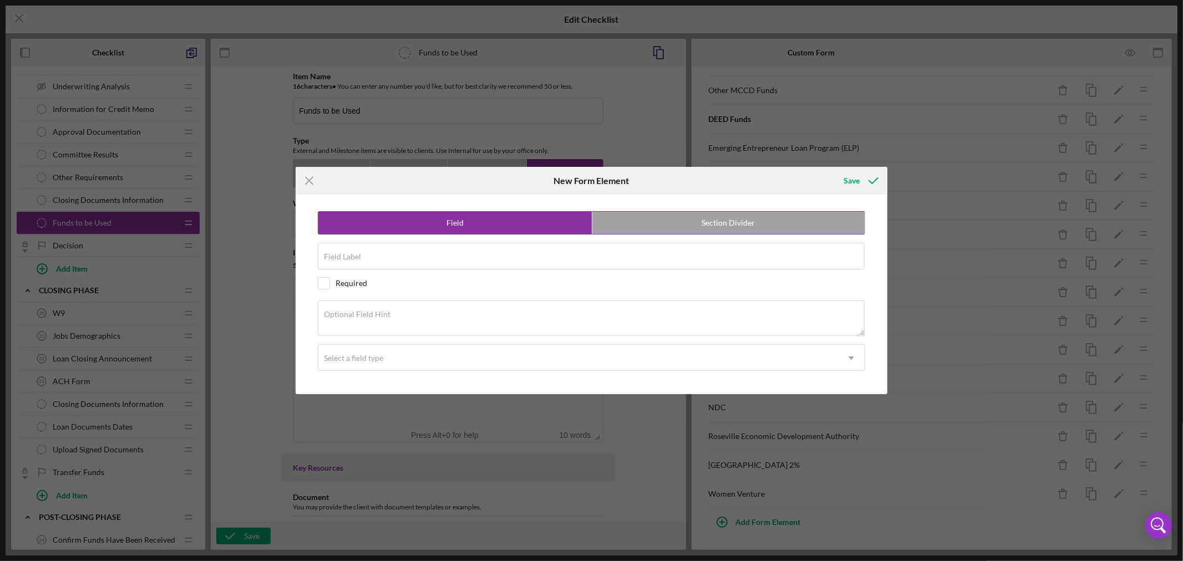
click at [728, 222] on label "Section Divider" at bounding box center [729, 223] width 273 height 22
radio input "false"
radio input "true"
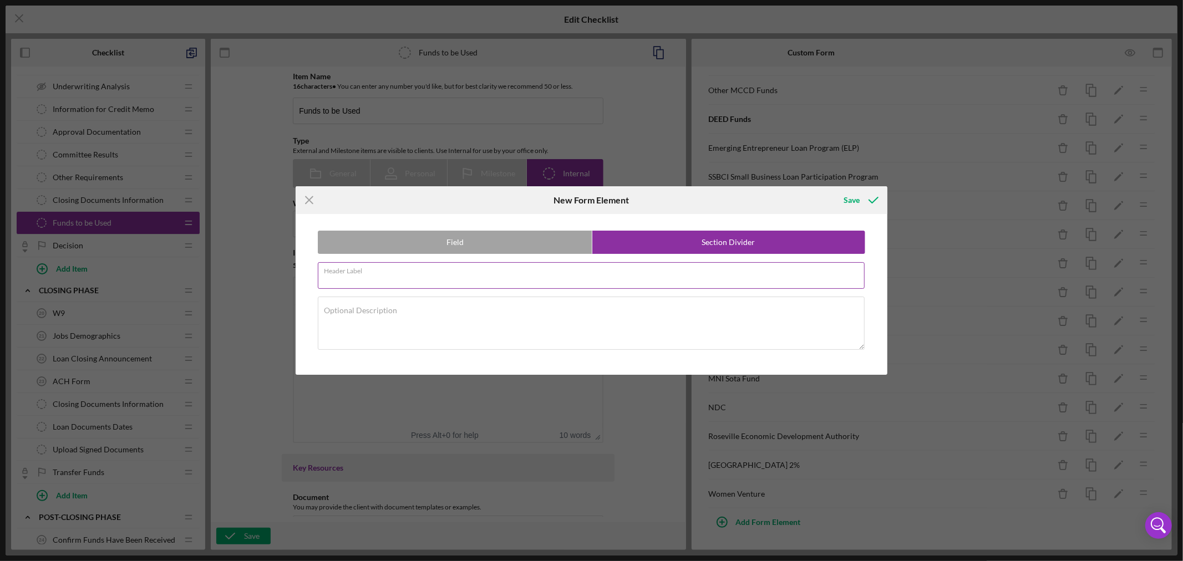
click at [400, 277] on input "Header Label" at bounding box center [591, 275] width 547 height 27
type input "City Programs"
click at [850, 200] on div "Save" at bounding box center [852, 200] width 16 height 22
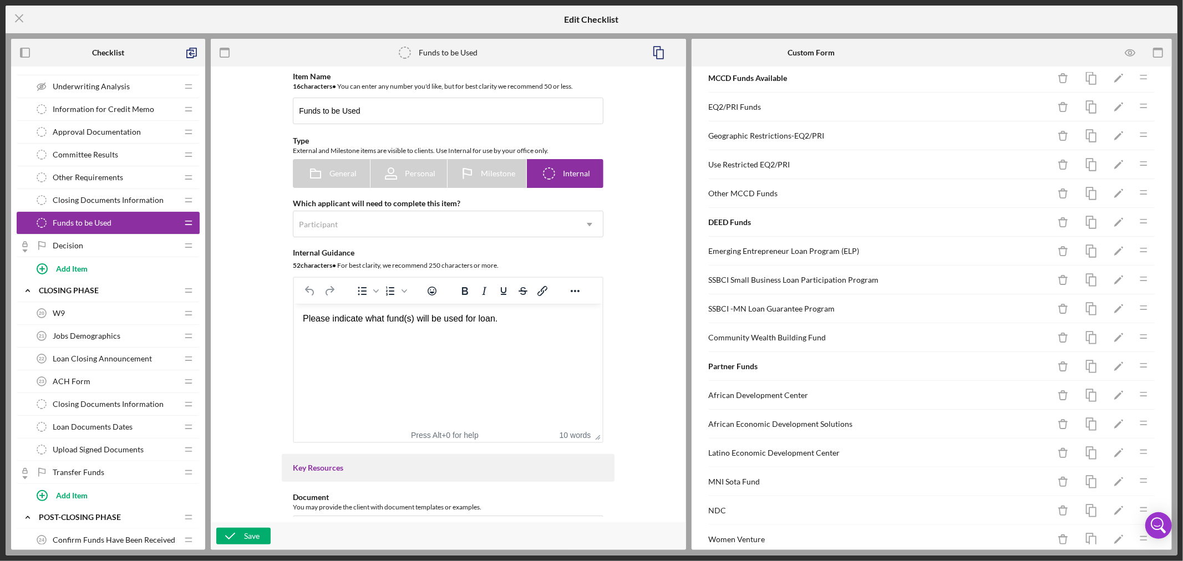
scroll to position [0, 0]
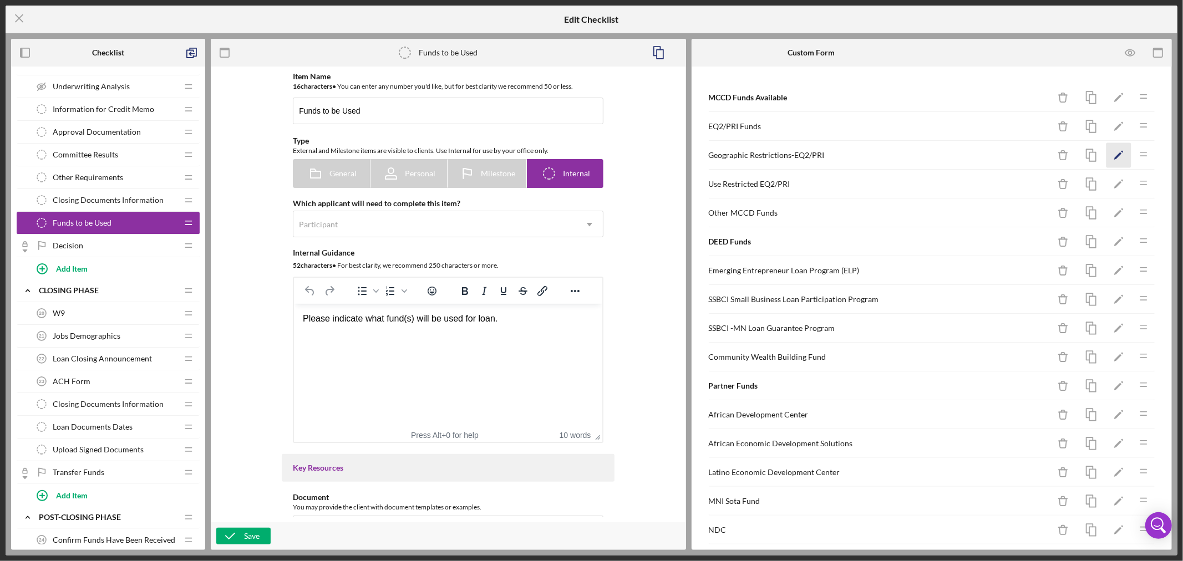
click at [1115, 153] on polygon "button" at bounding box center [1119, 157] width 8 height 8
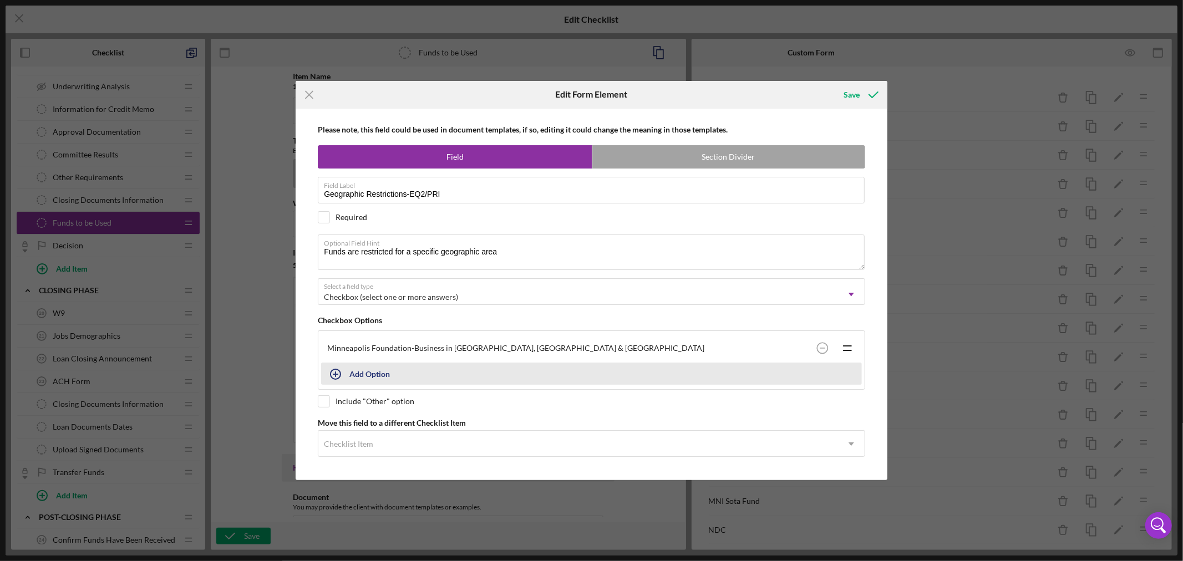
click at [347, 373] on icon "button" at bounding box center [336, 375] width 28 height 28
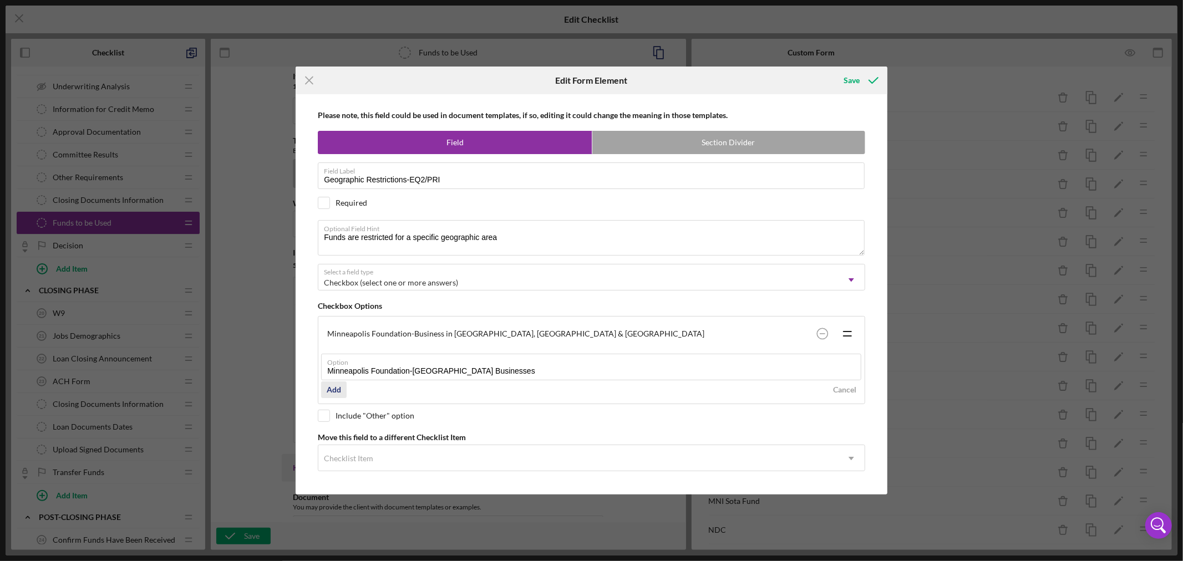
type input "Minneapolis Foundation-[GEOGRAPHIC_DATA] Businesses"
click at [335, 388] on div "Add" at bounding box center [334, 390] width 14 height 17
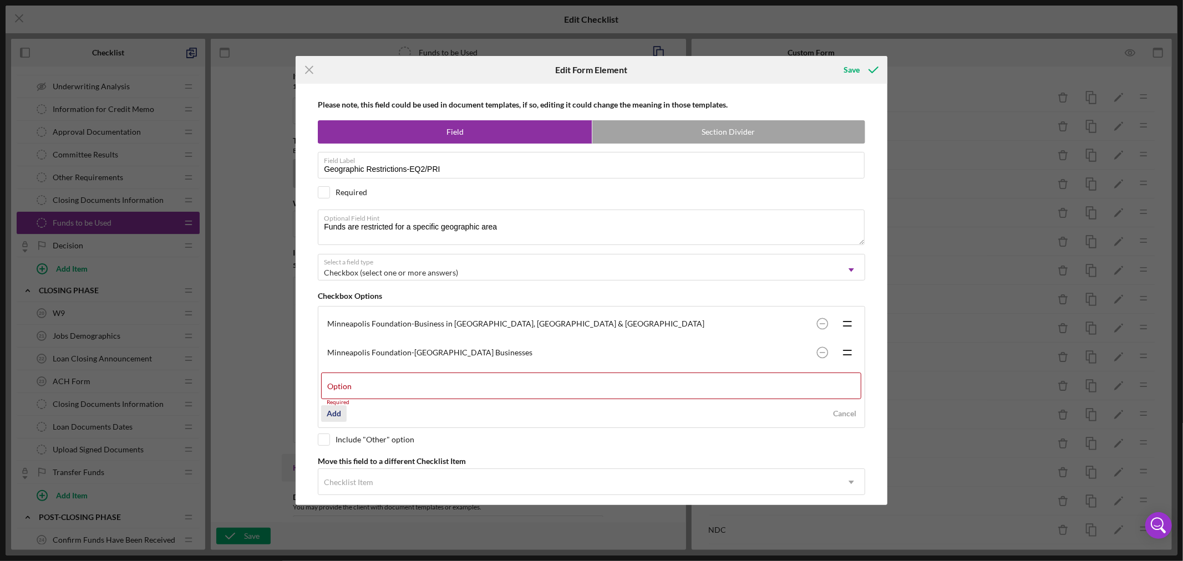
click at [332, 408] on div "Add" at bounding box center [334, 414] width 14 height 17
click at [326, 442] on div "Please note, this field could be used in document templates, if so, editing it …" at bounding box center [591, 295] width 581 height 422
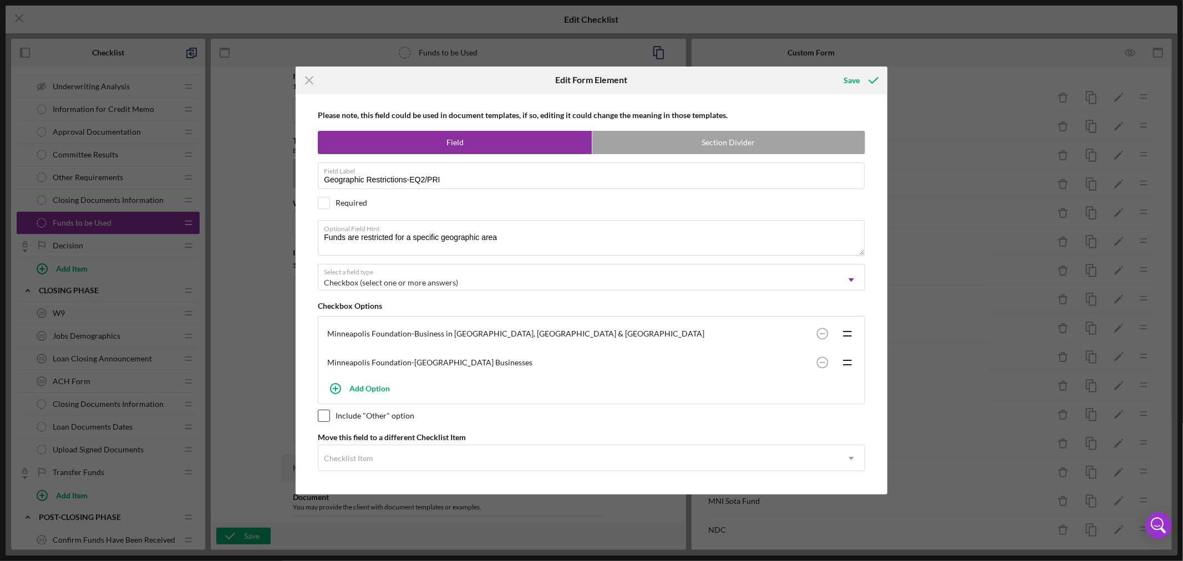
click at [325, 412] on input "checkbox" at bounding box center [323, 416] width 11 height 11
checkbox input "true"
click at [857, 78] on div "Save" at bounding box center [852, 80] width 16 height 22
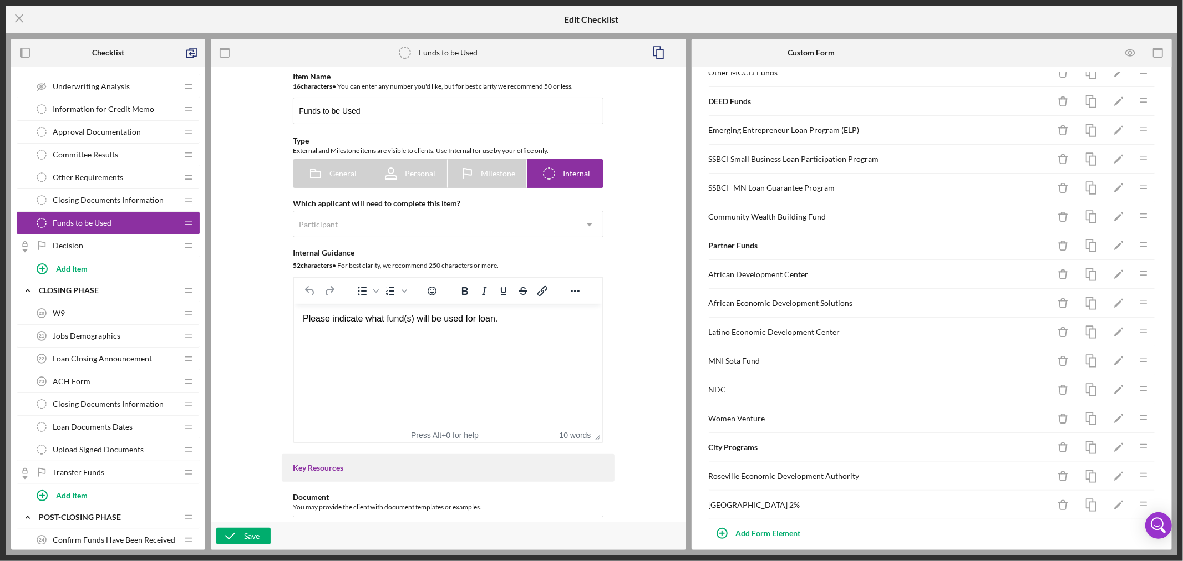
scroll to position [154, 0]
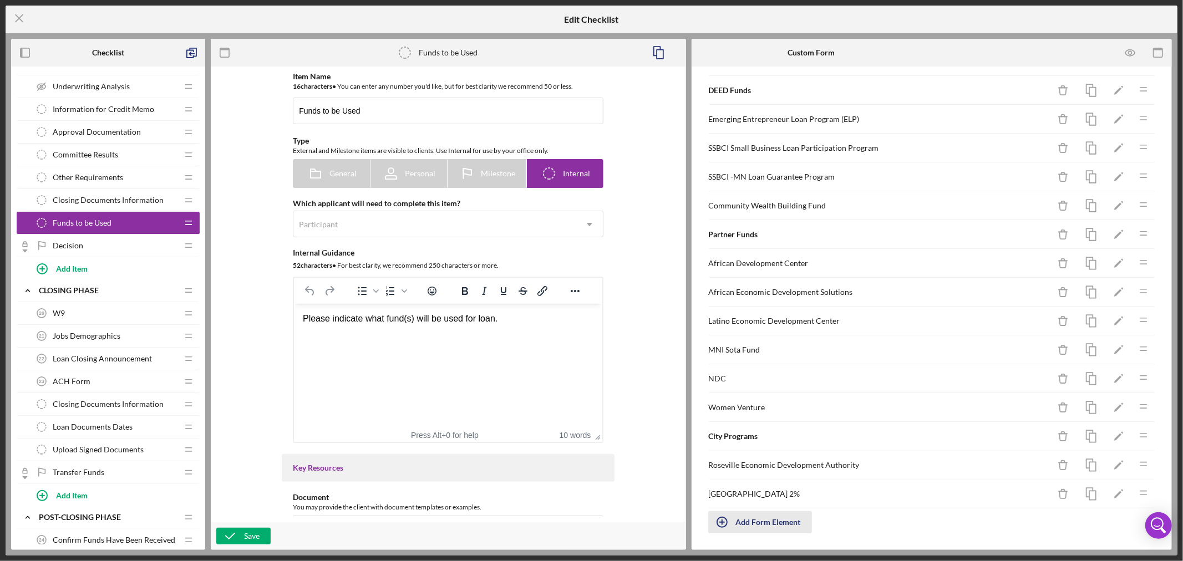
click at [777, 523] on div "Add Form Element" at bounding box center [768, 523] width 65 height 22
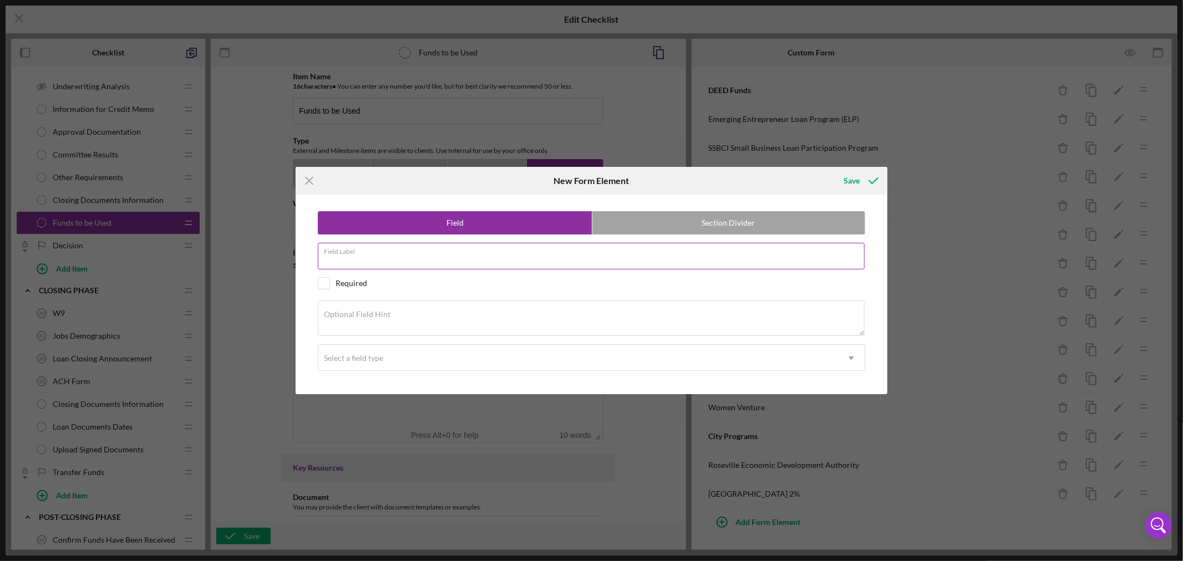
click at [428, 260] on input "Field Label" at bounding box center [591, 256] width 547 height 27
paste input "Amount of EQ2/PRI Funds"
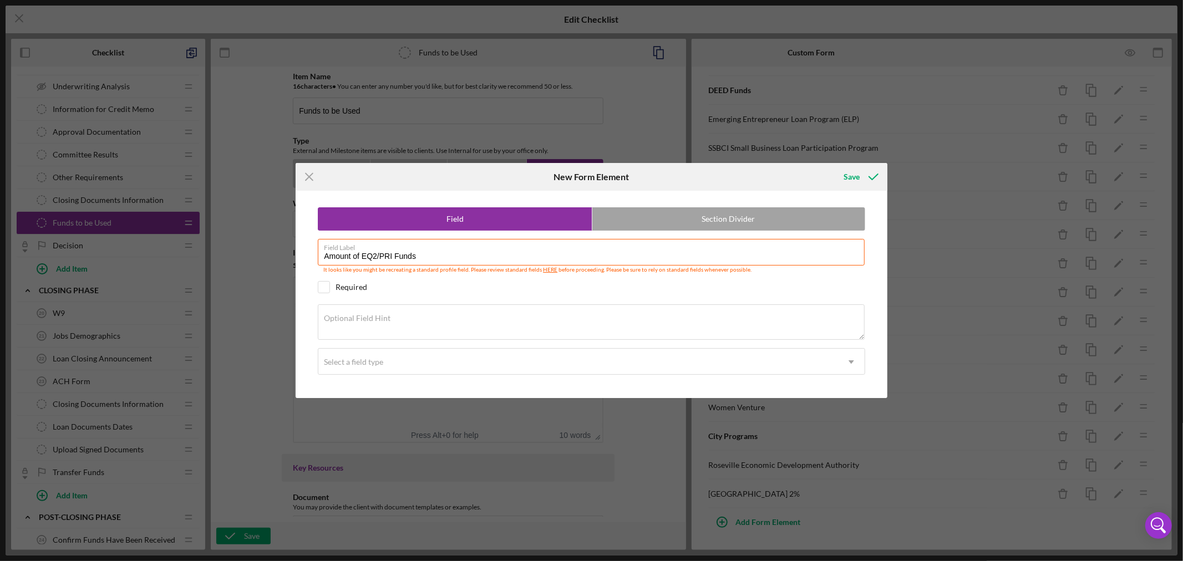
type input "Amount of EQ2/PRI Funds"
click at [384, 320] on label "Optional Field Hint" at bounding box center [357, 318] width 67 height 9
click at [384, 320] on textarea "Optional Field Hint" at bounding box center [591, 323] width 547 height 36
paste textarea "Amount of the above funds"
type textarea "Amount of the above funds"
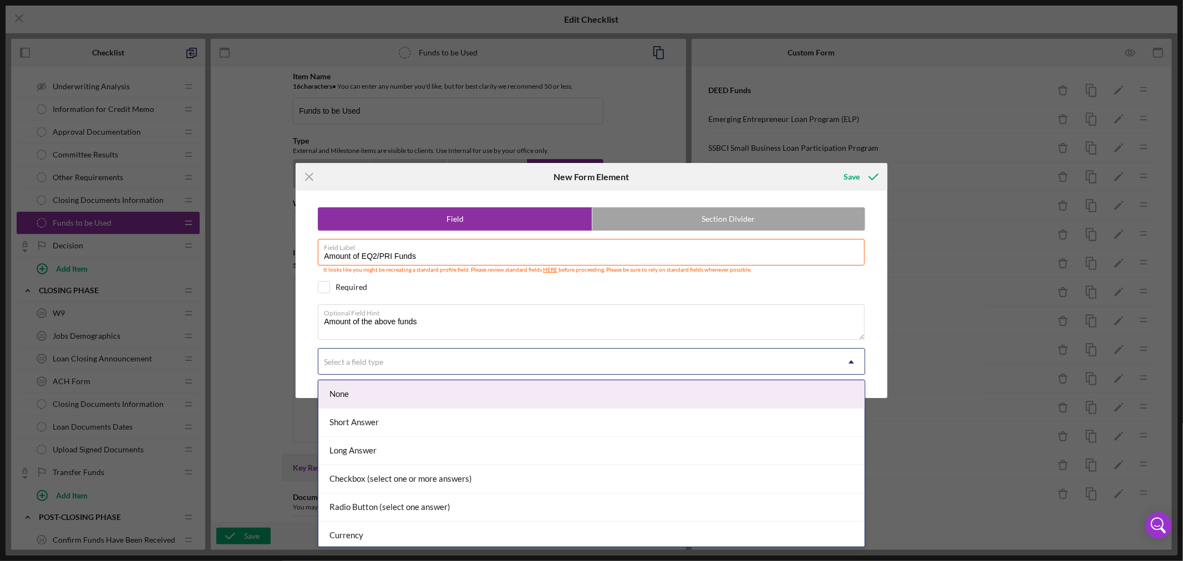
click at [855, 363] on icon "Icon/Dropdown Arrow" at bounding box center [851, 362] width 27 height 27
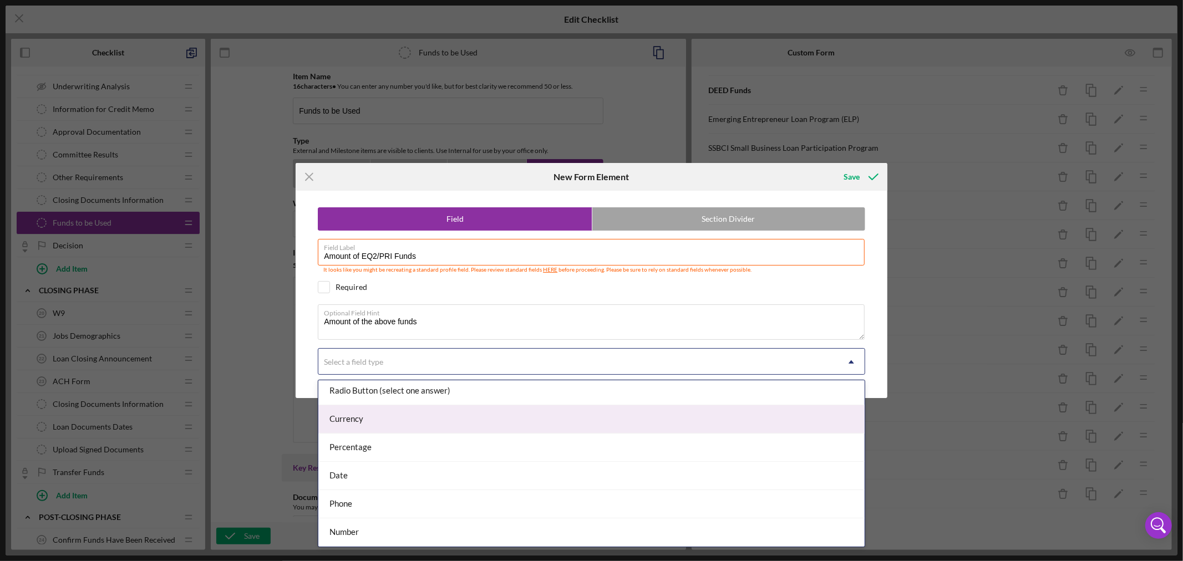
click at [644, 418] on div "Currency" at bounding box center [591, 420] width 546 height 28
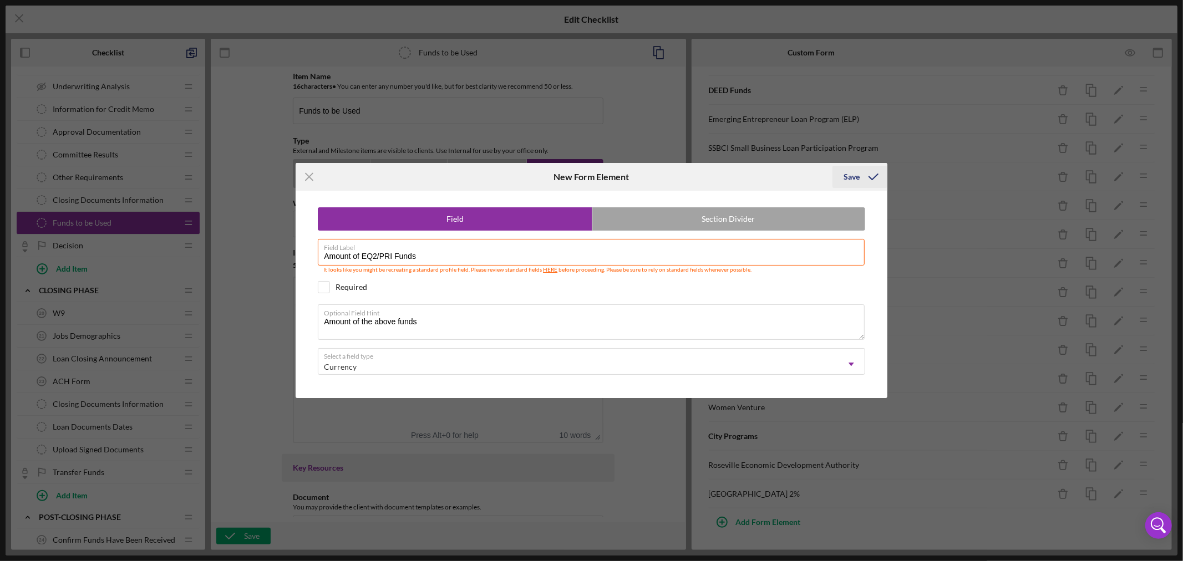
click at [853, 178] on div "Save" at bounding box center [852, 177] width 16 height 22
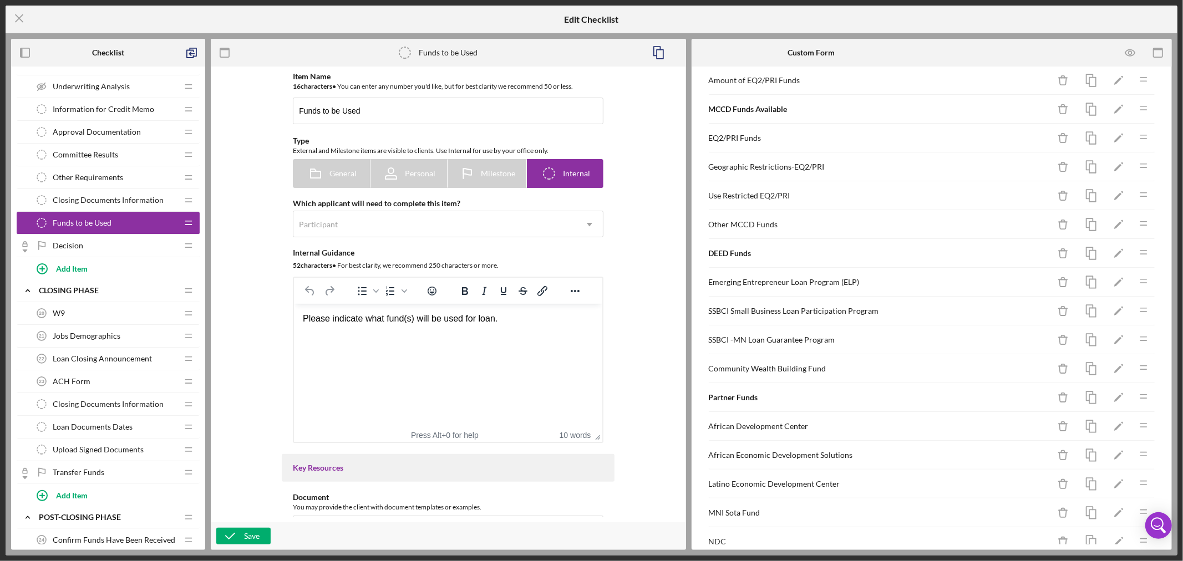
scroll to position [0, 0]
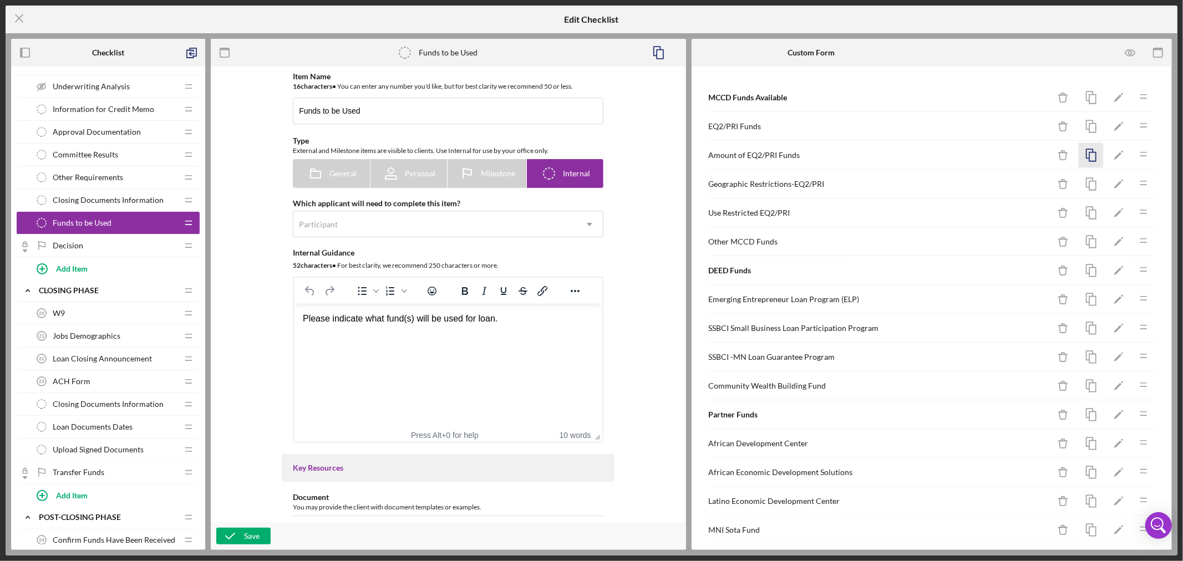
click at [1083, 150] on icon "button" at bounding box center [1091, 155] width 25 height 25
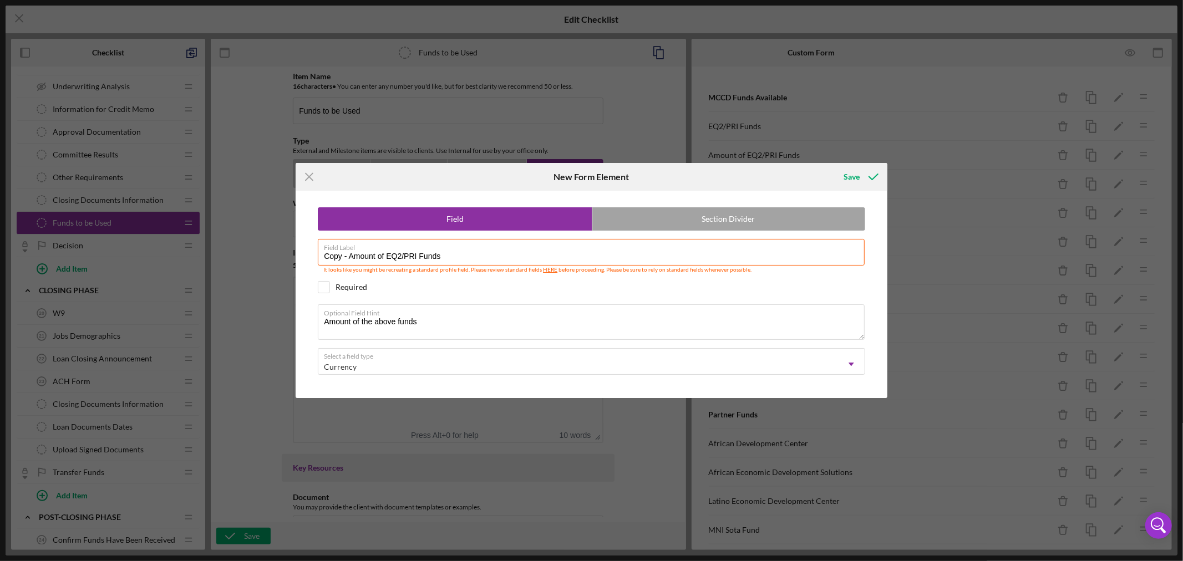
drag, startPoint x: 348, startPoint y: 253, endPoint x: 278, endPoint y: 250, distance: 70.5
click at [287, 249] on div "Icon/Menu Close New Form Element Save Field Section Divider Field Label Copy - …" at bounding box center [591, 280] width 1183 height 561
click at [429, 259] on input "Amount of EQ2/PRI Funds" at bounding box center [591, 252] width 547 height 27
type input "Amount of Geographic Funds"
click at [850, 175] on div "Save" at bounding box center [852, 177] width 16 height 22
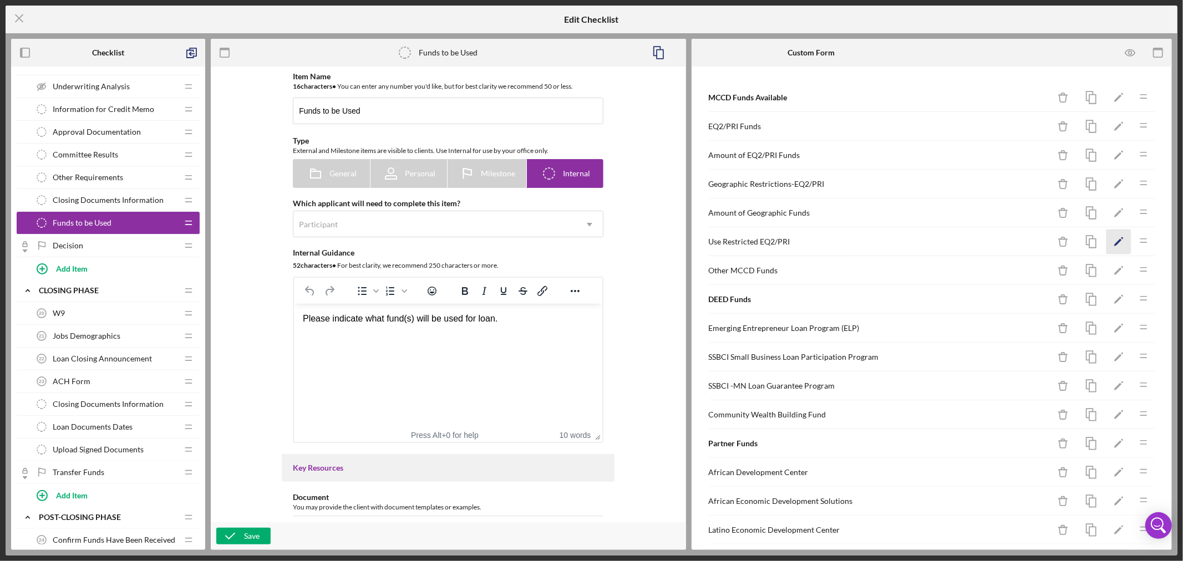
click at [1115, 241] on polygon "button" at bounding box center [1119, 243] width 8 height 8
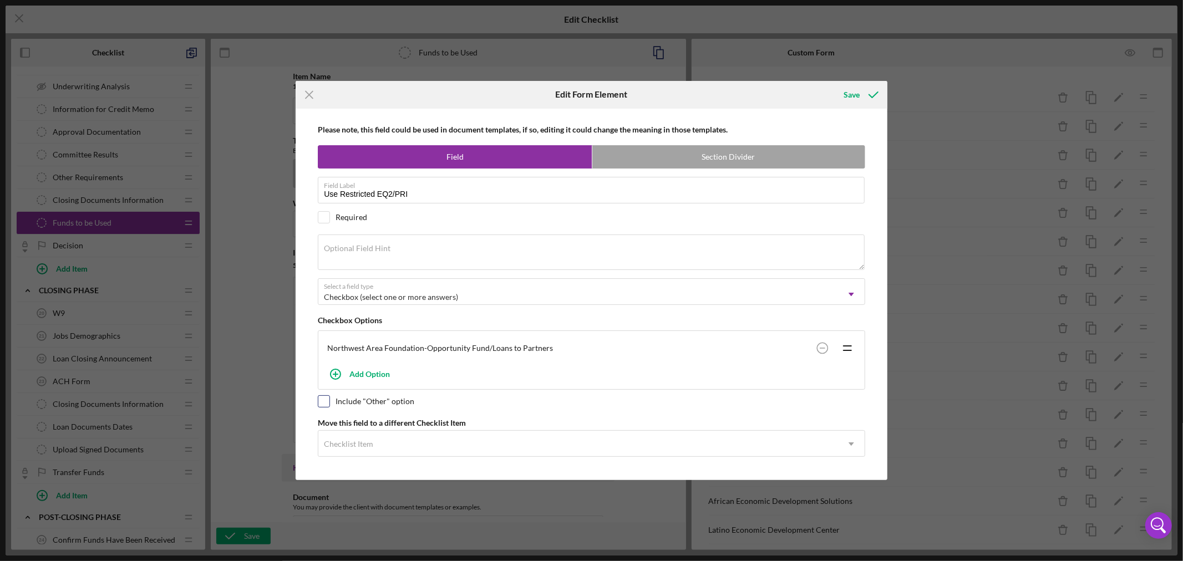
click at [328, 402] on input "checkbox" at bounding box center [323, 401] width 11 height 11
checkbox input "true"
click at [853, 91] on div "Save" at bounding box center [852, 95] width 16 height 22
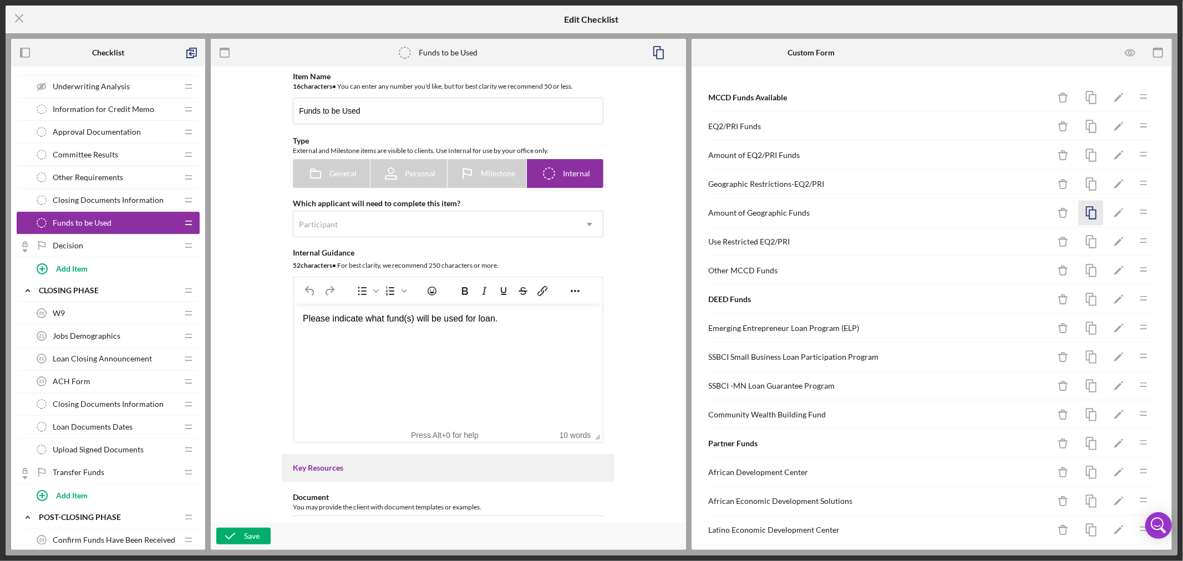
click at [1085, 212] on icon "button" at bounding box center [1091, 213] width 25 height 25
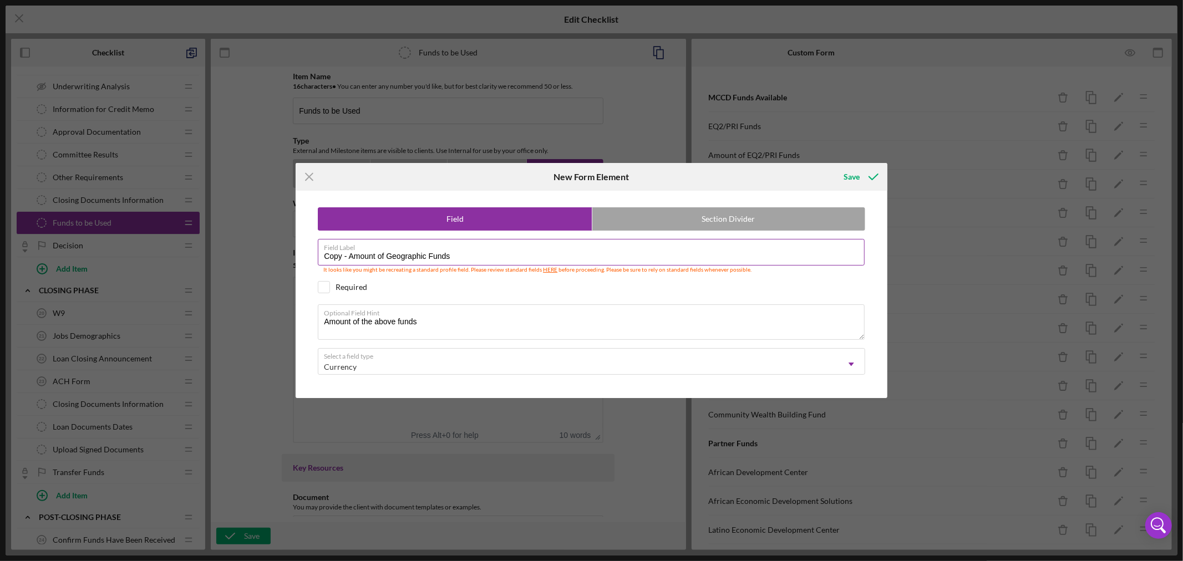
click at [348, 256] on input "Copy - Amount of Geographic Funds" at bounding box center [591, 252] width 547 height 27
drag, startPoint x: 348, startPoint y: 256, endPoint x: 234, endPoint y: 234, distance: 117.1
click at [256, 242] on div "Icon/Menu Close New Form Element Save Field Section Divider Field Label Copy - …" at bounding box center [591, 280] width 1183 height 561
drag, startPoint x: 363, startPoint y: 257, endPoint x: 519, endPoint y: 259, distance: 156.5
click at [519, 259] on input "Amount of Geographic Funds" at bounding box center [591, 252] width 547 height 27
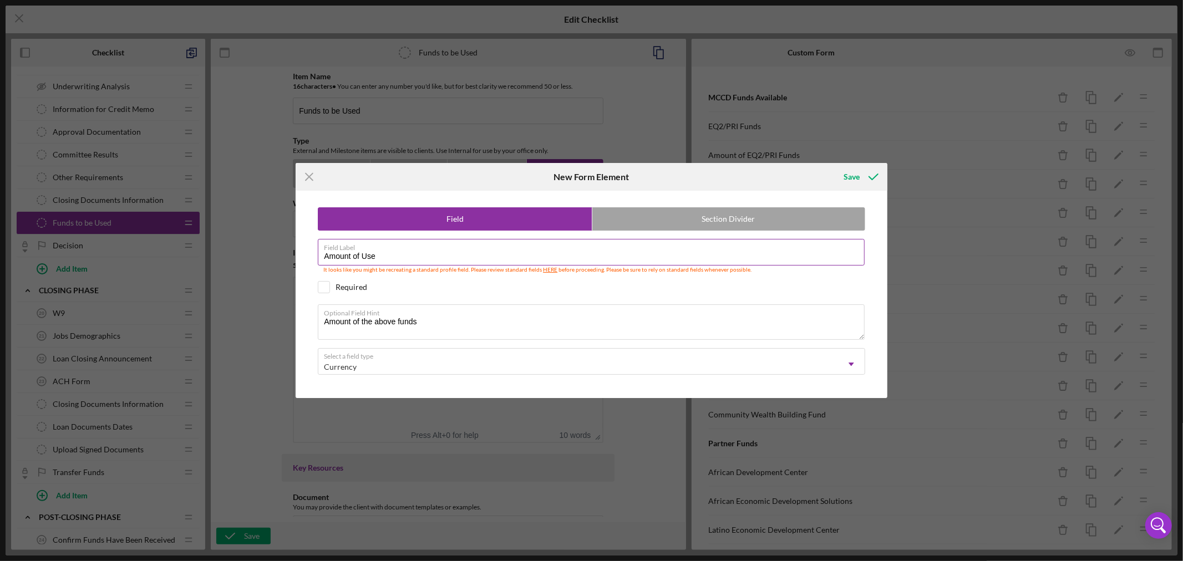
type input "Amount of Use Restricted Funds"
click at [849, 175] on div "Save" at bounding box center [852, 177] width 16 height 22
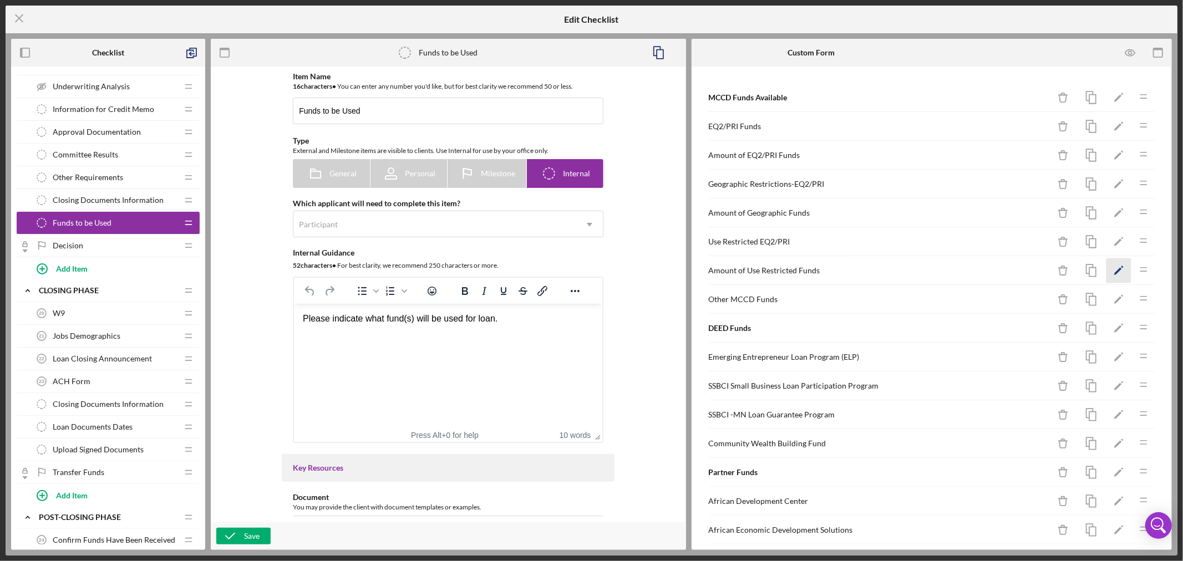
click at [1114, 269] on icon "Icon/Edit" at bounding box center [1119, 271] width 25 height 25
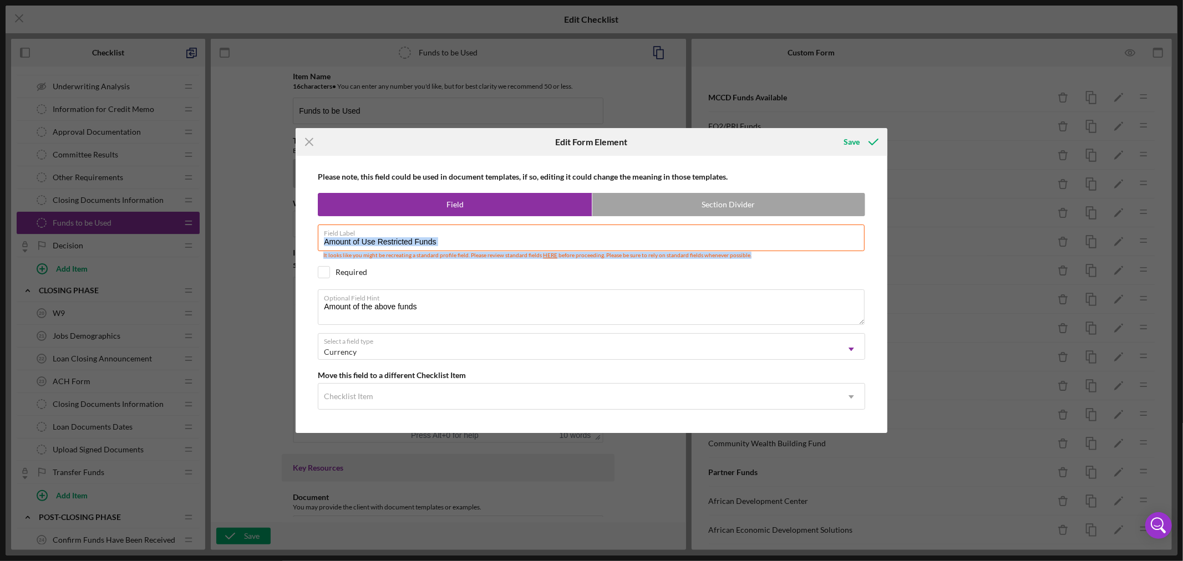
drag, startPoint x: 363, startPoint y: 236, endPoint x: 936, endPoint y: 251, distance: 573.8
click at [936, 251] on div "Icon/Menu Close Edit Form Element Save Please note, this field could be used in…" at bounding box center [591, 280] width 1183 height 561
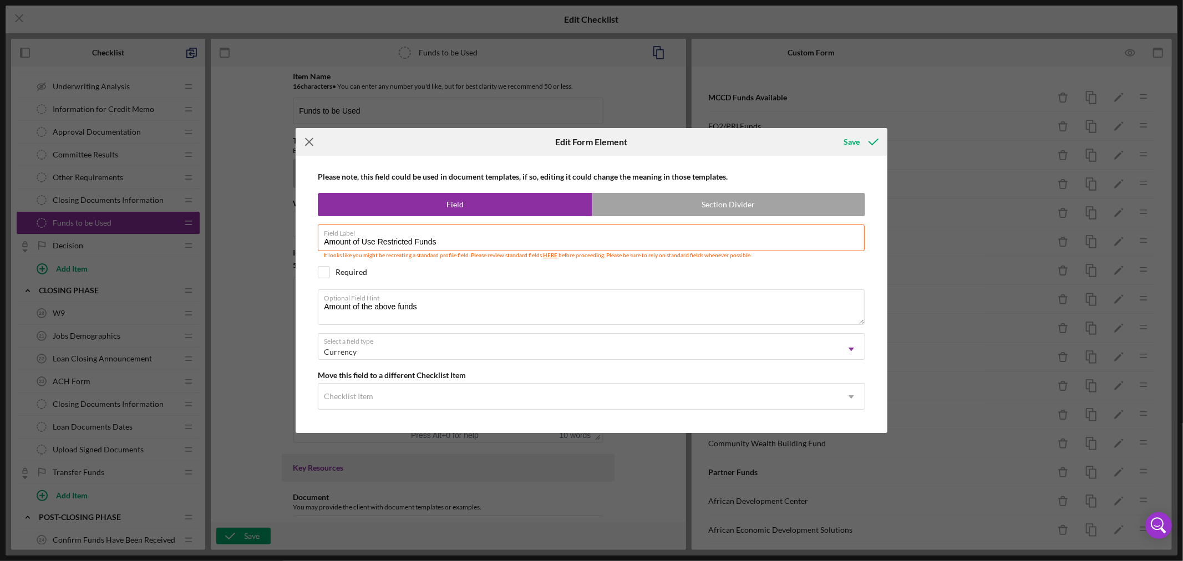
click at [308, 142] on line at bounding box center [309, 142] width 7 height 7
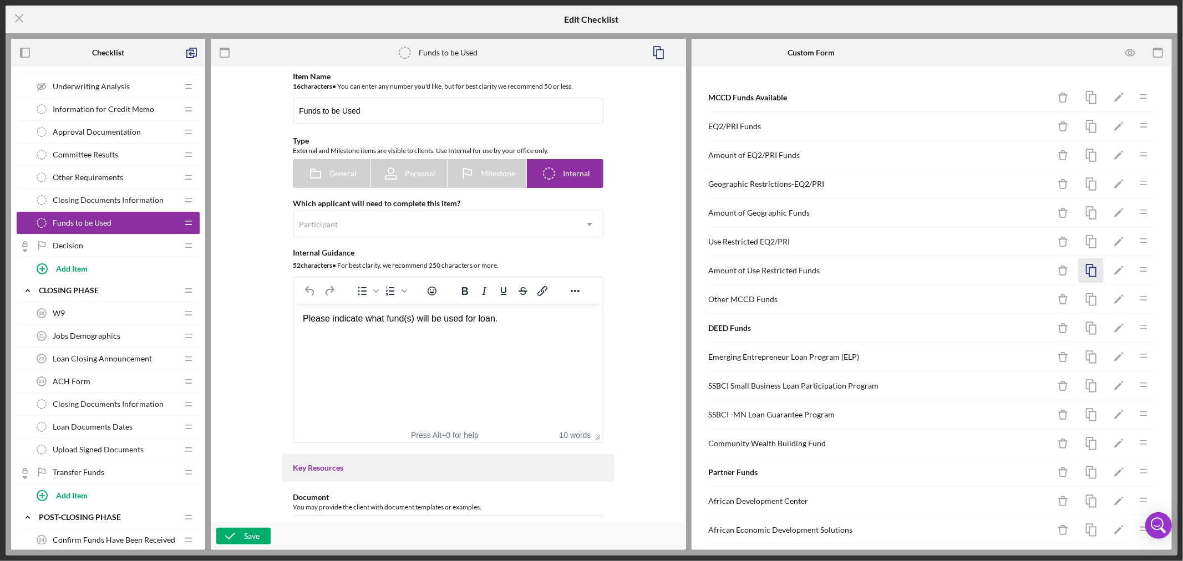
click at [1085, 270] on icon "button" at bounding box center [1091, 271] width 25 height 25
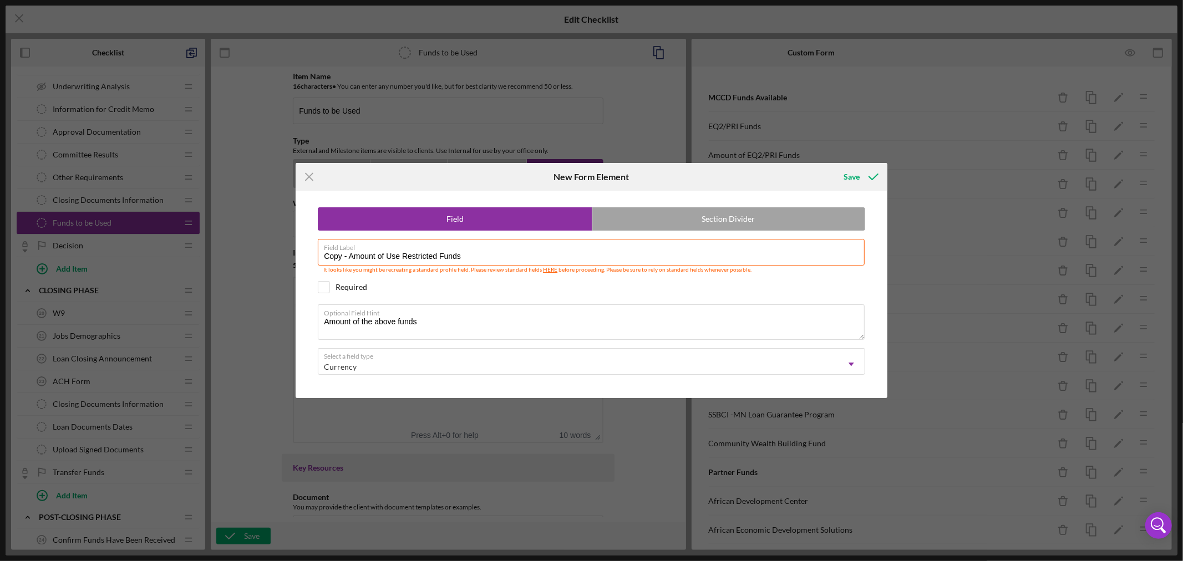
drag, startPoint x: 350, startPoint y: 254, endPoint x: 181, endPoint y: 221, distance: 171.4
click at [205, 225] on div "Icon/Menu Close New Form Element Save Field Section Divider Field Label Copy - …" at bounding box center [591, 280] width 1183 height 561
drag, startPoint x: 363, startPoint y: 254, endPoint x: 603, endPoint y: 261, distance: 240.4
click at [602, 261] on input "Amount of Use Restricted Funds" at bounding box center [591, 252] width 547 height 27
type input "Amount of Other MCCD Funds"
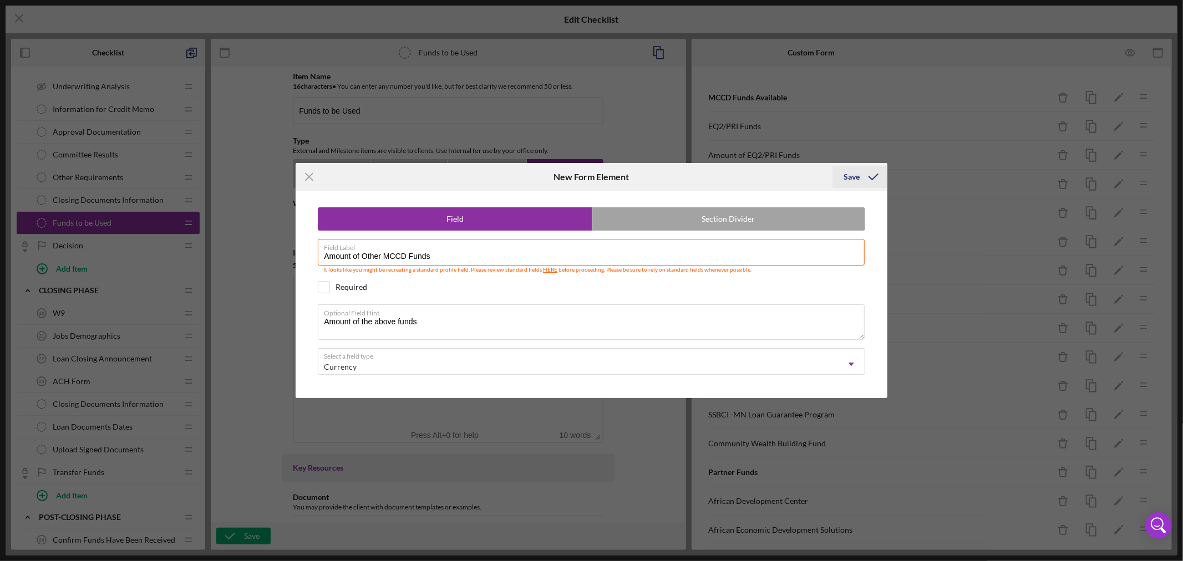
click at [857, 174] on div "Save" at bounding box center [852, 177] width 16 height 22
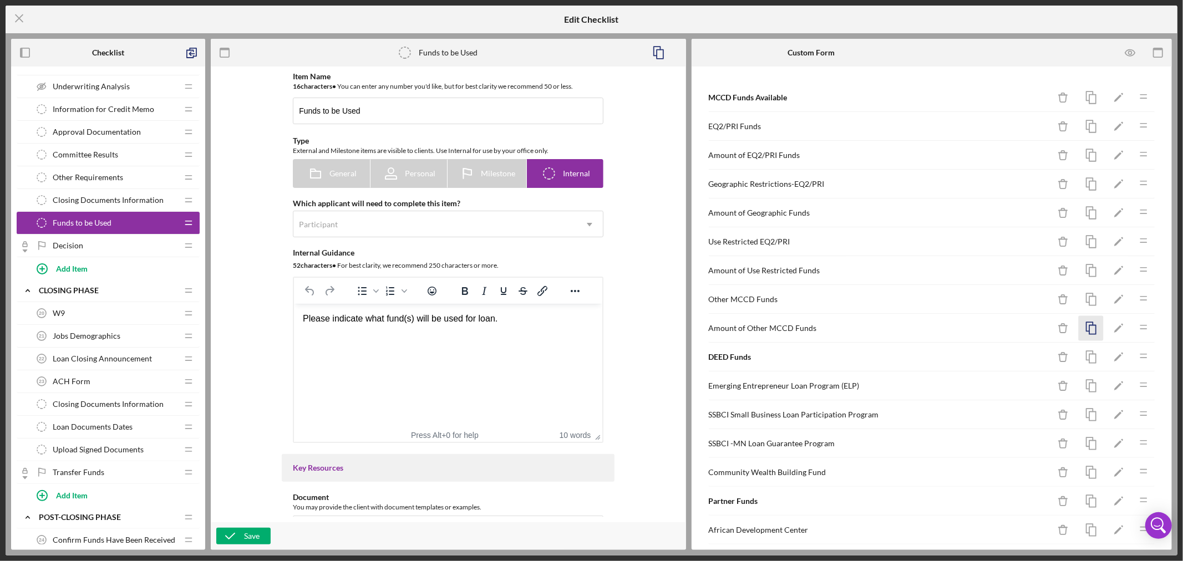
click at [1090, 326] on rect "button" at bounding box center [1093, 330] width 7 height 9
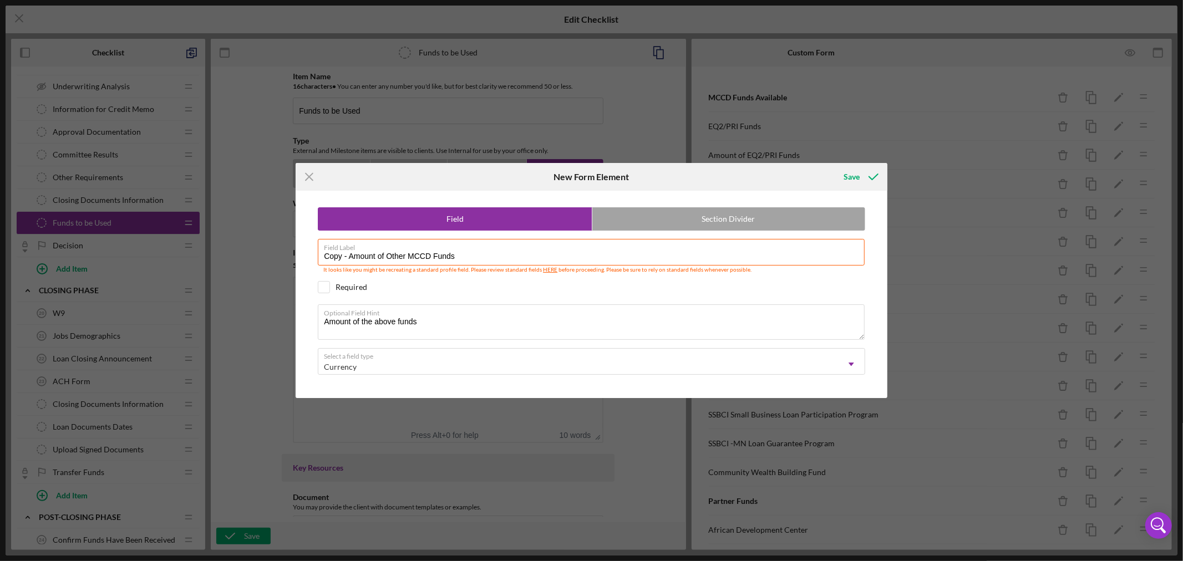
drag, startPoint x: 351, startPoint y: 256, endPoint x: 209, endPoint y: 237, distance: 142.7
click at [209, 237] on div "Icon/Menu Close New Form Element Save Field Section Divider Field Label Copy - …" at bounding box center [591, 280] width 1183 height 561
drag, startPoint x: 364, startPoint y: 254, endPoint x: 613, endPoint y: 247, distance: 249.2
click at [605, 259] on input "Amount of Other MCCD Funds" at bounding box center [591, 252] width 547 height 27
type input "Amount of Community Wealth Bldg Funds"
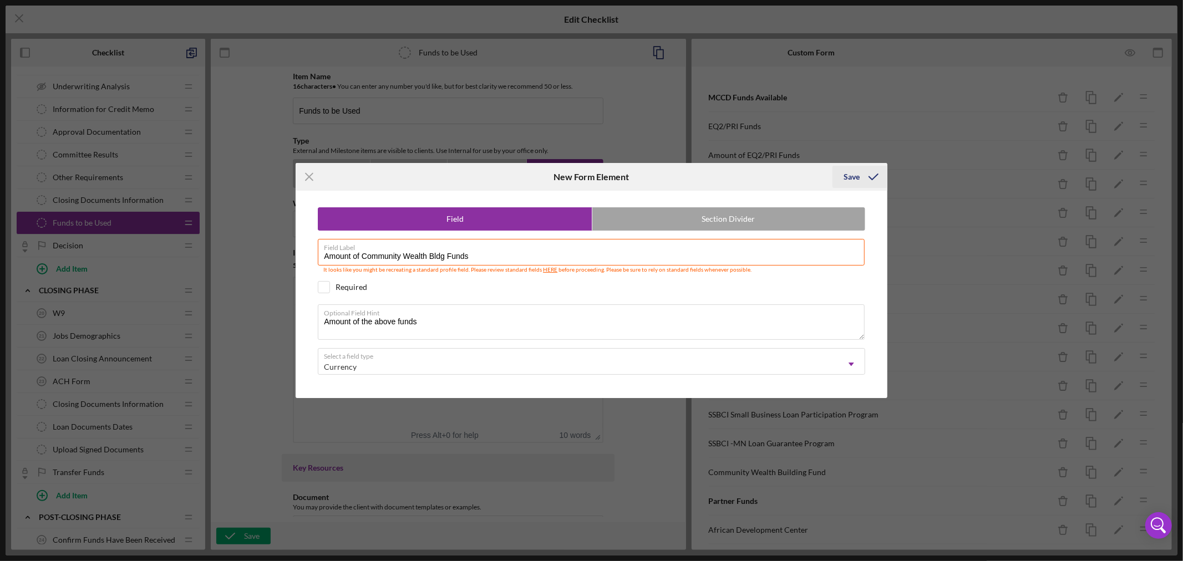
click at [854, 175] on div "Save" at bounding box center [852, 177] width 16 height 22
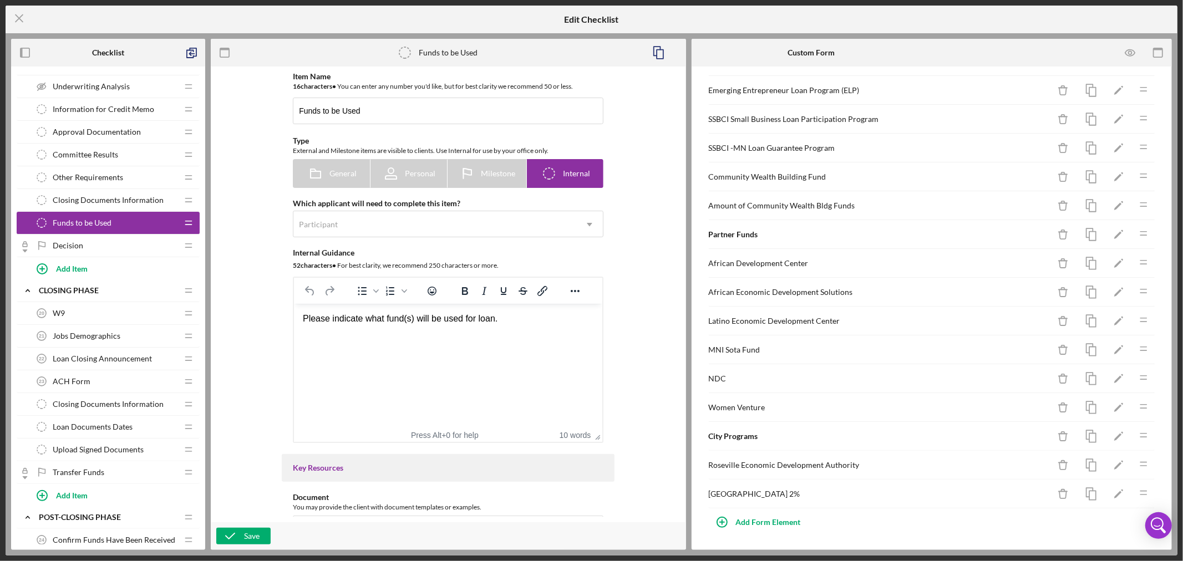
scroll to position [298, 0]
click at [764, 522] on div "Add Form Element" at bounding box center [768, 523] width 65 height 22
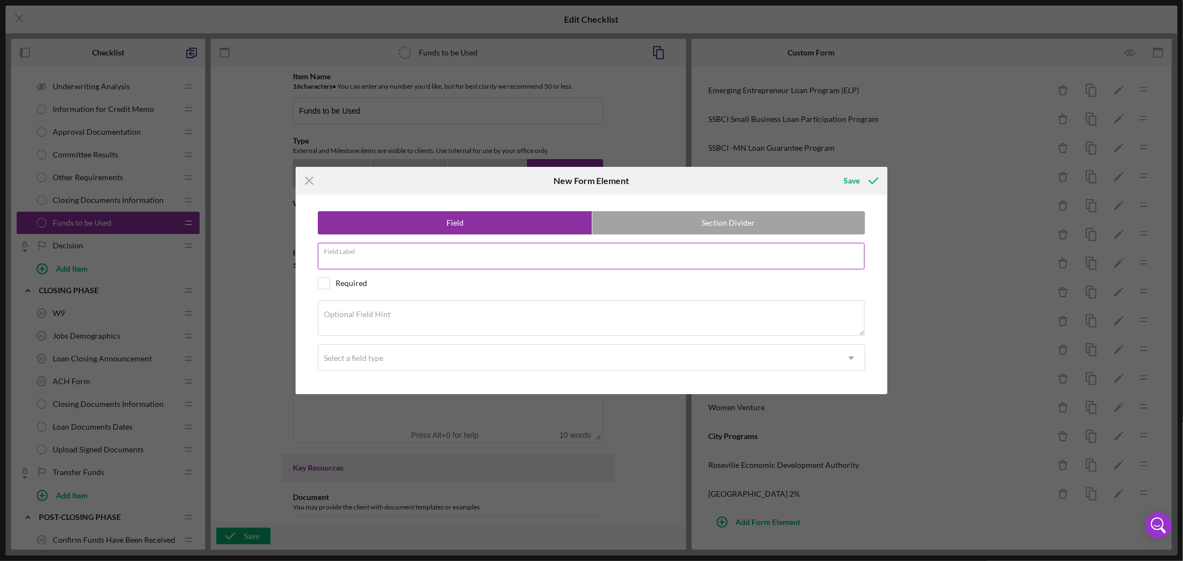
click at [396, 252] on div "Field Label" at bounding box center [592, 257] width 548 height 28
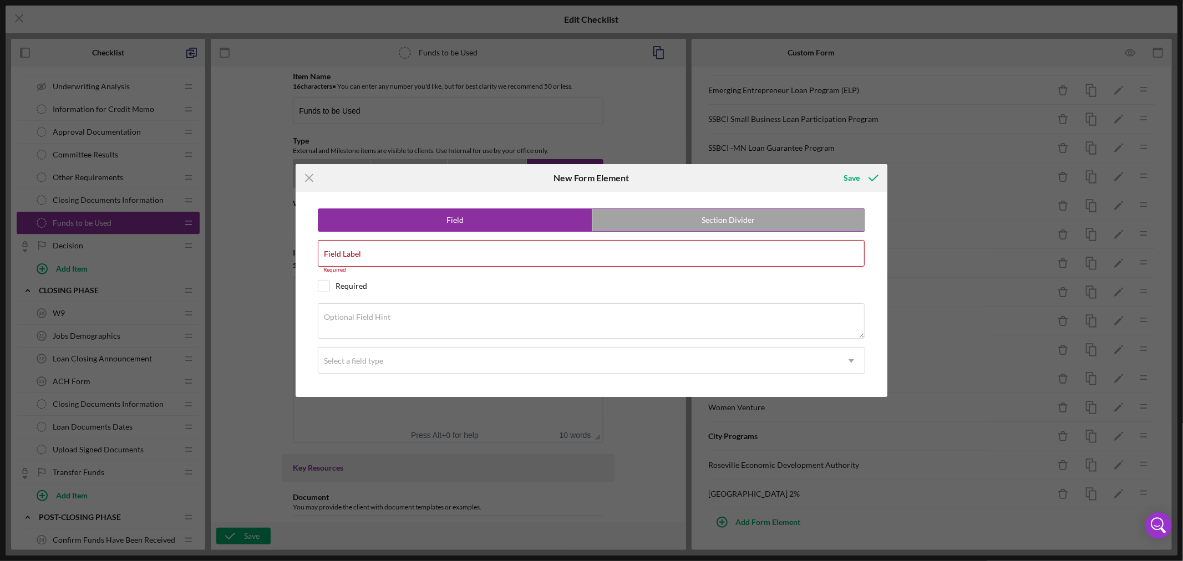
click at [718, 224] on label "Section Divider" at bounding box center [729, 220] width 273 height 22
radio input "false"
radio input "true"
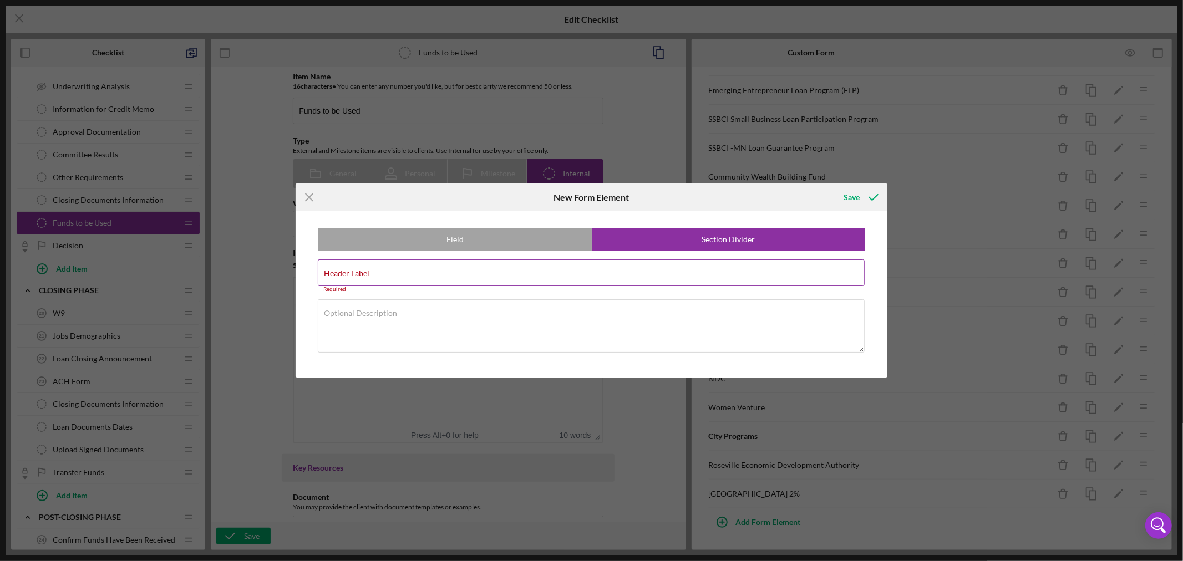
click at [395, 274] on input "Header Label" at bounding box center [591, 273] width 547 height 27
paste input "Grant Funded"
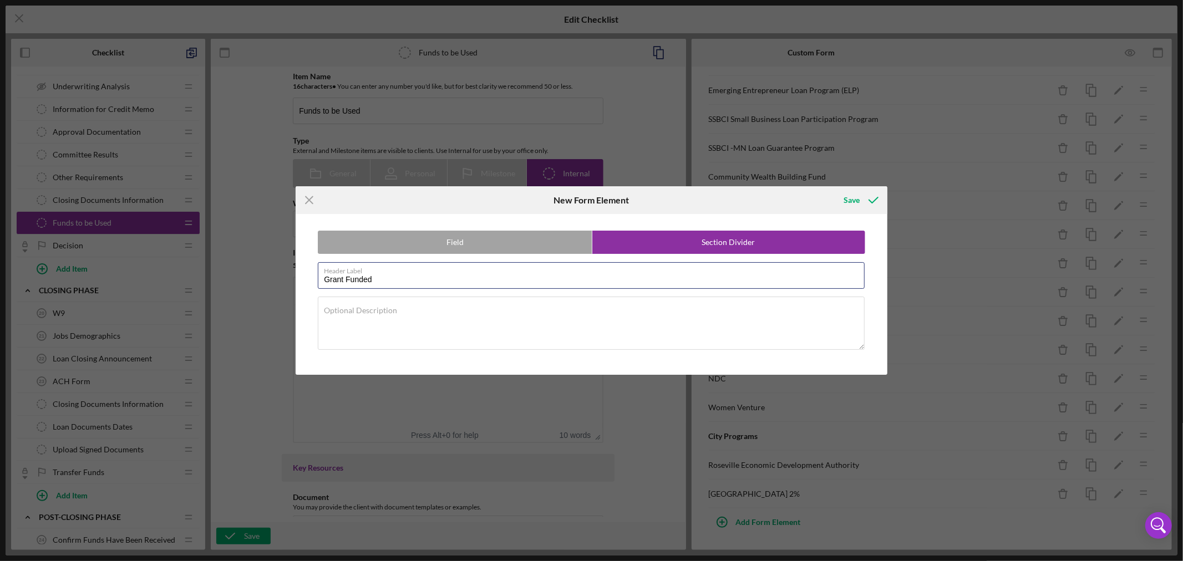
type input "Grant Funded"
click at [413, 317] on textarea "Optional Description" at bounding box center [591, 323] width 547 height 53
paste textarea "Grant Funded Loan Capital"
type textarea "Grant Funded Loan Capital"
click at [850, 199] on div "Save" at bounding box center [852, 200] width 16 height 22
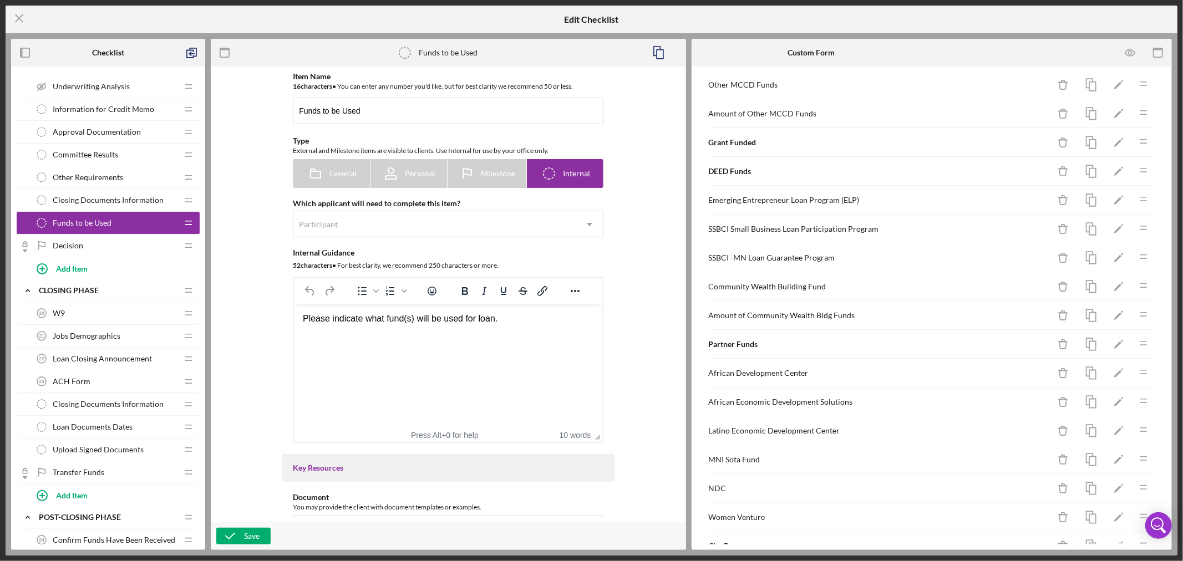
scroll to position [328, 0]
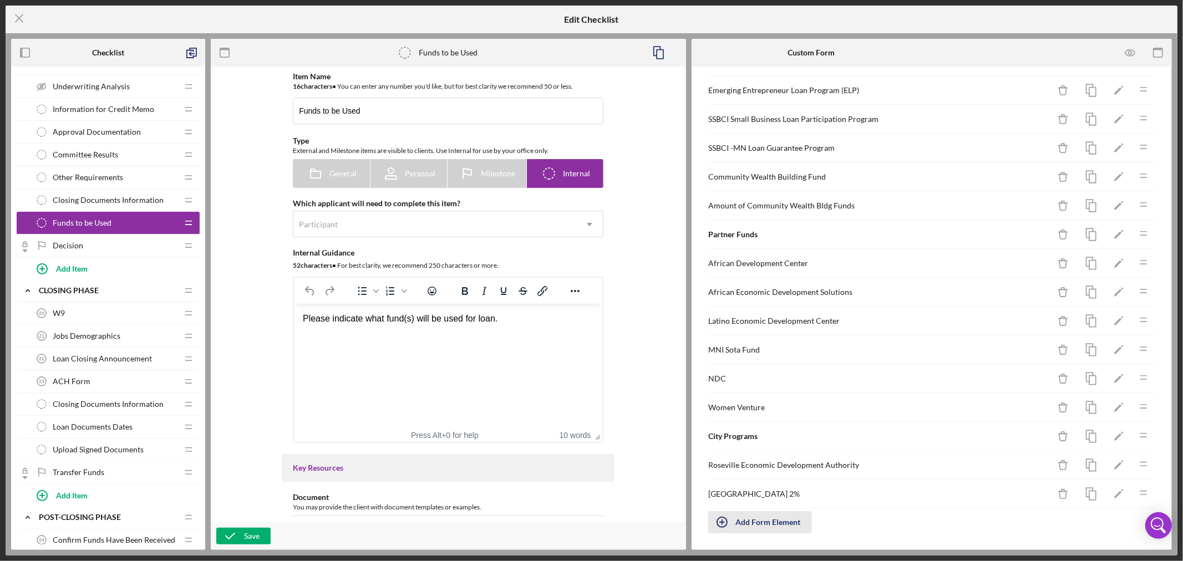
click at [768, 524] on div "Add Form Element" at bounding box center [768, 523] width 65 height 22
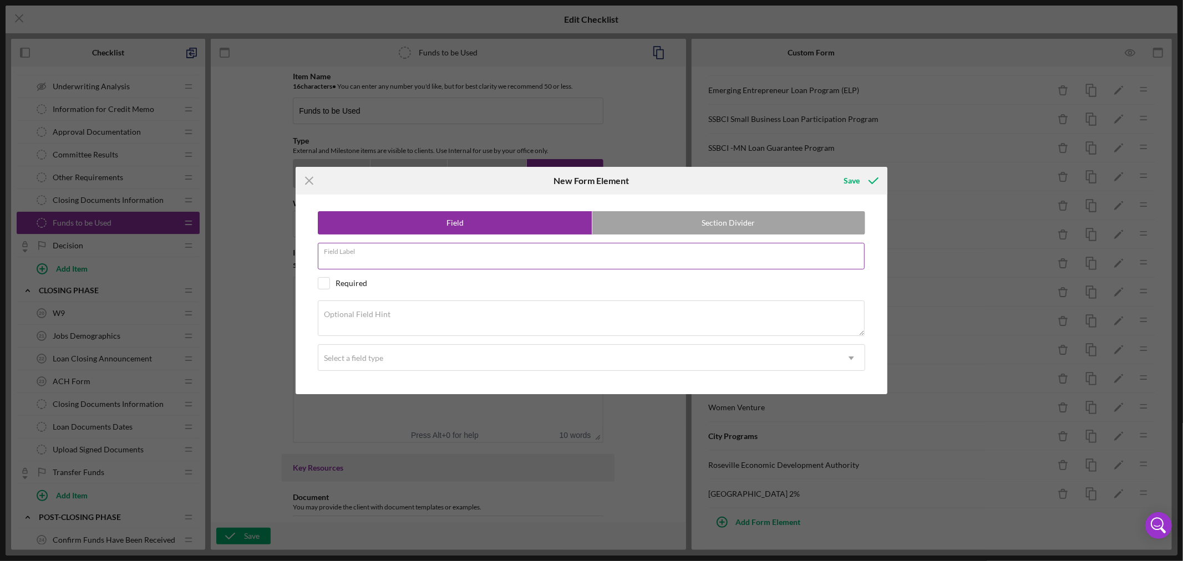
click at [377, 255] on div "Field Label" at bounding box center [592, 257] width 548 height 28
paste input "Grant Funded"
type input "Grant Funded"
click at [853, 357] on icon "Icon/Dropdown Arrow" at bounding box center [851, 358] width 27 height 27
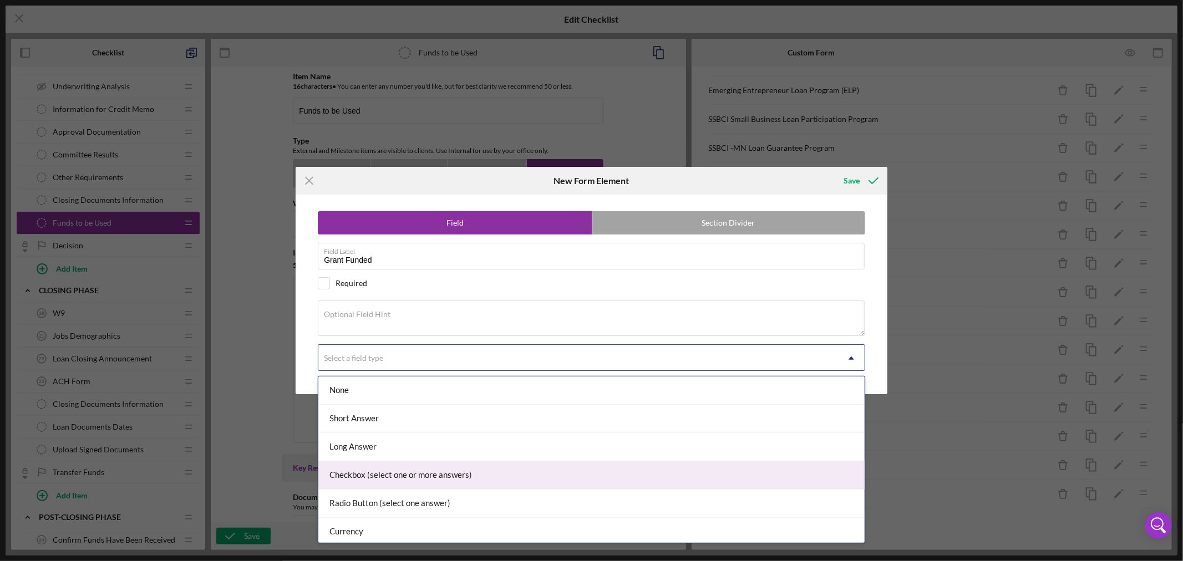
click at [569, 473] on div "Checkbox (select one or more answers)" at bounding box center [591, 476] width 546 height 28
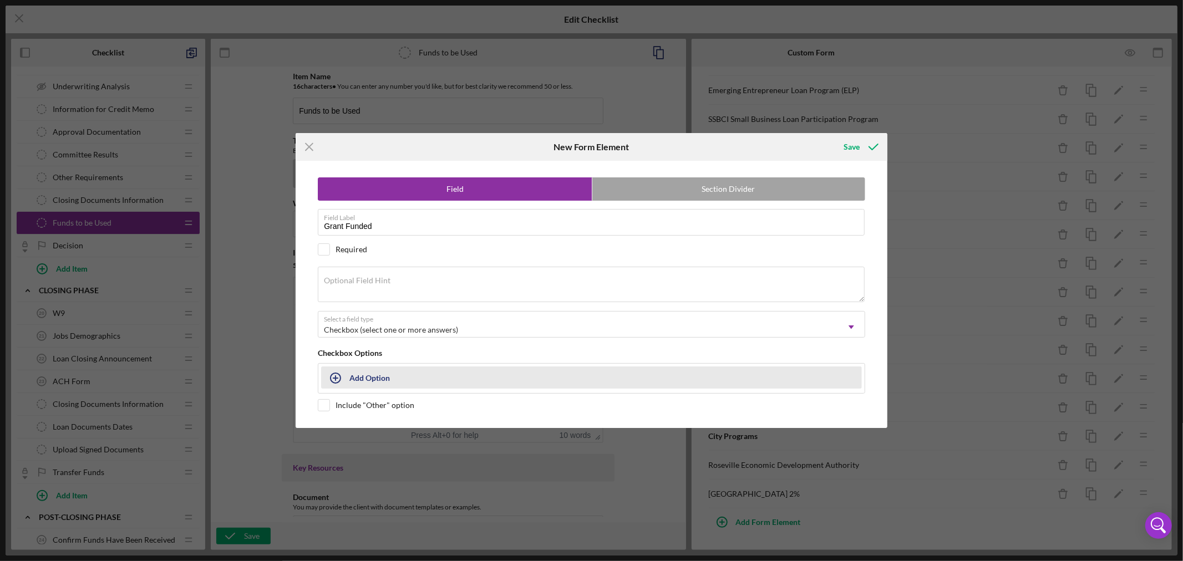
click at [372, 378] on div "Add Option" at bounding box center [370, 377] width 40 height 21
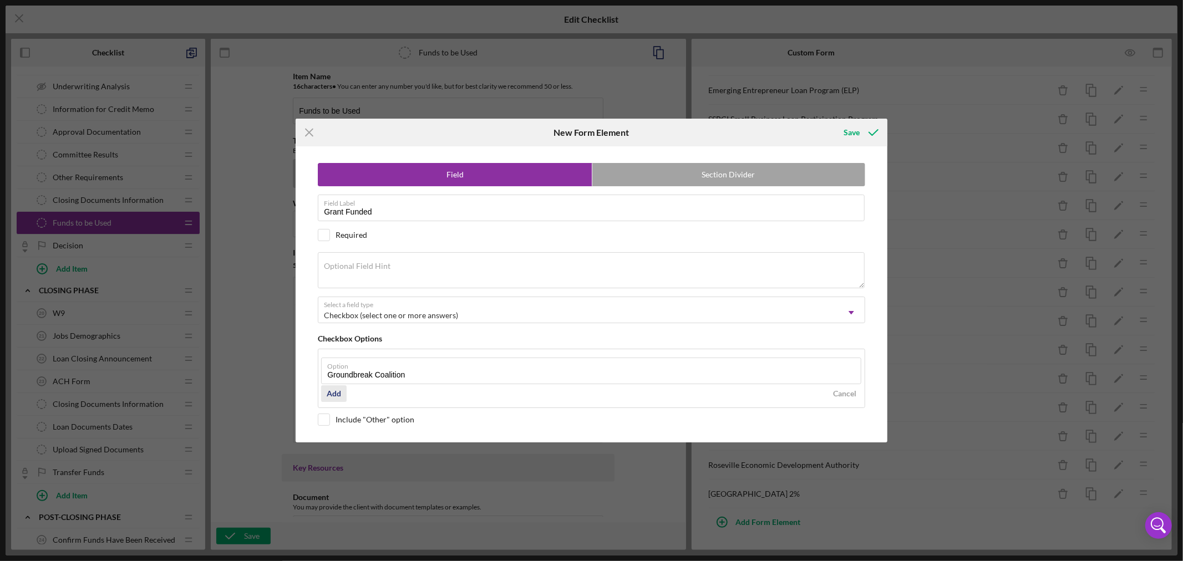
type input "Groundbreak Coalition"
click at [337, 391] on div "Add" at bounding box center [334, 394] width 14 height 17
click at [325, 436] on div "Field Section Divider Field Label Grant Funded Required Optional Field Hint Sel…" at bounding box center [591, 294] width 581 height 296
click at [325, 422] on input "checkbox" at bounding box center [323, 419] width 11 height 11
checkbox input "true"
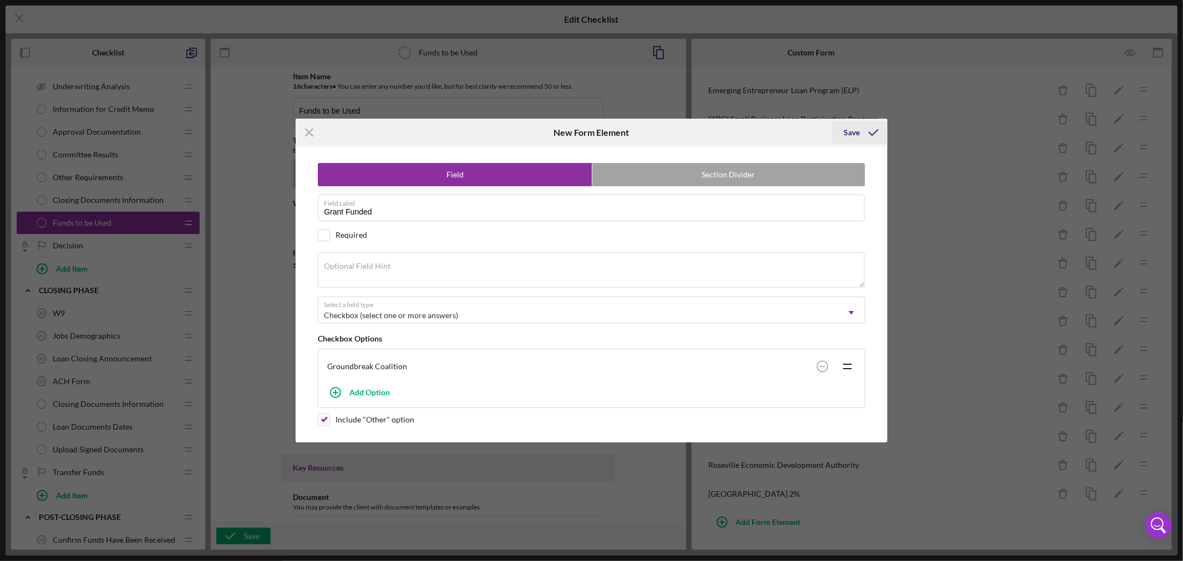
click at [853, 131] on div "Save" at bounding box center [852, 132] width 16 height 22
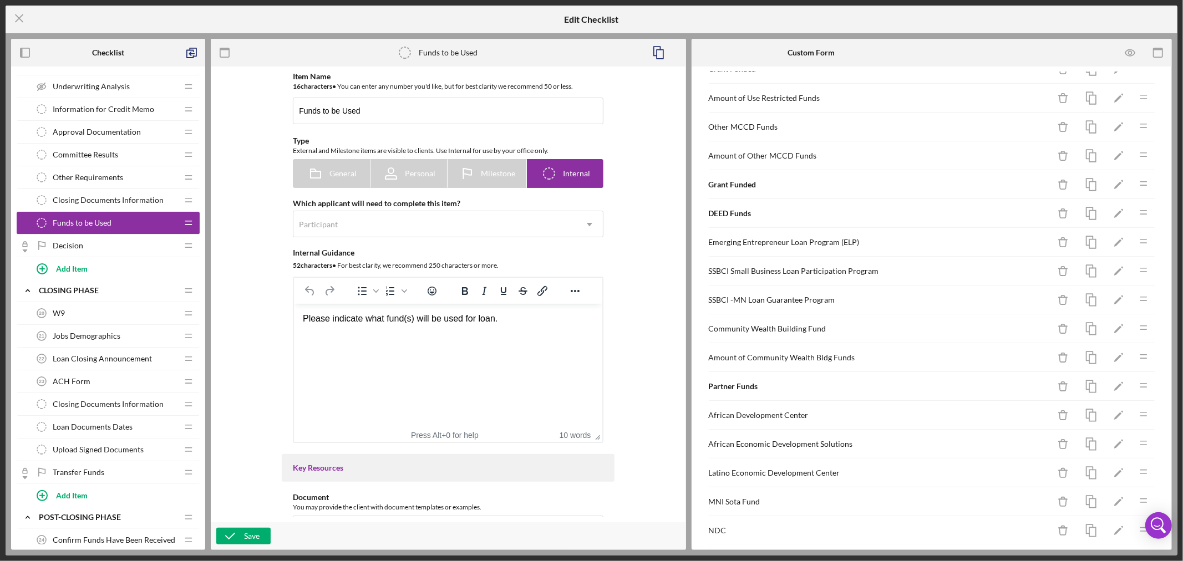
scroll to position [168, 0]
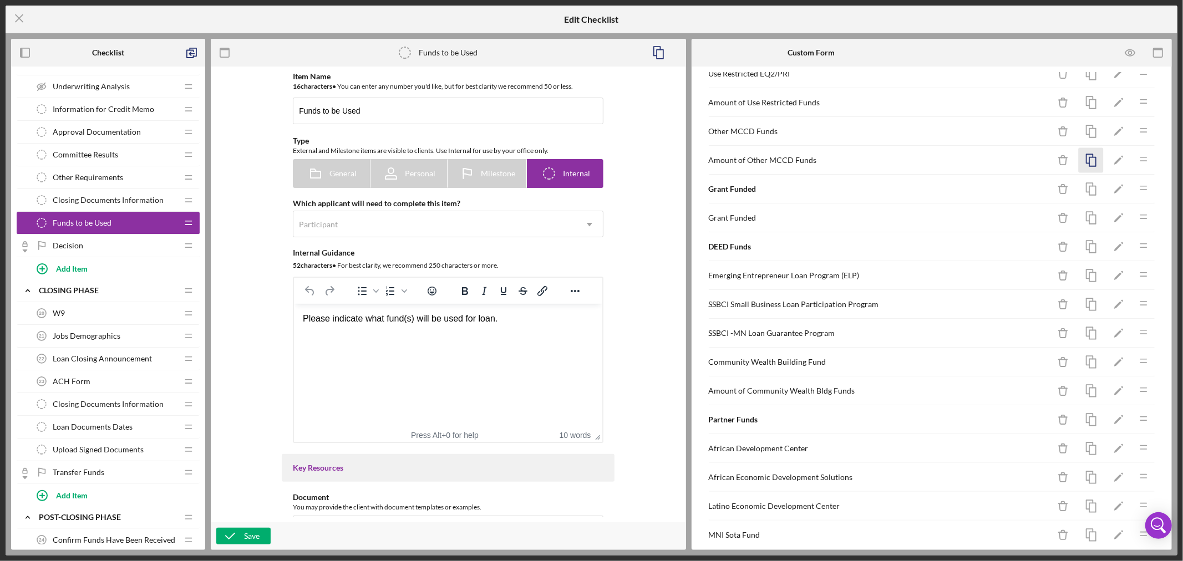
click at [1084, 159] on icon "button" at bounding box center [1091, 160] width 25 height 25
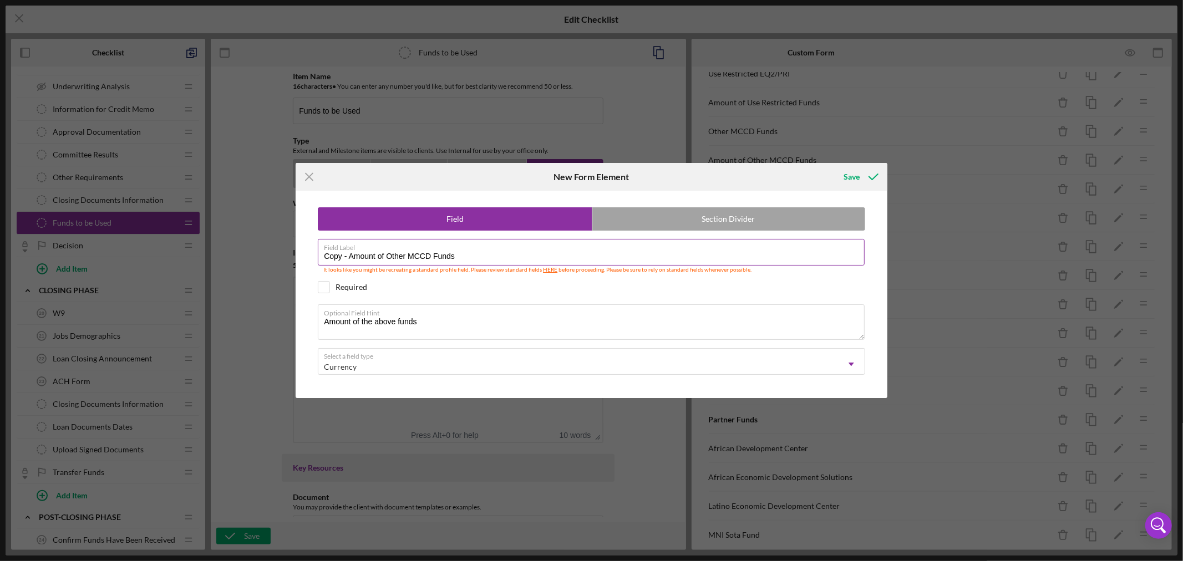
click at [348, 257] on input "Copy - Amount of Other MCCD Funds" at bounding box center [591, 252] width 547 height 27
drag, startPoint x: 348, startPoint y: 257, endPoint x: 148, endPoint y: 234, distance: 201.6
click at [168, 242] on div "Icon/Menu Close New Form Element Save Field Section Divider Field Label Copy - …" at bounding box center [591, 280] width 1183 height 561
drag, startPoint x: 363, startPoint y: 252, endPoint x: 517, endPoint y: 260, distance: 153.3
click at [517, 260] on input "Amount of Other MCCD Funds" at bounding box center [591, 252] width 547 height 27
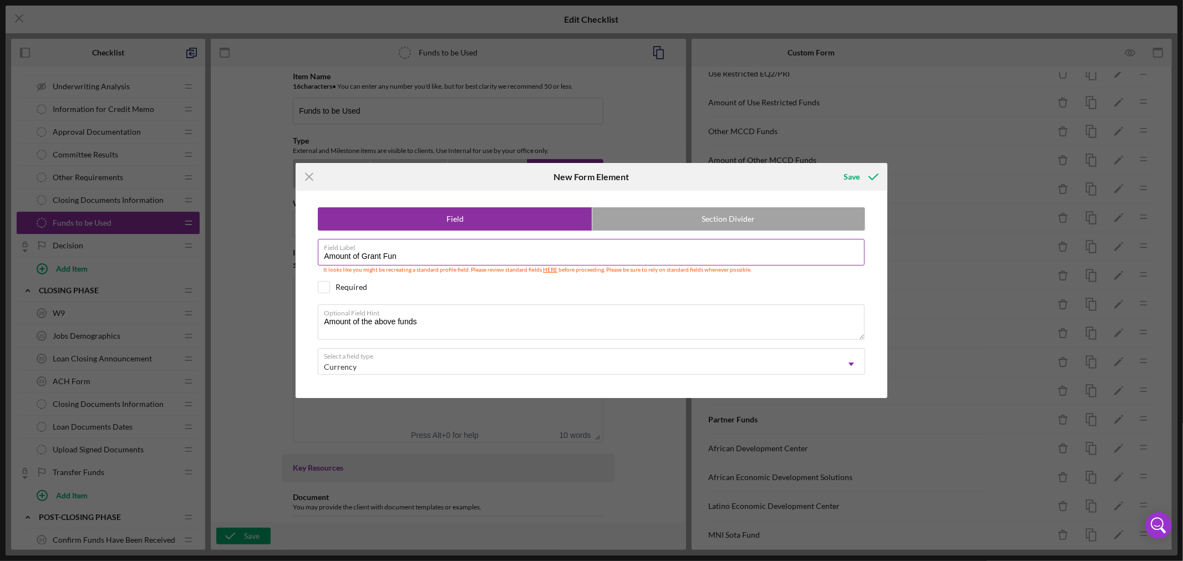
type input "Amount of Grant Funded"
click at [852, 174] on div "Save" at bounding box center [852, 177] width 16 height 22
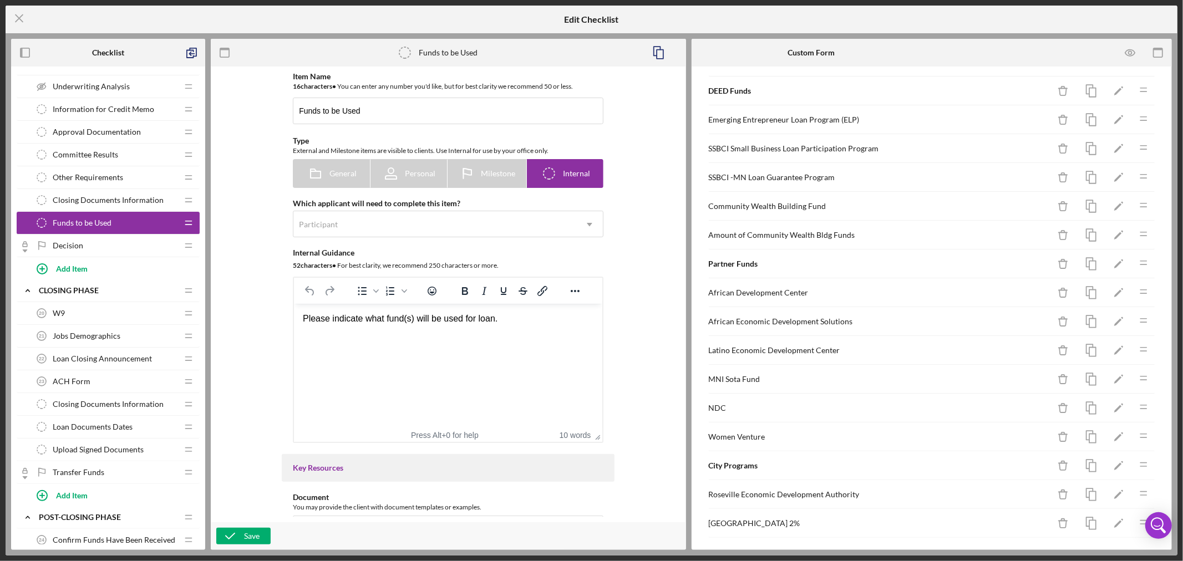
scroll to position [386, 0]
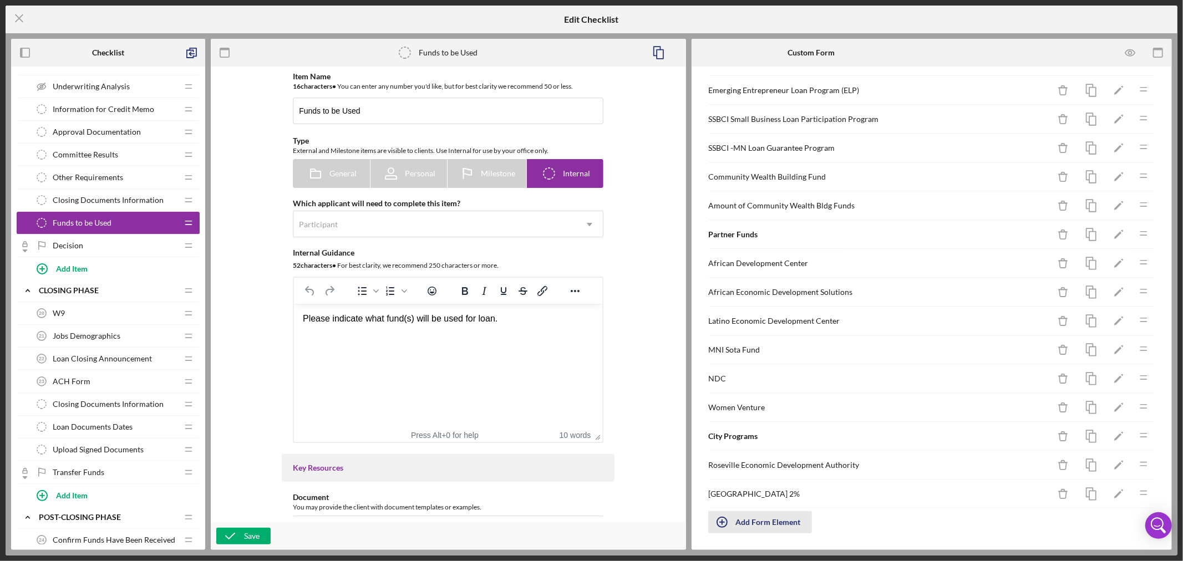
click at [760, 523] on div "Add Form Element" at bounding box center [768, 523] width 65 height 22
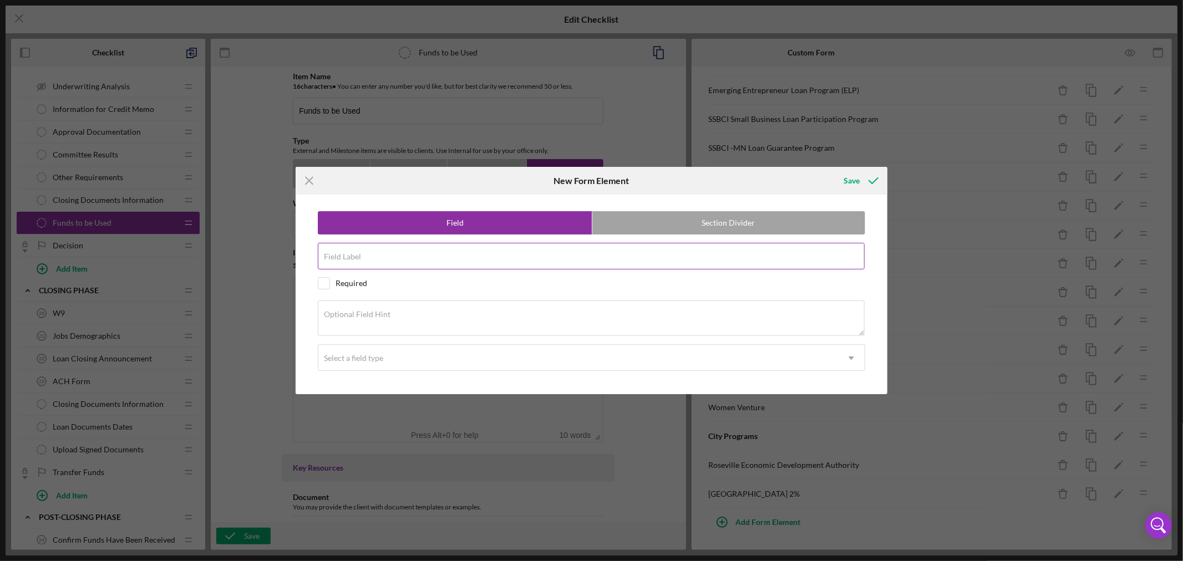
click at [400, 256] on input "Field Label" at bounding box center [591, 256] width 547 height 27
paste input "Other DEED Funding Program"
type input "Other DEED Funding Program"
click at [430, 313] on textarea "Optional Field Hint" at bounding box center [591, 319] width 547 height 36
paste textarea "Name of DEED Funding Program"
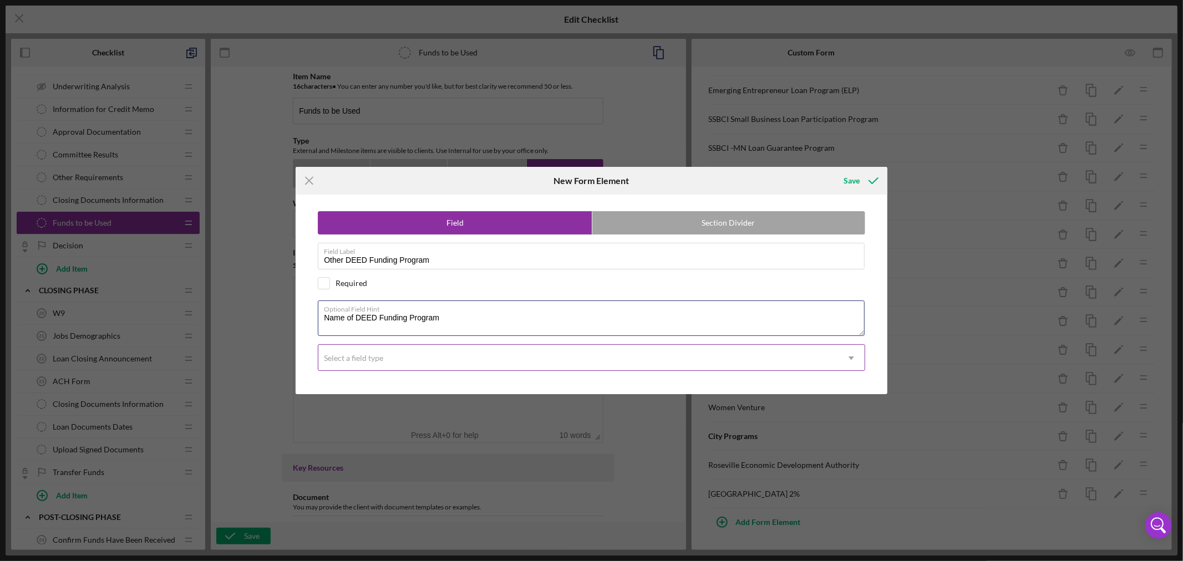
type textarea "Name of DEED Funding Program"
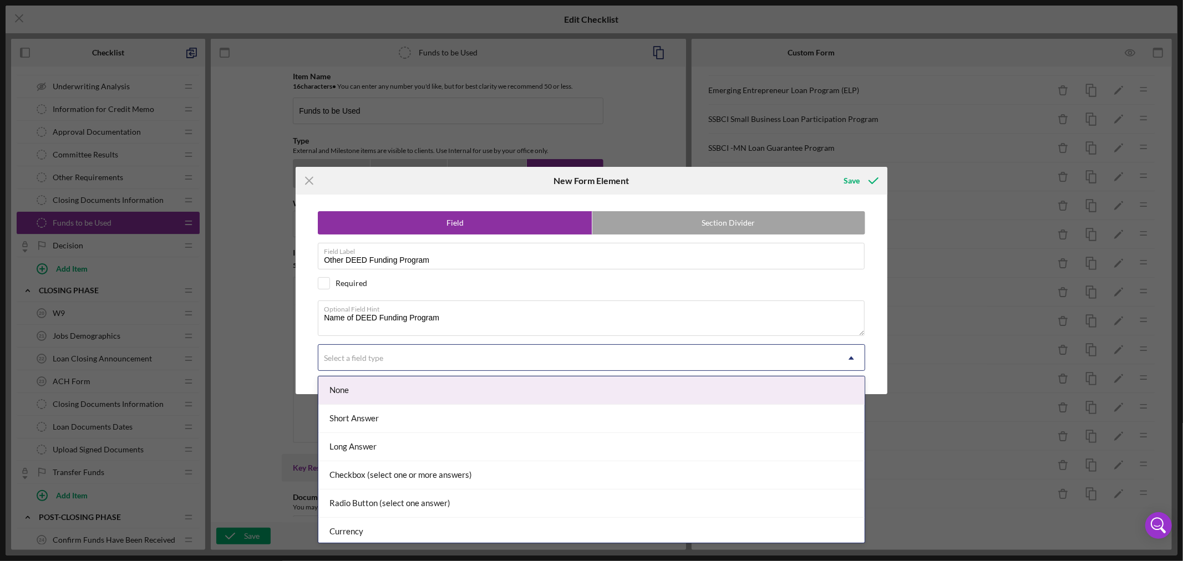
click at [855, 359] on icon "Icon/Dropdown Arrow" at bounding box center [851, 358] width 27 height 27
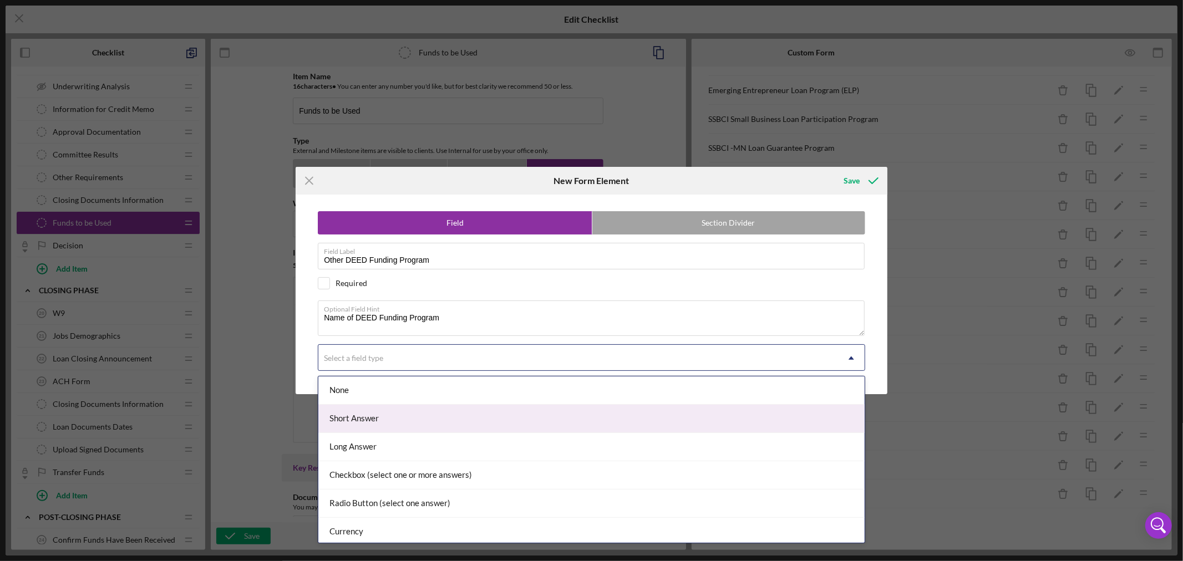
click at [716, 420] on div "Short Answer" at bounding box center [591, 419] width 546 height 28
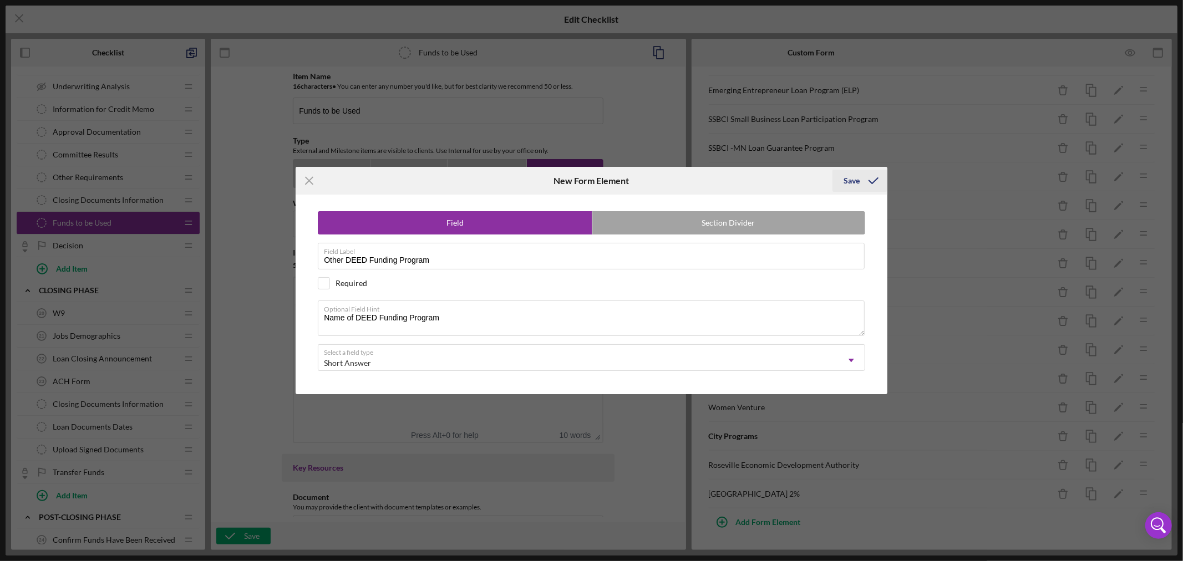
click at [849, 178] on div "Save" at bounding box center [852, 181] width 16 height 22
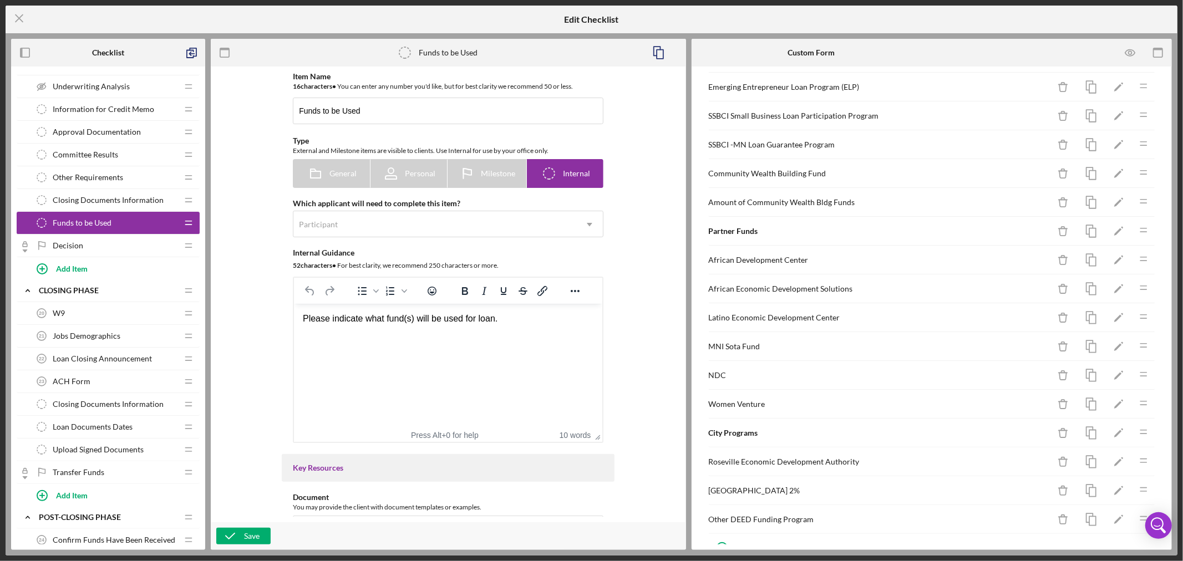
scroll to position [403, 0]
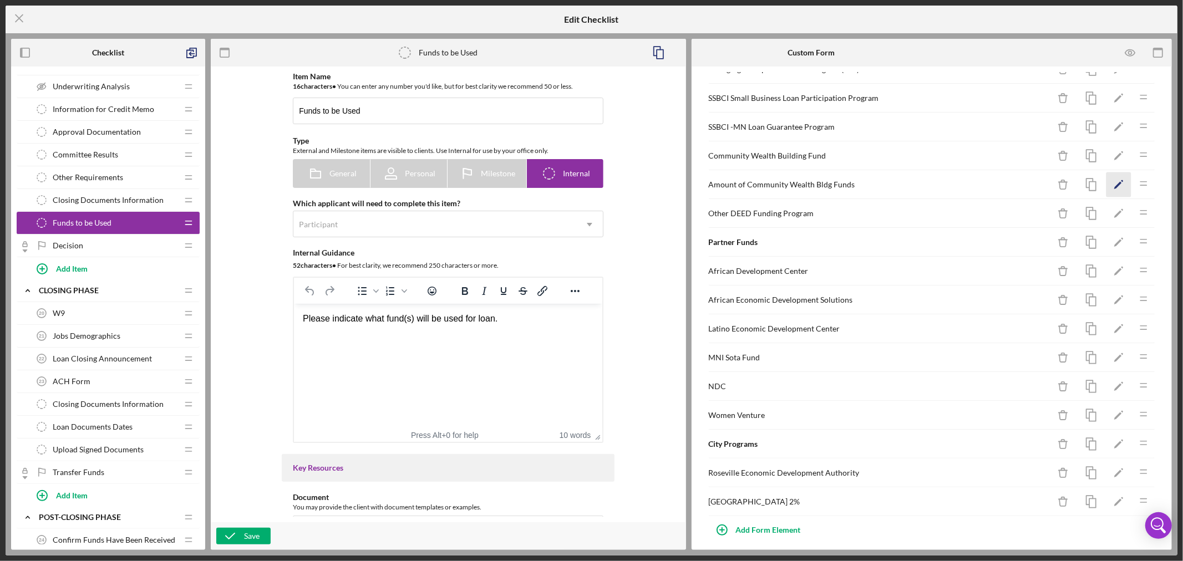
click at [1115, 184] on polygon "button" at bounding box center [1119, 186] width 8 height 8
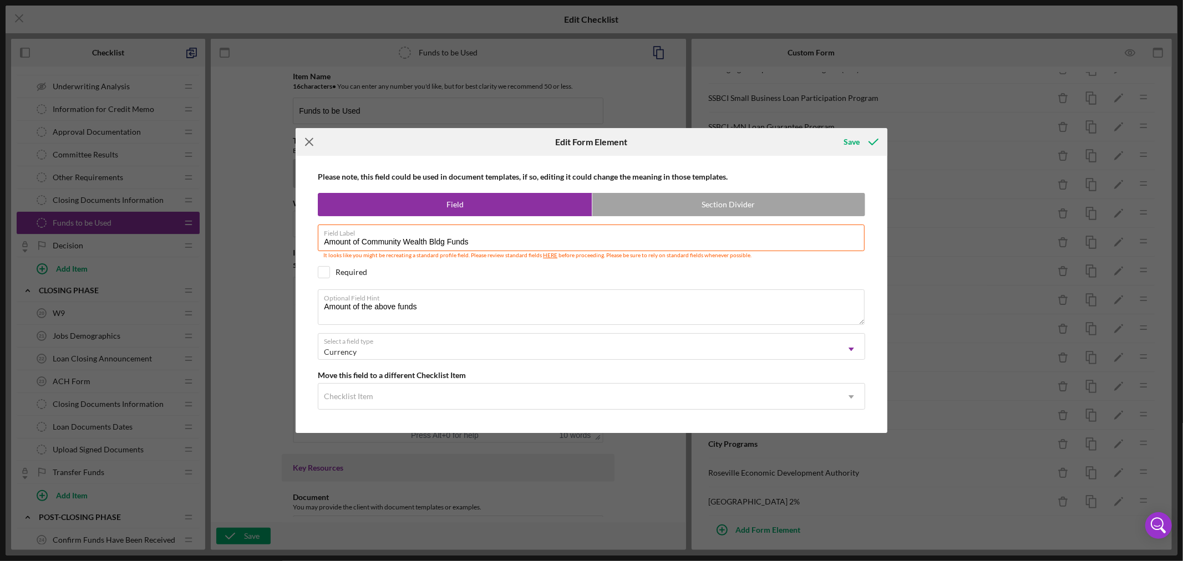
click at [312, 140] on icon "Icon/Menu Close" at bounding box center [310, 142] width 28 height 28
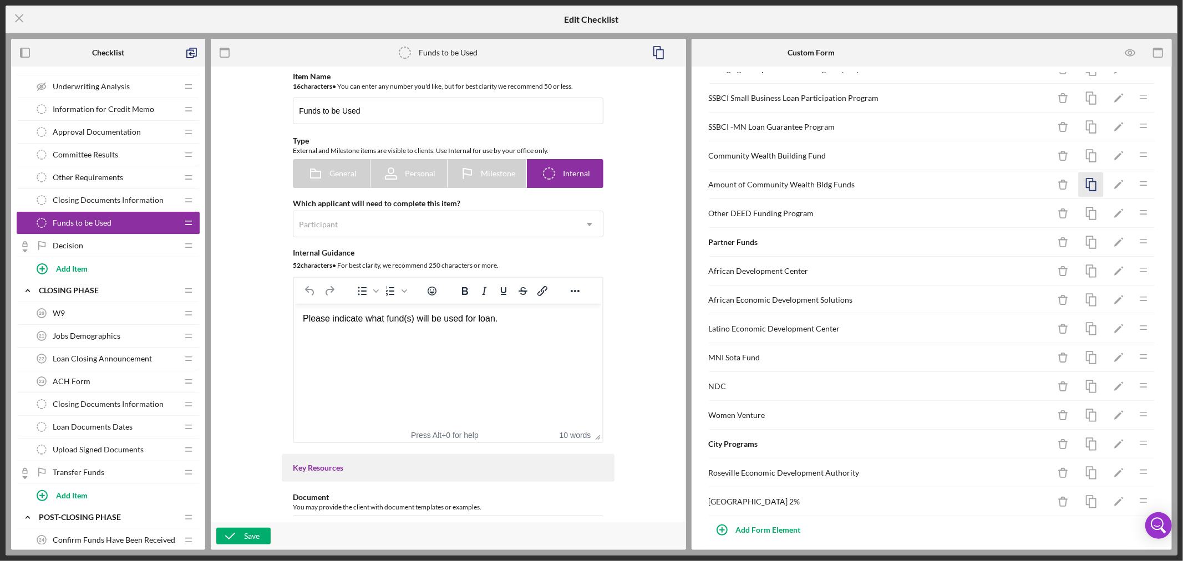
click at [1085, 182] on icon "button" at bounding box center [1091, 185] width 25 height 25
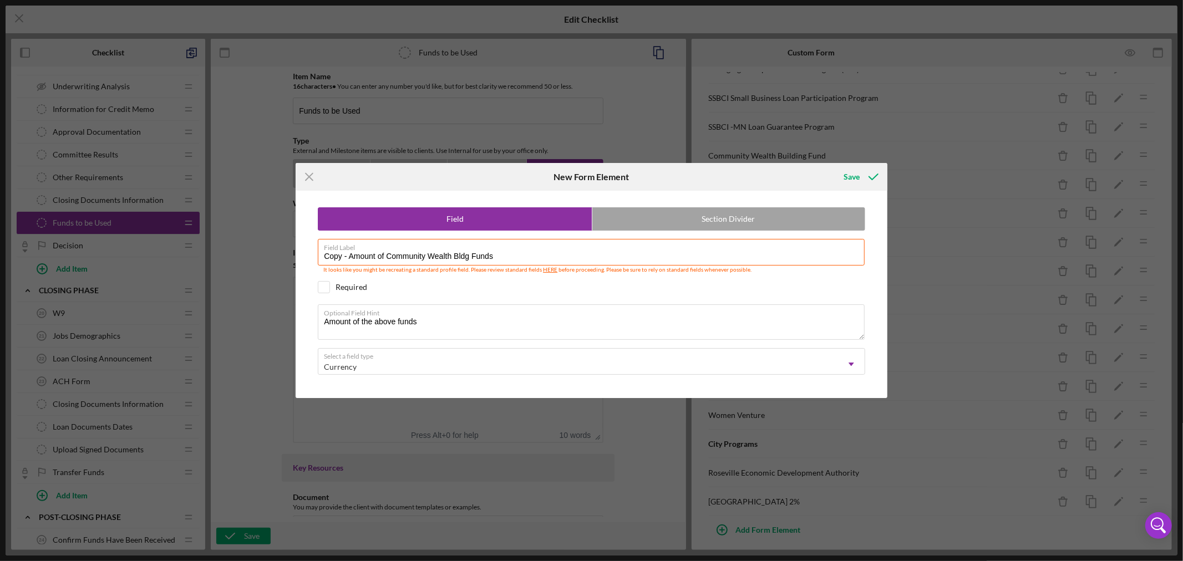
drag, startPoint x: 348, startPoint y: 254, endPoint x: 234, endPoint y: 227, distance: 117.2
click at [246, 233] on div "Icon/Menu Close New Form Element Save Field Section Divider Field Label Copy - …" at bounding box center [591, 280] width 1183 height 561
drag, startPoint x: 364, startPoint y: 252, endPoint x: 728, endPoint y: 224, distance: 365.1
click at [717, 222] on div "Field Section Divider Field Label Amount of Community Wealth Bldg Funds It look…" at bounding box center [591, 294] width 581 height 207
type input "Amount of Other DEED Funding"
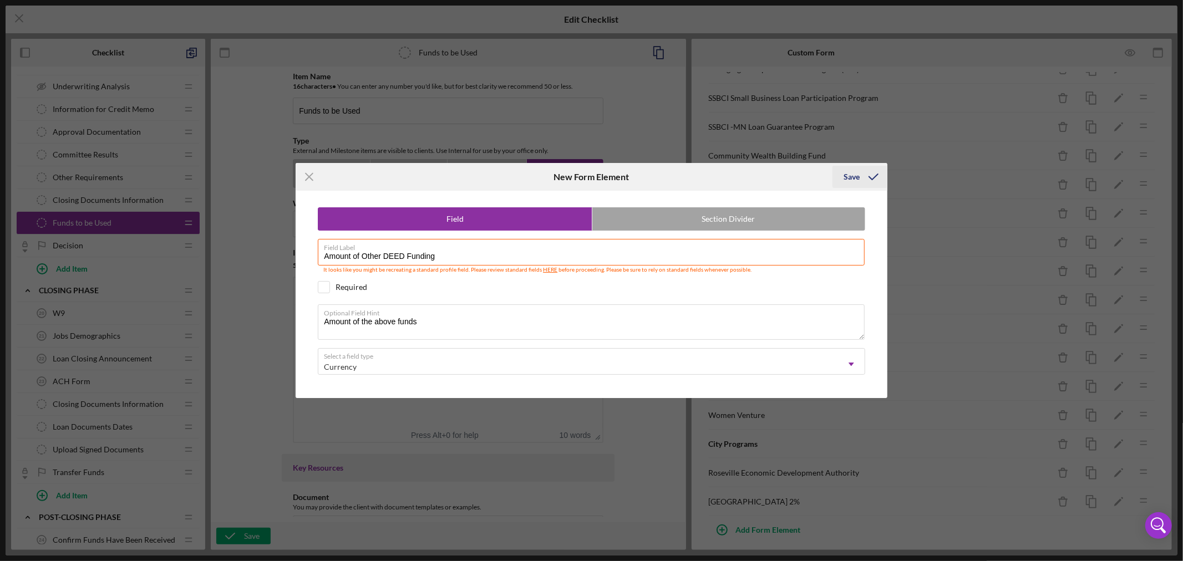
click at [852, 176] on div "Save" at bounding box center [852, 177] width 16 height 22
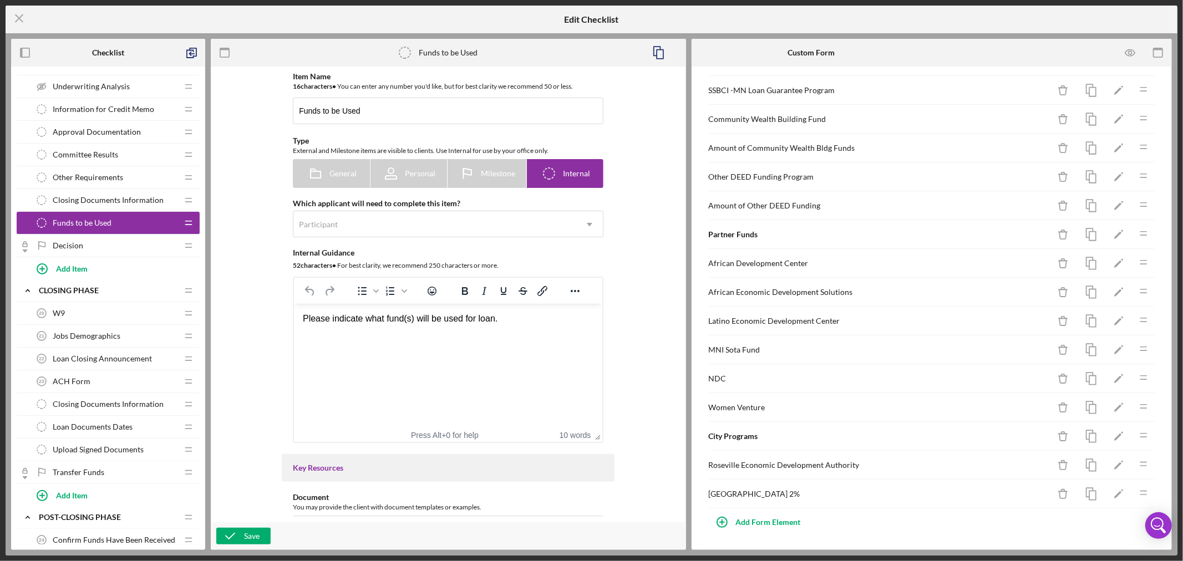
scroll to position [444, 0]
click at [760, 520] on div "Add Form Element" at bounding box center [768, 523] width 65 height 22
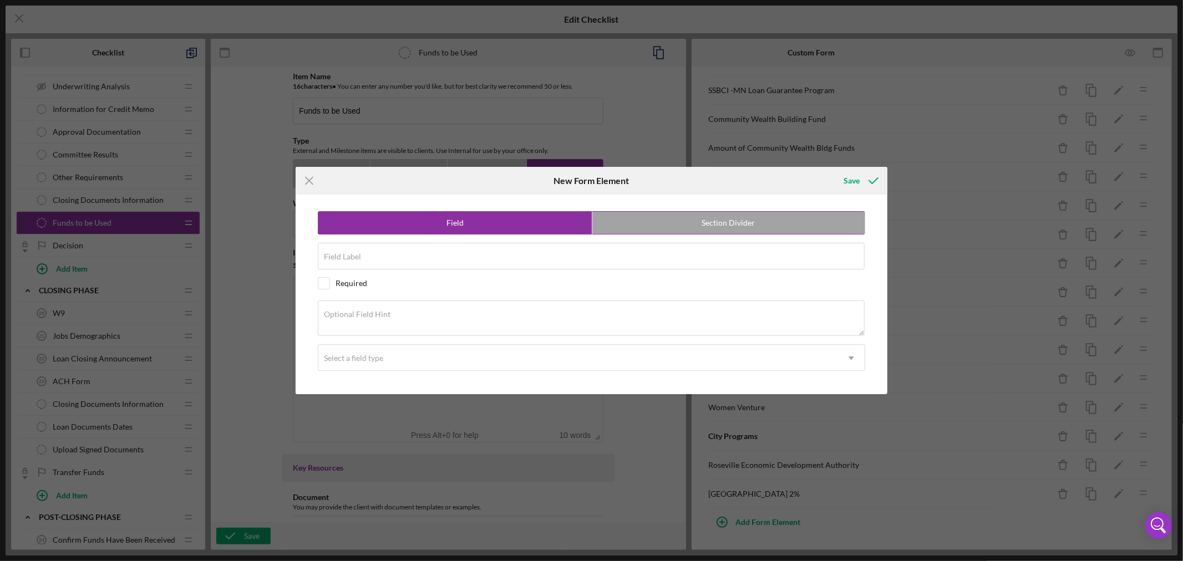
click at [751, 224] on label "Section Divider" at bounding box center [729, 223] width 273 height 22
radio input "false"
radio input "true"
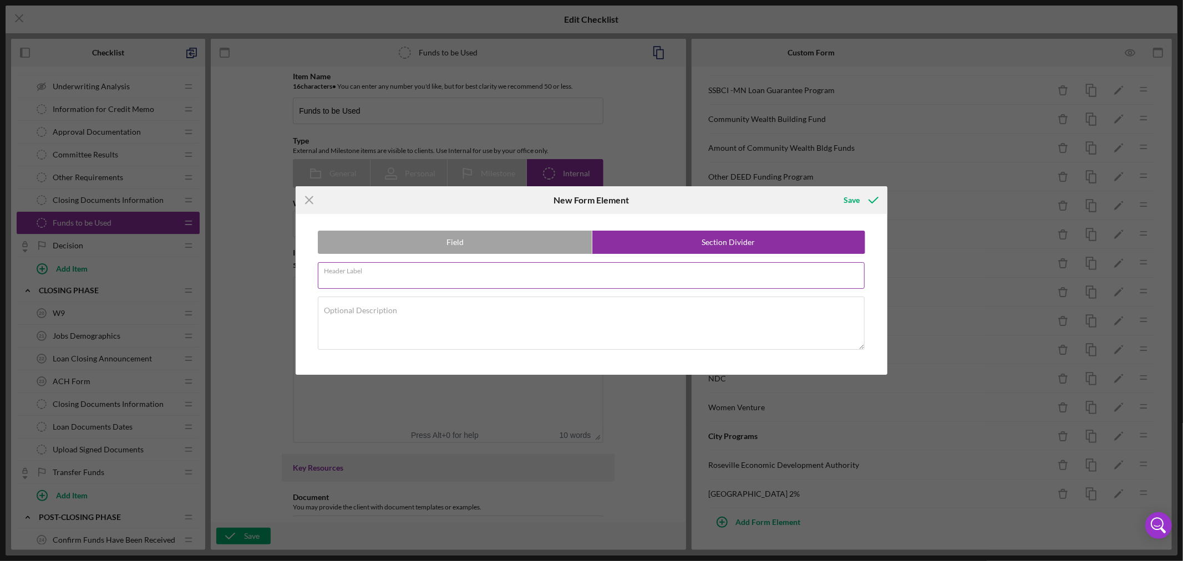
click at [399, 275] on input "Header Label" at bounding box center [591, 275] width 547 height 27
paste input "Bank Funding"
type input "Bank Funding"
click at [855, 195] on div "Save" at bounding box center [852, 200] width 16 height 22
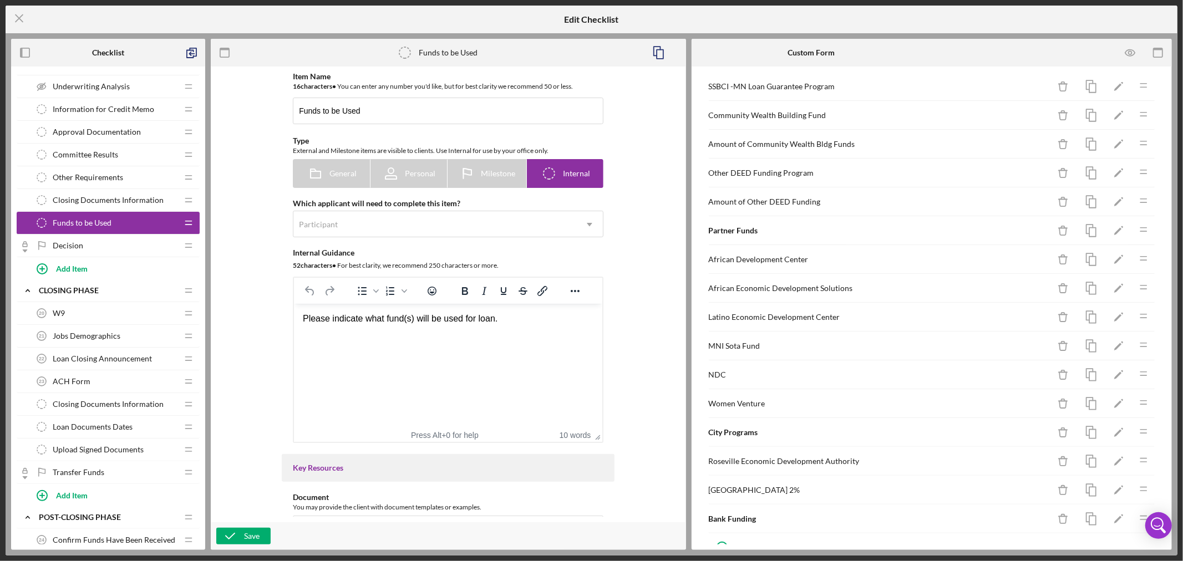
scroll to position [462, 0]
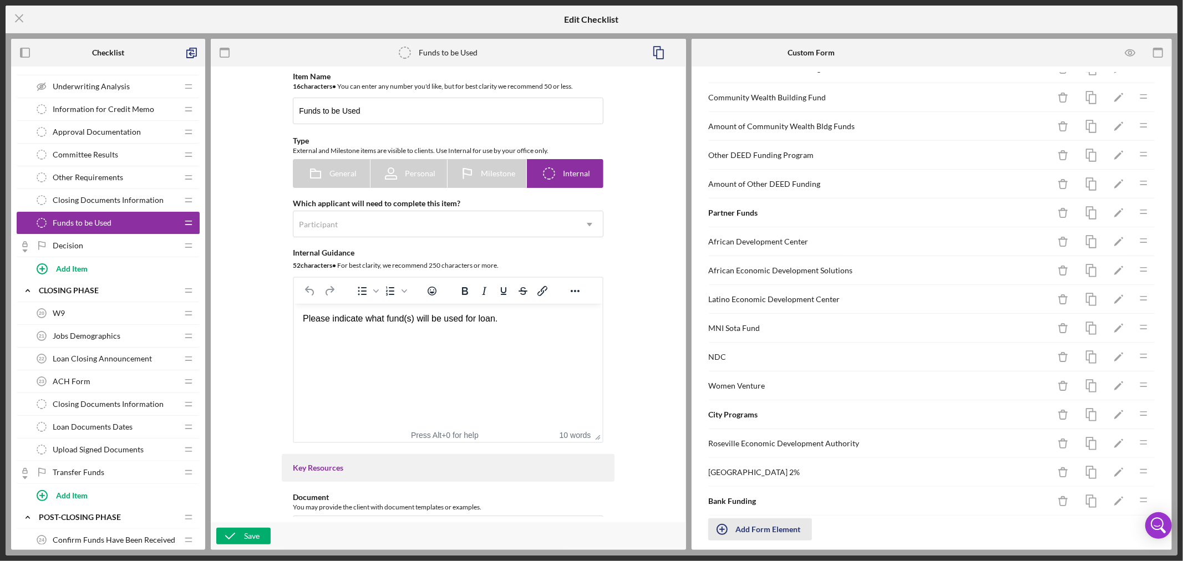
click at [758, 535] on div "Add Form Element" at bounding box center [768, 530] width 65 height 22
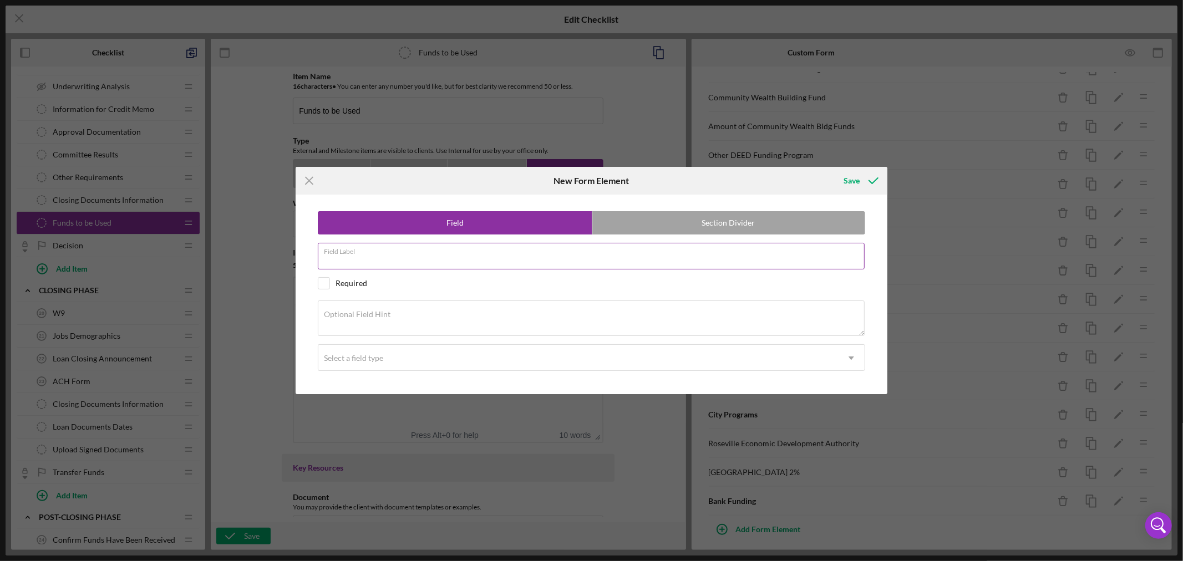
click at [379, 261] on input "Field Label" at bounding box center [591, 256] width 547 height 27
paste input "Bank Name"
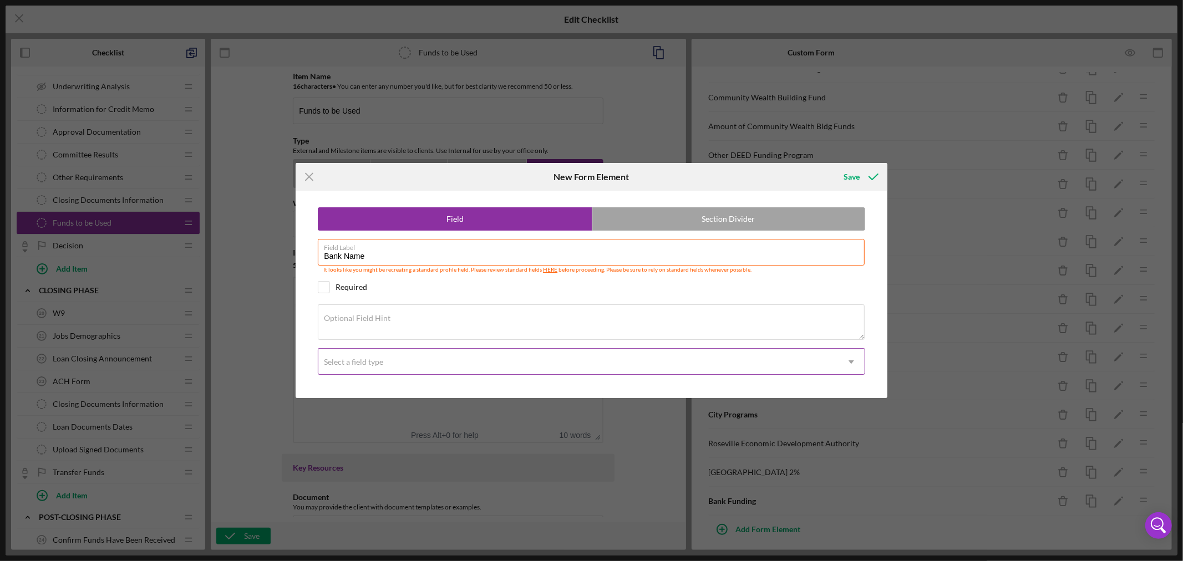
type input "Bank Name"
click at [853, 362] on icon "Icon/Dropdown Arrow" at bounding box center [851, 362] width 27 height 27
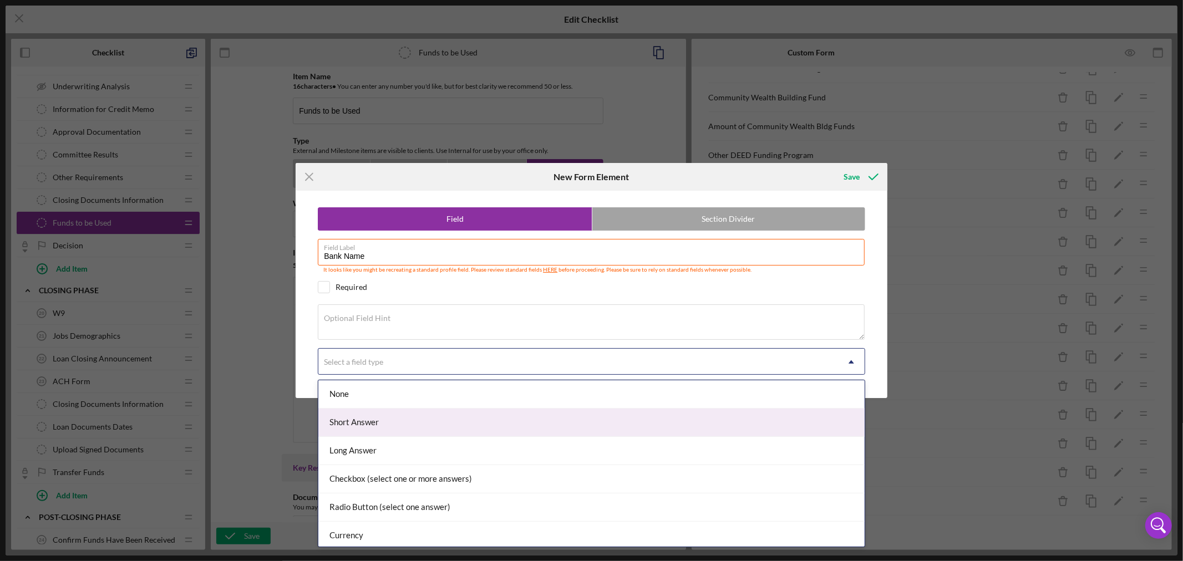
click at [633, 418] on div "Short Answer" at bounding box center [591, 423] width 546 height 28
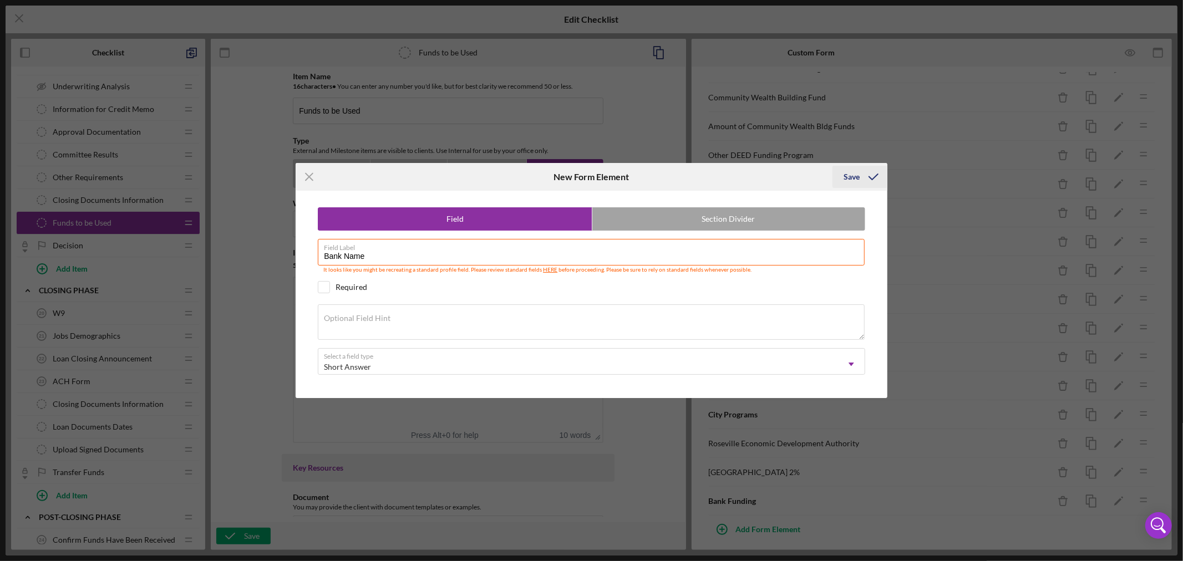
click at [852, 178] on div "Save" at bounding box center [852, 177] width 16 height 22
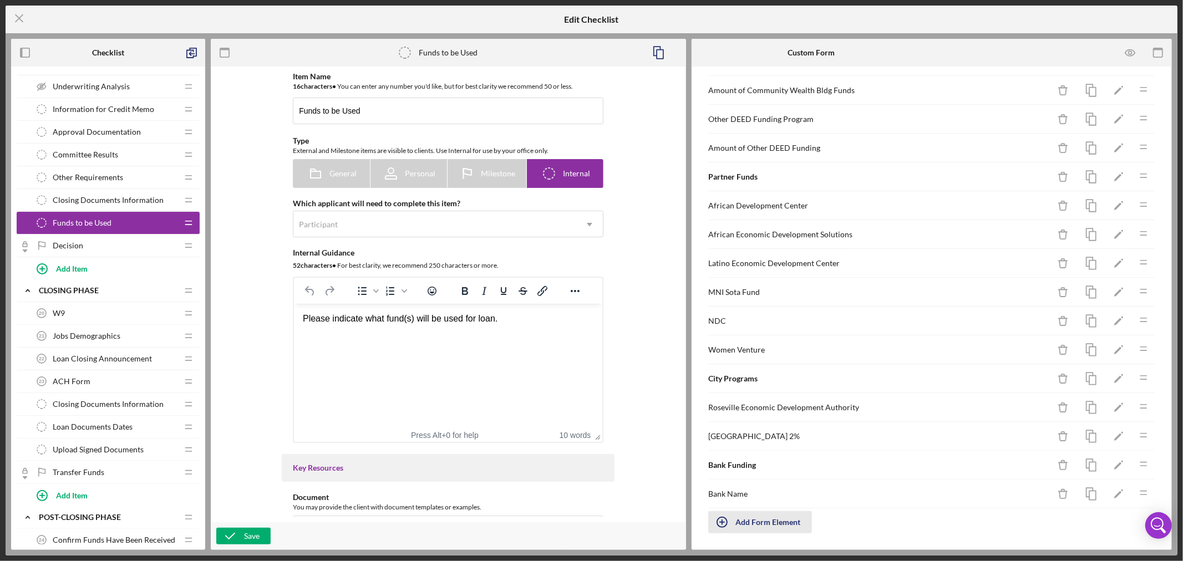
click at [779, 523] on div "Add Form Element" at bounding box center [768, 523] width 65 height 22
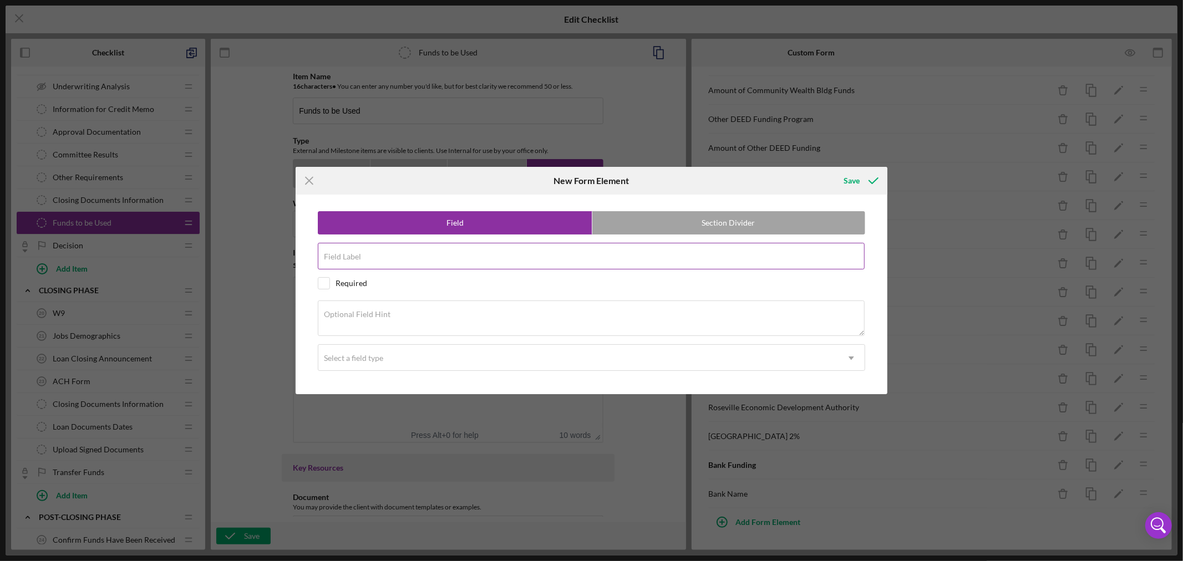
click at [384, 252] on div "Field Label" at bounding box center [592, 257] width 548 height 28
paste input "Bank Funding Amount"
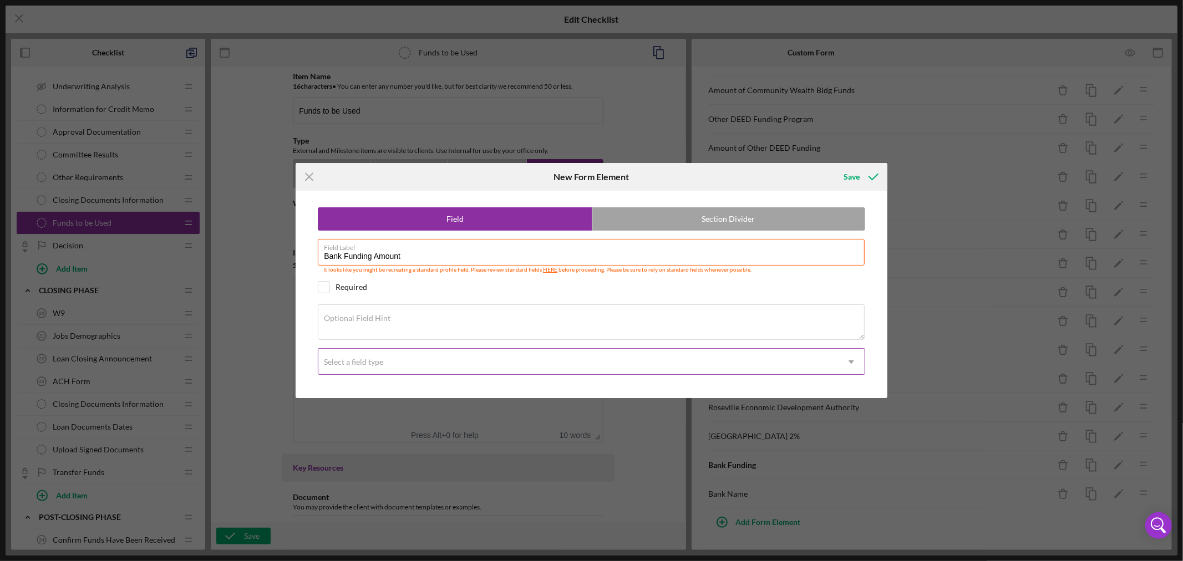
type input "Bank Funding Amount"
click at [853, 361] on icon "Icon/Dropdown Arrow" at bounding box center [851, 362] width 27 height 27
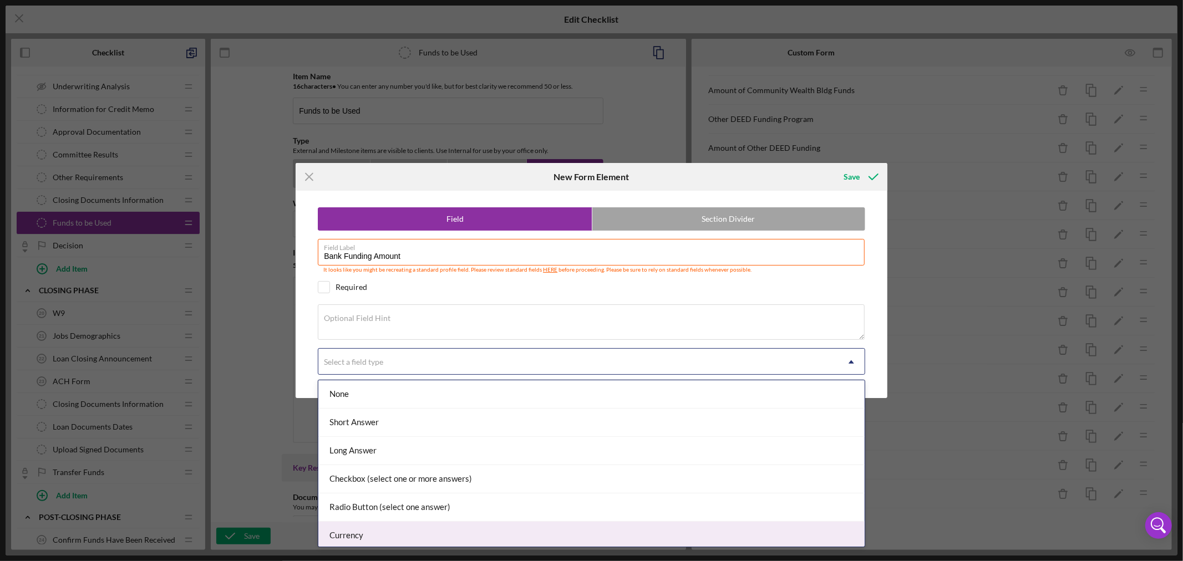
click at [769, 531] on div "Currency" at bounding box center [591, 536] width 546 height 28
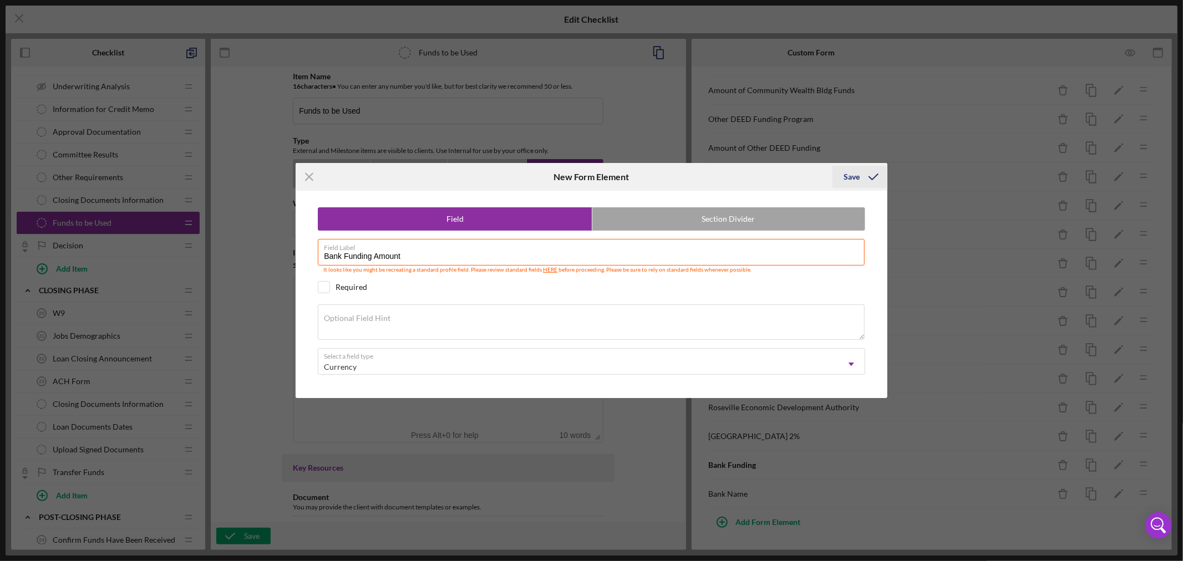
click at [857, 174] on div "Save" at bounding box center [852, 177] width 16 height 22
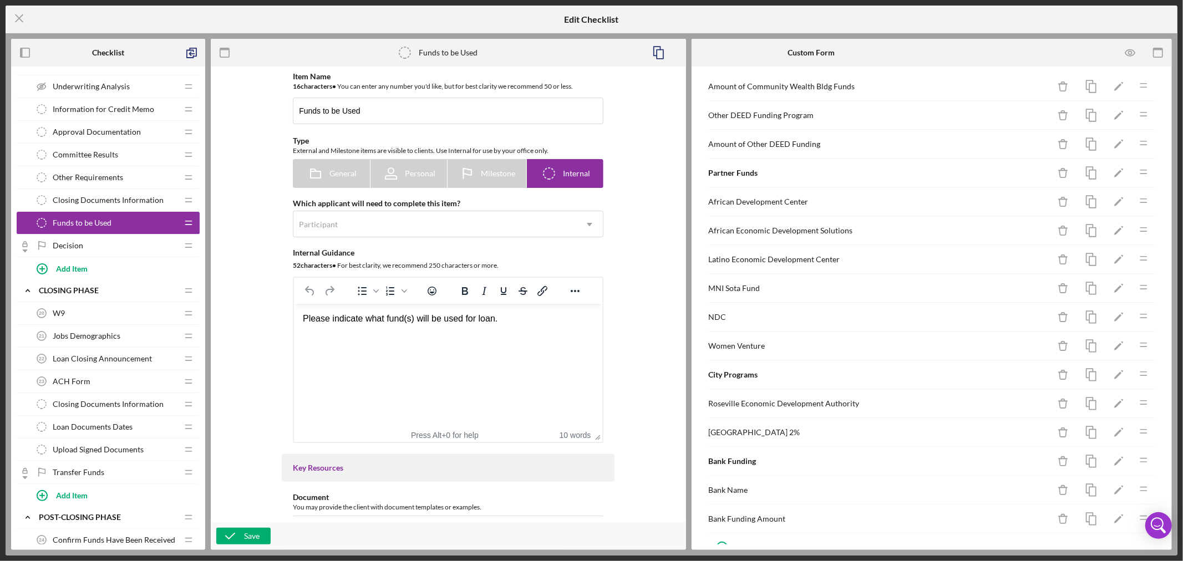
scroll to position [519, 0]
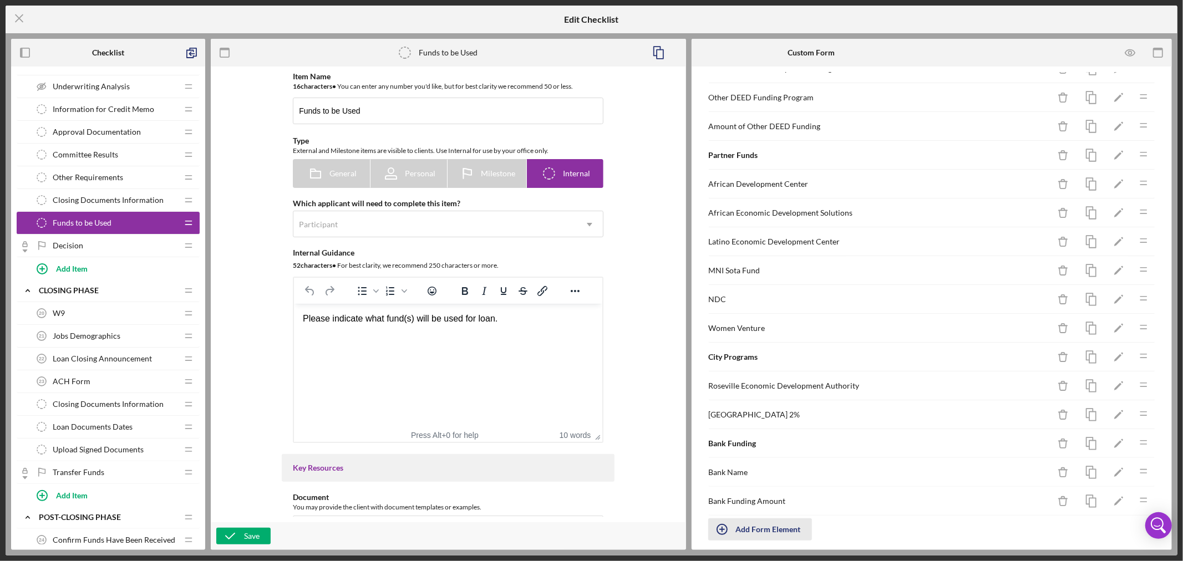
click at [735, 533] on icon "button" at bounding box center [722, 530] width 28 height 28
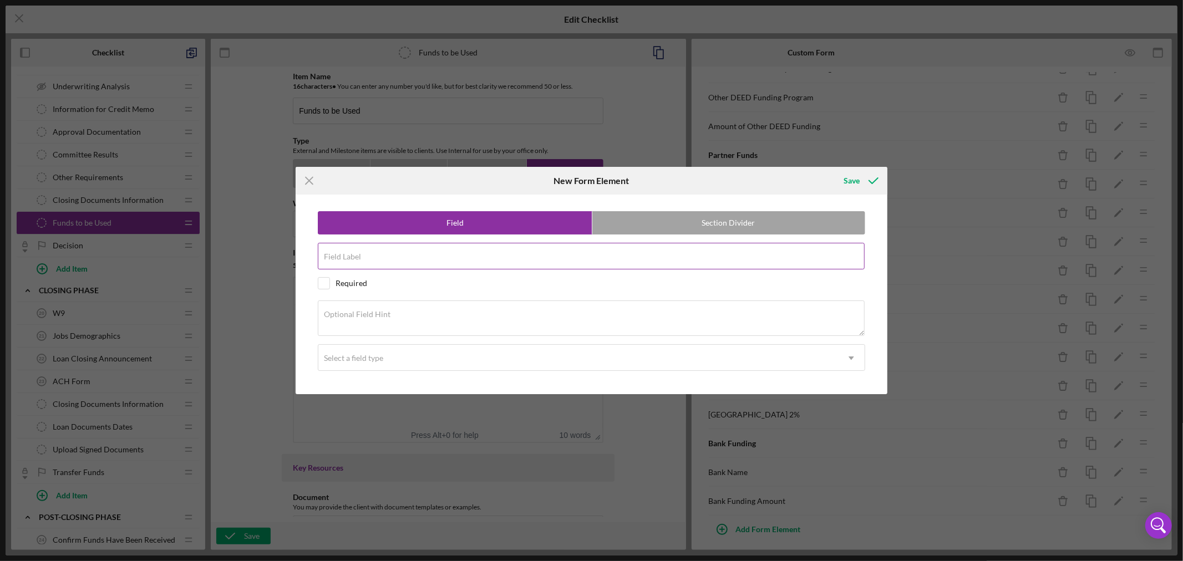
click at [391, 253] on div "Field Label" at bounding box center [592, 257] width 548 height 28
paste input "Bank -Participation or Stand Alone Loan"
type input "Bank -Participation or Stand Alone Loan"
click at [408, 317] on textarea "Optional Field Hint" at bounding box center [591, 319] width 547 height 36
paste textarea "Is MCCD purchasing a participation or are there separate loans?"
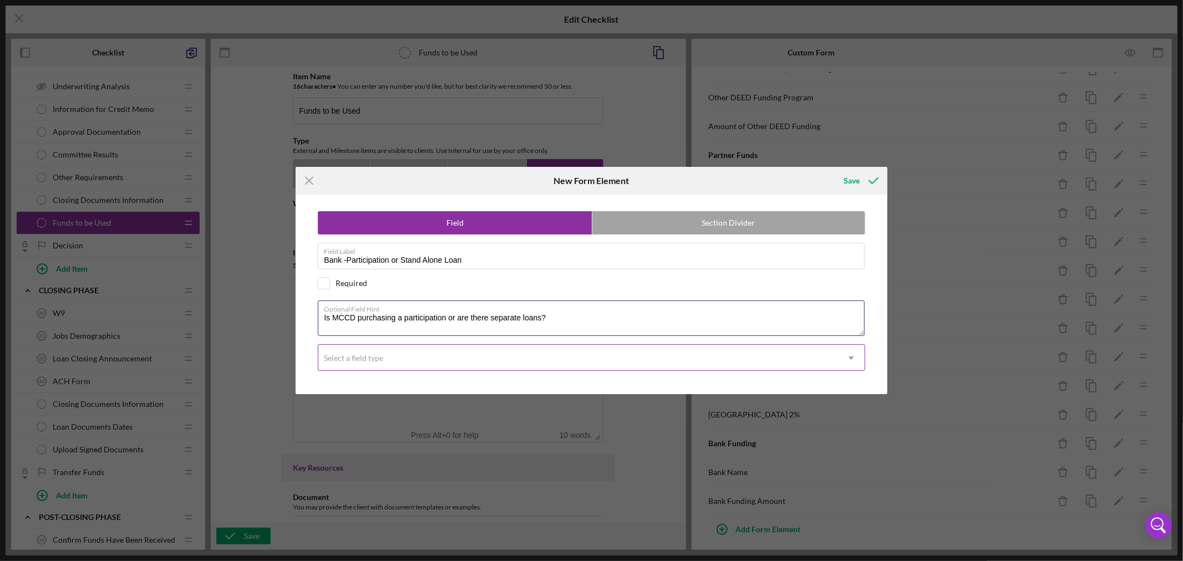
type textarea "Is MCCD purchasing a participation or are there separate loans?"
click at [850, 358] on icon "Icon/Dropdown Arrow" at bounding box center [851, 358] width 27 height 27
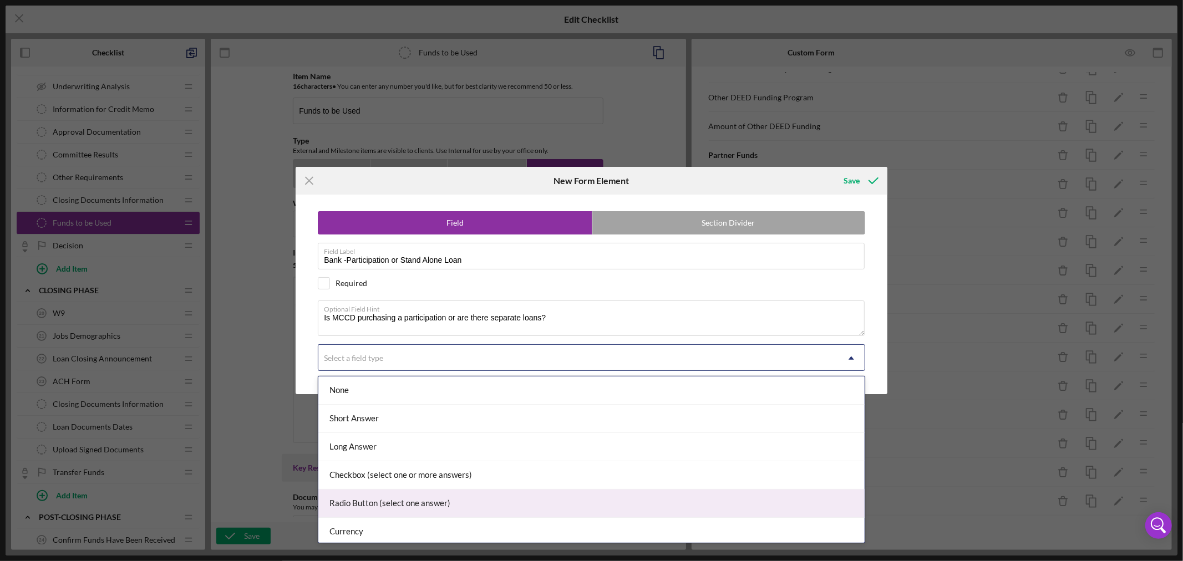
click at [530, 505] on div "Radio Button (select one answer)" at bounding box center [591, 504] width 546 height 28
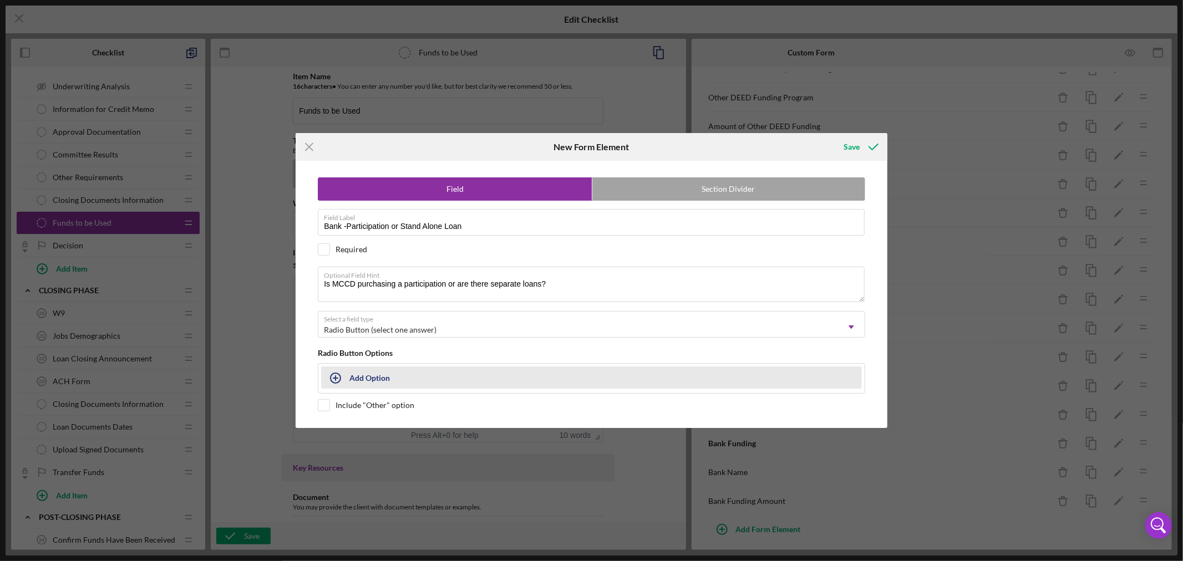
click at [363, 378] on div "Add Option" at bounding box center [370, 377] width 40 height 21
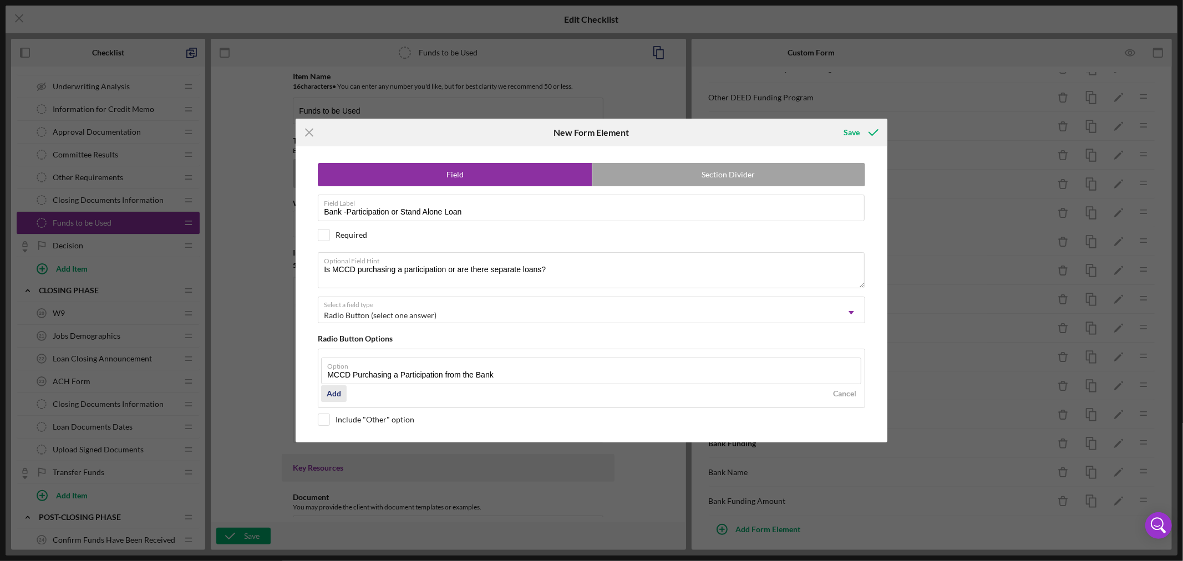
type input "MCCD Purchasing a Participation from the Bank"
click at [332, 396] on div "Add" at bounding box center [334, 394] width 14 height 17
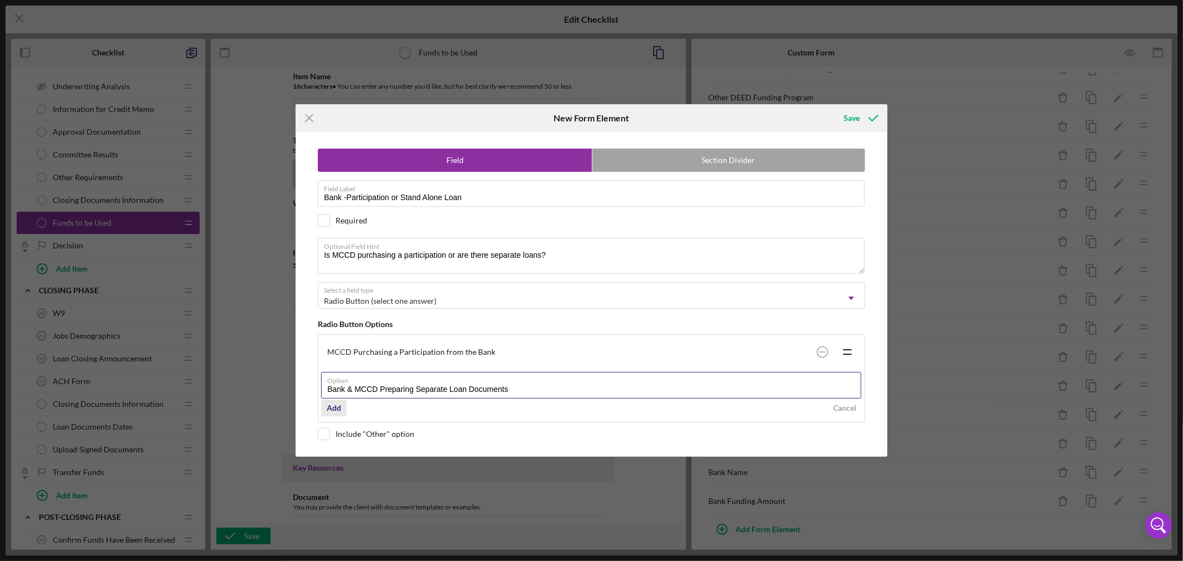
type input "Bank & MCCD Preparing Separate Loan Documents"
click at [335, 409] on div "Add" at bounding box center [334, 408] width 14 height 17
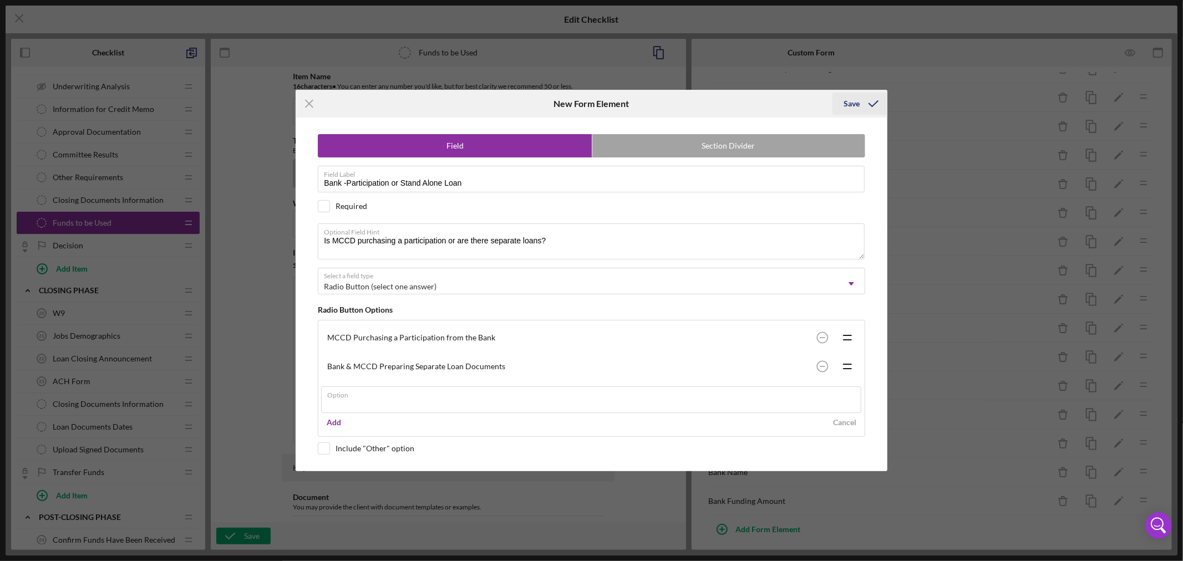
click at [857, 107] on div "Save" at bounding box center [852, 104] width 16 height 22
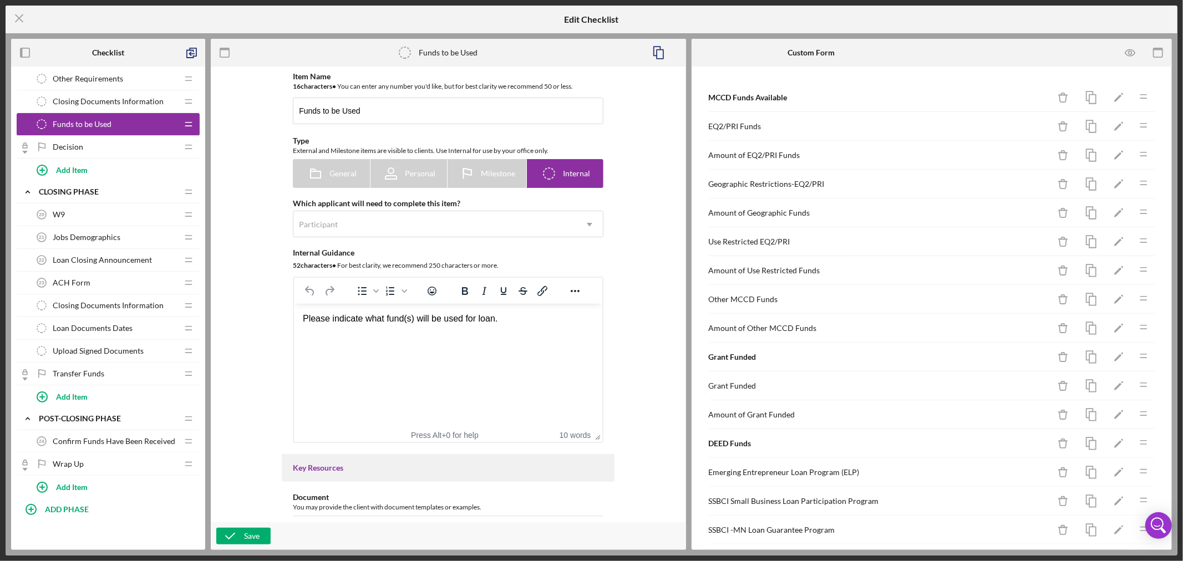
scroll to position [783, 0]
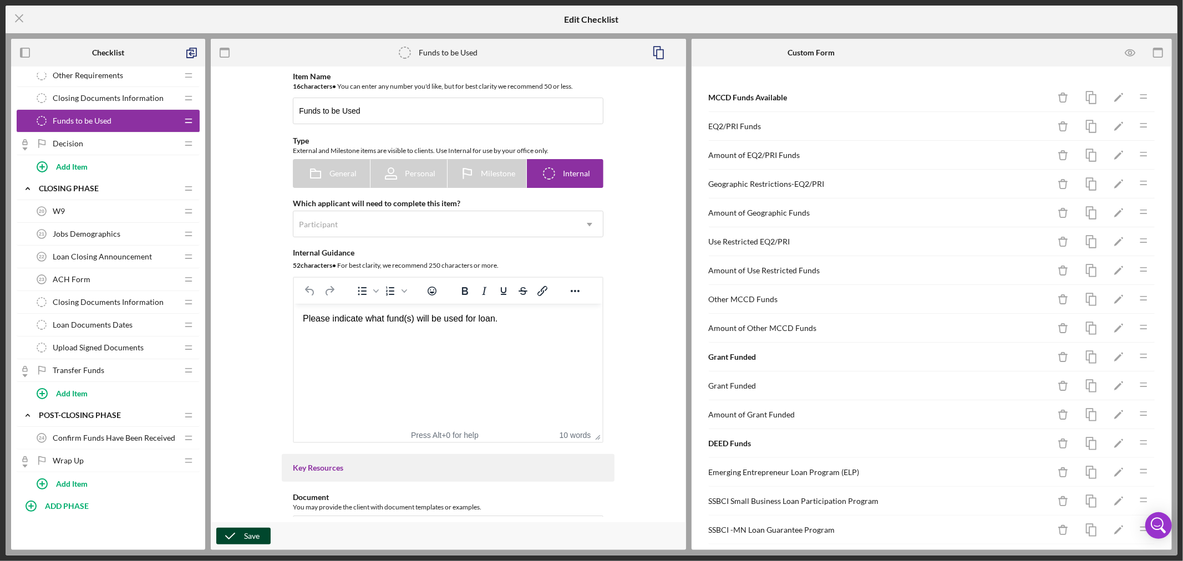
click at [252, 536] on div "Save" at bounding box center [252, 536] width 16 height 17
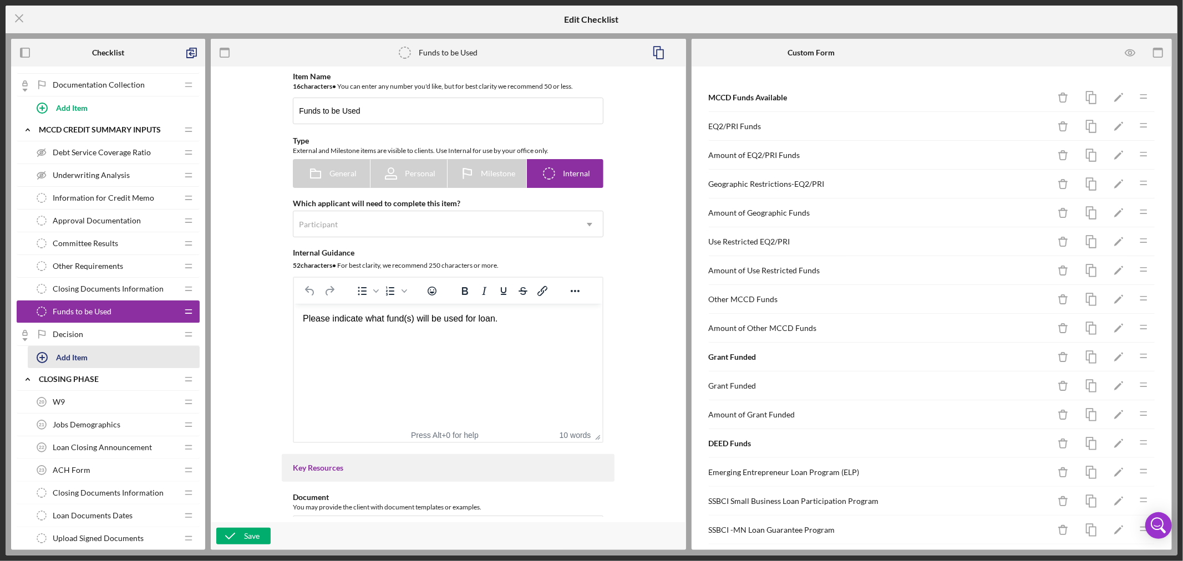
scroll to position [659, 0]
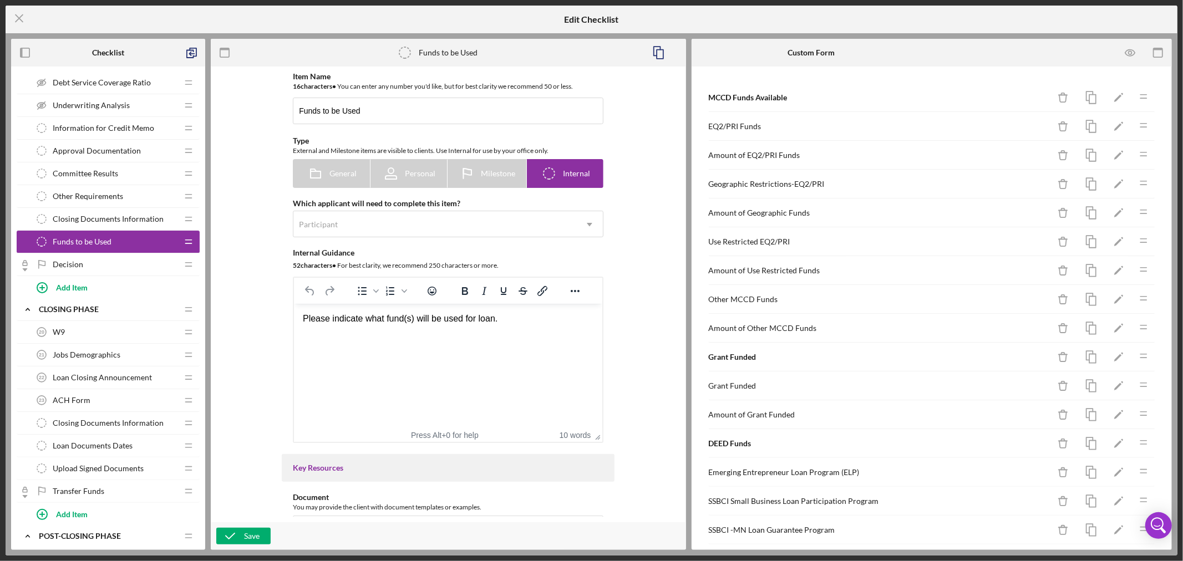
click at [146, 426] on span "Closing Documents Information" at bounding box center [108, 423] width 111 height 9
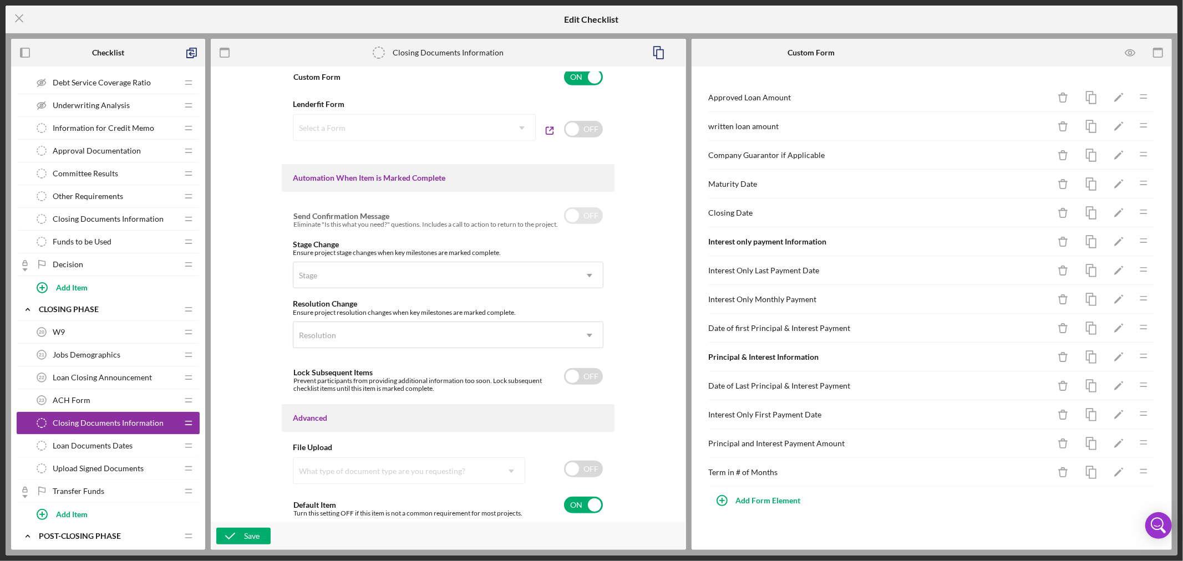
scroll to position [591, 0]
click at [591, 505] on input "checkbox" at bounding box center [583, 504] width 39 height 17
checkbox input "false"
click at [245, 533] on div "Save" at bounding box center [252, 536] width 16 height 17
click at [134, 150] on span "Approval Documentation" at bounding box center [97, 150] width 88 height 9
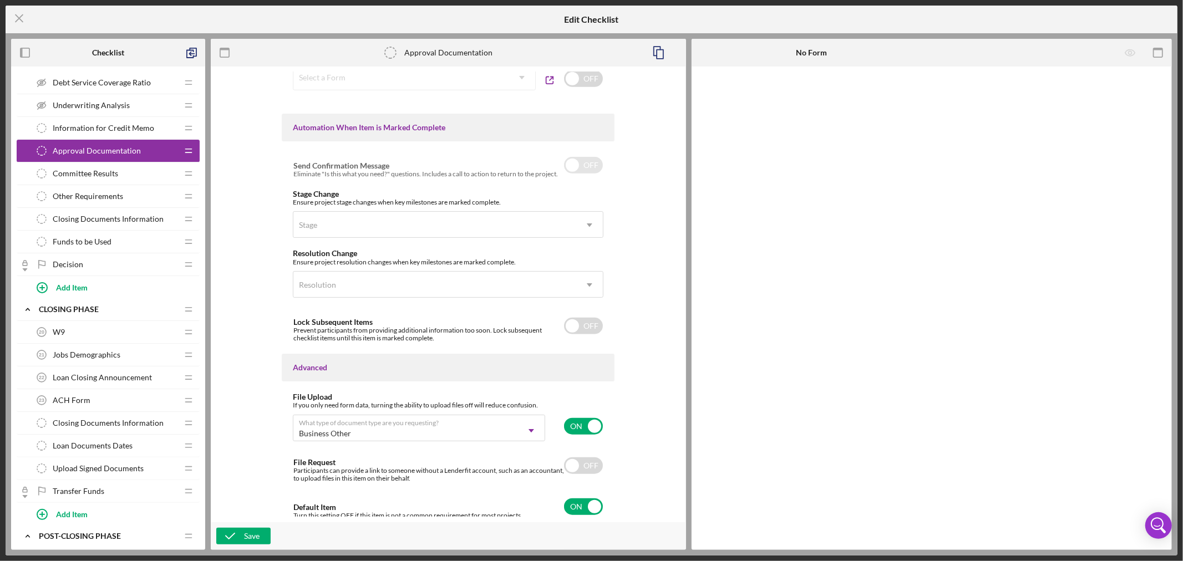
scroll to position [644, 0]
click at [594, 503] on input "checkbox" at bounding box center [583, 504] width 39 height 17
checkbox input "false"
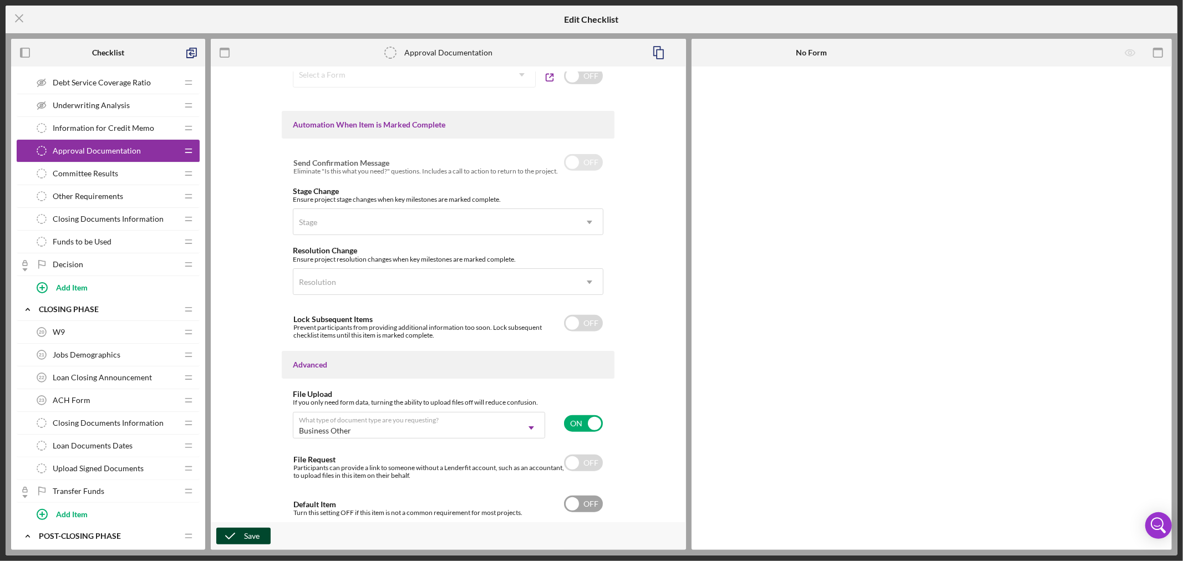
click at [245, 536] on div "Save" at bounding box center [252, 536] width 16 height 17
click at [18, 17] on line at bounding box center [19, 18] width 7 height 7
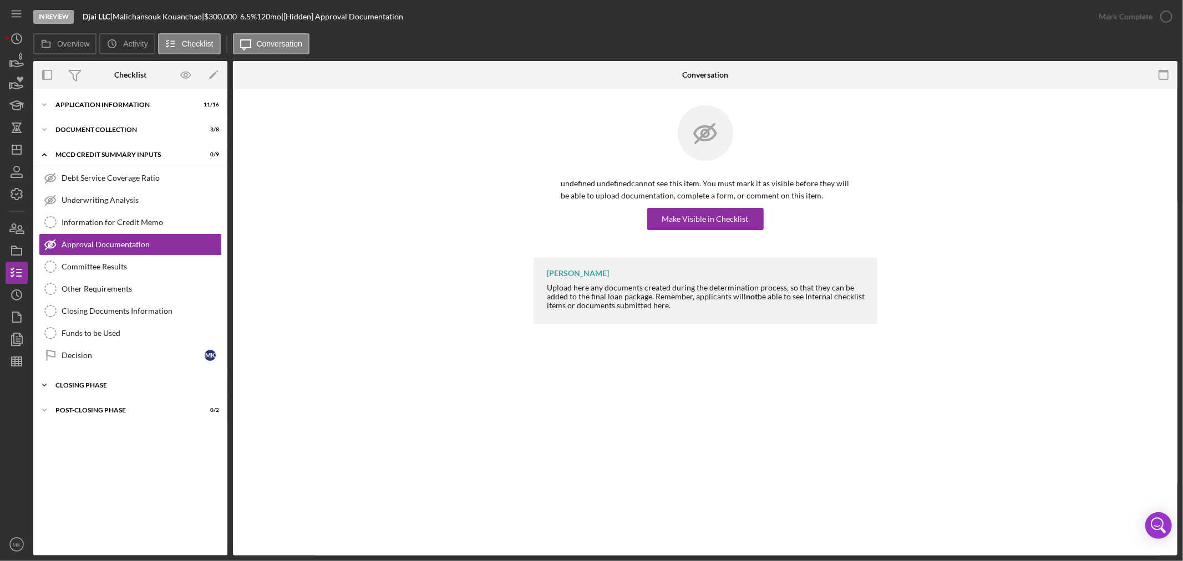
click at [45, 385] on icon "Icon/Expander" at bounding box center [44, 385] width 22 height 22
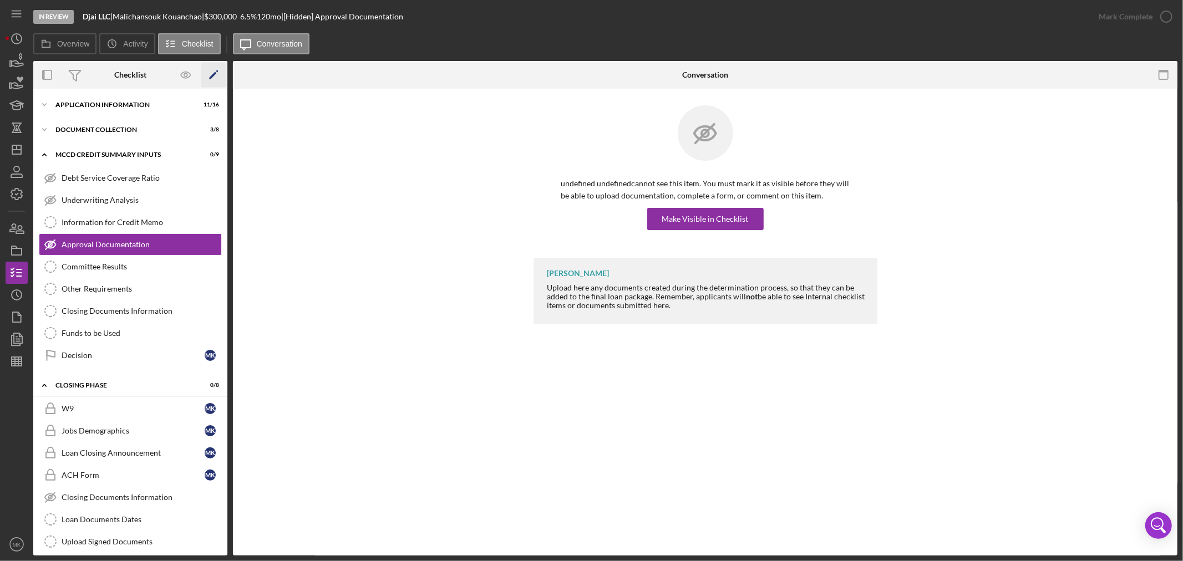
click at [214, 73] on polygon "button" at bounding box center [213, 76] width 8 height 8
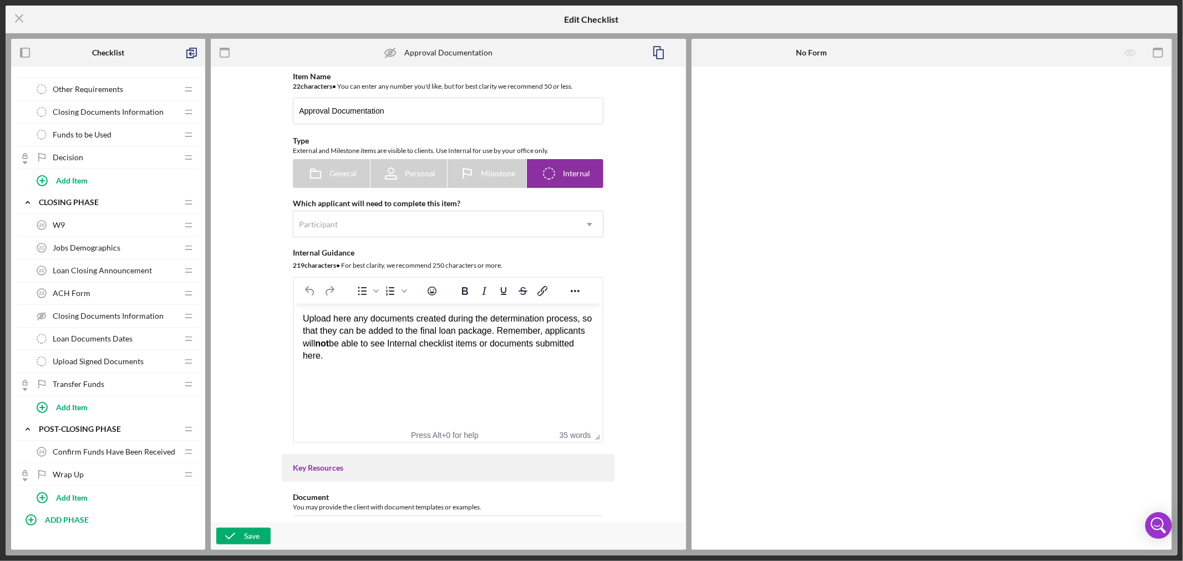
scroll to position [783, 0]
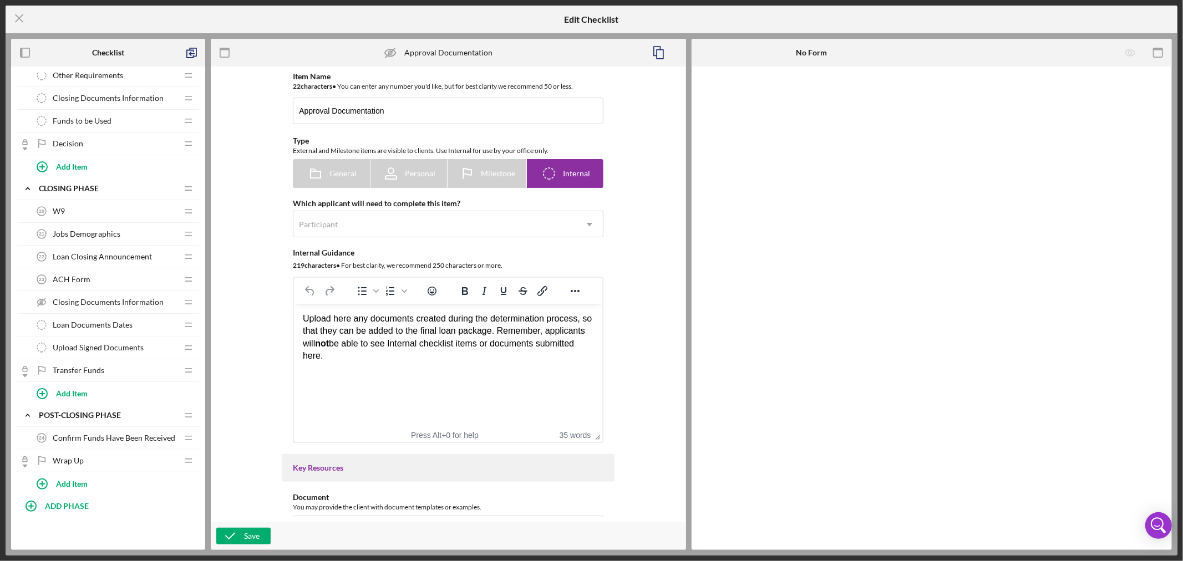
click at [175, 281] on div "ACH Form 23 ACH Form" at bounding box center [104, 280] width 147 height 22
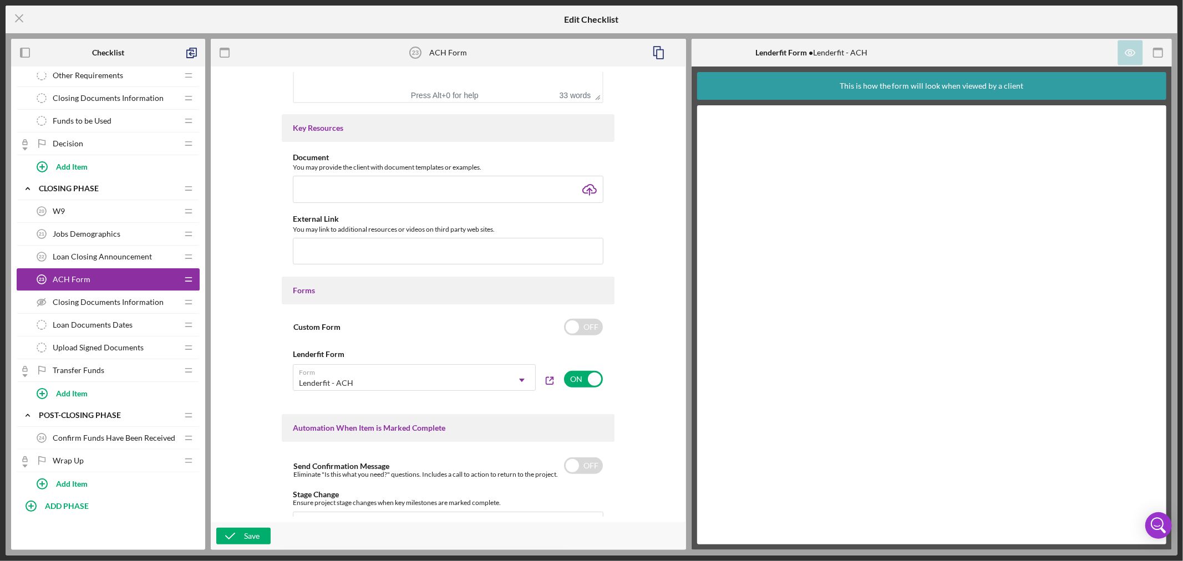
scroll to position [431, 0]
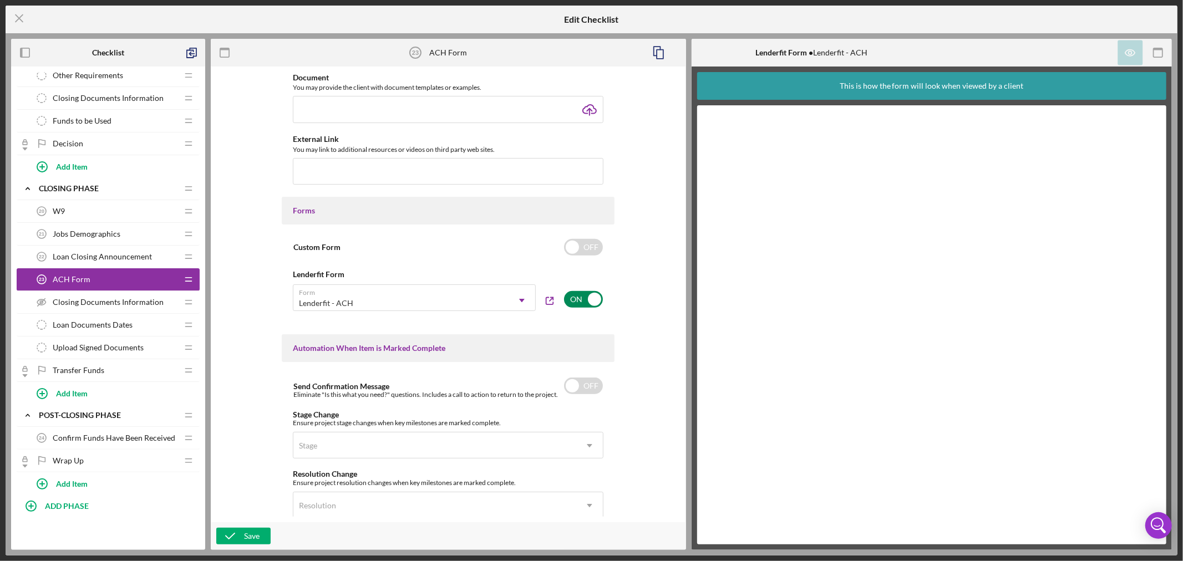
click at [590, 297] on input "checkbox" at bounding box center [583, 299] width 39 height 17
checkbox input "false"
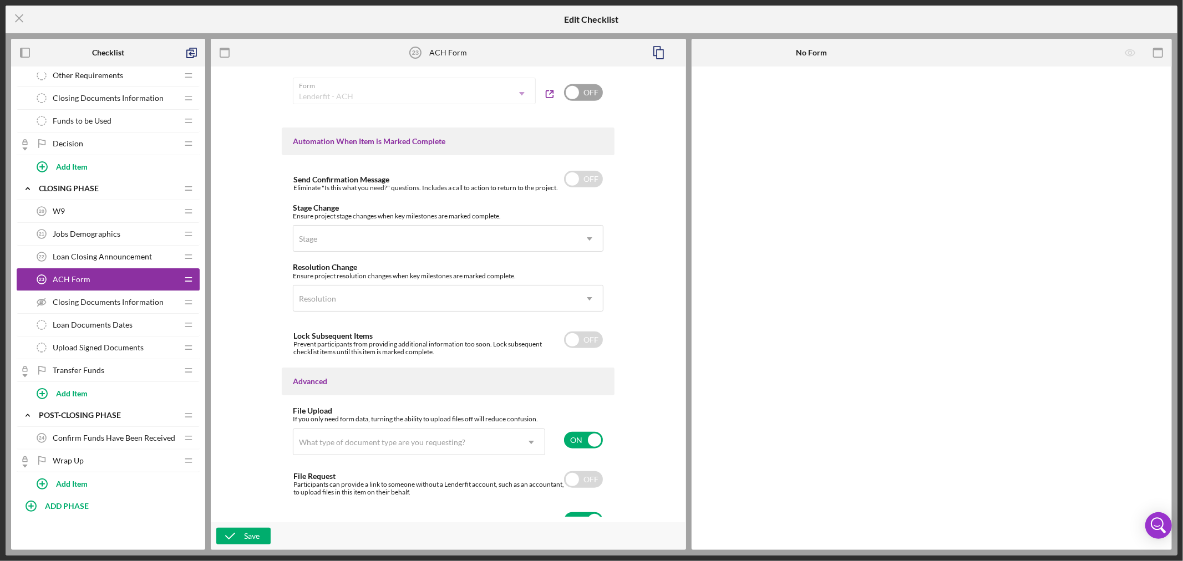
scroll to position [655, 0]
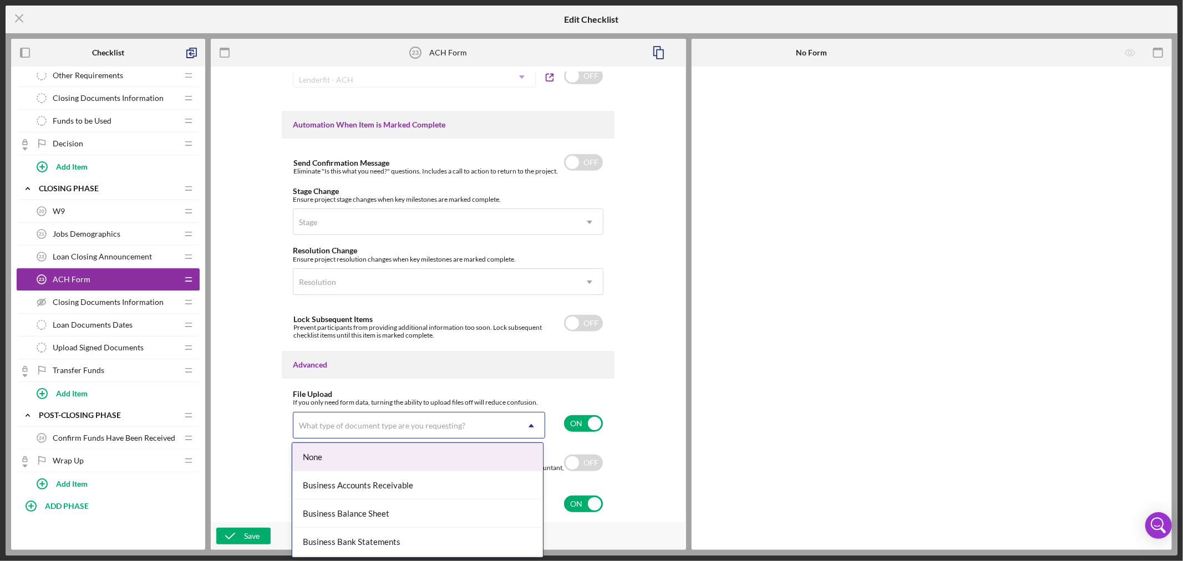
click at [531, 425] on icon "Icon/Dropdown Arrow" at bounding box center [531, 426] width 27 height 27
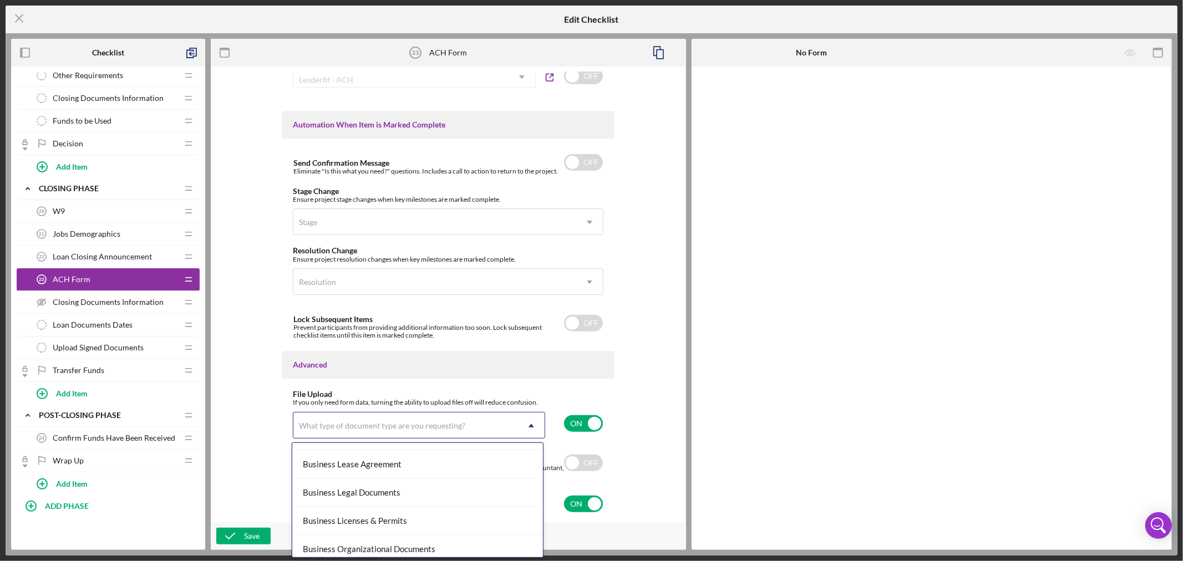
scroll to position [308, 0]
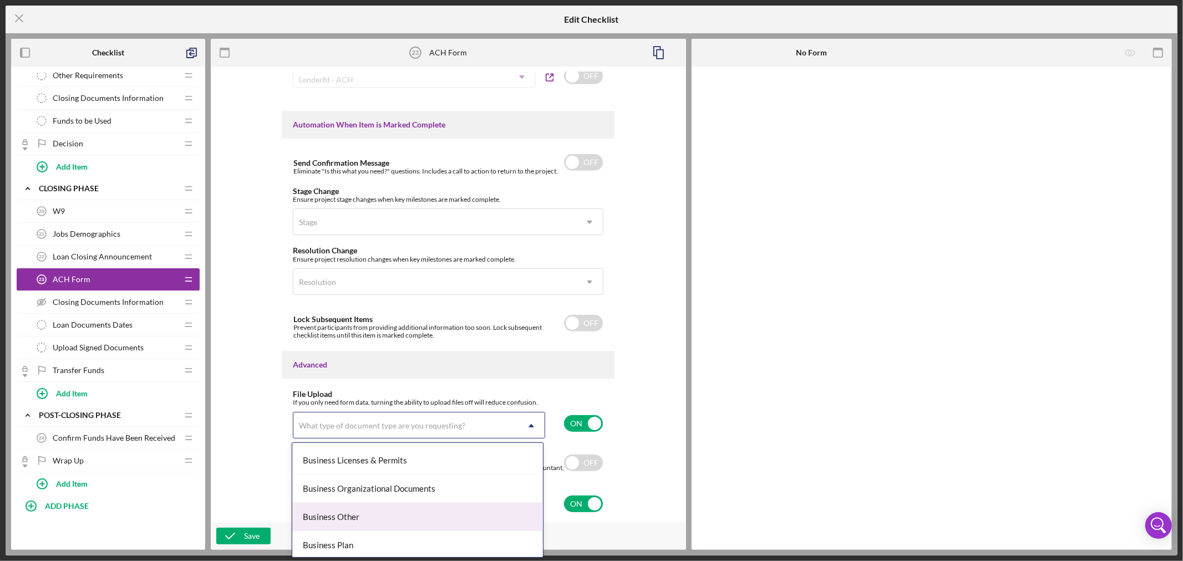
click at [509, 511] on div "Business Other" at bounding box center [417, 517] width 251 height 28
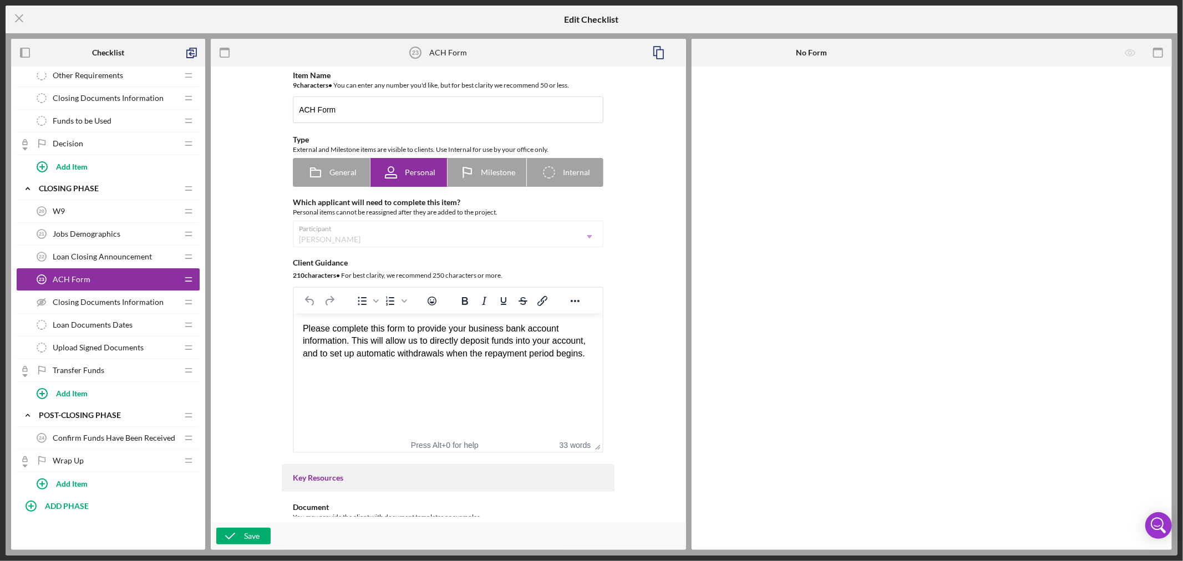
scroll to position [0, 0]
click at [568, 173] on span "Internal" at bounding box center [576, 173] width 27 height 9
radio input "false"
radio input "true"
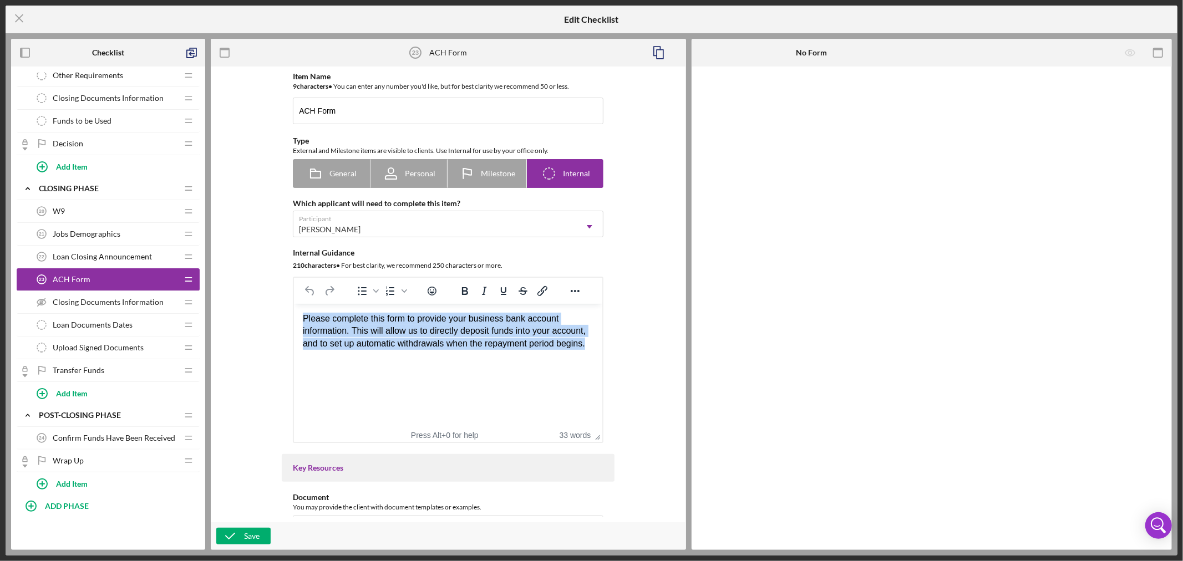
drag, startPoint x: 303, startPoint y: 315, endPoint x: 601, endPoint y: 350, distance: 300.0
click at [601, 350] on html "Please complete this form to provide your business bank account information. Th…" at bounding box center [448, 331] width 308 height 55
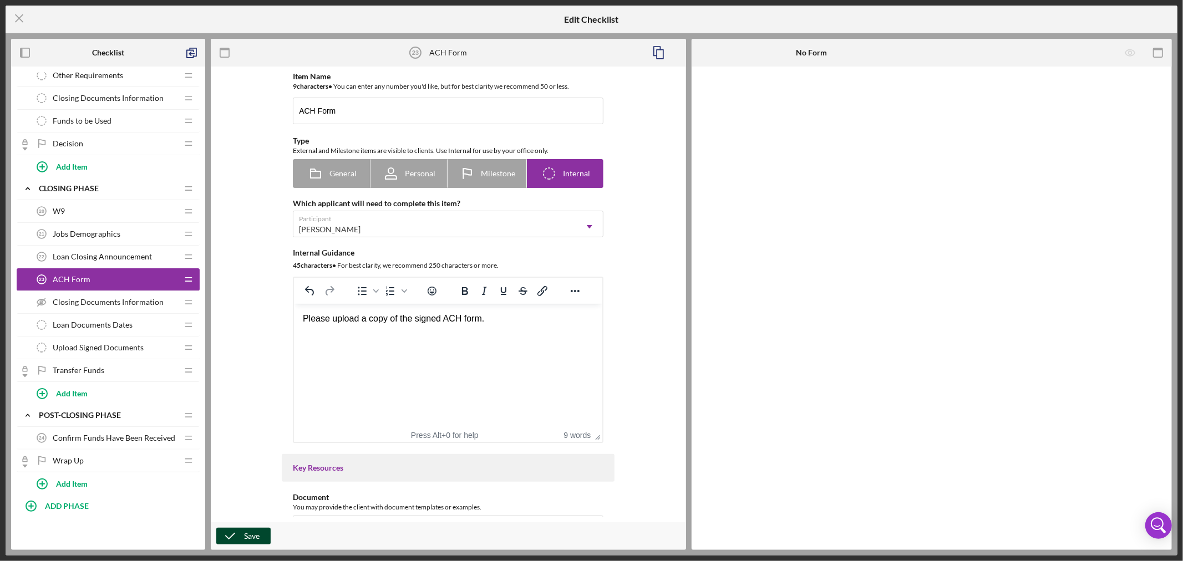
click at [247, 536] on div "Save" at bounding box center [252, 536] width 16 height 17
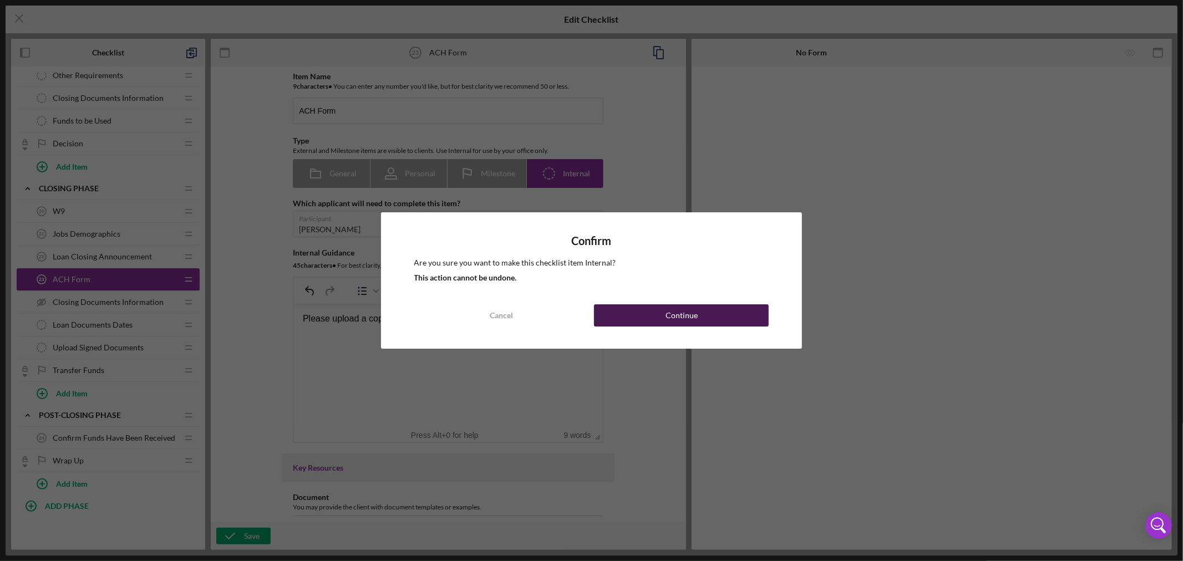
click at [692, 317] on div "Continue" at bounding box center [682, 316] width 32 height 22
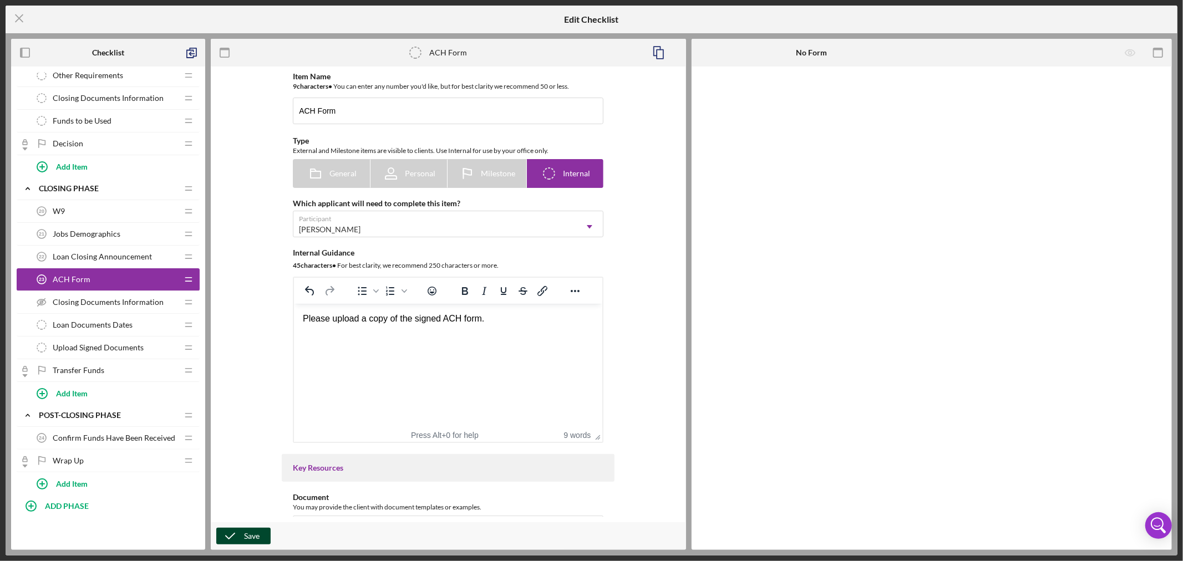
click at [246, 531] on div "Save" at bounding box center [252, 536] width 16 height 17
click at [21, 18] on icon "Icon/Menu Close" at bounding box center [20, 18] width 28 height 28
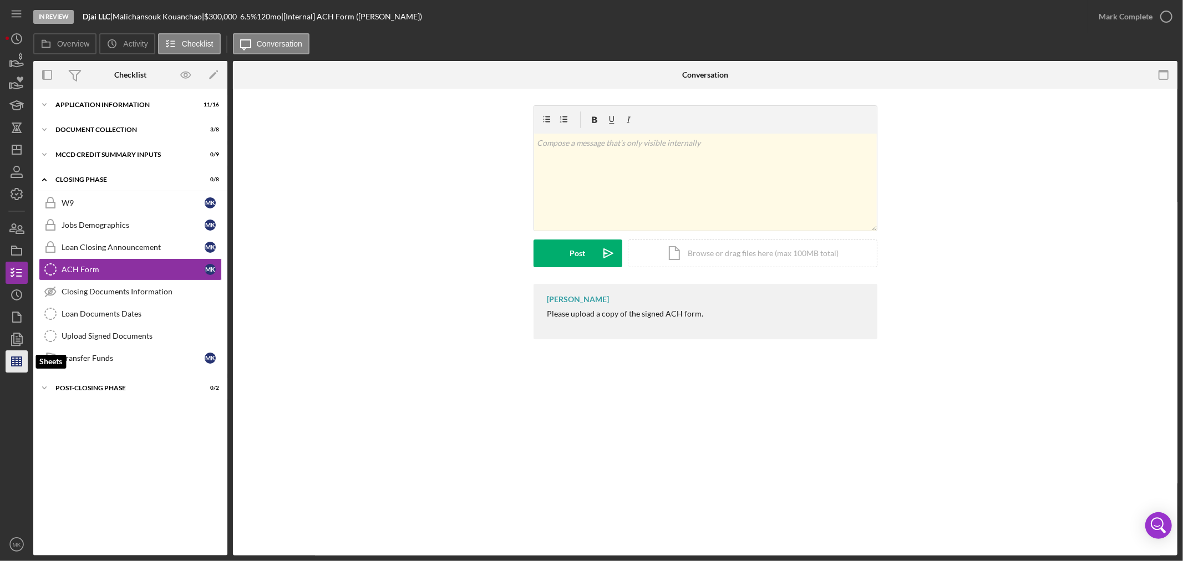
click at [13, 363] on icon "button" at bounding box center [17, 362] width 28 height 28
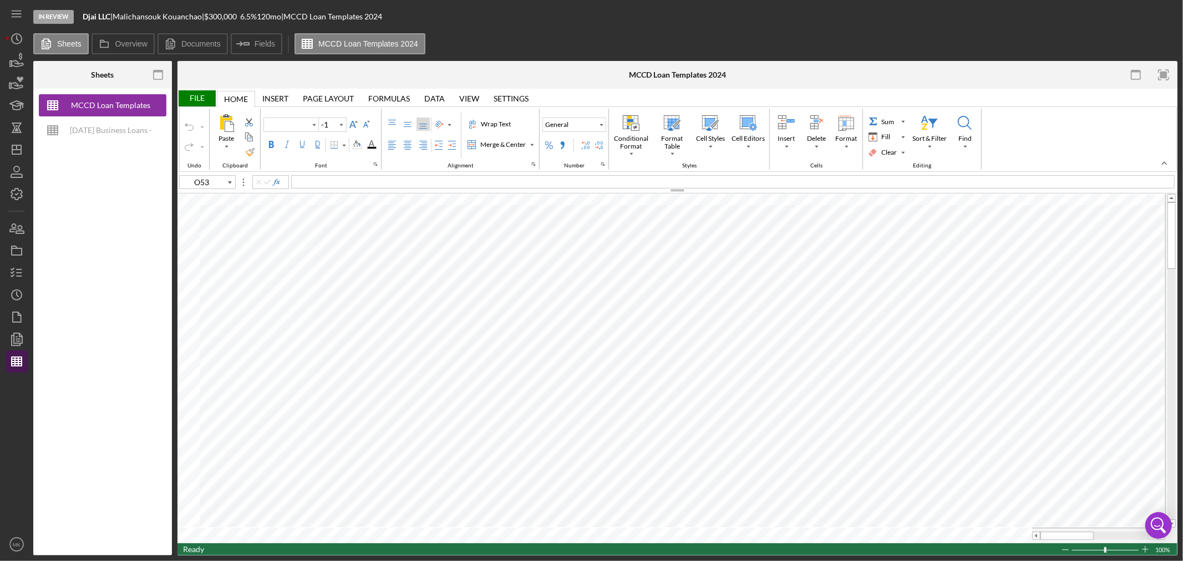
type input "Calibri"
type input "11"
click at [121, 126] on div "[DATE] Business Loans -Loan Template" at bounding box center [111, 130] width 89 height 22
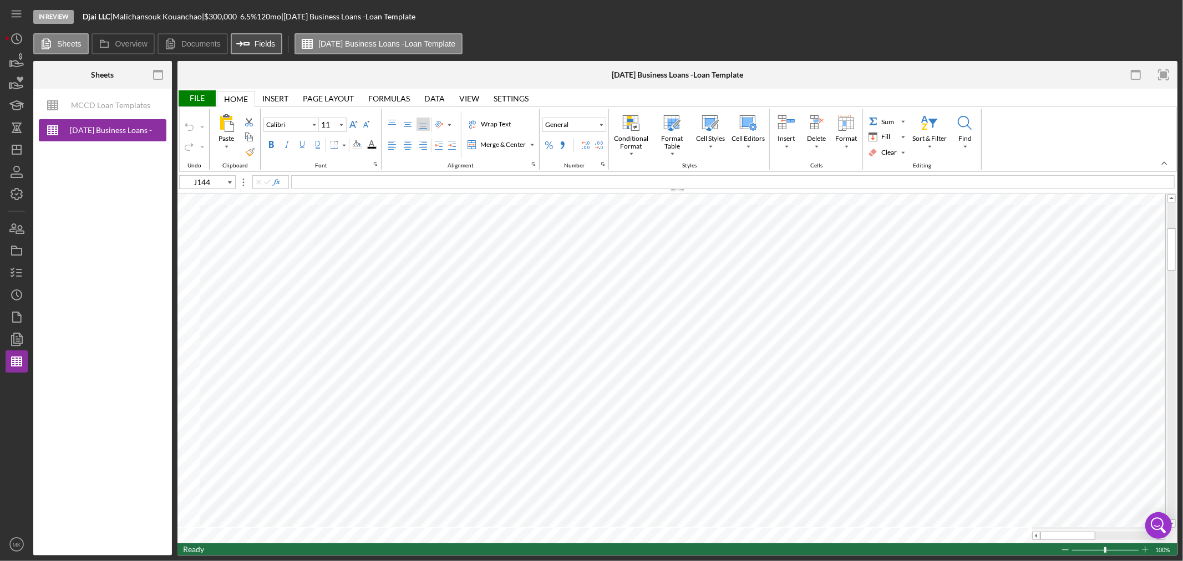
click at [257, 43] on label "Fields" at bounding box center [265, 43] width 21 height 9
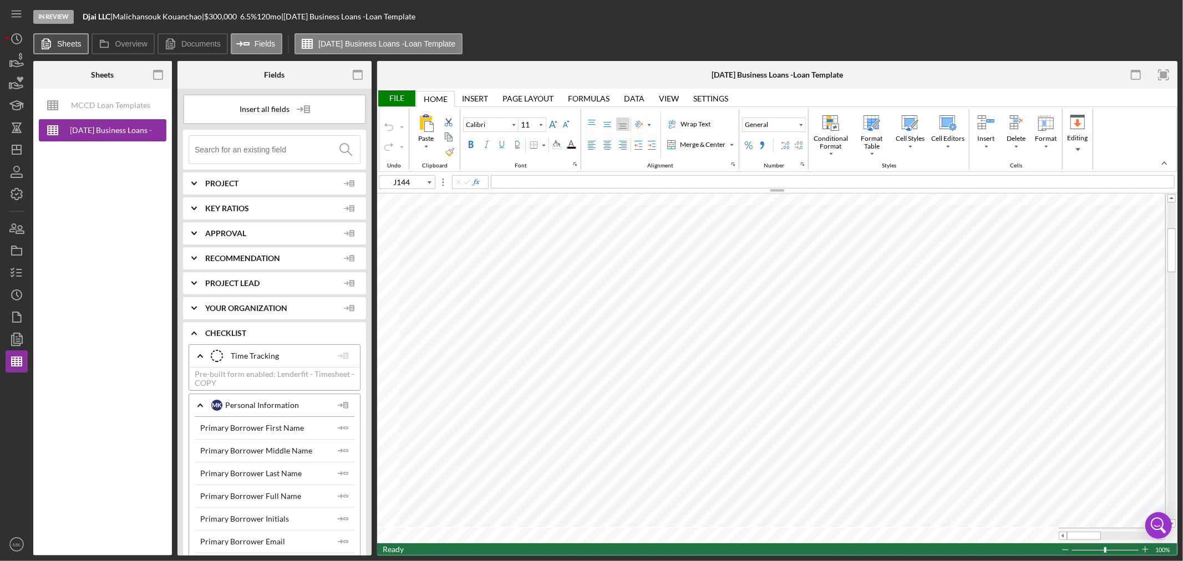
click at [69, 44] on label "Sheets" at bounding box center [69, 43] width 24 height 9
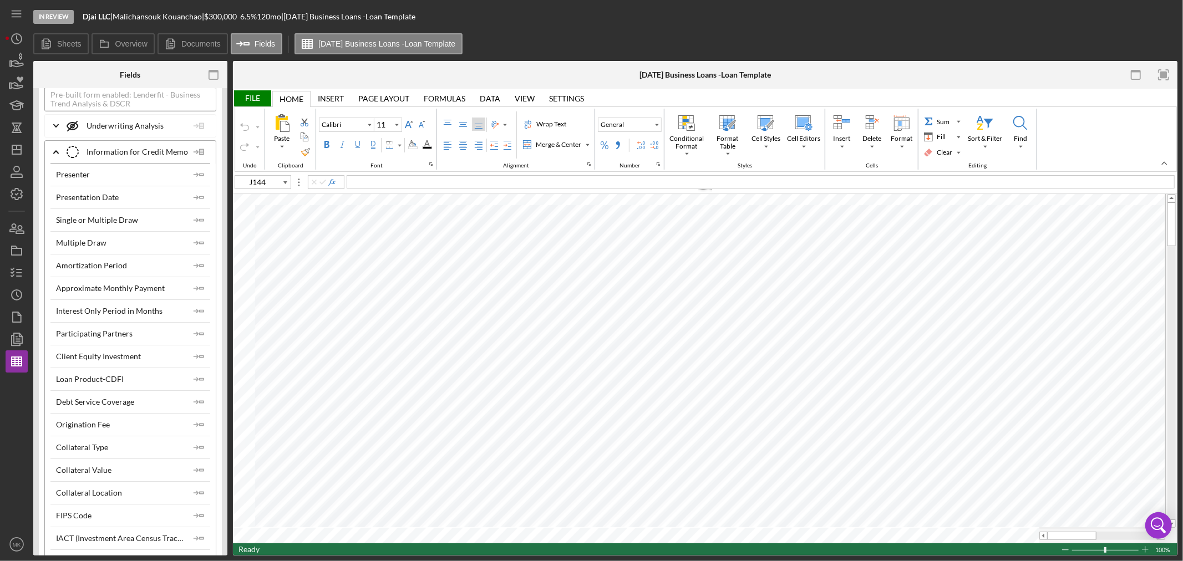
scroll to position [3143, 0]
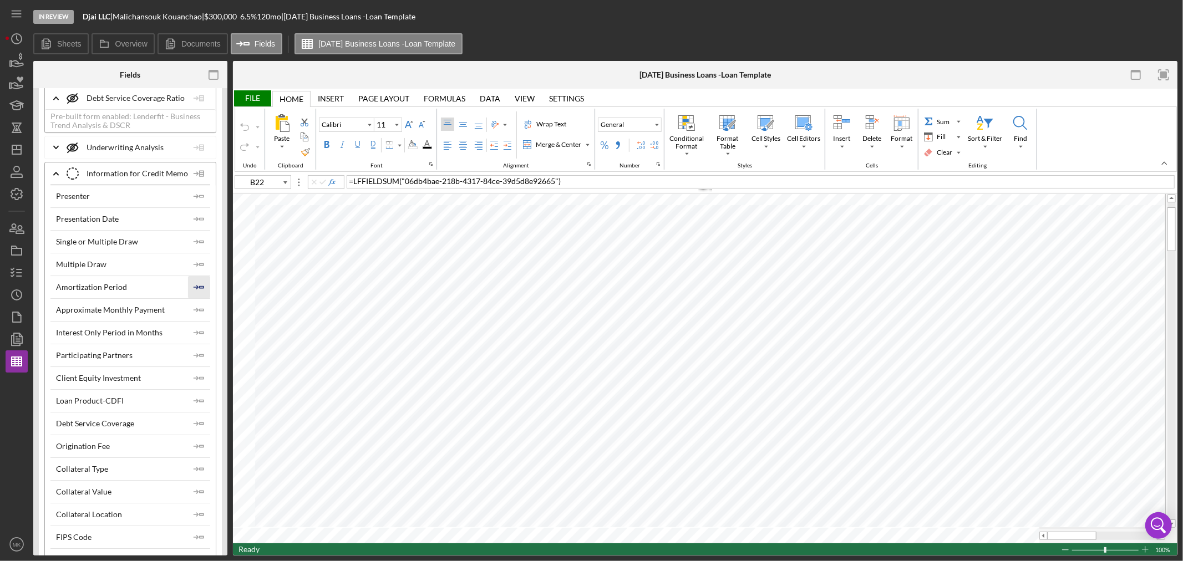
click at [200, 288] on polygon "button" at bounding box center [202, 287] width 4 height 2
click at [195, 253] on icon "Icon/Insert Field" at bounding box center [199, 242] width 22 height 22
click at [200, 265] on polygon "button" at bounding box center [202, 265] width 4 height 2
click at [249, 99] on div "File" at bounding box center [252, 98] width 38 height 16
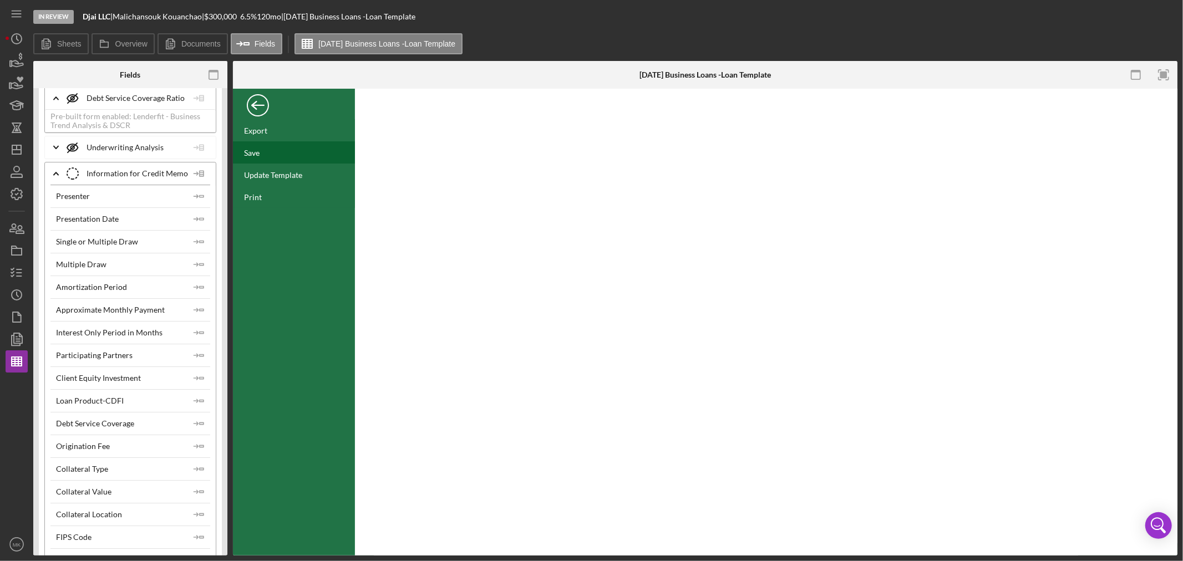
click at [256, 153] on div "Save" at bounding box center [252, 152] width 16 height 9
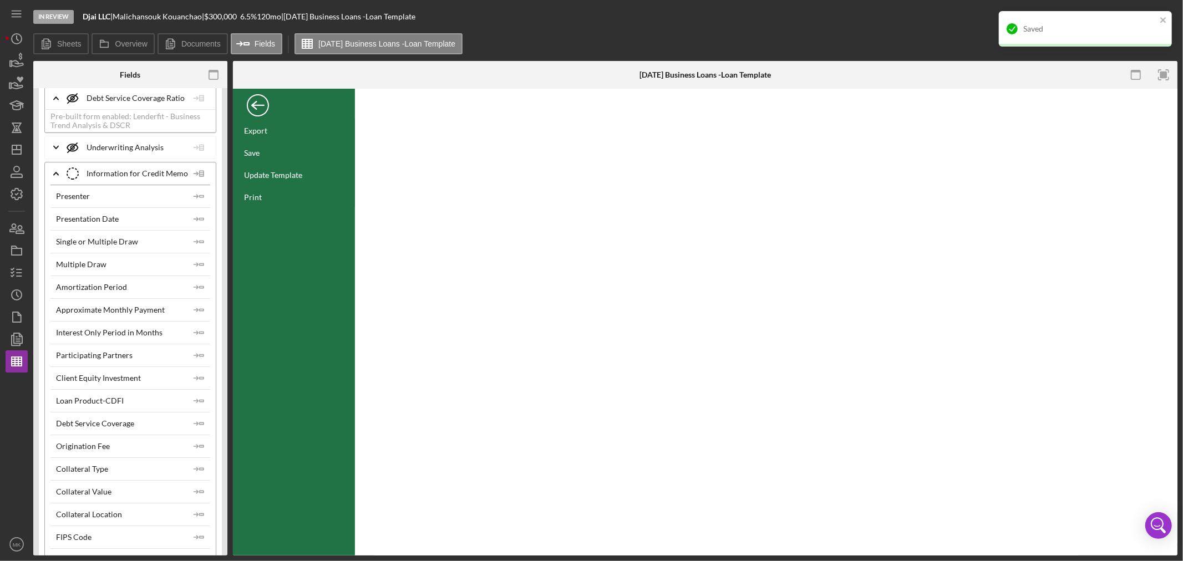
click at [258, 106] on div "Back" at bounding box center [258, 103] width 22 height 22
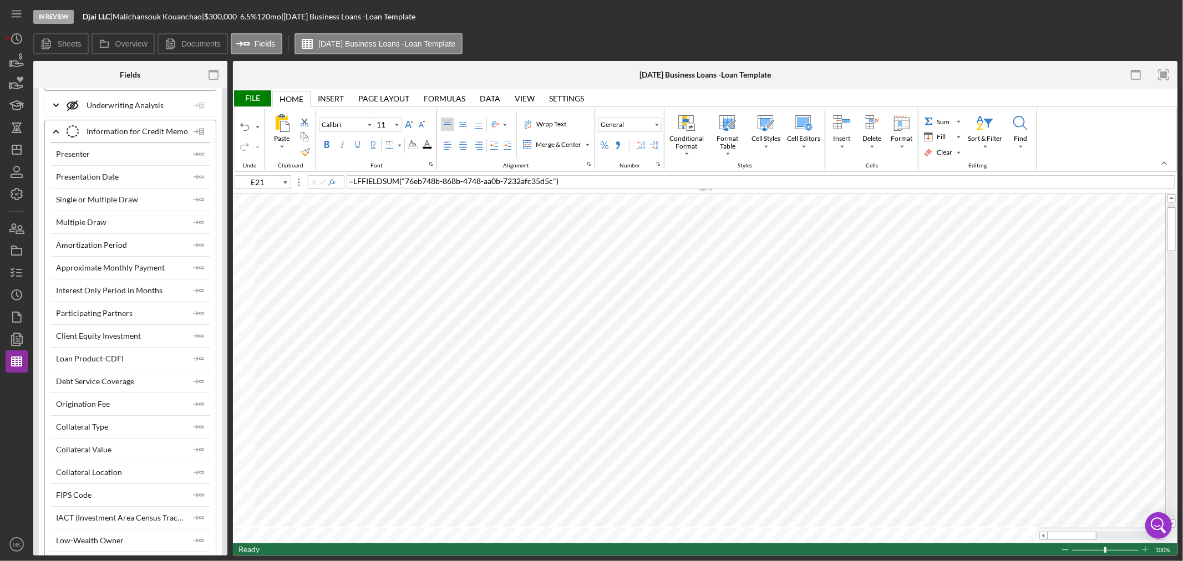
scroll to position [3205, 0]
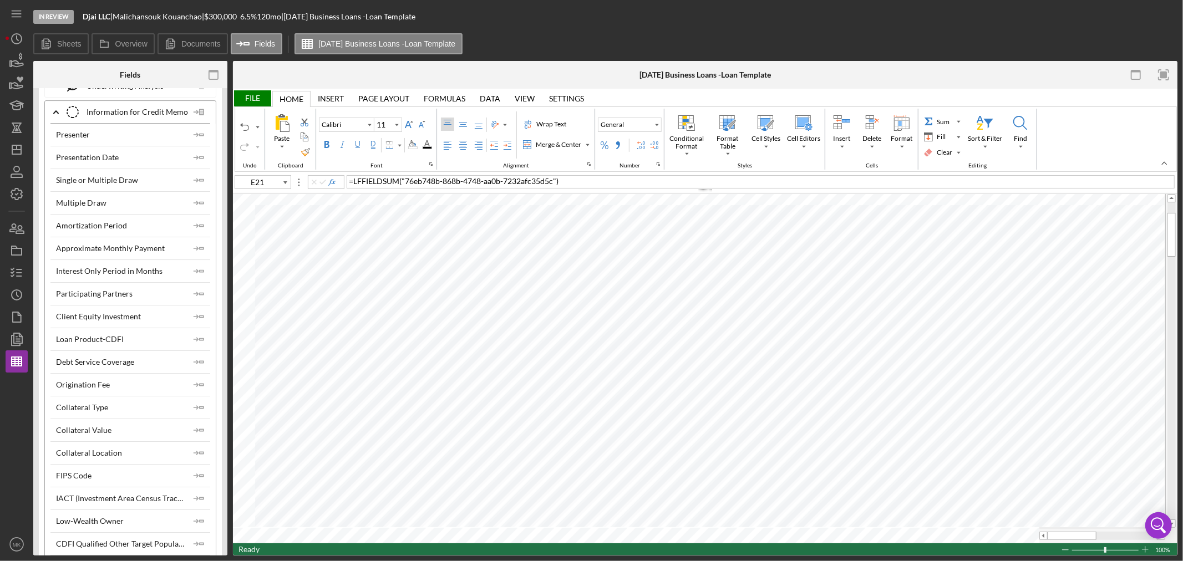
type input "B28"
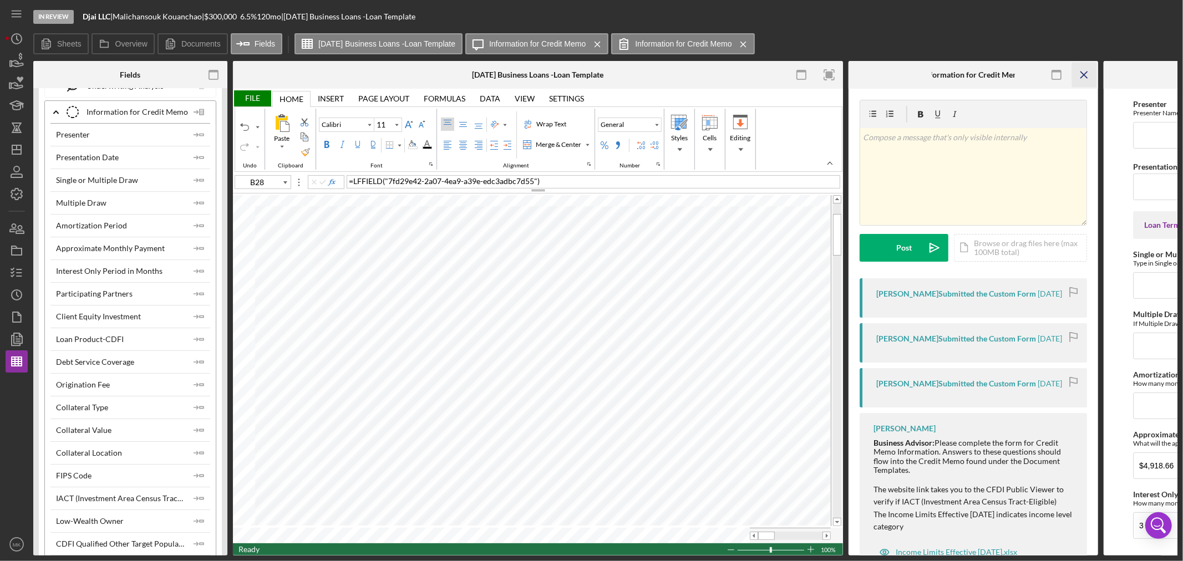
click at [1082, 73] on line "button" at bounding box center [1084, 75] width 6 height 6
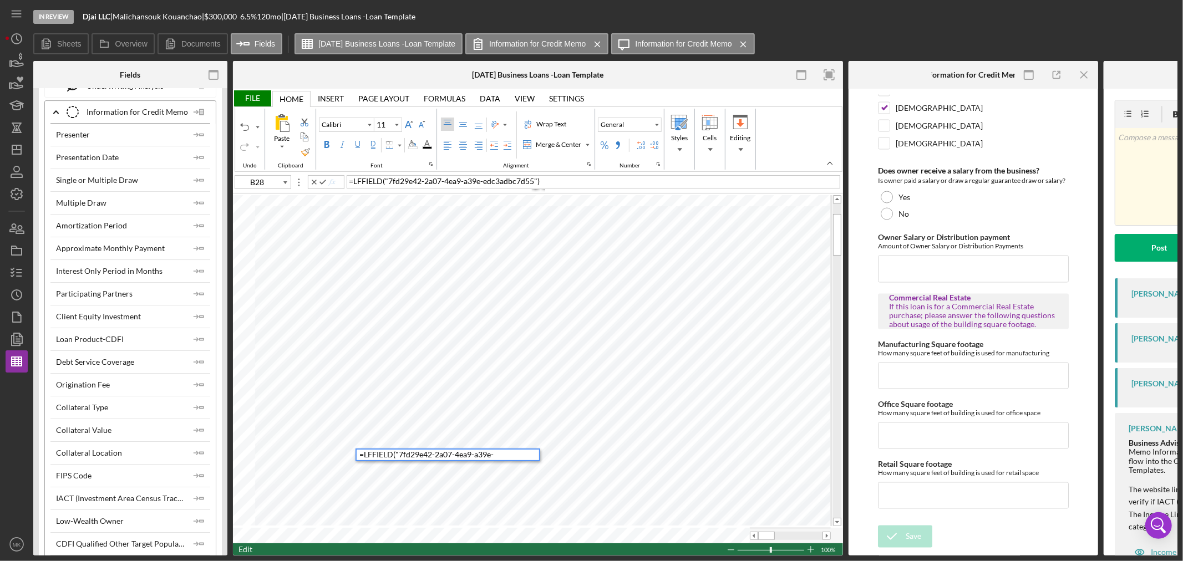
scroll to position [1644, 0]
click at [342, 456] on div "Paste Cut Copy AutoFill What is their marketing/advertising plan? Who is implem…" at bounding box center [538, 369] width 610 height 350
click at [491, 454] on div "Paste Cut Copy AutoFill What is their marketing/advertising plan? Who is implem…" at bounding box center [538, 369] width 610 height 350
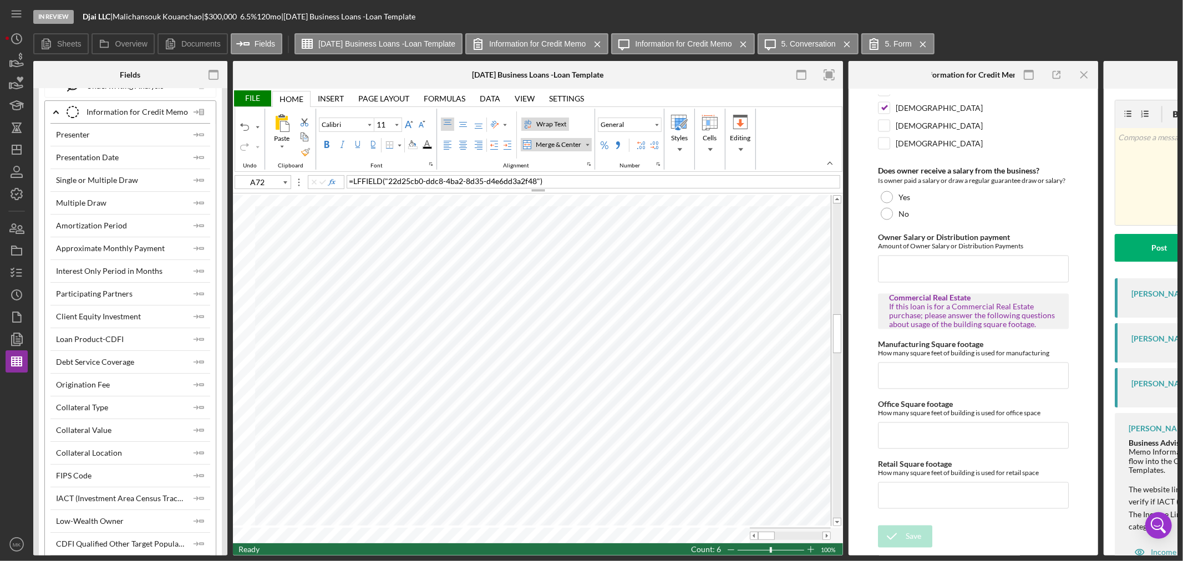
click at [553, 122] on div "Wrap Text" at bounding box center [551, 124] width 34 height 10
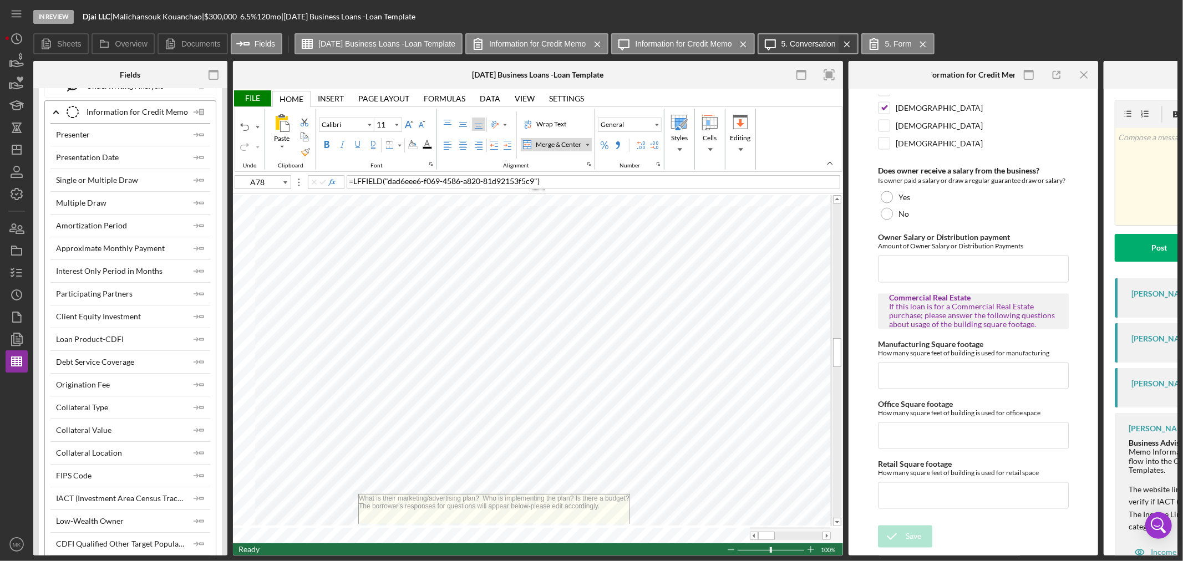
click at [855, 43] on icon "Icon/Menu Close" at bounding box center [847, 45] width 19 height 28
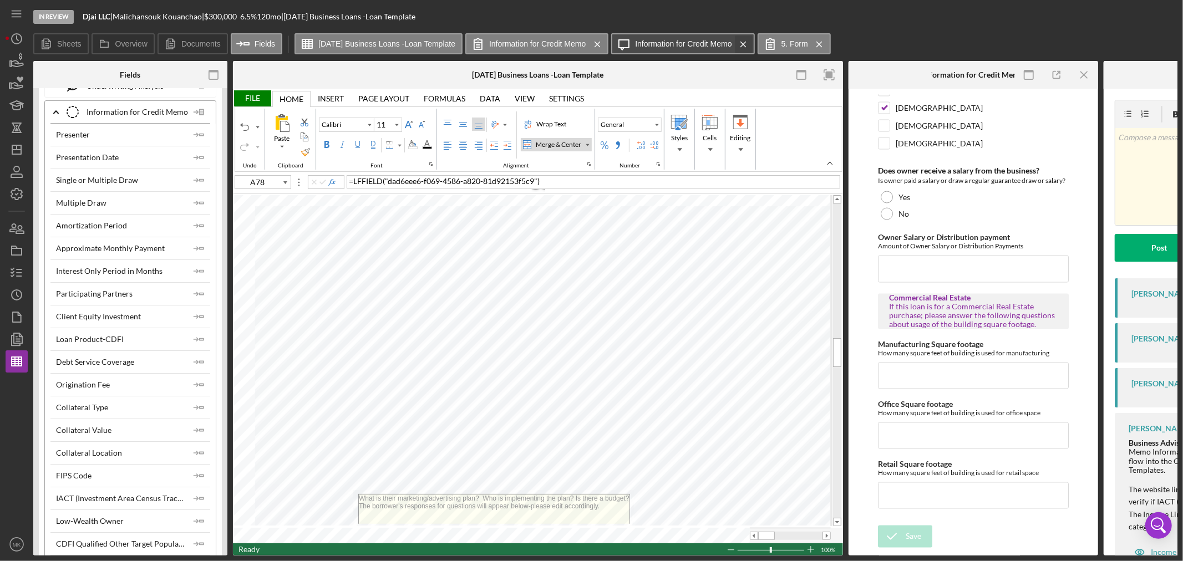
click at [753, 45] on icon "Icon/Menu Close" at bounding box center [743, 45] width 19 height 28
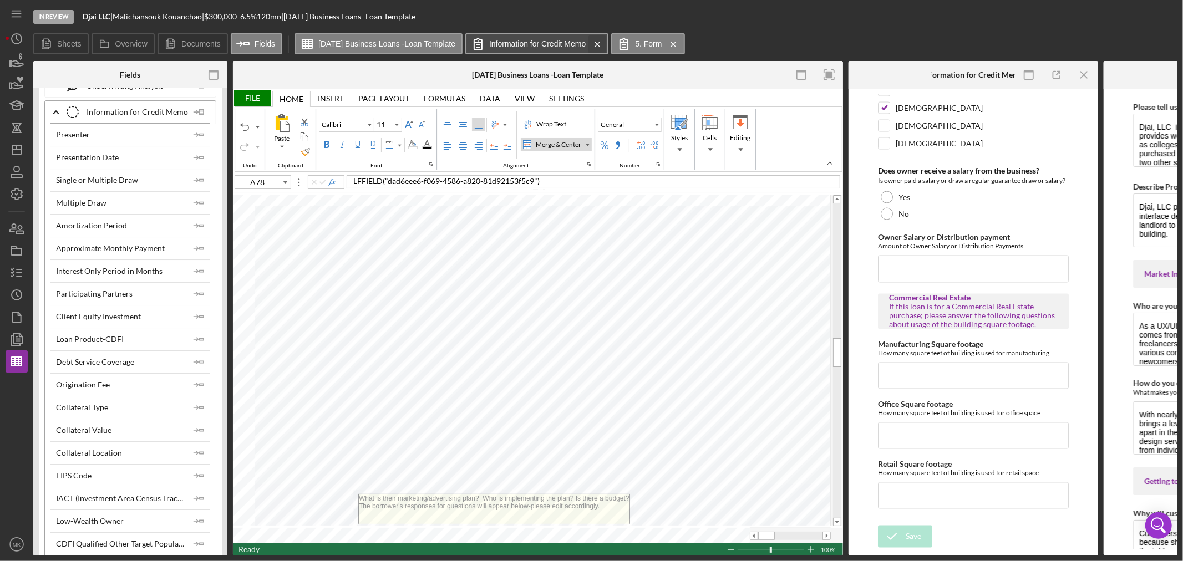
click at [607, 42] on icon "Icon/Menu Close" at bounding box center [597, 45] width 19 height 28
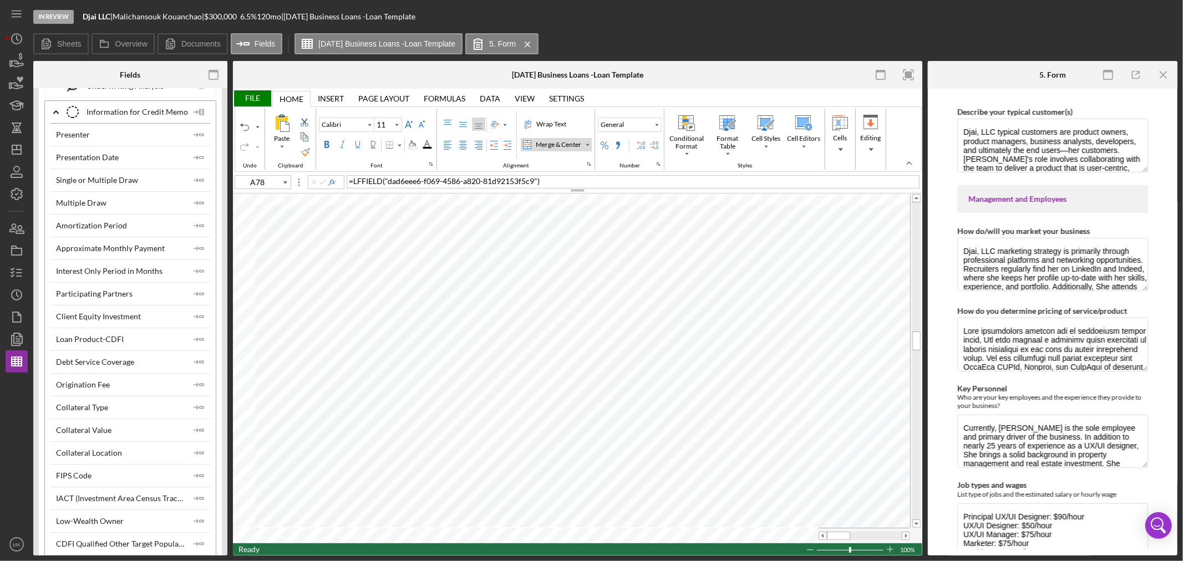
scroll to position [493, 0]
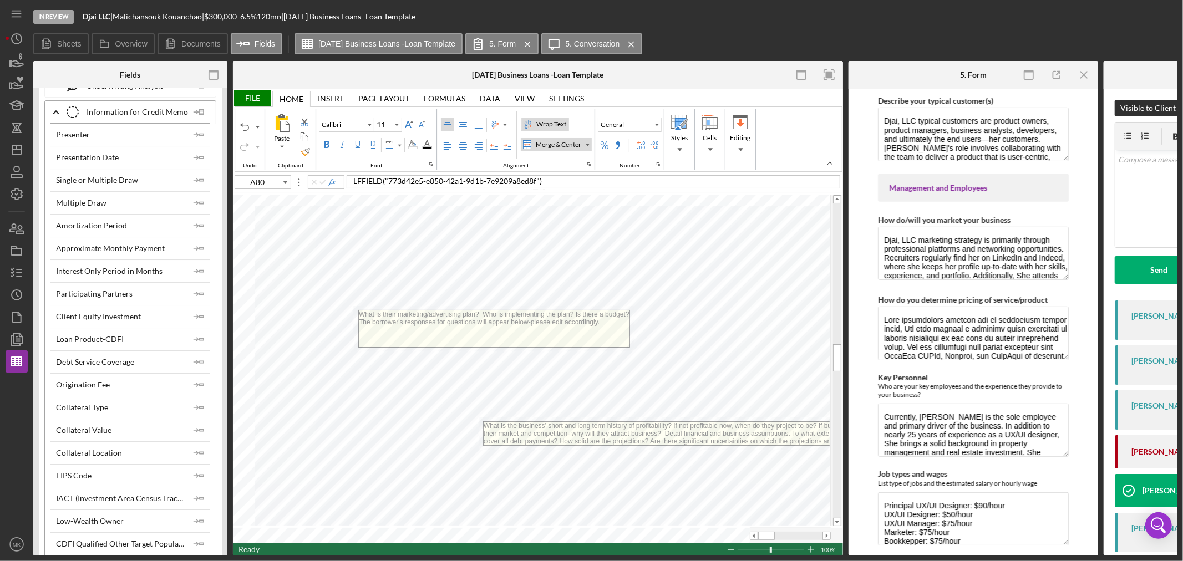
click at [555, 118] on label "Wrap Text" at bounding box center [546, 124] width 48 height 13
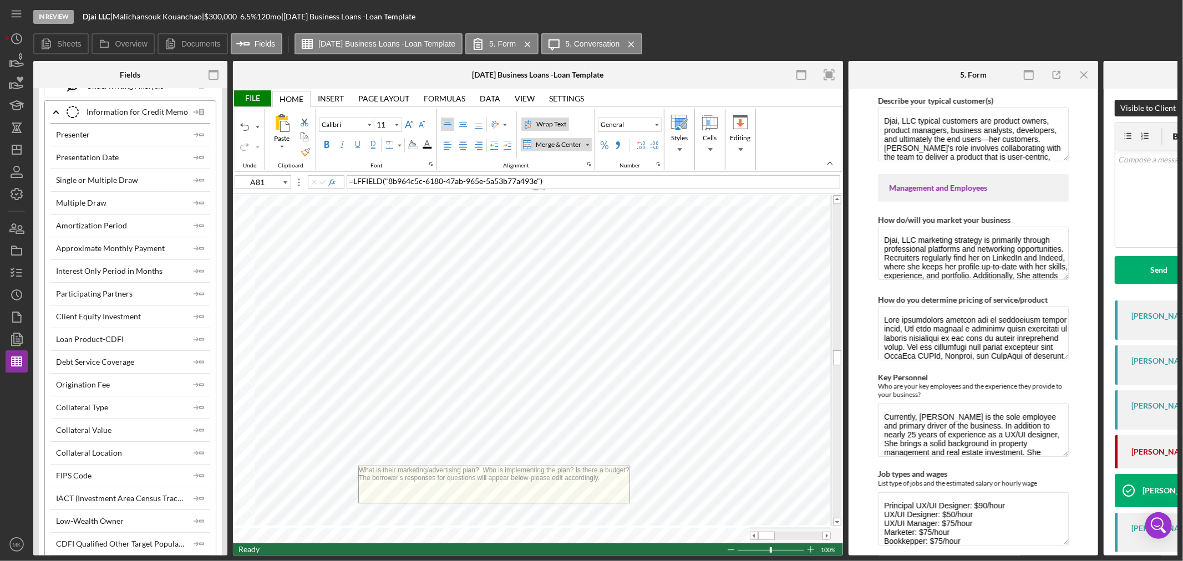
click at [556, 124] on div "Wrap Text" at bounding box center [551, 124] width 34 height 10
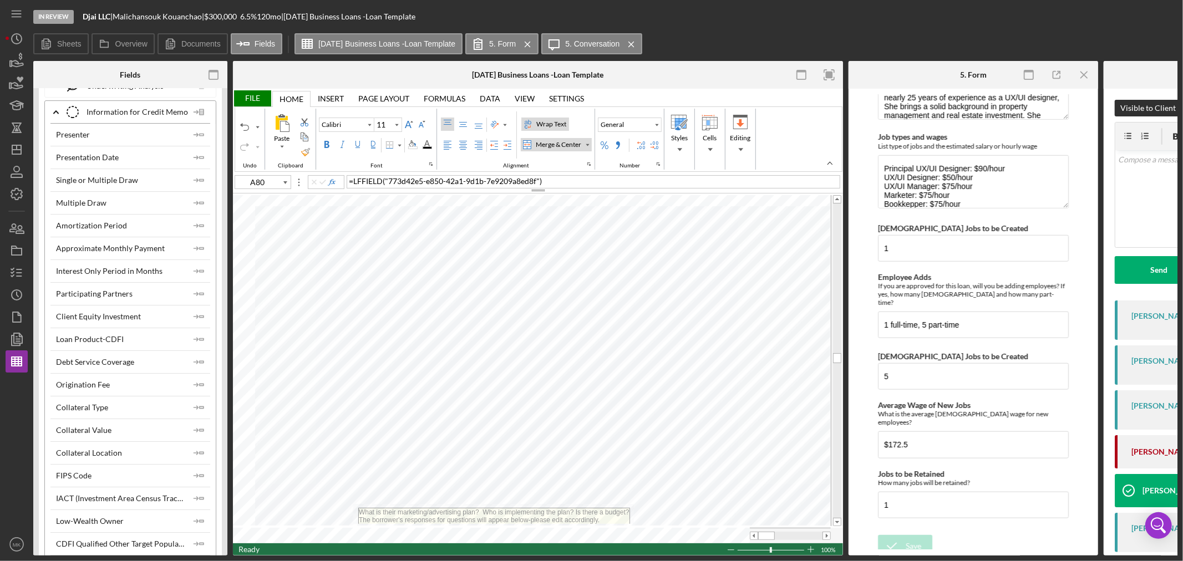
scroll to position [831, 0]
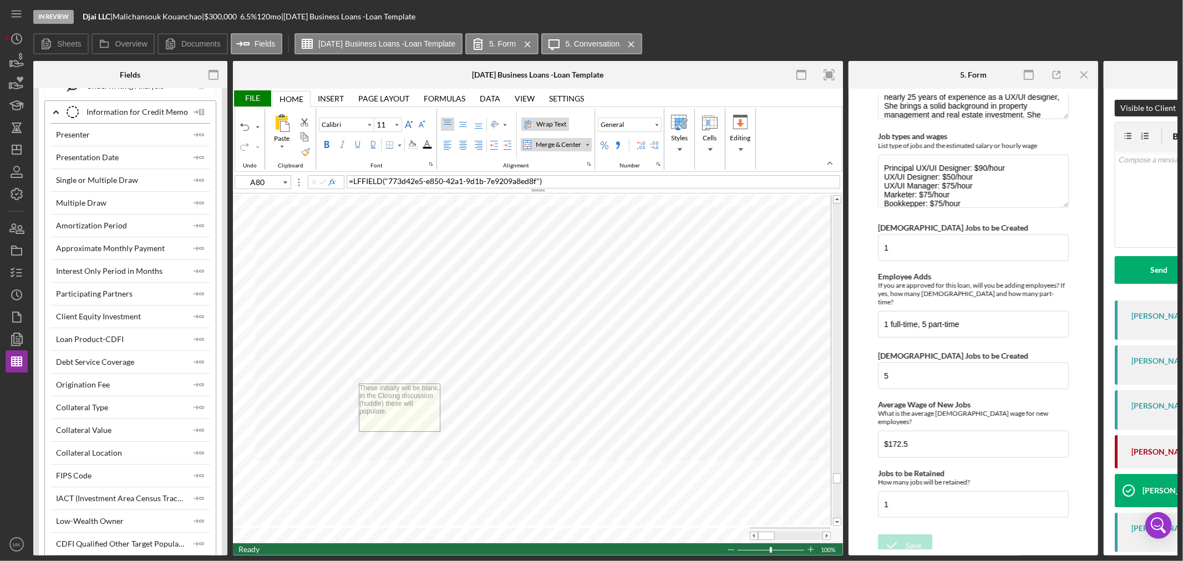
type input "A148"
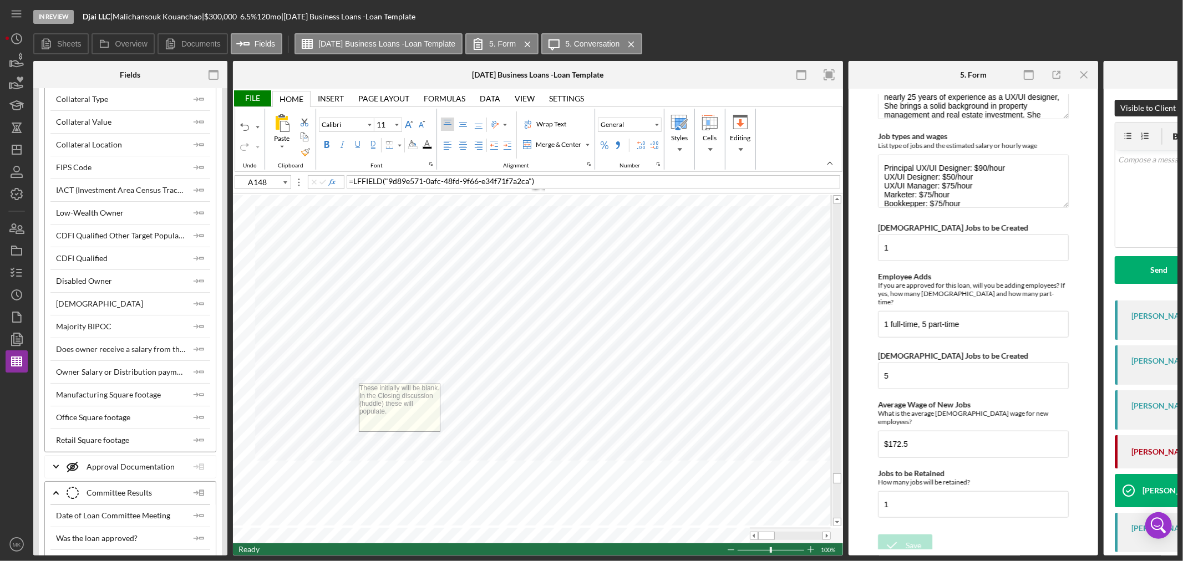
scroll to position [3390, 0]
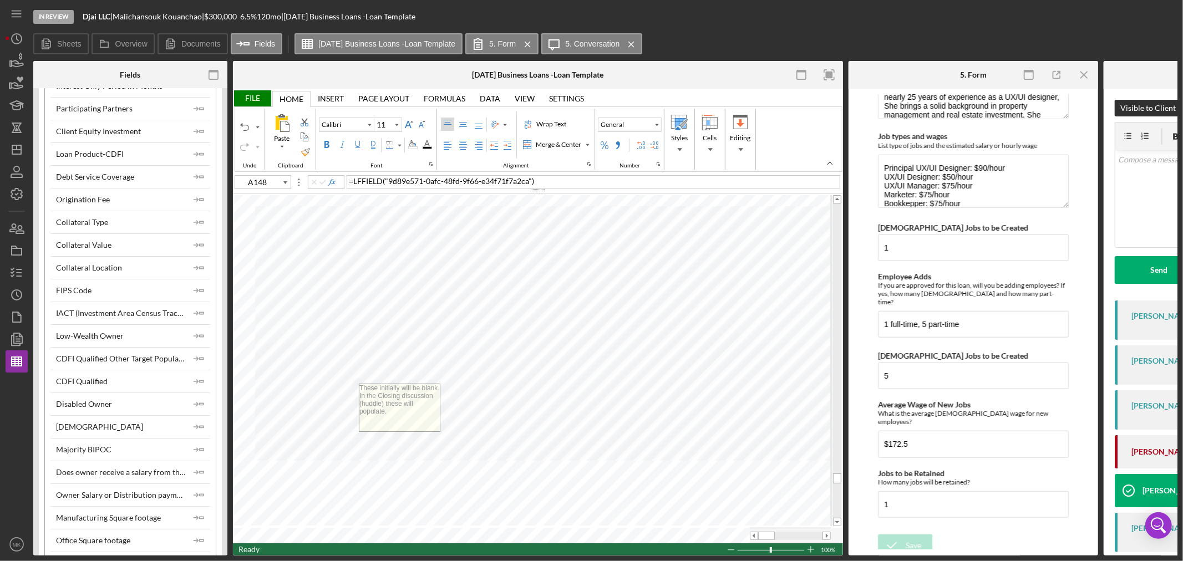
click at [251, 96] on div "File" at bounding box center [252, 98] width 38 height 16
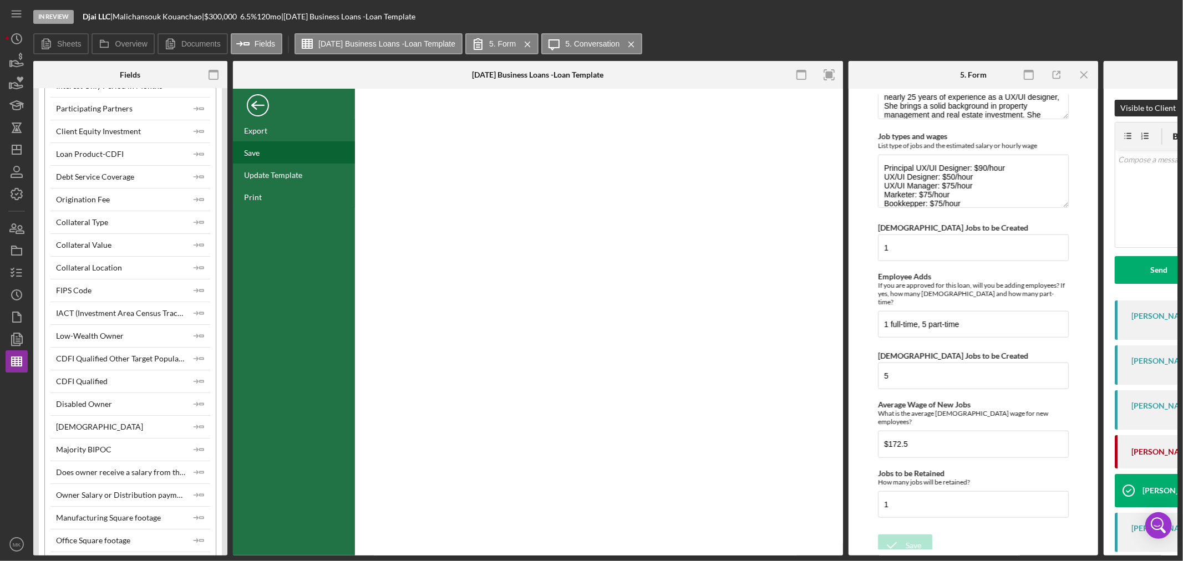
click at [255, 154] on div "Save" at bounding box center [252, 152] width 16 height 9
drag, startPoint x: 644, startPoint y: 47, endPoint x: 568, endPoint y: 46, distance: 76.0
click at [641, 47] on icon "Icon/Menu Close" at bounding box center [631, 45] width 19 height 28
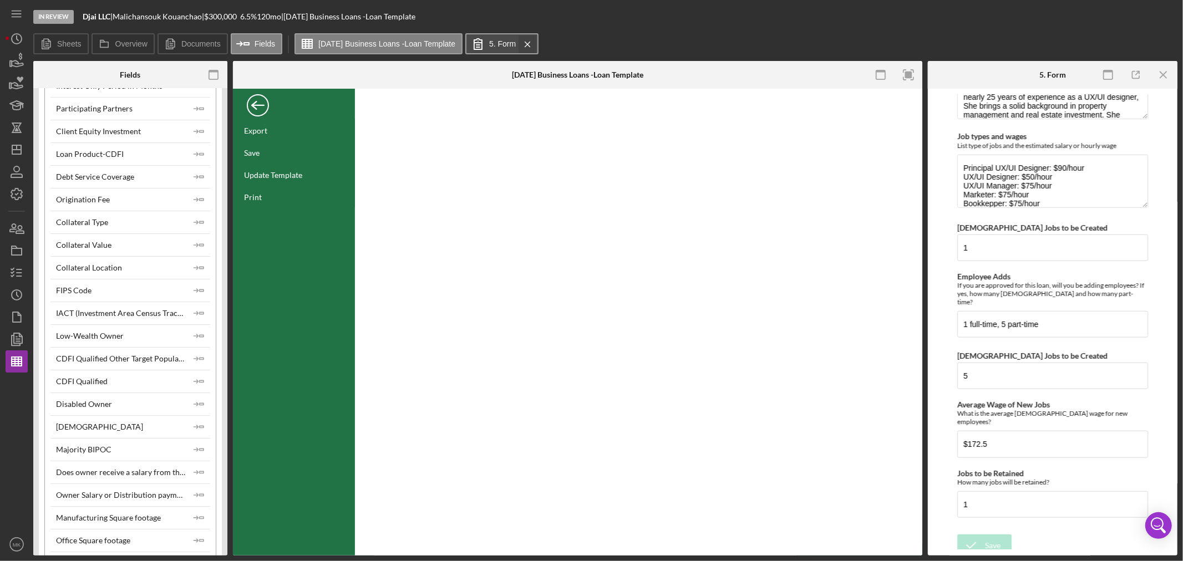
scroll to position [828, 0]
click at [537, 47] on icon "Icon/Menu Close" at bounding box center [527, 45] width 19 height 28
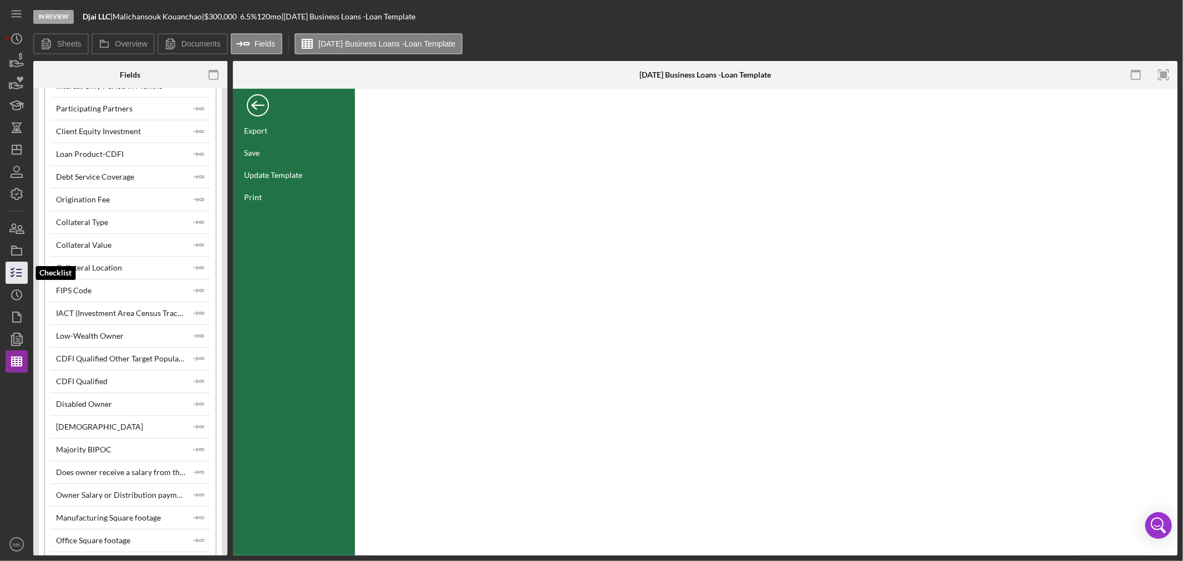
click at [17, 273] on line "button" at bounding box center [19, 273] width 5 height 0
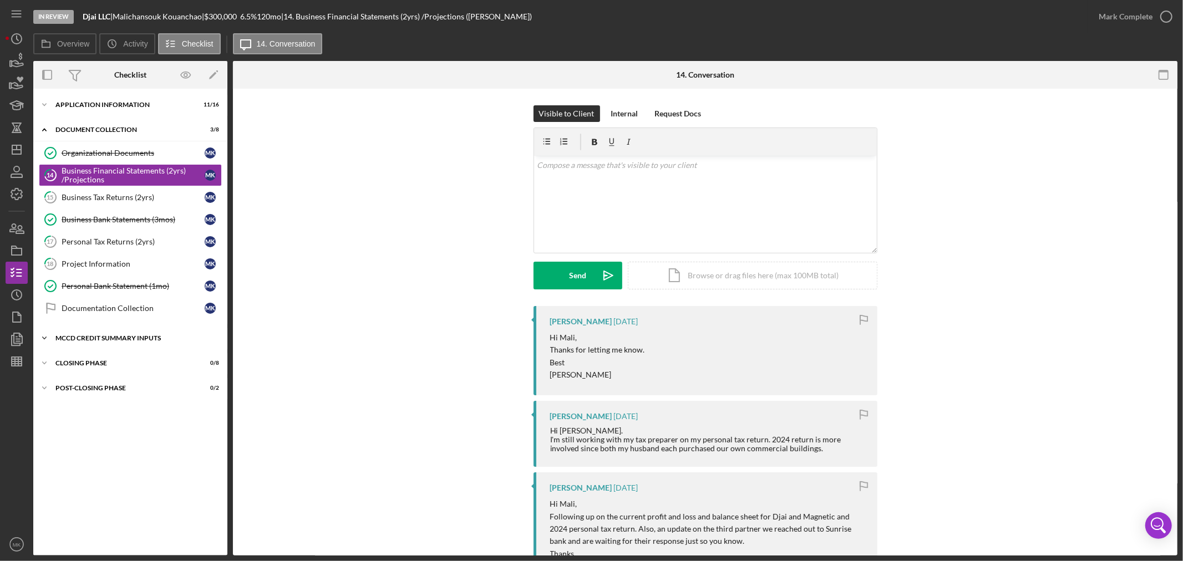
click at [41, 337] on icon "Icon/Expander" at bounding box center [44, 338] width 22 height 22
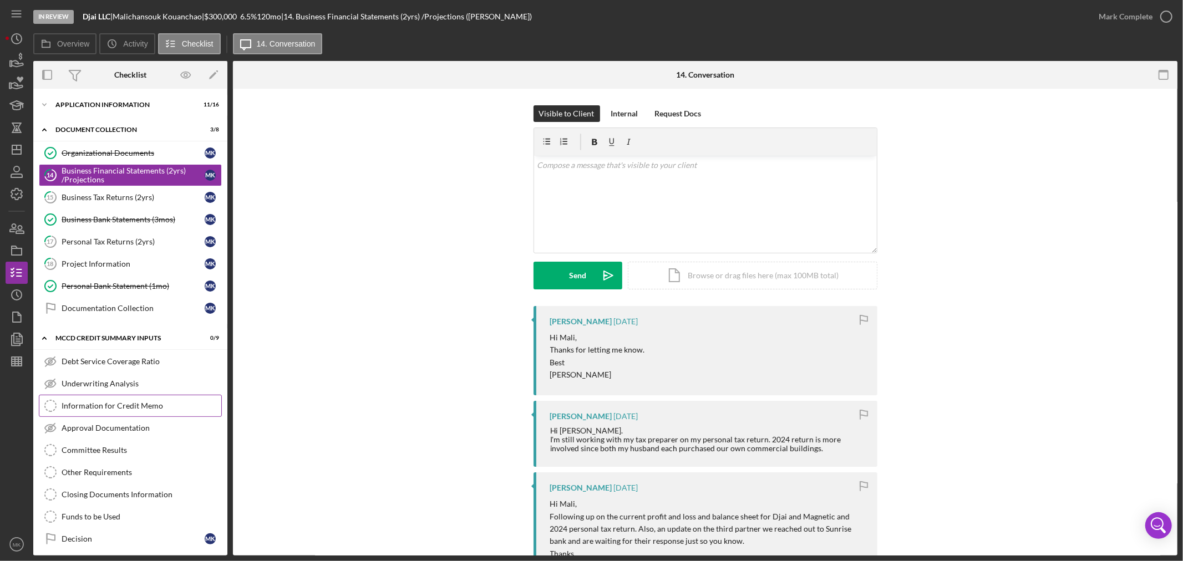
click at [170, 406] on div "Information for Credit Memo" at bounding box center [142, 406] width 160 height 9
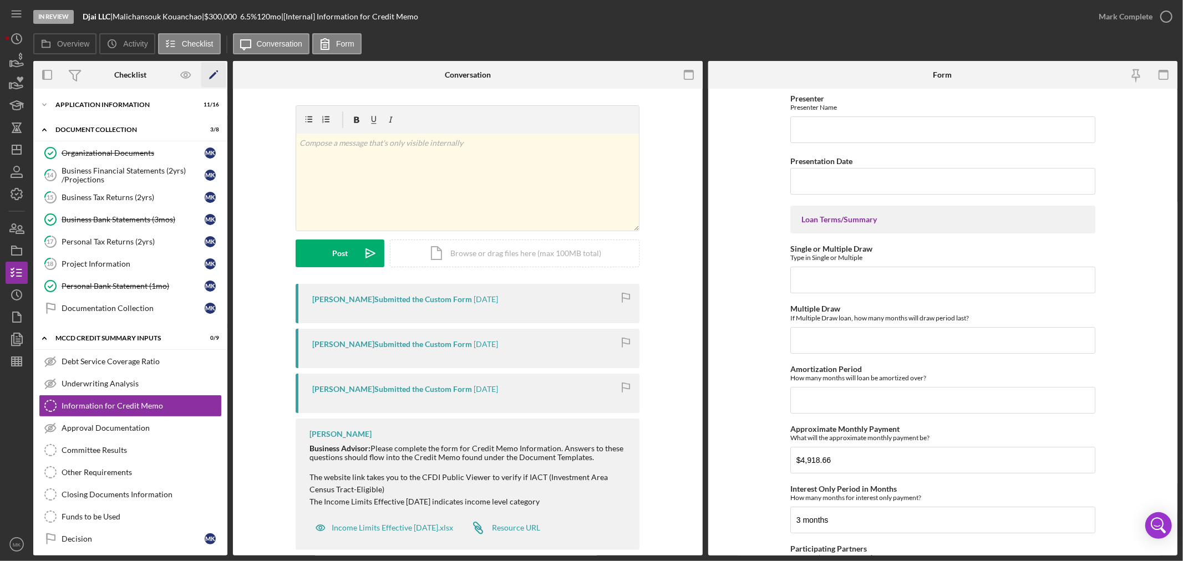
click at [212, 70] on icon "Icon/Edit" at bounding box center [213, 75] width 25 height 25
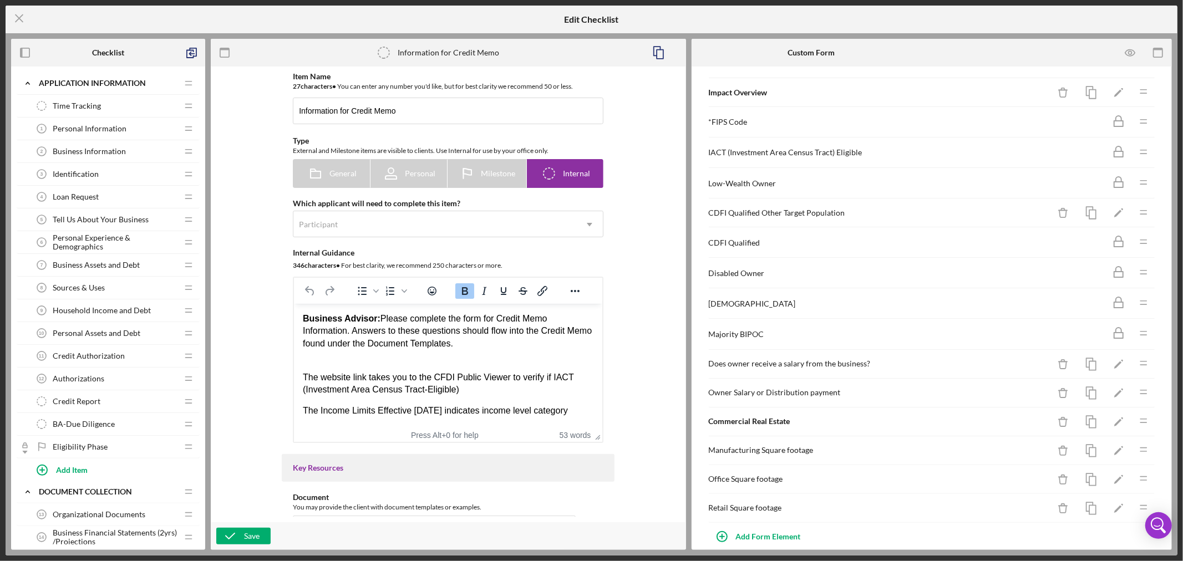
scroll to position [535, 0]
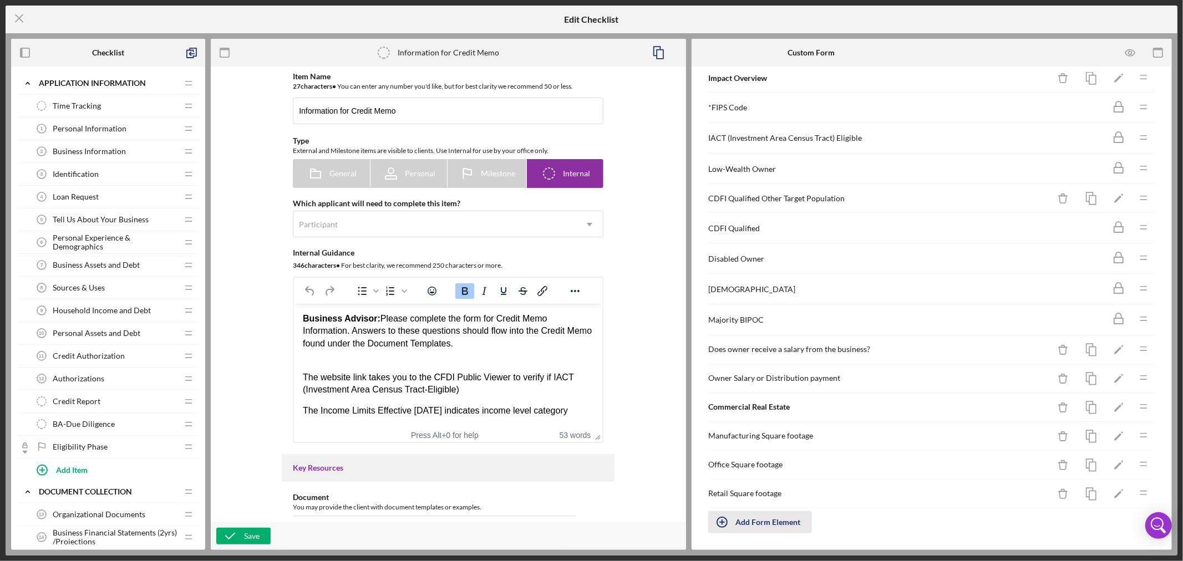
click at [774, 522] on div "Add Form Element" at bounding box center [768, 523] width 65 height 22
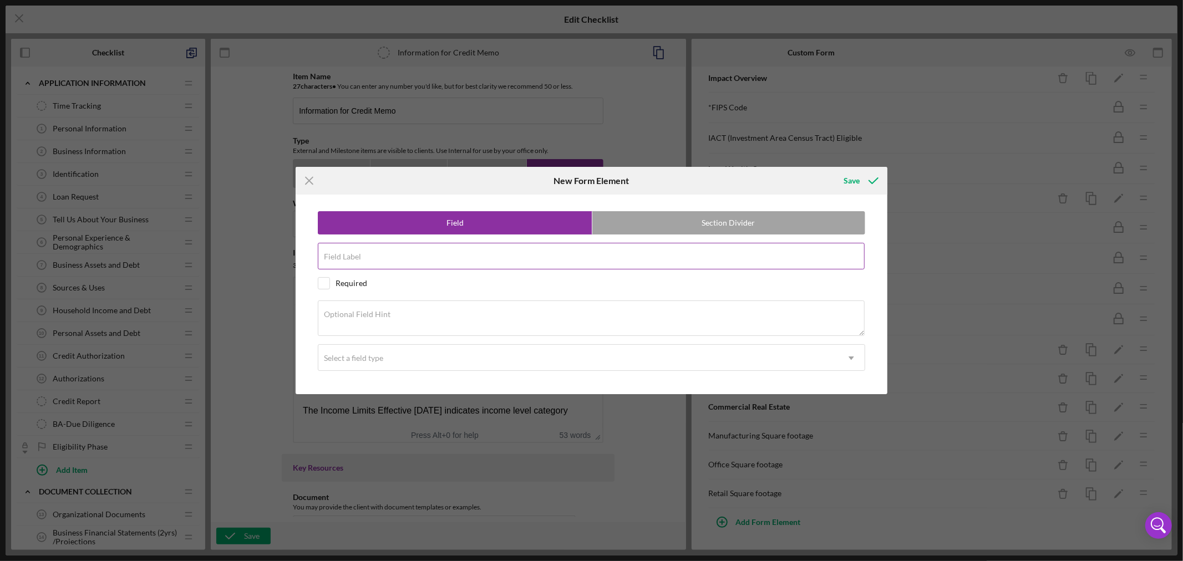
click at [383, 259] on input "Field Label" at bounding box center [591, 256] width 547 height 27
paste input "Approval Contingencies"
type input "Approval Contingencies"
click at [397, 318] on textarea "Optional Field Hint" at bounding box center [591, 319] width 547 height 36
paste textarea "List Contingencies"
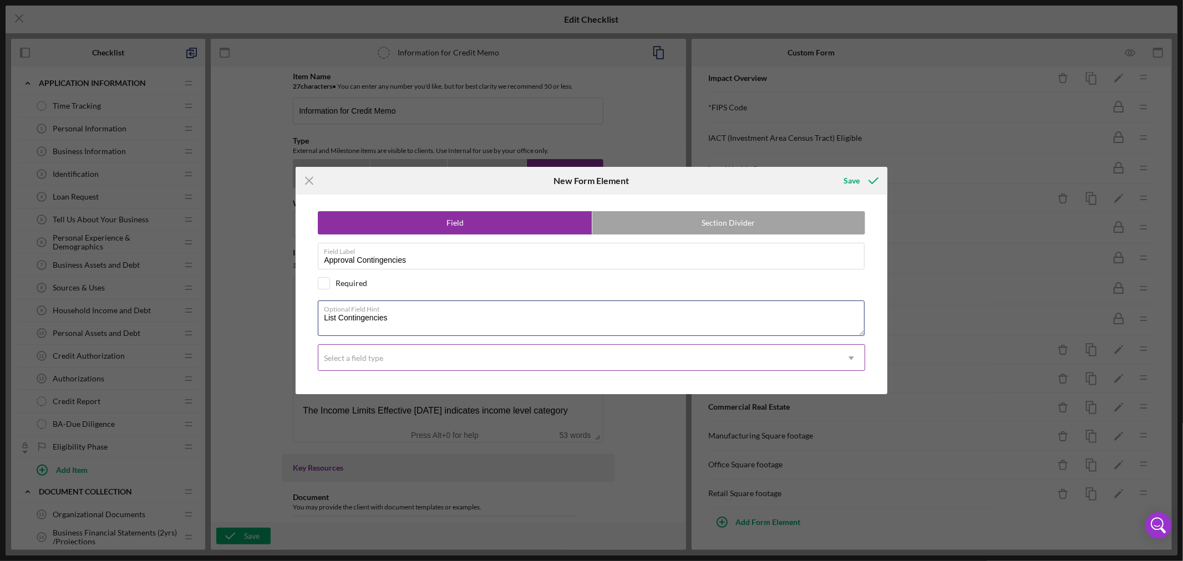
type textarea "List Contingencies"
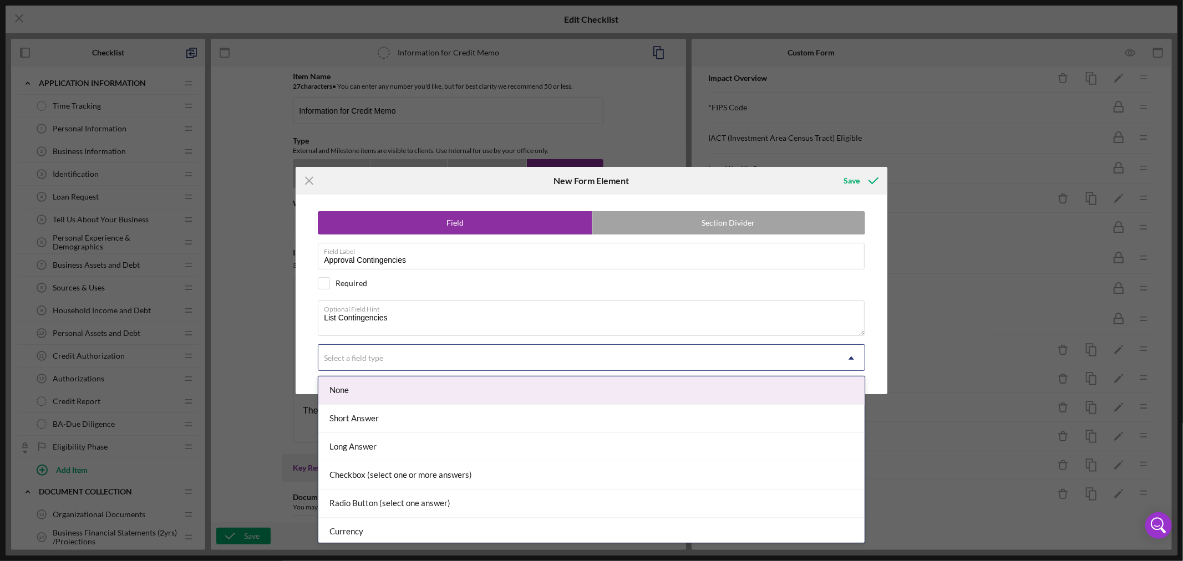
click at [850, 359] on use at bounding box center [852, 358] width 6 height 3
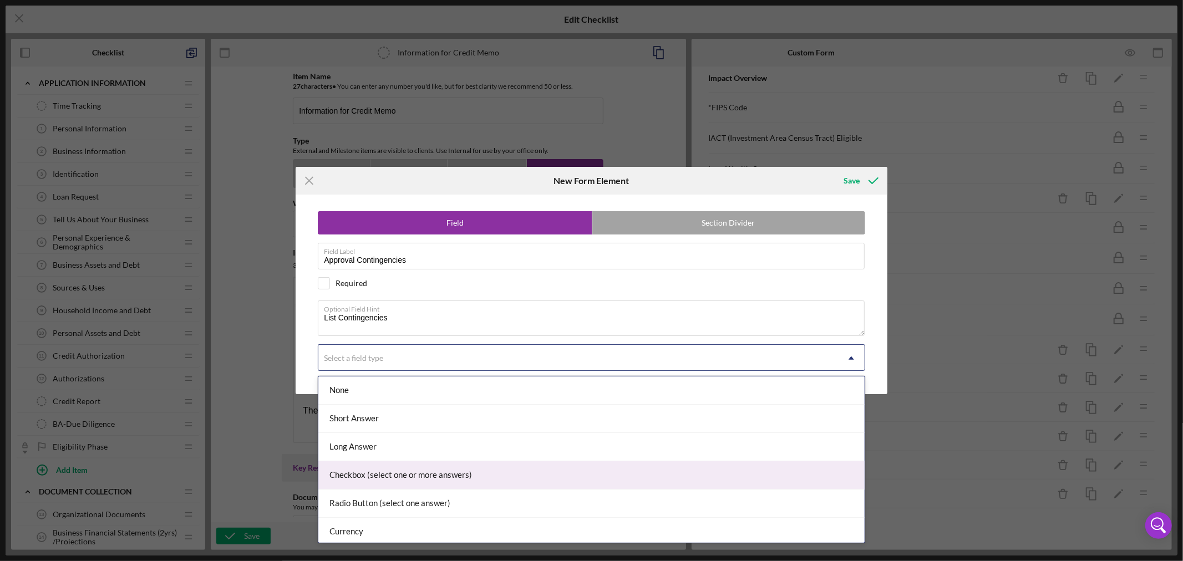
click at [528, 477] on div "Checkbox (select one or more answers)" at bounding box center [591, 476] width 546 height 28
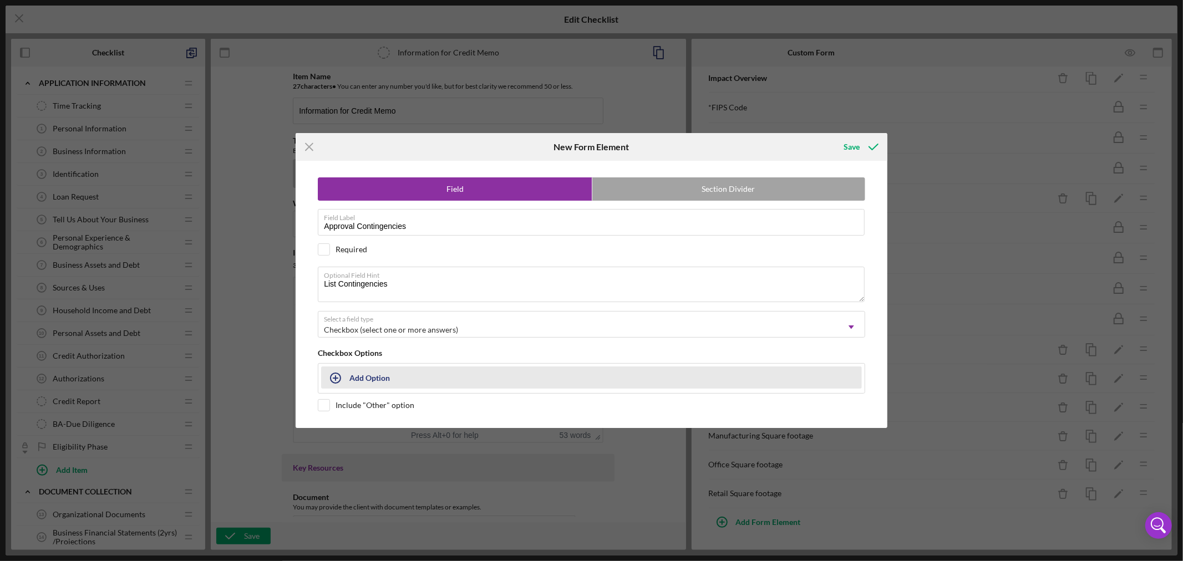
click at [363, 375] on div "Add Option" at bounding box center [370, 377] width 40 height 21
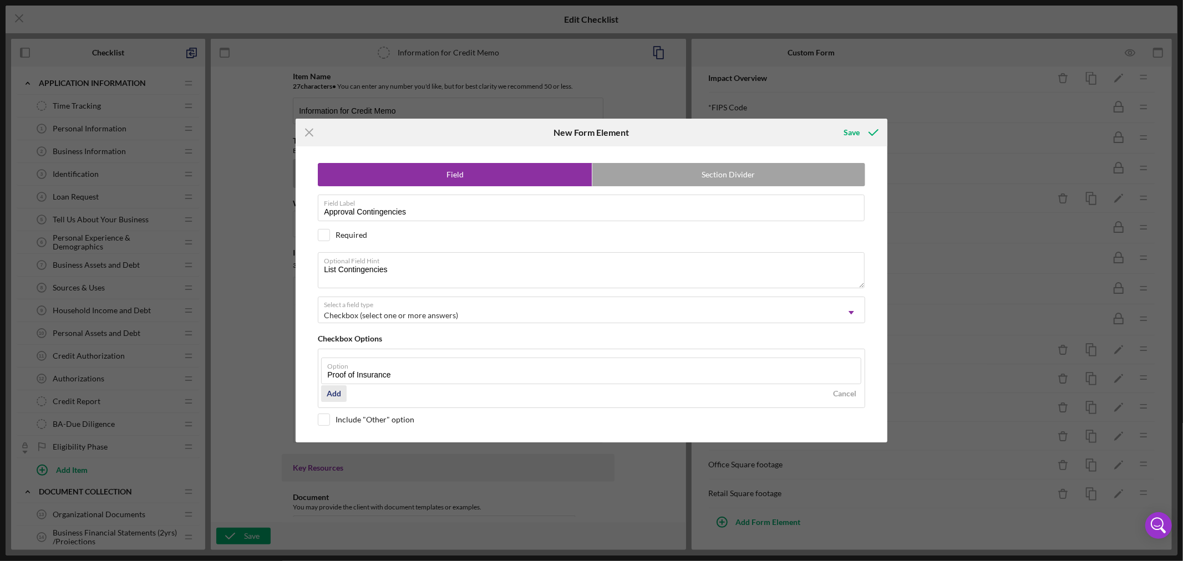
type input "Proof of Insurance"
click at [337, 394] on div "Add" at bounding box center [334, 394] width 14 height 17
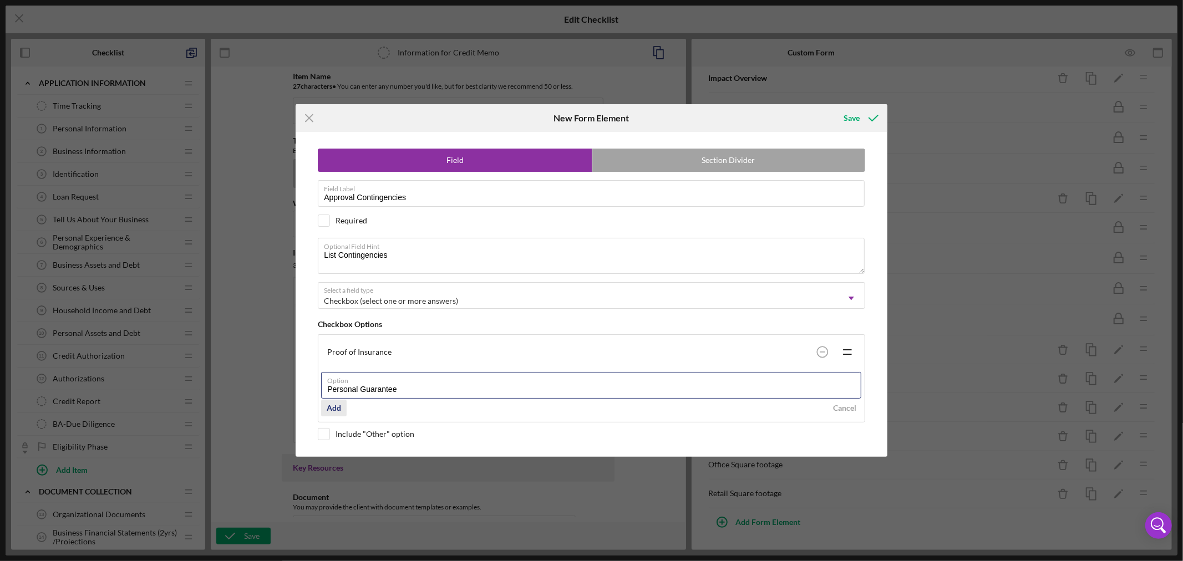
type input "Personal Guarantee"
click at [331, 408] on div "Add" at bounding box center [334, 408] width 14 height 17
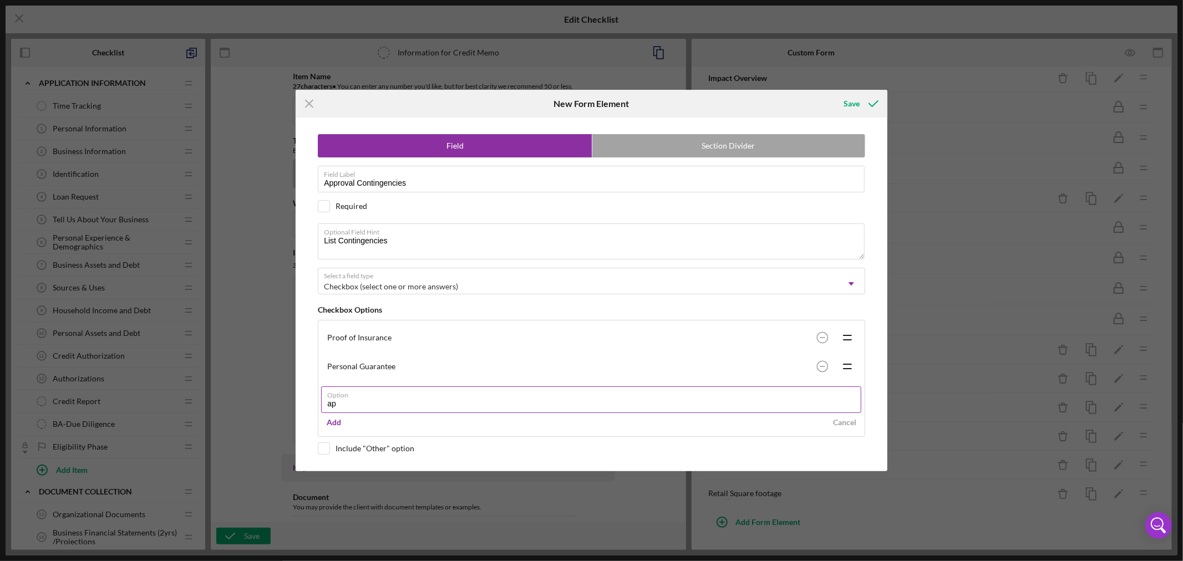
type input "a"
type input "Applications for other program partners (DEED, MPLS 2%, SLP etc)"
click at [337, 420] on div "Add" at bounding box center [334, 422] width 14 height 17
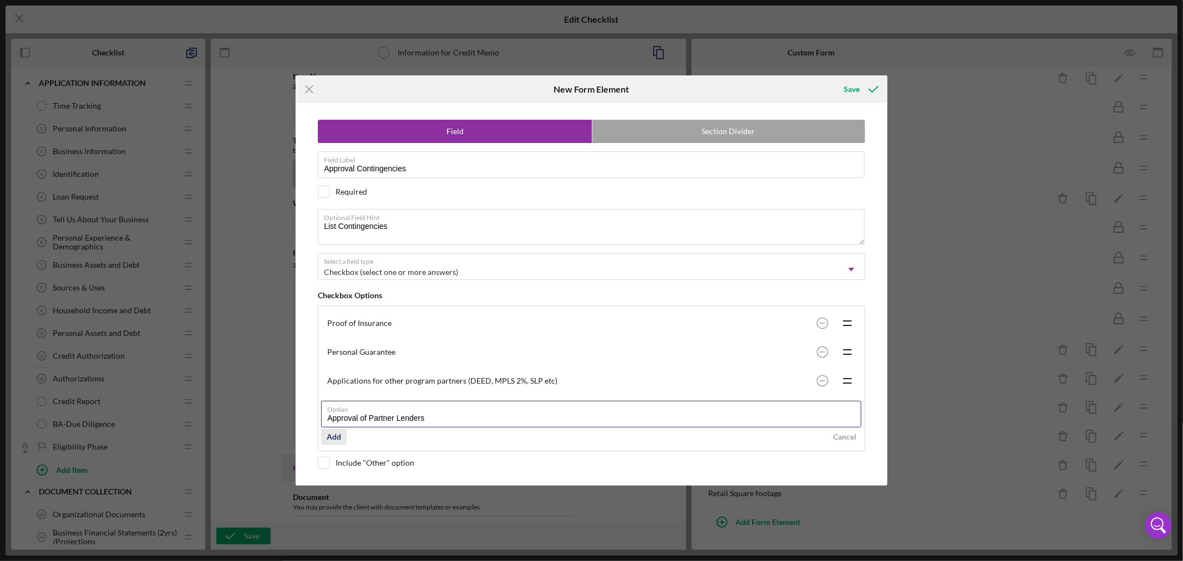
type input "Approval of Partner Lenders"
click at [337, 436] on div "Add" at bounding box center [334, 437] width 14 height 17
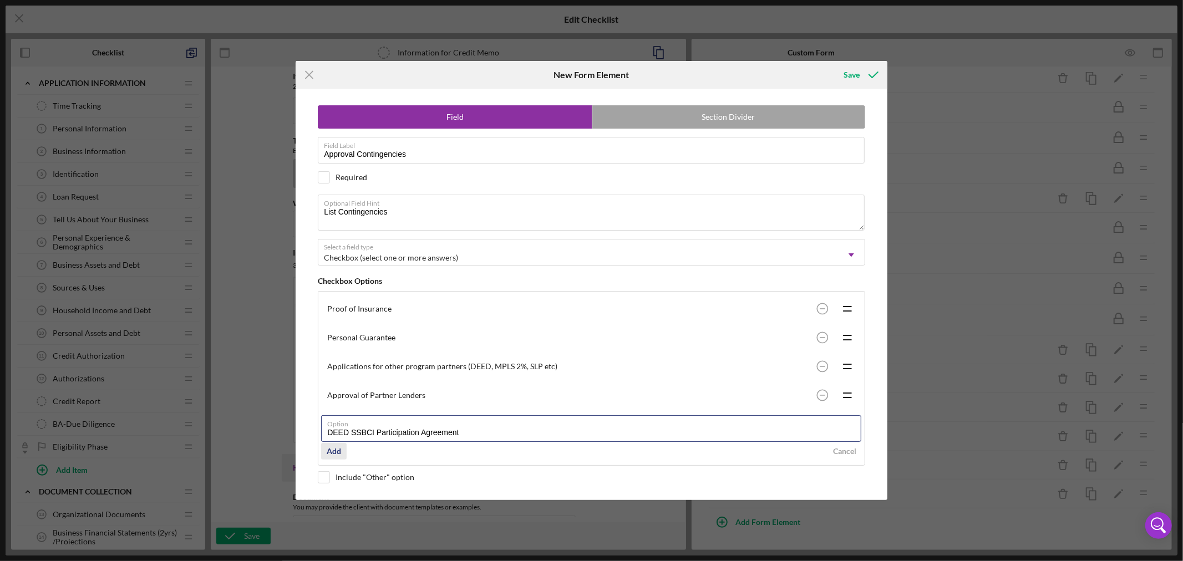
type input "DEED SSBCI Participation Agreement"
click at [337, 452] on div "Add" at bounding box center [334, 451] width 14 height 17
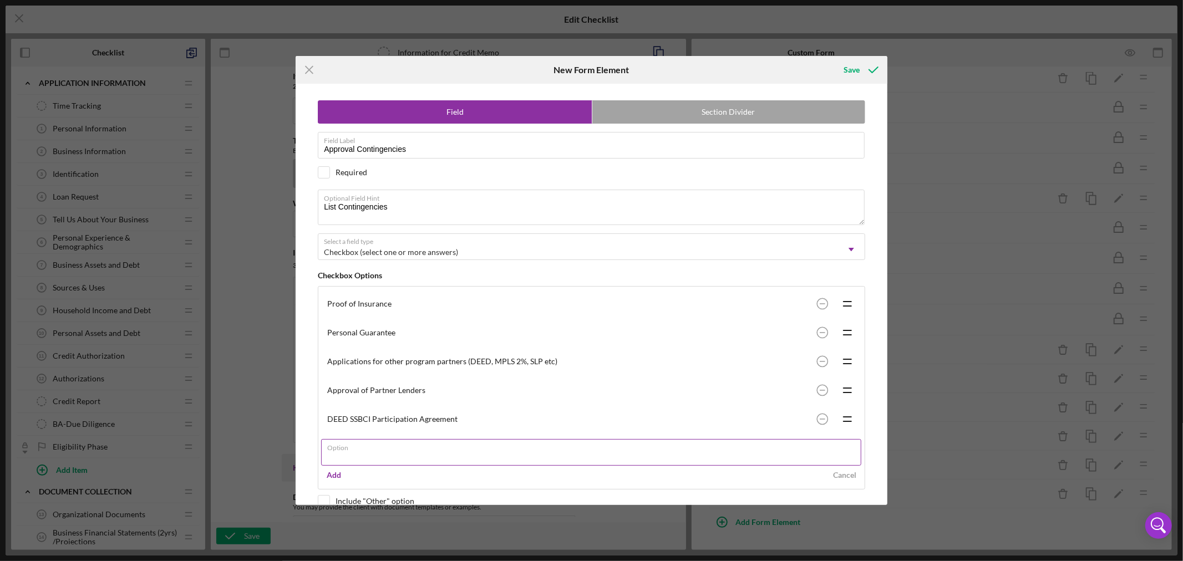
click at [371, 457] on input "Option" at bounding box center [591, 452] width 540 height 27
click at [381, 450] on label "Option" at bounding box center [594, 446] width 534 height 12
click at [381, 450] on input "Option" at bounding box center [591, 452] width 540 height 27
type input "DEED Guarantee Approval/Agreement"
click at [338, 473] on div "Add" at bounding box center [334, 475] width 14 height 17
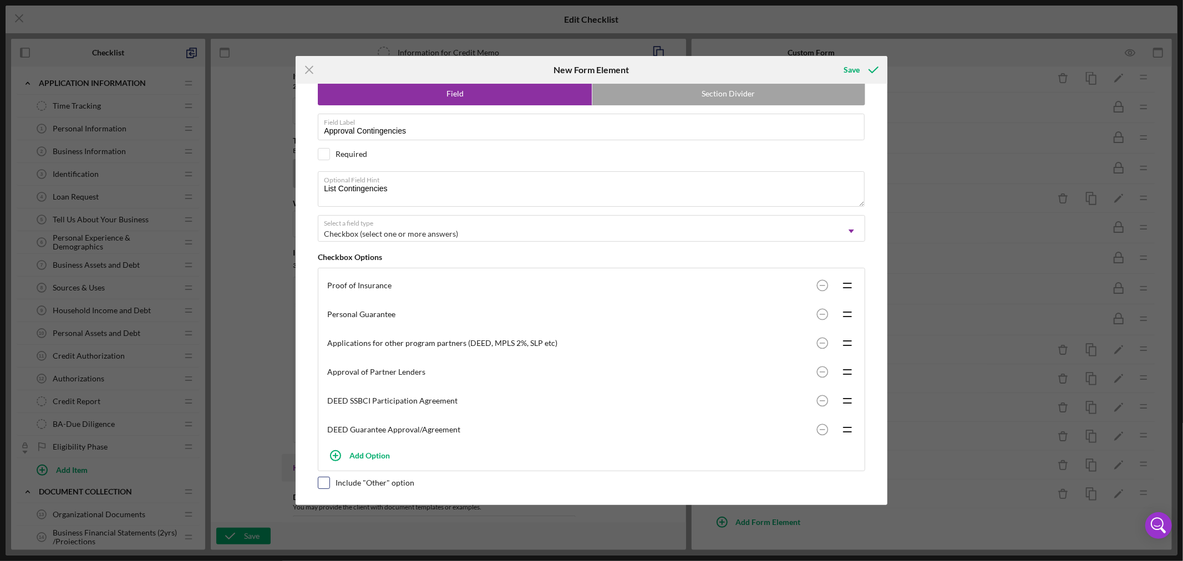
scroll to position [21, 0]
click at [325, 483] on input "checkbox" at bounding box center [323, 483] width 11 height 11
checkbox input "true"
click at [856, 75] on div "Save" at bounding box center [852, 70] width 16 height 22
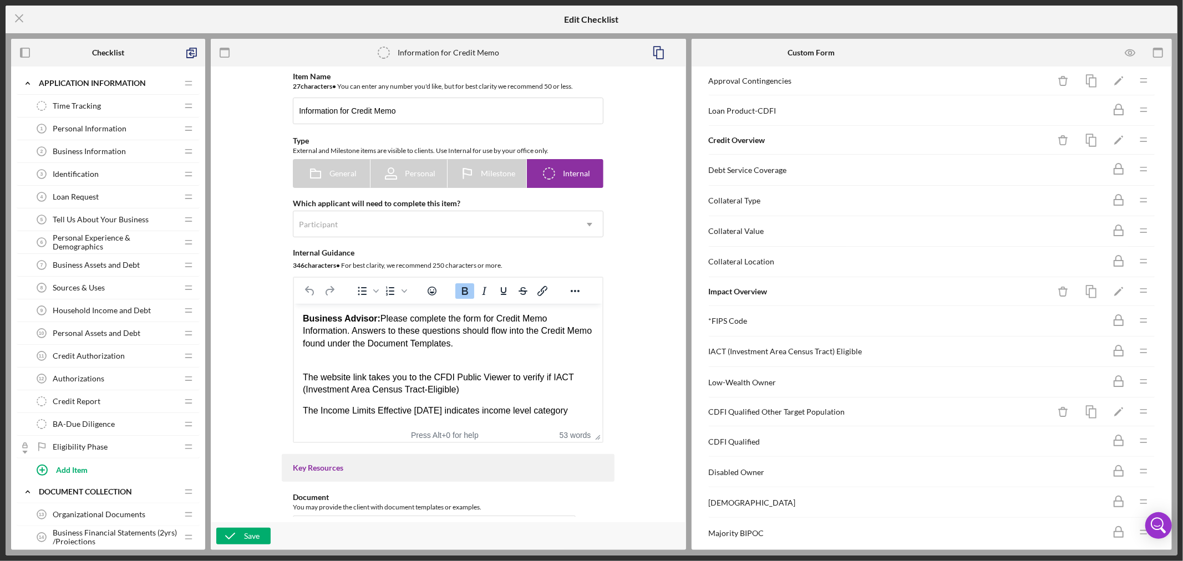
scroll to position [324, 0]
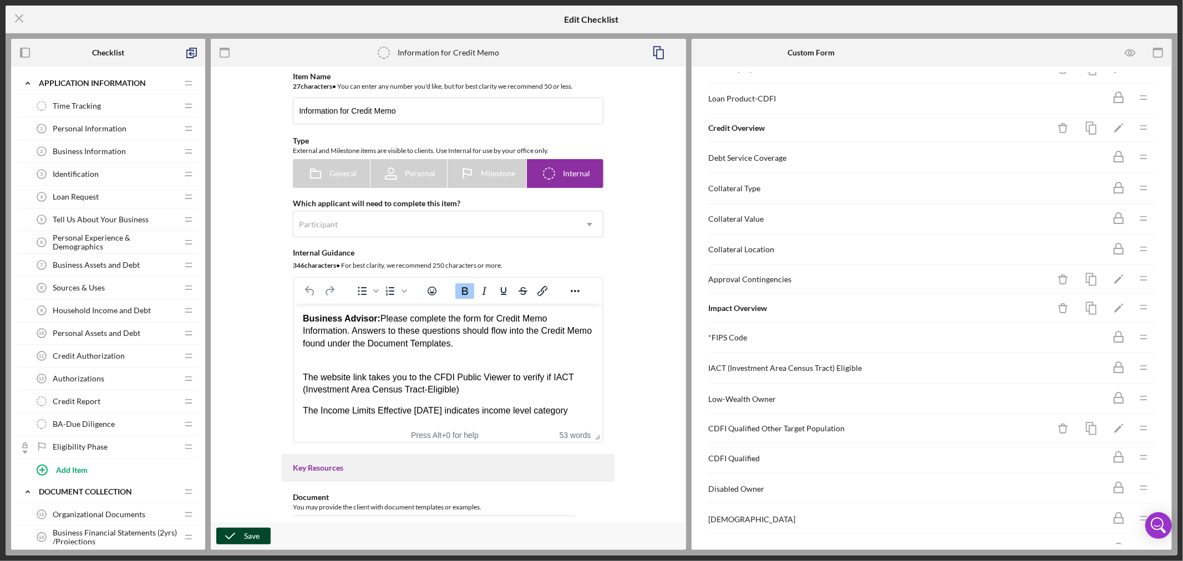
click at [247, 536] on div "Save" at bounding box center [252, 536] width 16 height 17
click at [21, 19] on icon "Icon/Menu Close" at bounding box center [20, 18] width 28 height 28
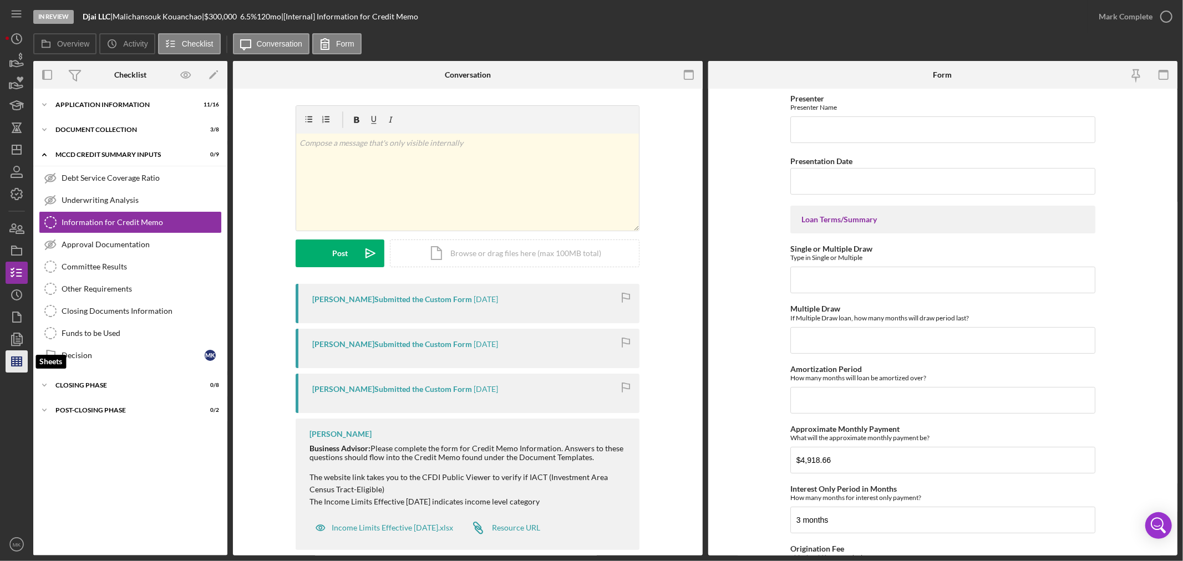
click at [17, 363] on icon "button" at bounding box center [17, 362] width 28 height 28
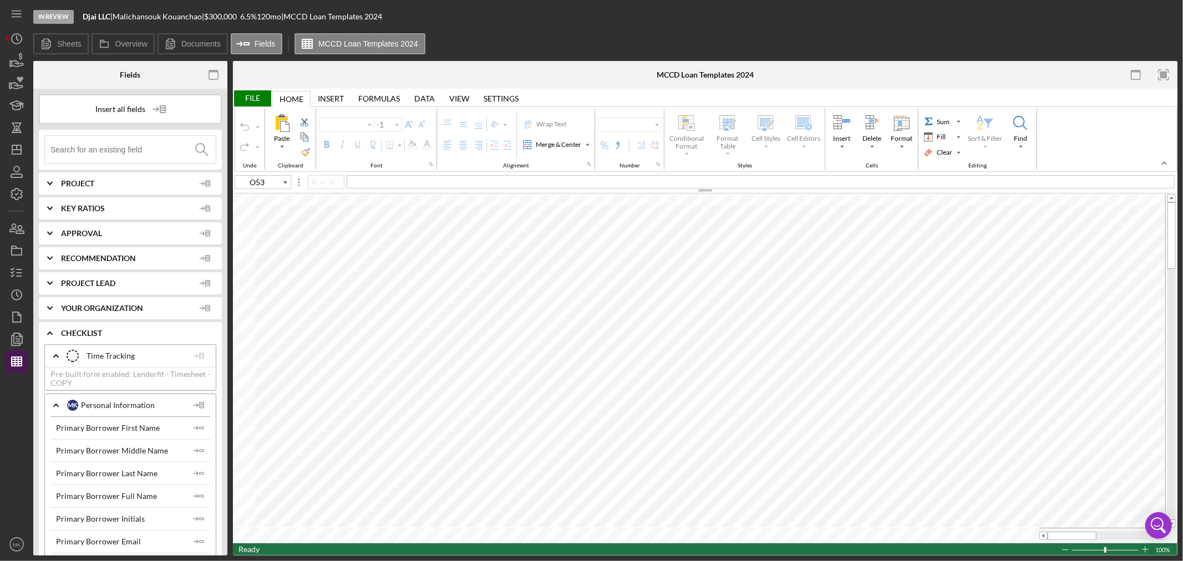
type input "Calibri"
type input "11"
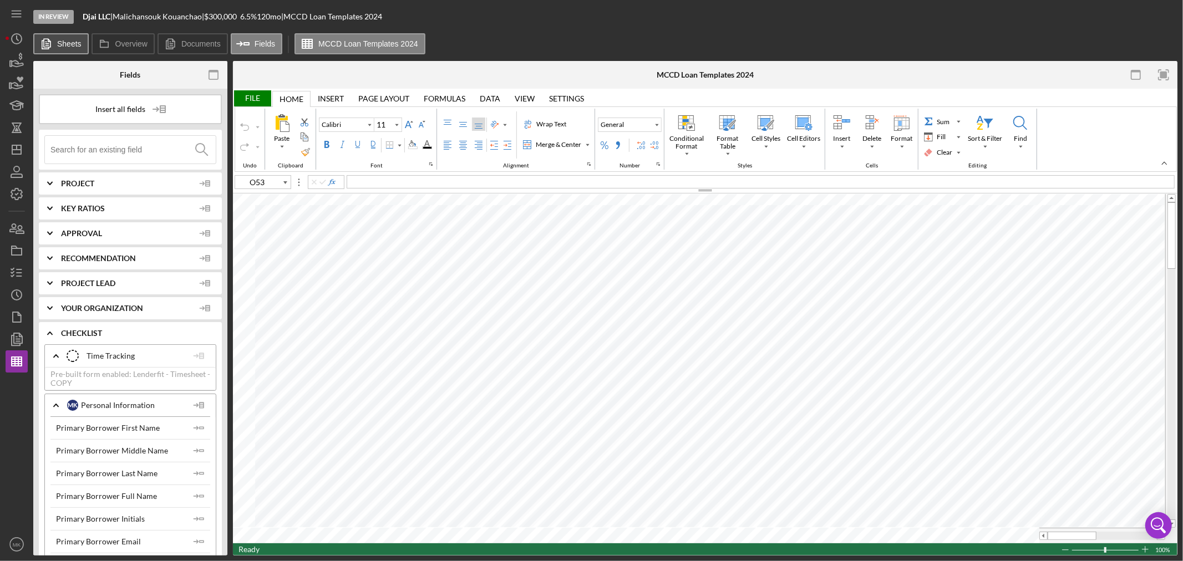
click at [69, 45] on label "Sheets" at bounding box center [69, 43] width 24 height 9
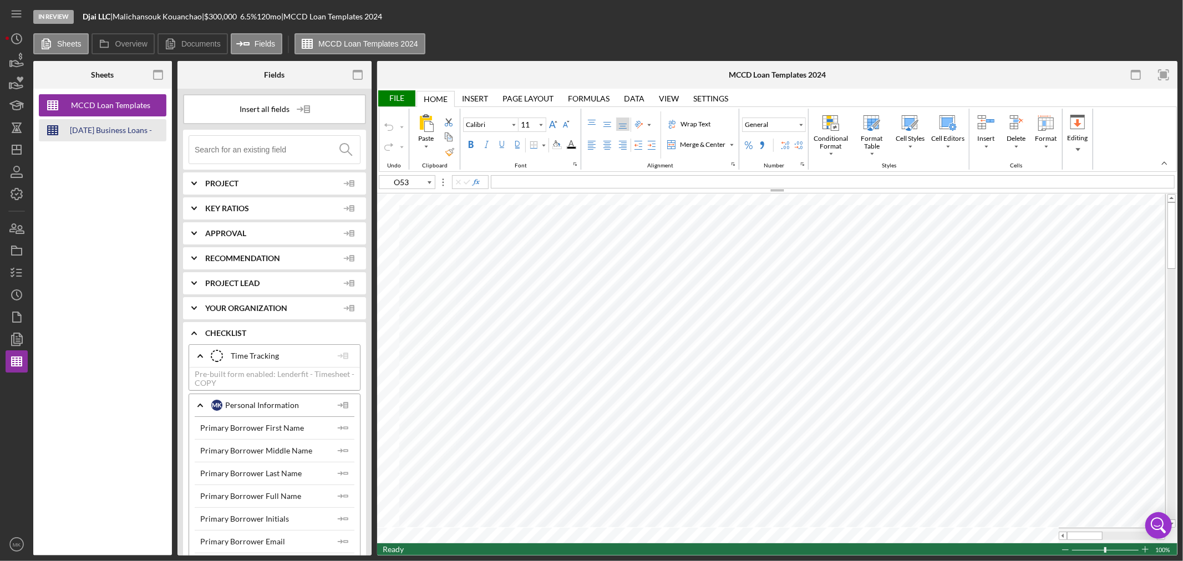
click at [91, 129] on div "[DATE] Business Loans -Loan Template" at bounding box center [111, 130] width 89 height 22
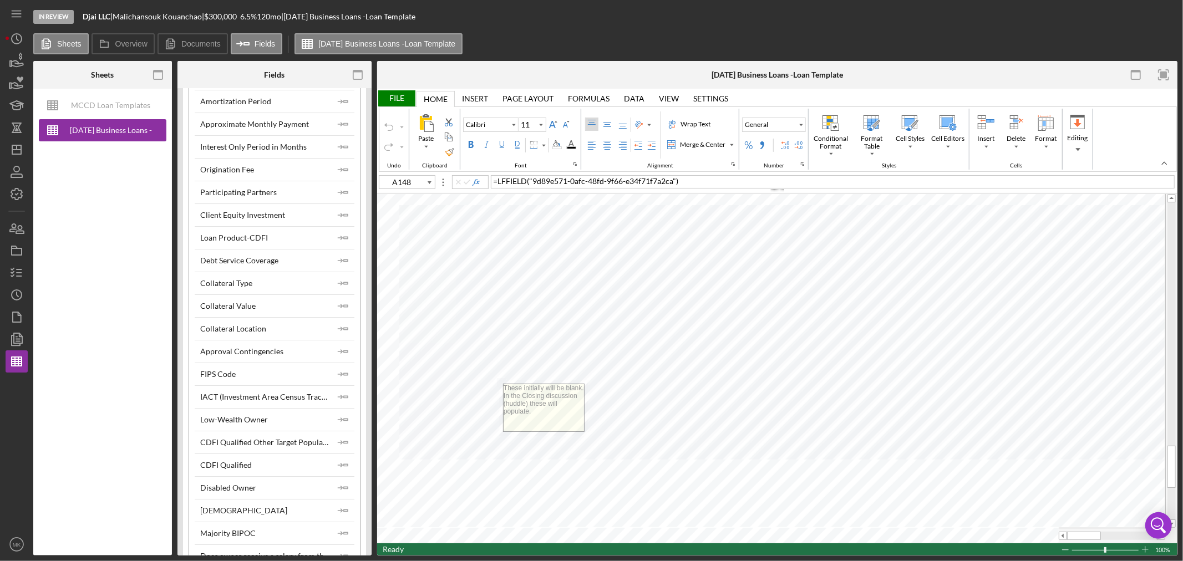
scroll to position [3329, 0]
click at [340, 354] on polyline "button" at bounding box center [341, 352] width 3 height 3
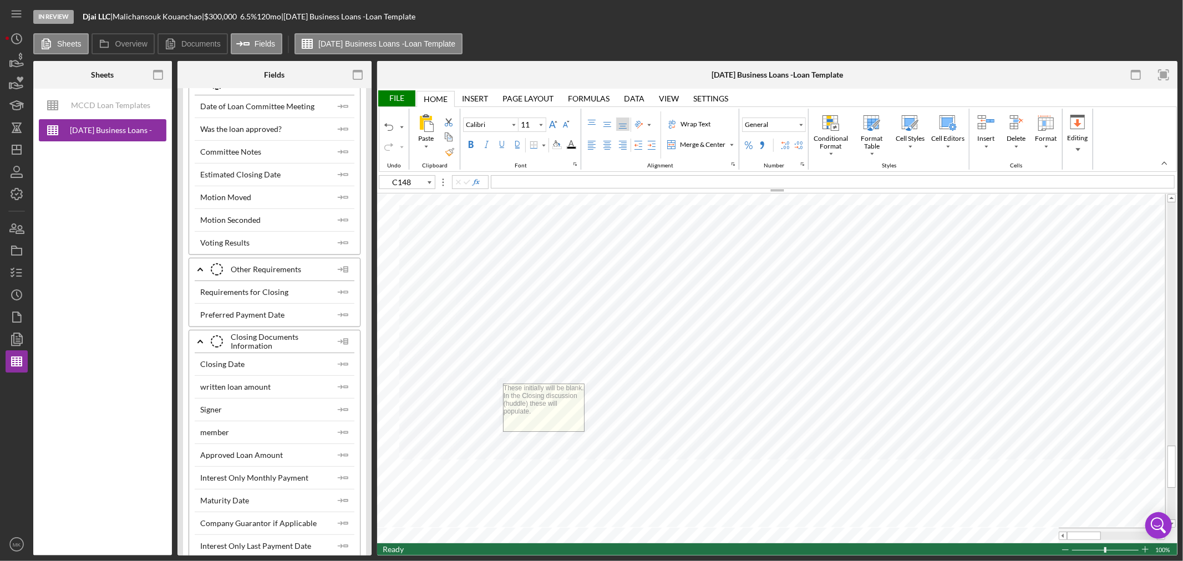
scroll to position [4007, 0]
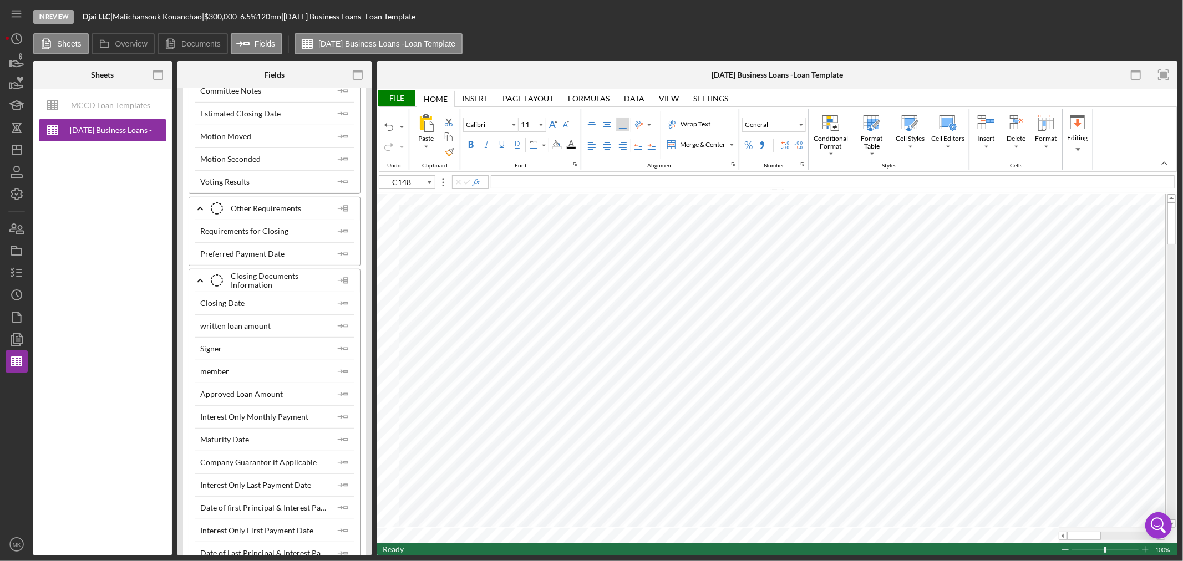
click at [395, 97] on div "File" at bounding box center [396, 98] width 38 height 16
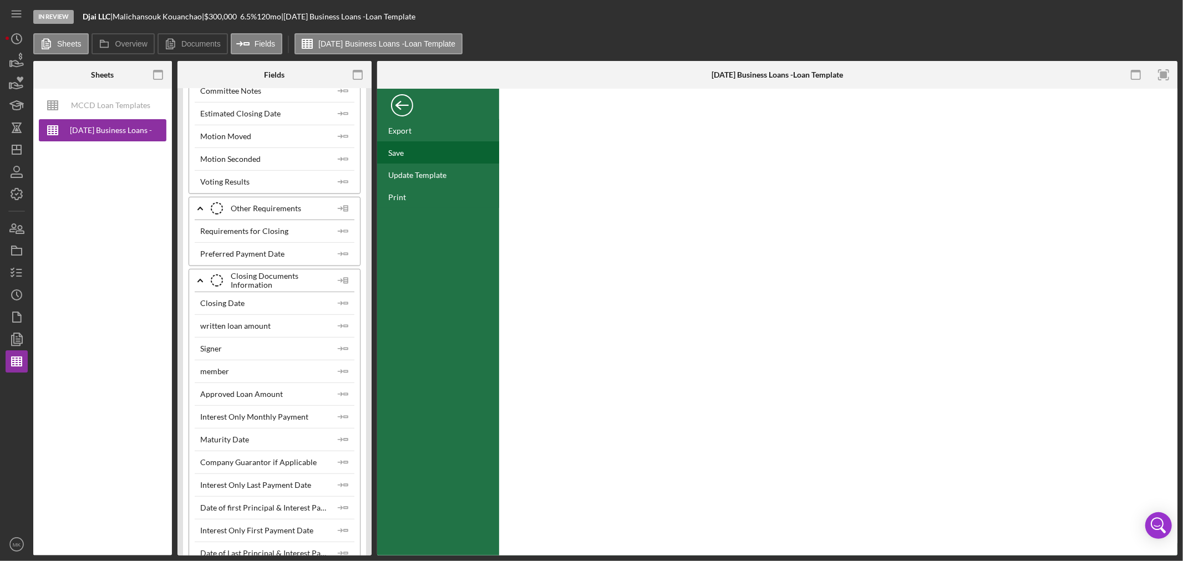
click at [401, 153] on div "Save" at bounding box center [396, 152] width 16 height 9
click at [403, 110] on div "Back" at bounding box center [402, 103] width 22 height 22
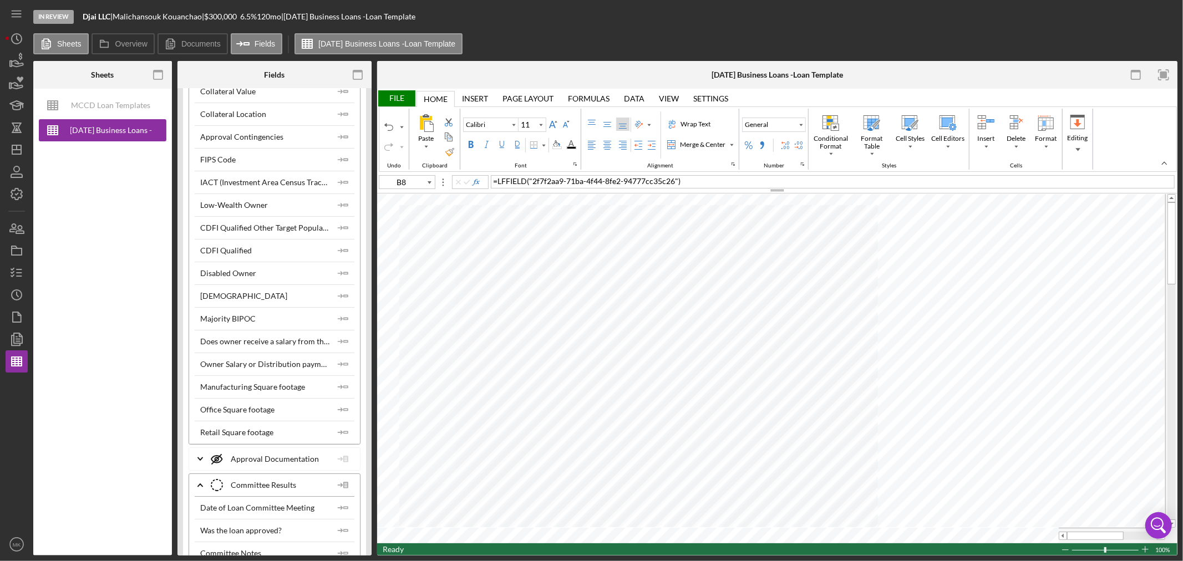
scroll to position [3514, 0]
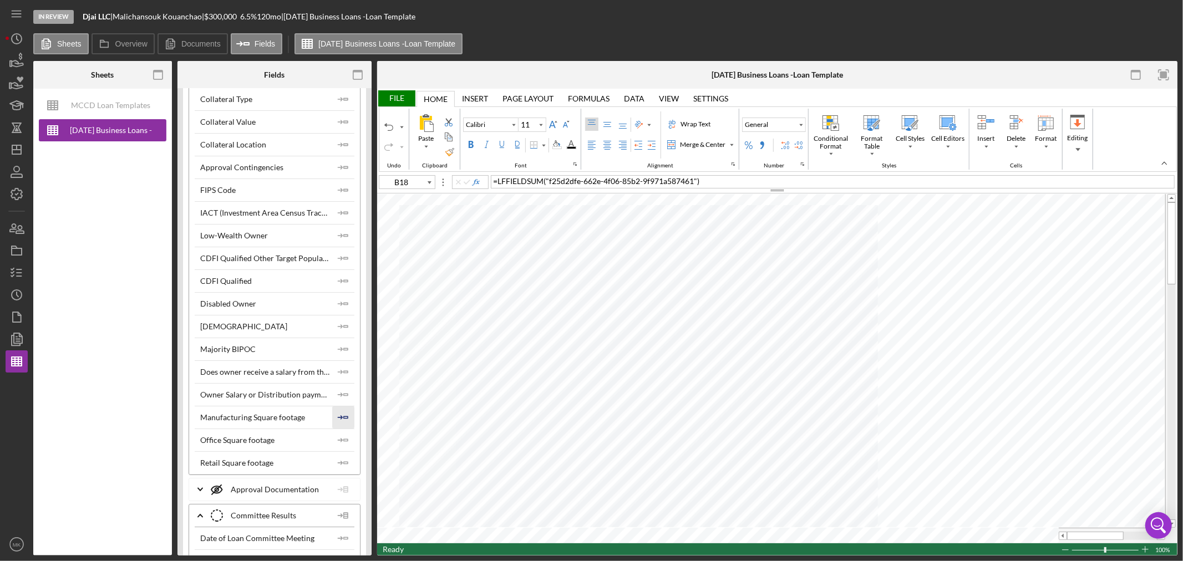
click at [340, 419] on polyline "button" at bounding box center [341, 417] width 3 height 3
click at [344, 449] on icon "Icon/Insert Field" at bounding box center [343, 440] width 22 height 22
click at [341, 474] on icon "Icon/Insert Field" at bounding box center [343, 463] width 22 height 22
click at [340, 381] on icon "Icon/Insert Field" at bounding box center [343, 372] width 22 height 22
click at [342, 404] on icon "Icon/Insert Field" at bounding box center [343, 395] width 22 height 22
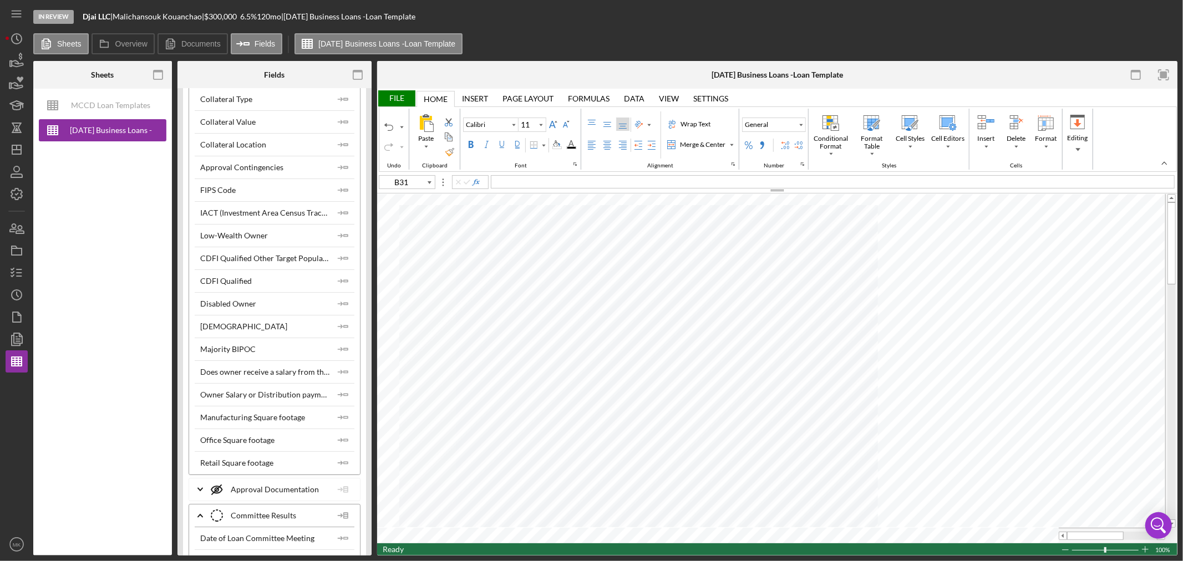
click at [398, 98] on div "File" at bounding box center [396, 98] width 38 height 16
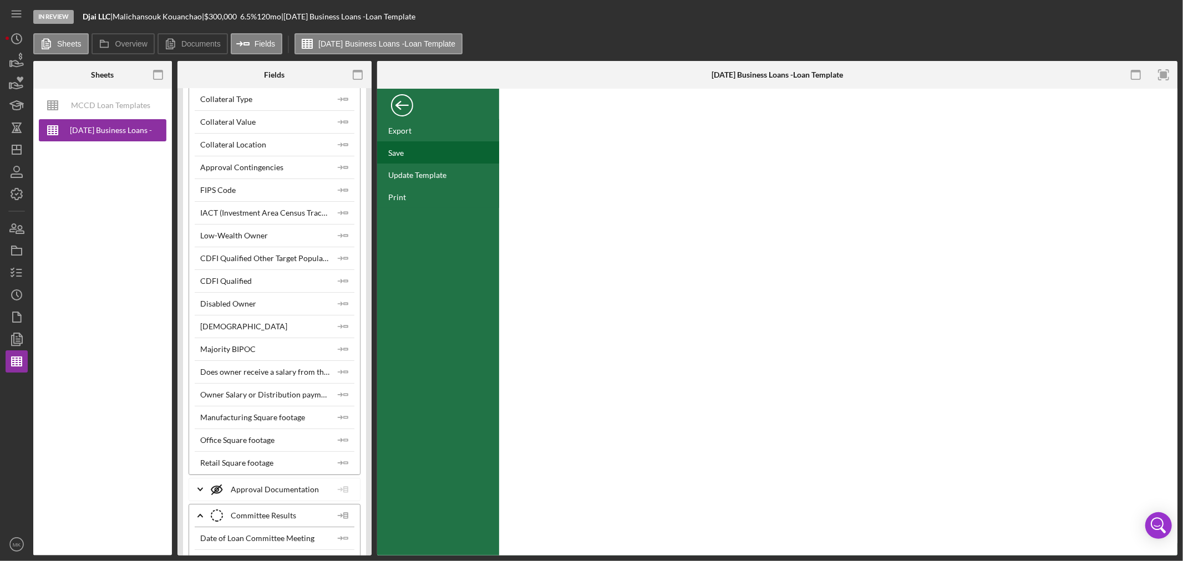
click at [394, 151] on div "Save" at bounding box center [396, 152] width 16 height 9
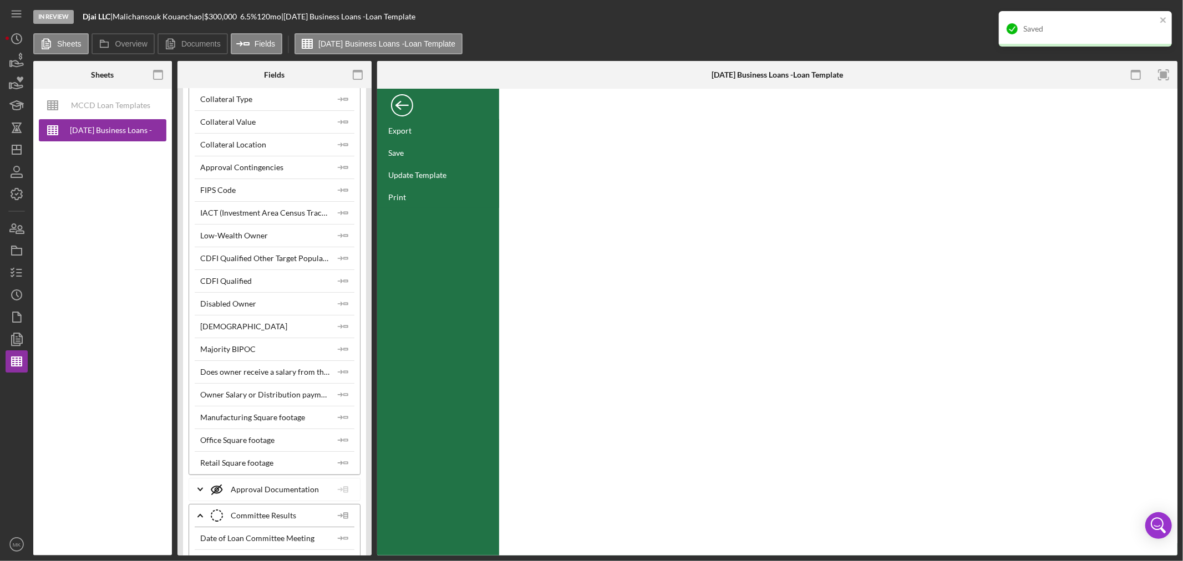
click at [407, 105] on div "Back" at bounding box center [402, 103] width 22 height 22
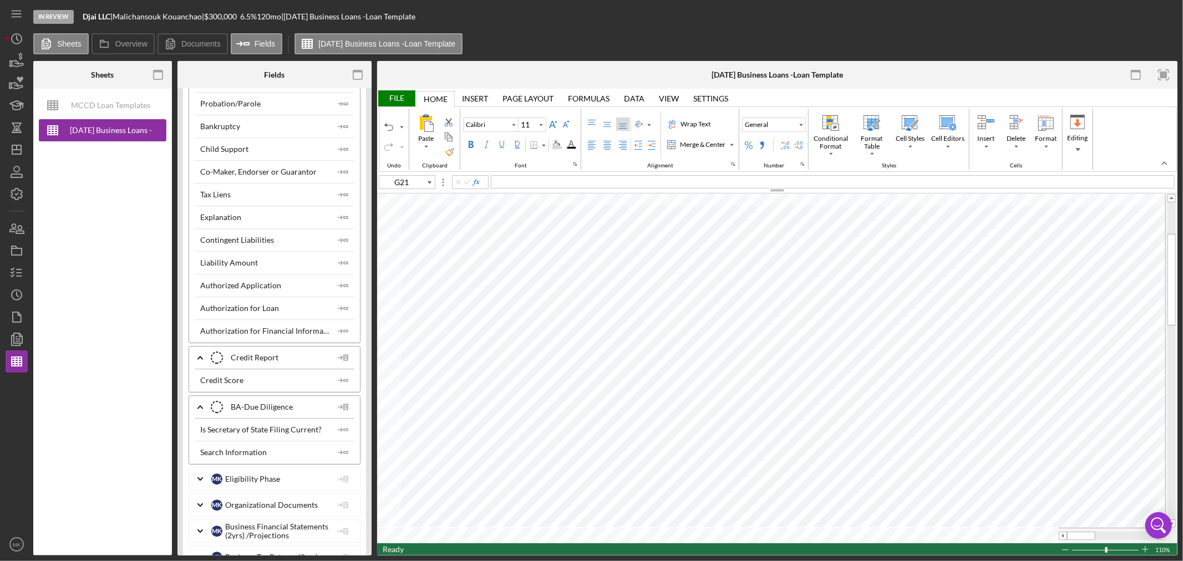
scroll to position [2527, 0]
click at [343, 387] on icon "Icon/Insert Field" at bounding box center [343, 381] width 22 height 22
click at [394, 96] on div "File" at bounding box center [396, 98] width 38 height 16
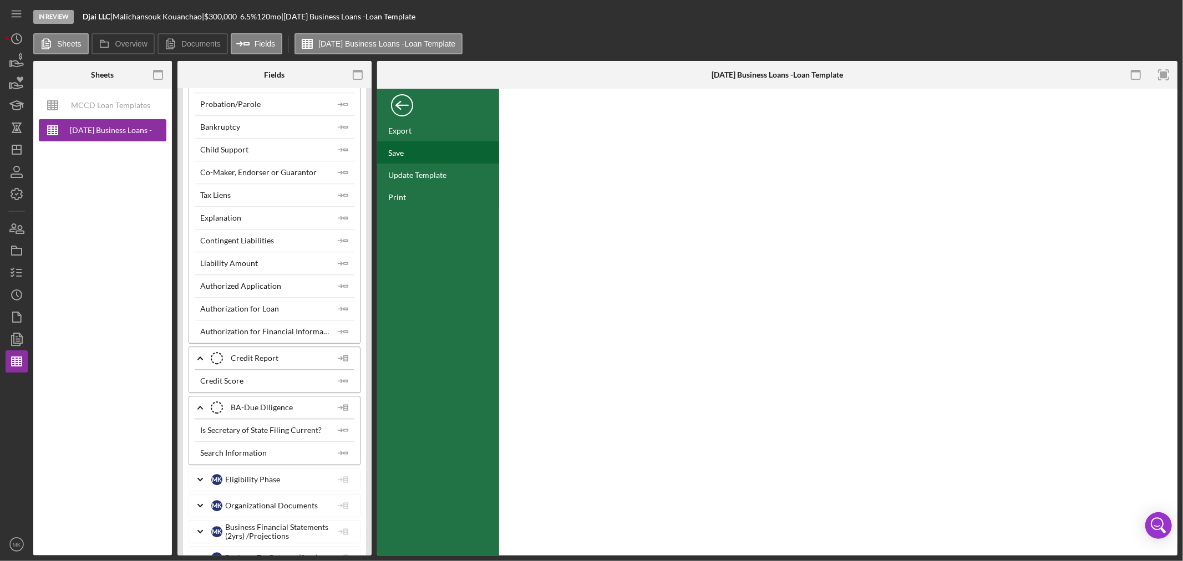
click at [399, 153] on div "Save" at bounding box center [396, 152] width 16 height 9
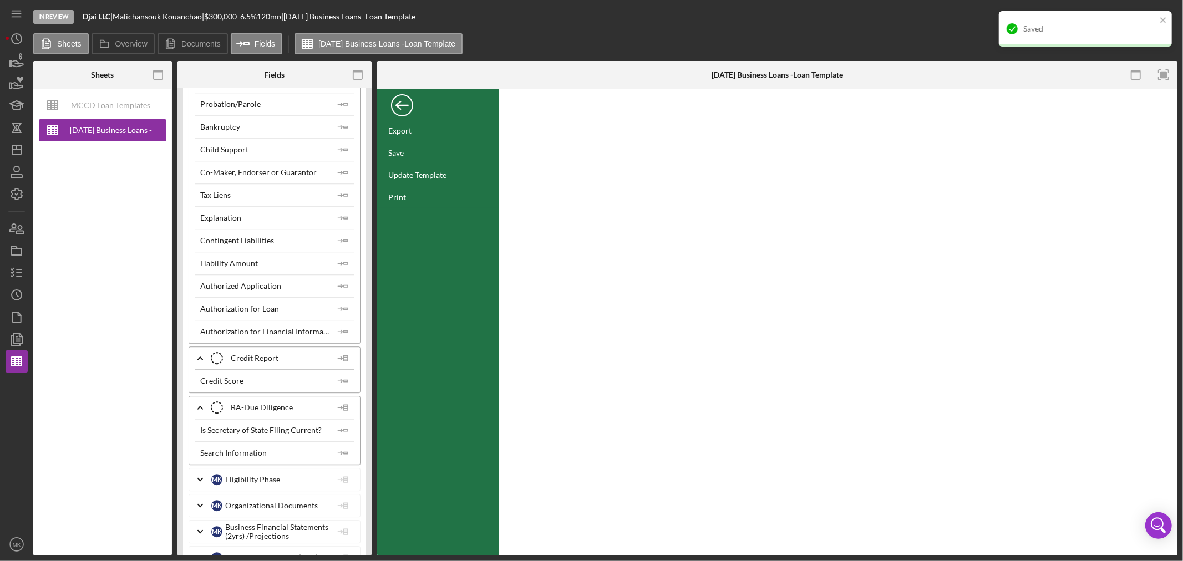
click at [401, 103] on div "Back" at bounding box center [402, 103] width 22 height 22
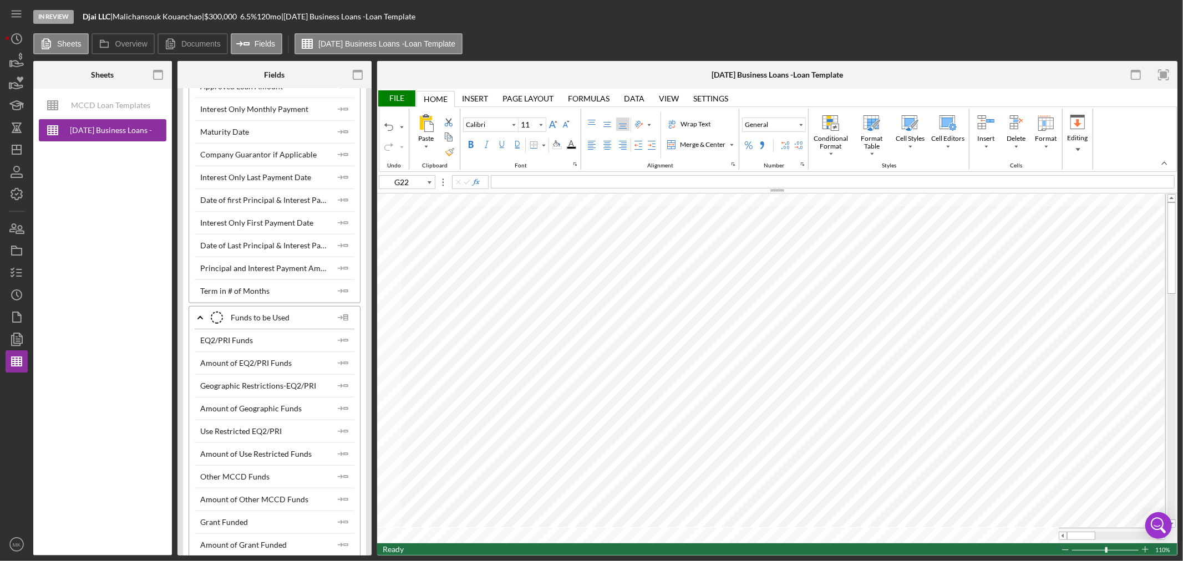
scroll to position [4746, 0]
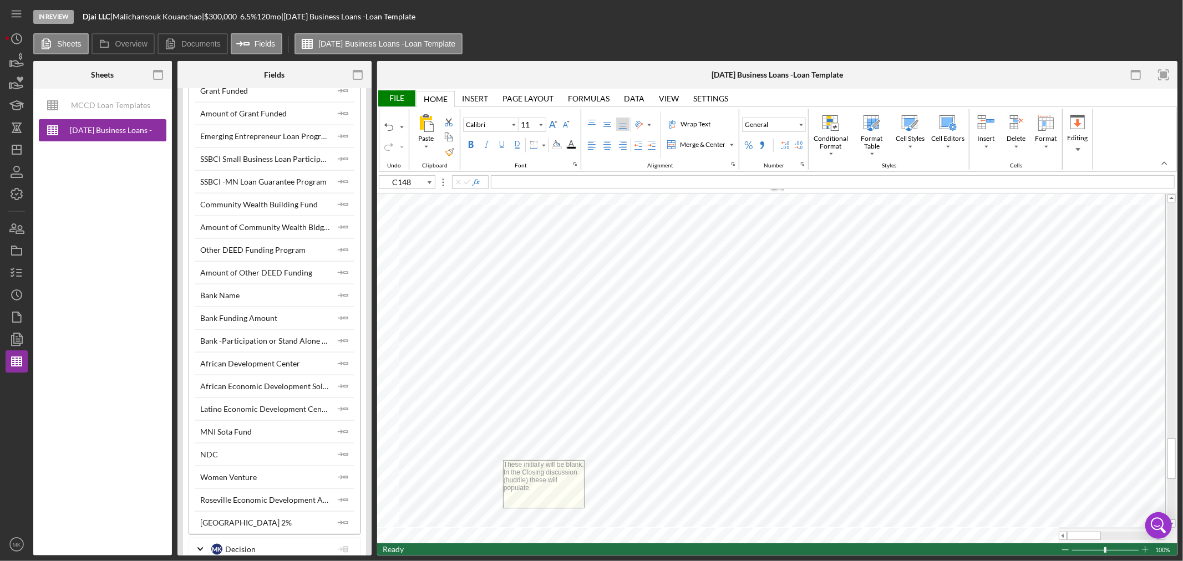
type input "B31"
click at [399, 97] on div "File" at bounding box center [396, 98] width 38 height 16
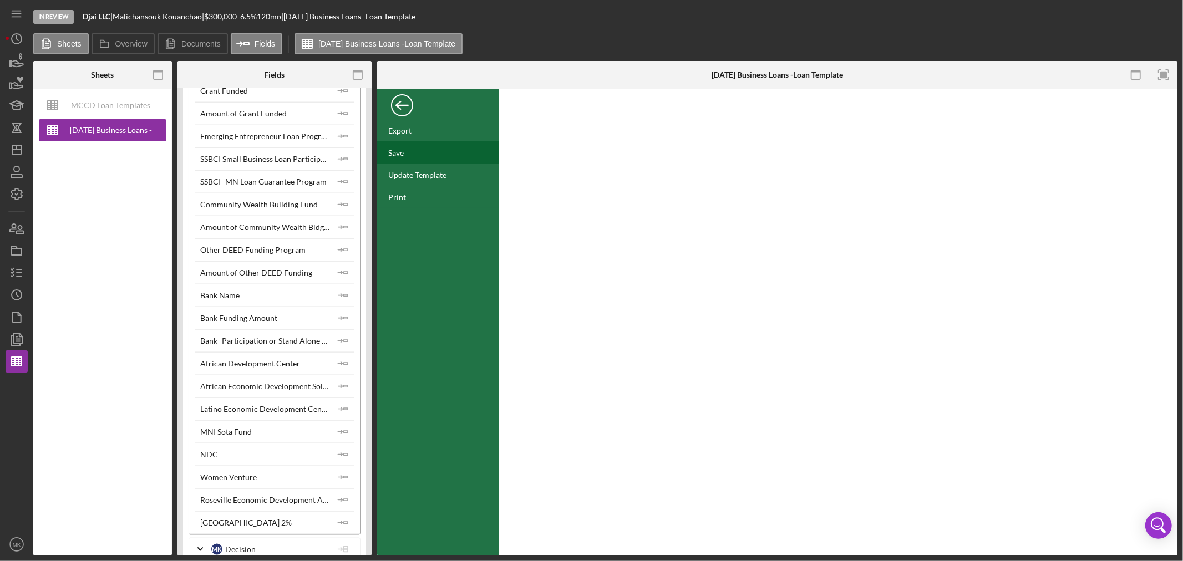
click at [402, 154] on div "Save" at bounding box center [396, 152] width 16 height 9
click at [21, 274] on icon "button" at bounding box center [17, 273] width 28 height 28
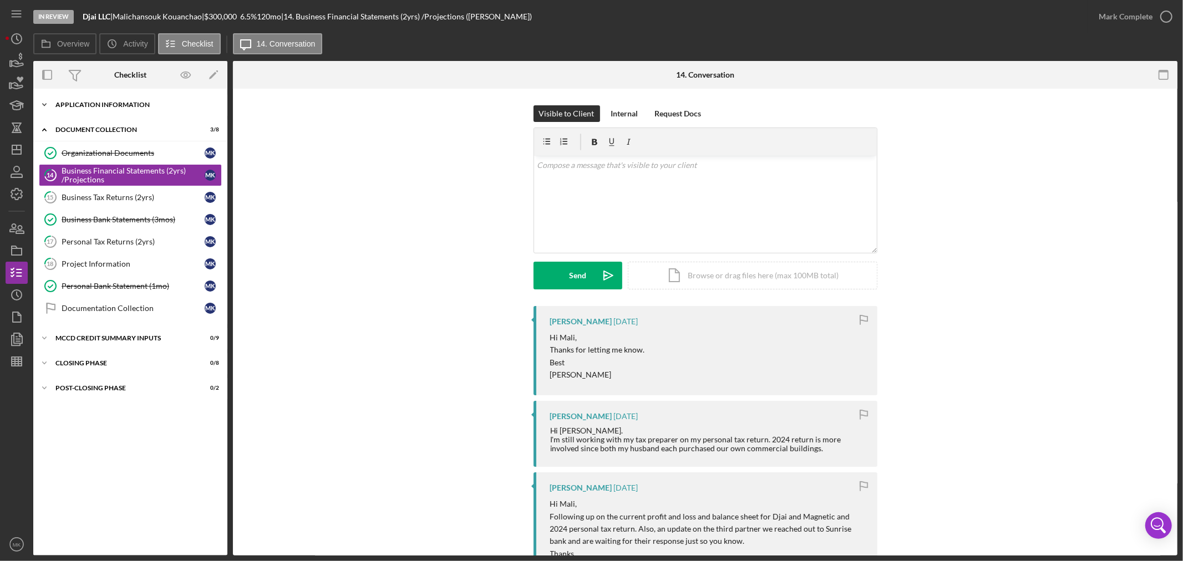
click at [47, 100] on icon "Icon/Expander" at bounding box center [44, 105] width 22 height 22
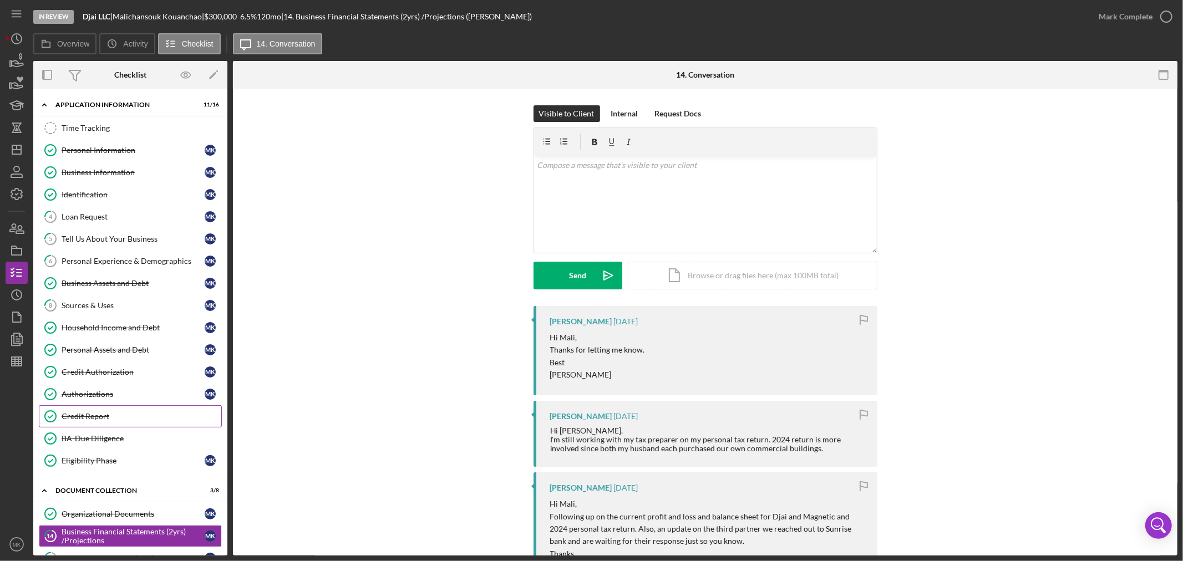
click at [111, 415] on div "Credit Report" at bounding box center [142, 416] width 160 height 9
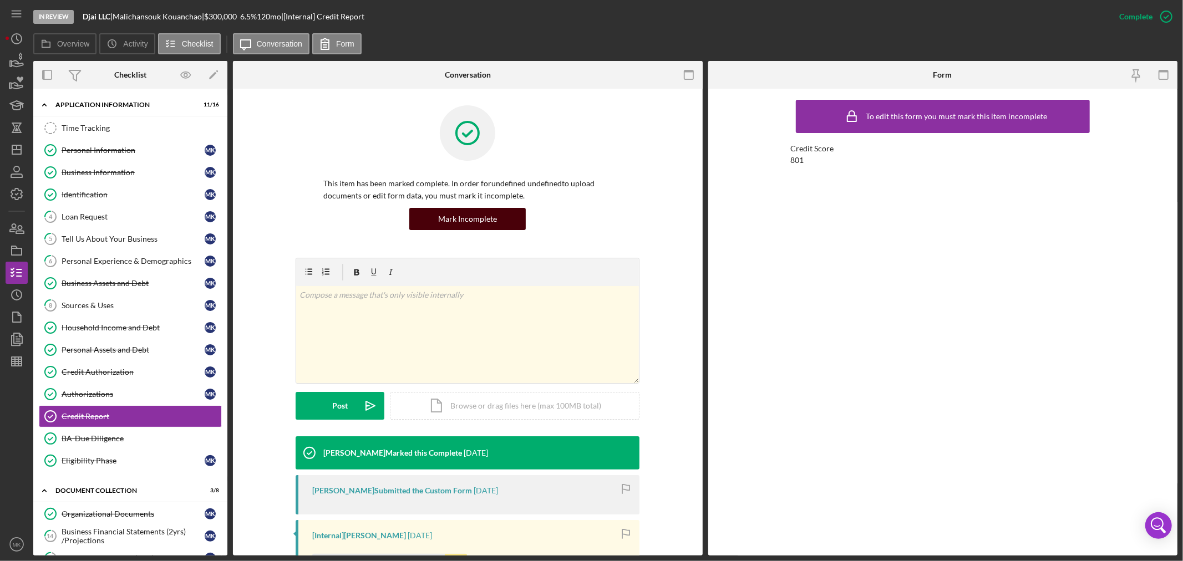
click at [479, 217] on div "Mark Incomplete" at bounding box center [467, 219] width 59 height 22
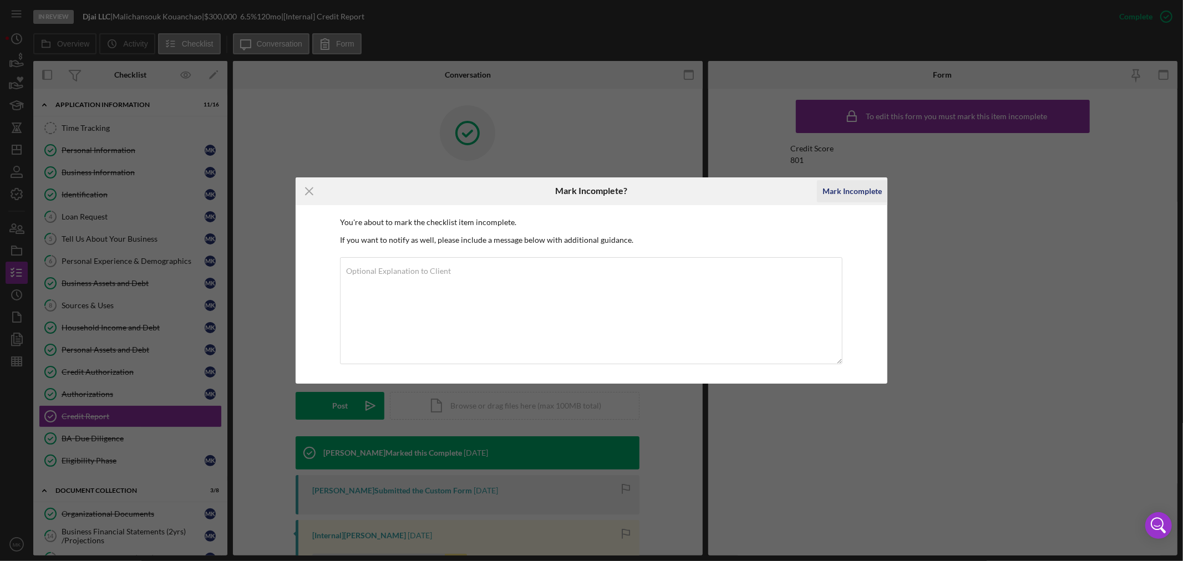
click at [853, 190] on div "Mark Incomplete" at bounding box center [852, 191] width 59 height 22
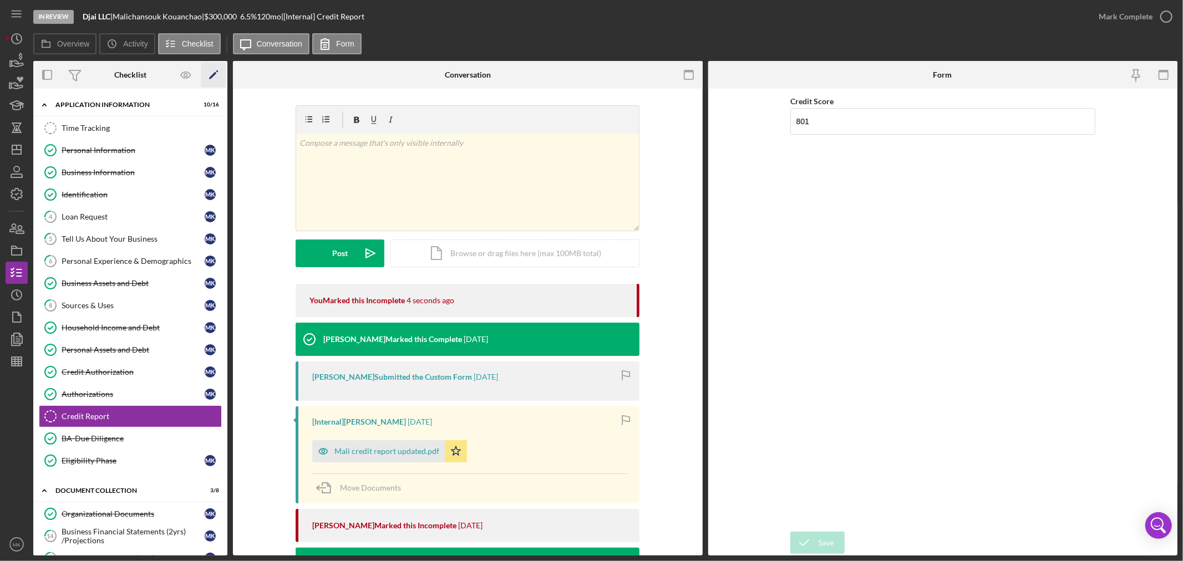
click at [213, 74] on polygon "button" at bounding box center [213, 76] width 8 height 8
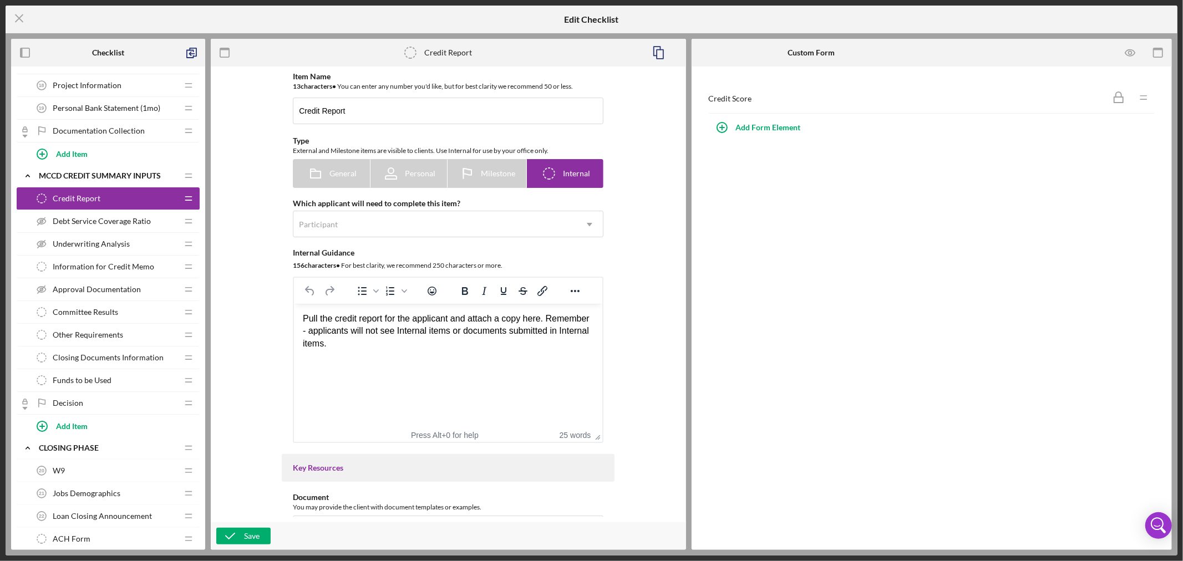
scroll to position [555, 0]
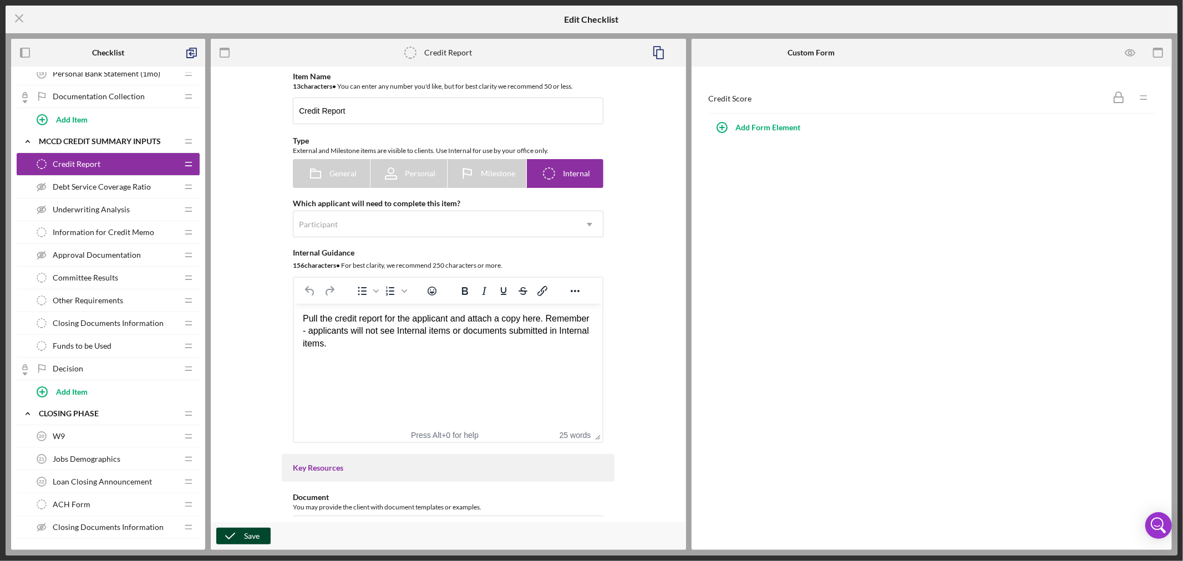
click at [254, 539] on div "Save" at bounding box center [252, 536] width 16 height 17
click at [17, 14] on icon "Icon/Menu Close" at bounding box center [20, 18] width 28 height 28
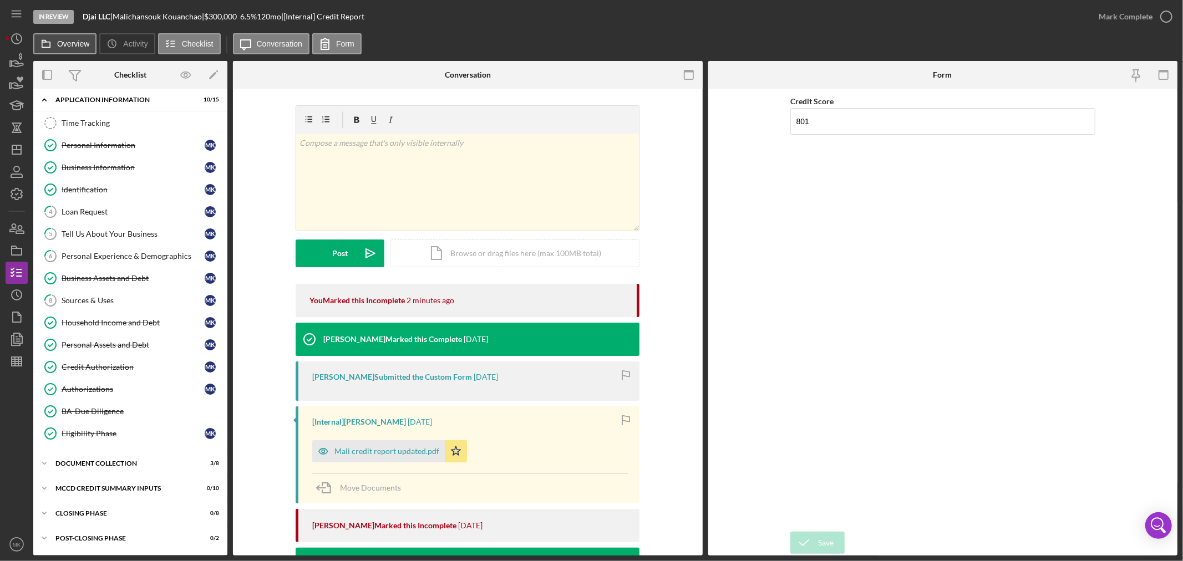
scroll to position [7, 0]
click at [126, 298] on div "Sources & Uses" at bounding box center [133, 300] width 143 height 9
